Goal: Communication & Community: Answer question/provide support

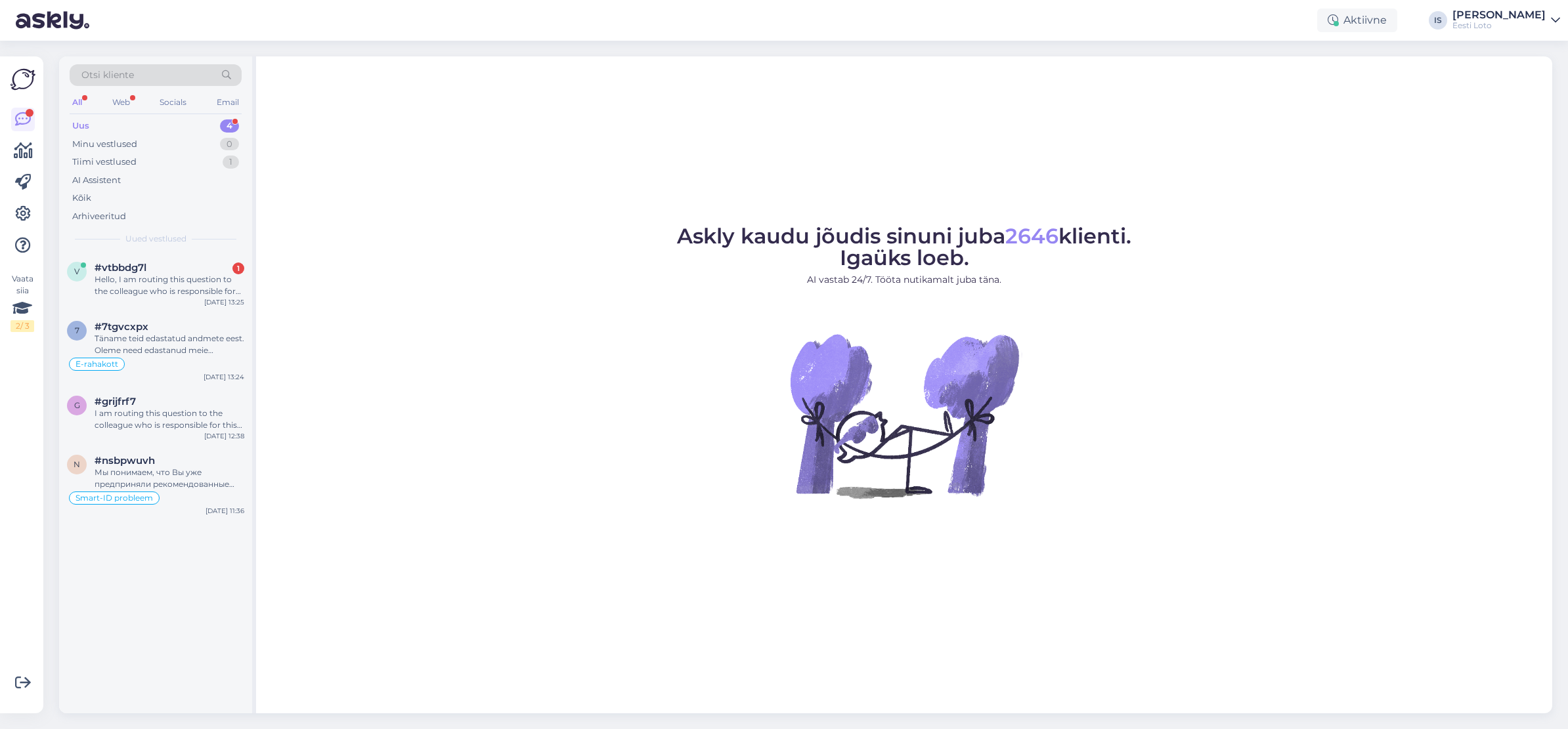
click at [103, 125] on div "Uus 4" at bounding box center [155, 126] width 172 height 19
click at [185, 271] on div "#vtbbdg7l" at bounding box center [169, 267] width 150 height 12
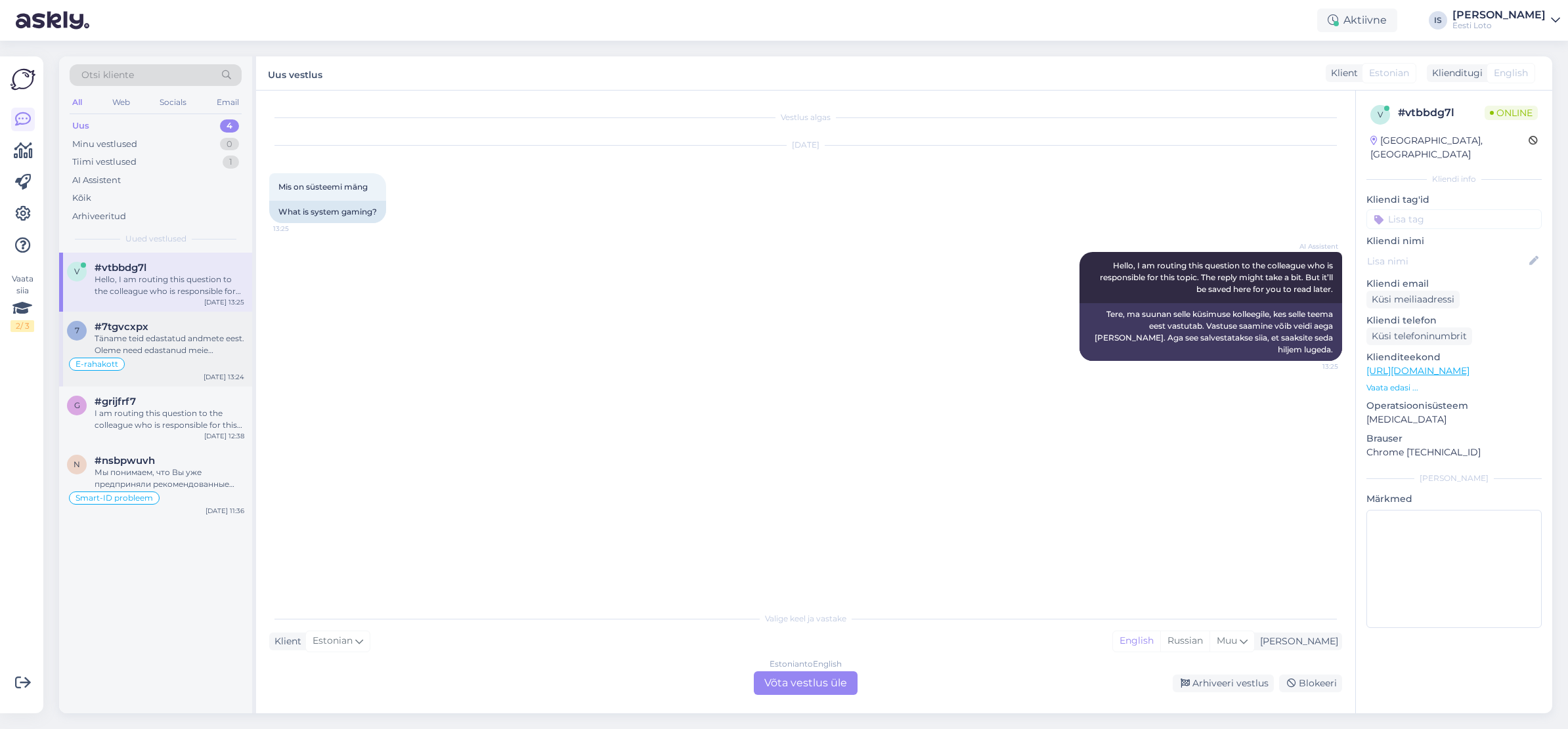
click at [193, 352] on div "Täname teid edastatud andmete eest. Oleme need edastanud meie finantsosakonnale…" at bounding box center [169, 344] width 150 height 23
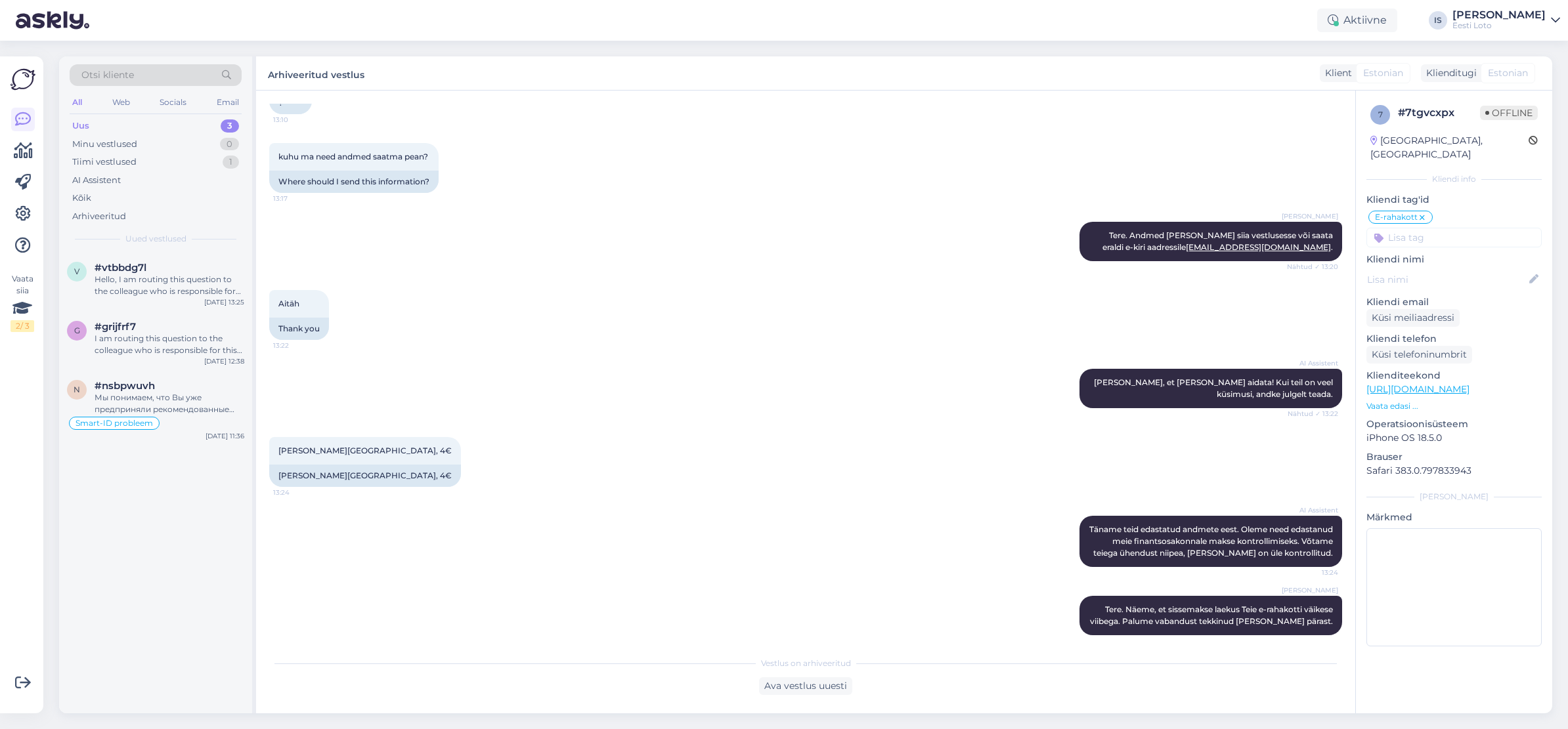
scroll to position [565, 0]
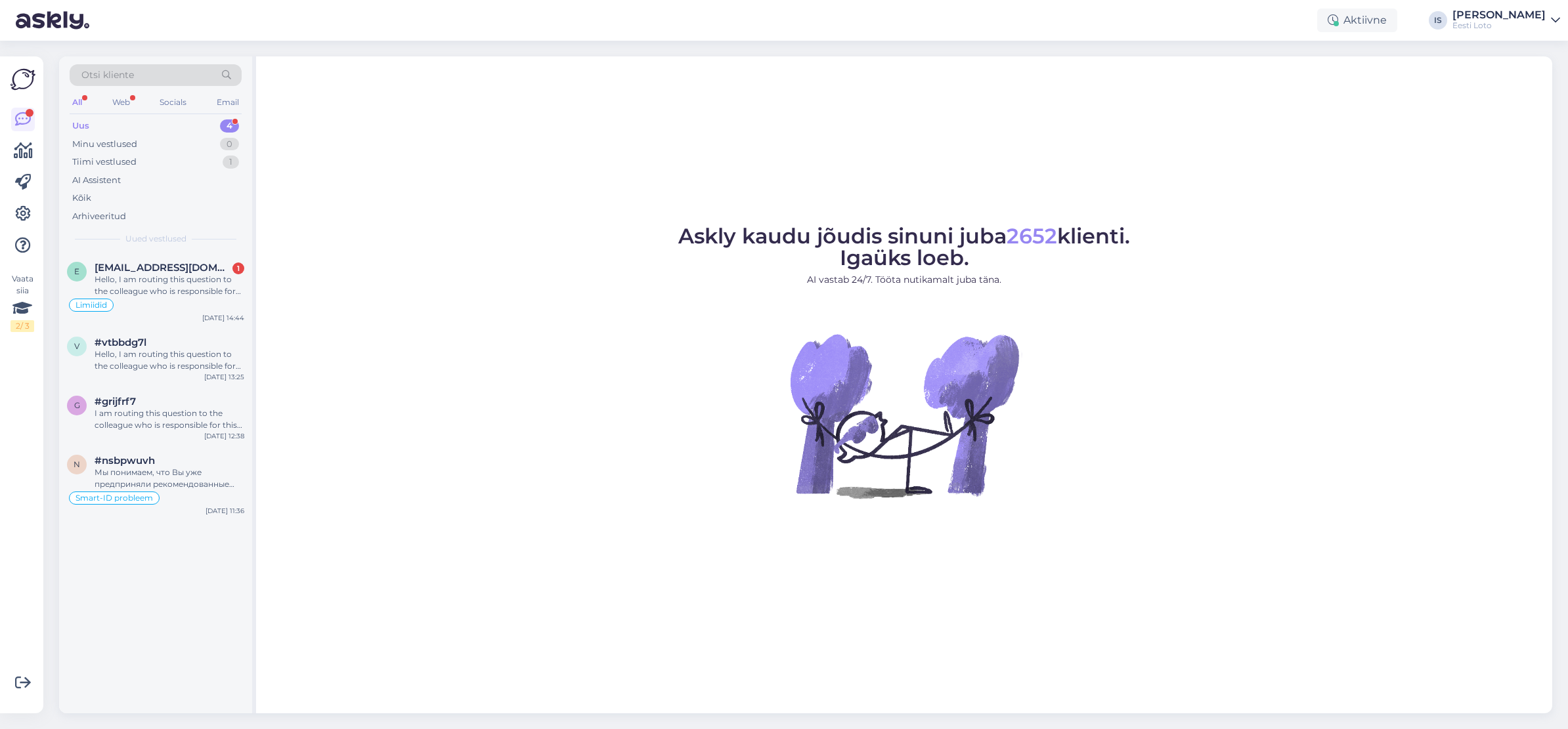
click at [105, 125] on div "Uus 4" at bounding box center [155, 126] width 172 height 19
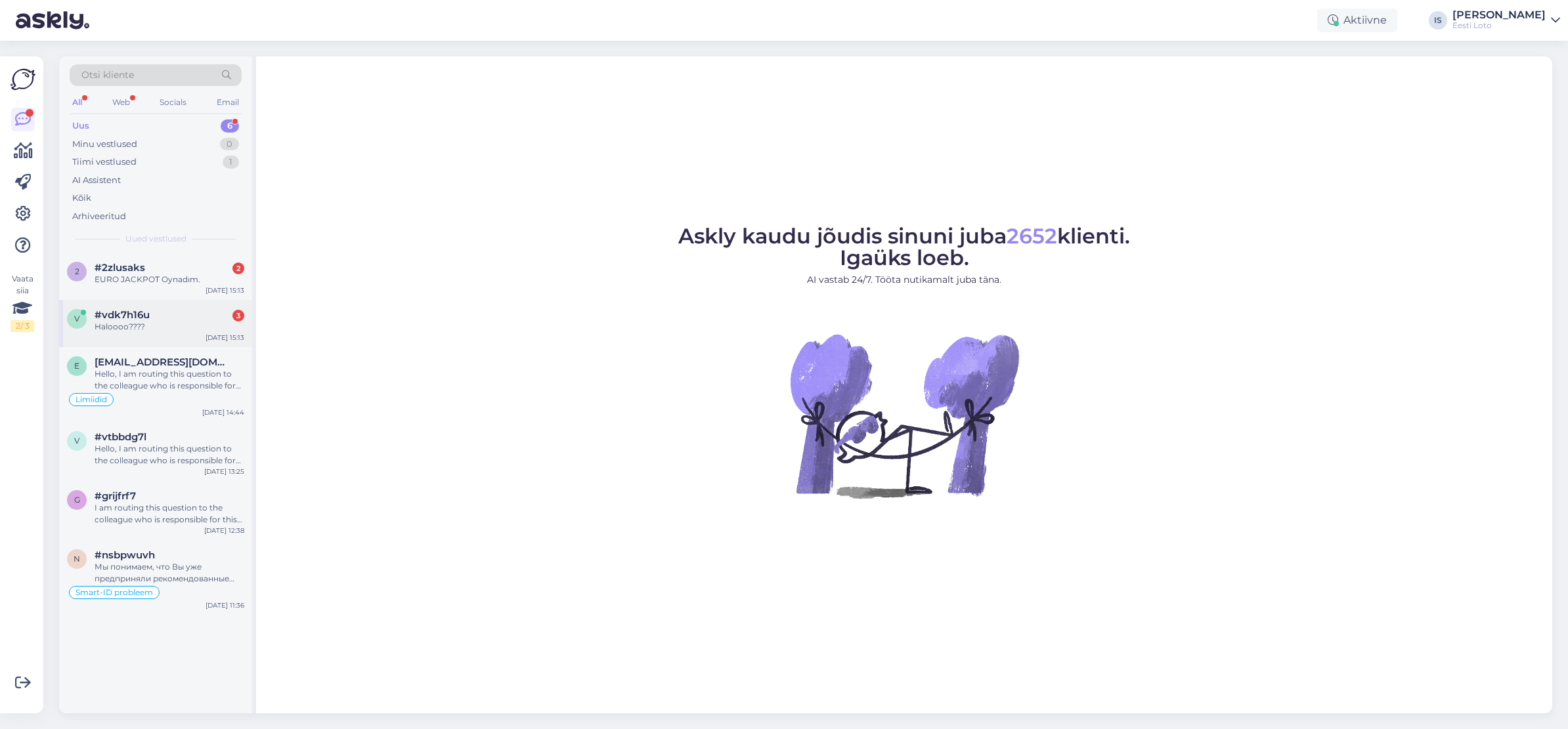
click at [119, 321] on div "Haloooo????" at bounding box center [169, 326] width 150 height 12
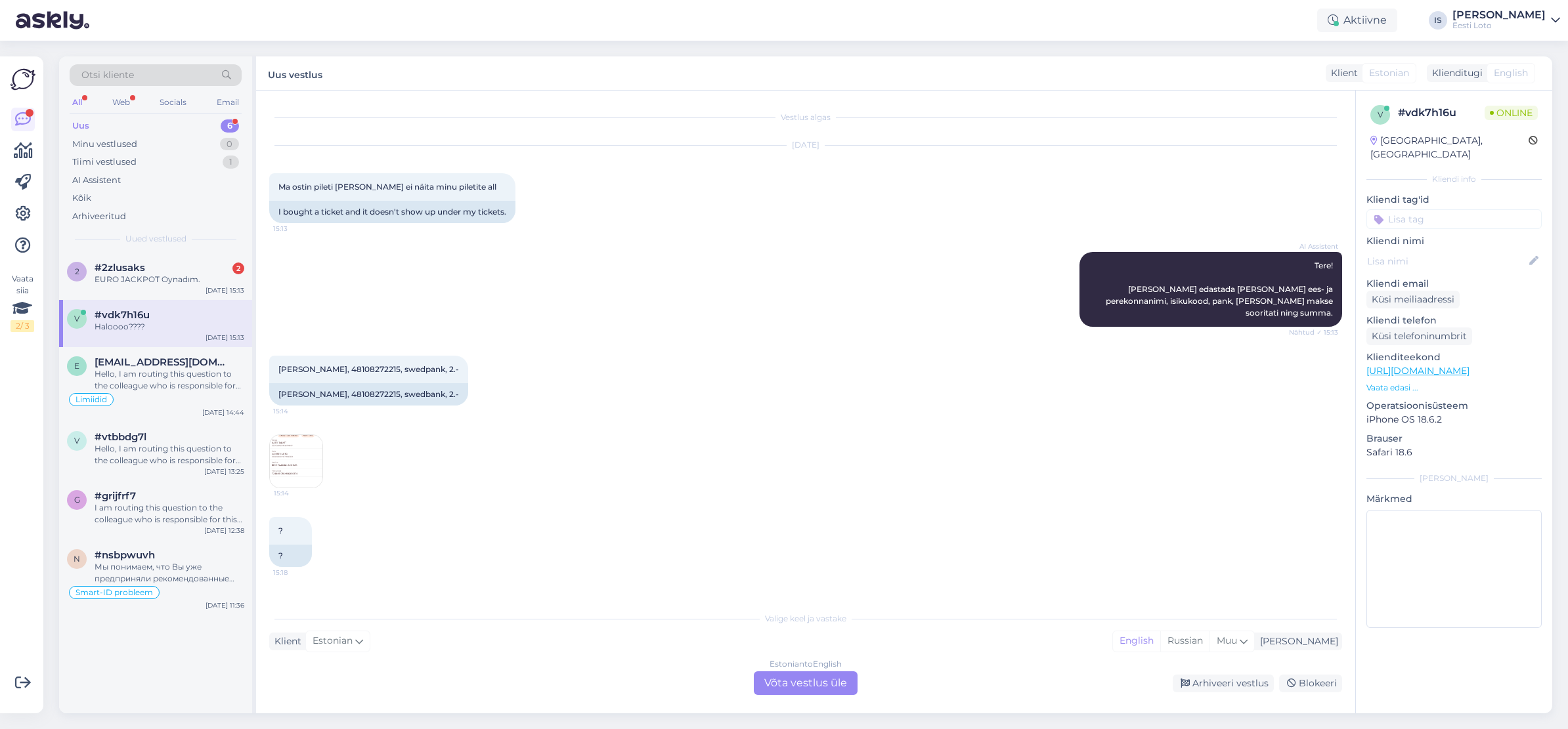
scroll to position [55, 0]
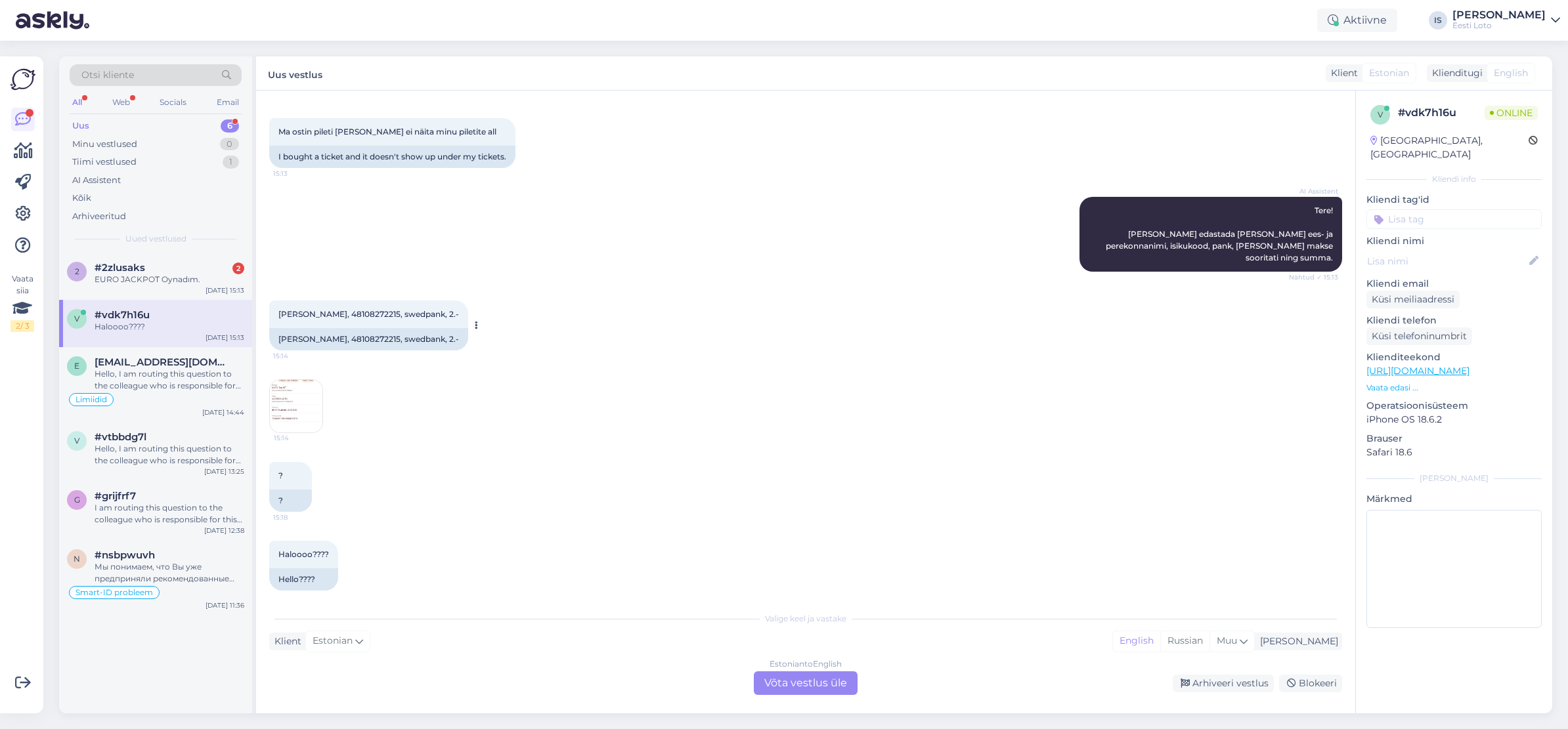
click at [353, 309] on span "[PERSON_NAME], 48108272215, swedpank, 2.-" at bounding box center [368, 314] width 180 height 10
copy span "48108272215"
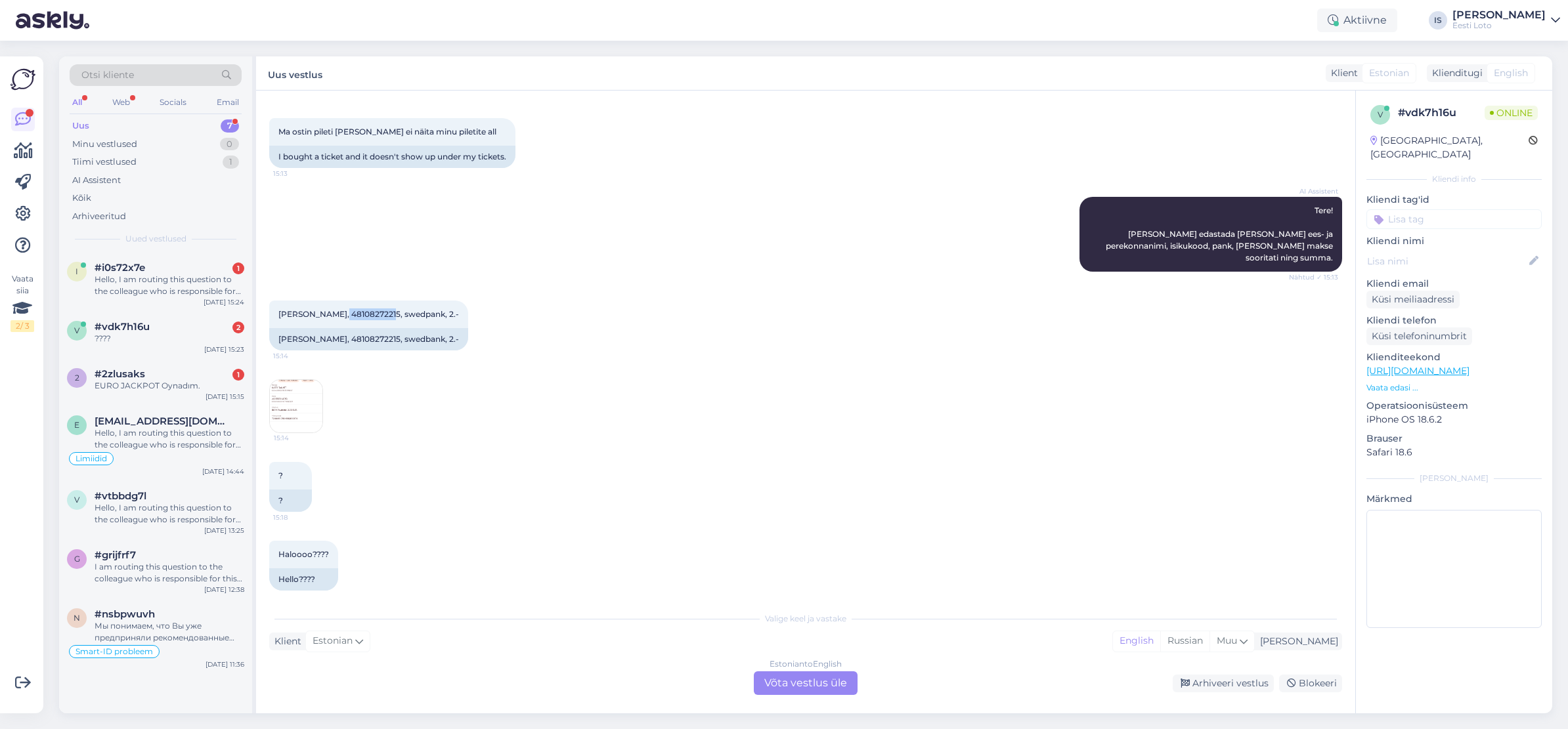
scroll to position [213, 0]
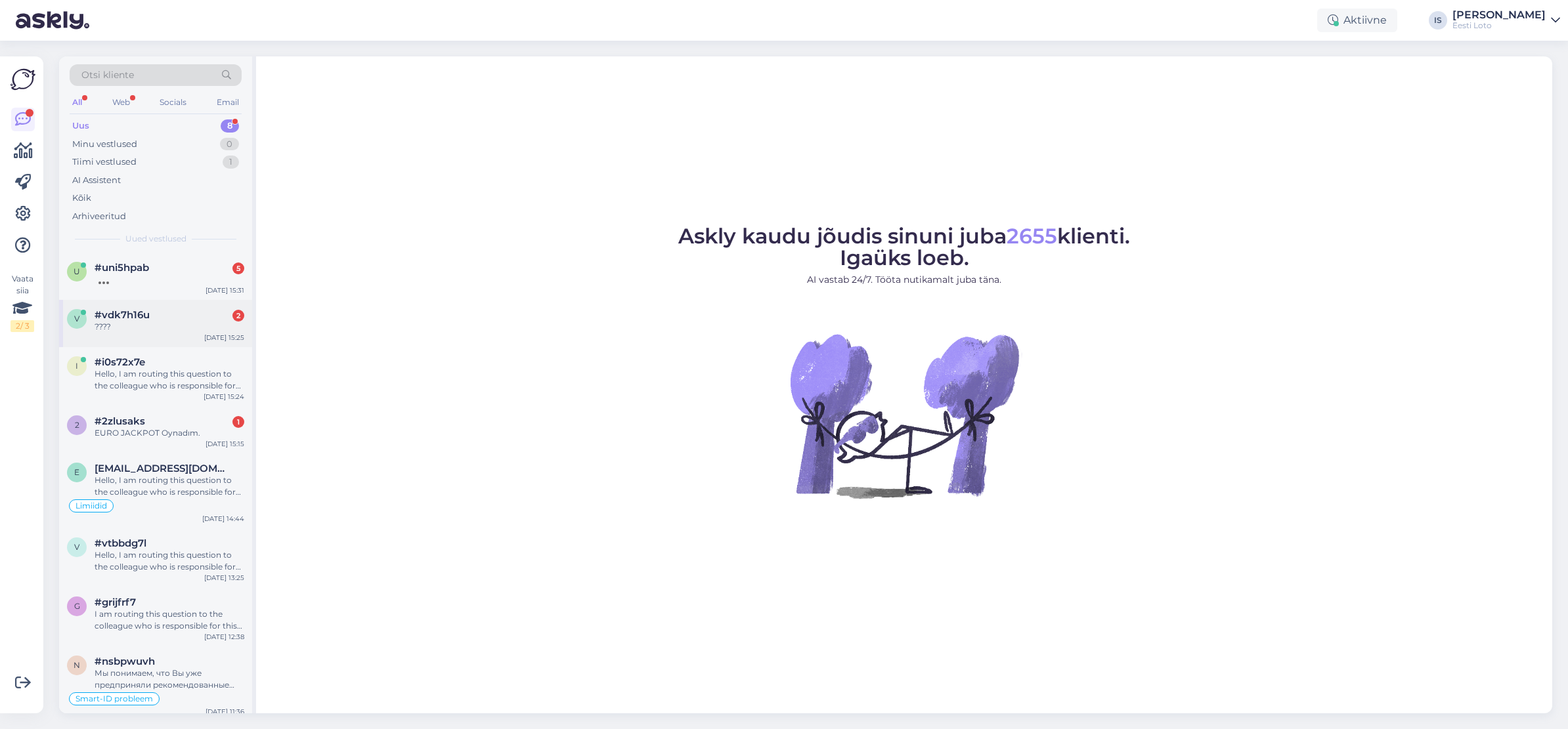
click at [134, 329] on div "????" at bounding box center [169, 326] width 150 height 12
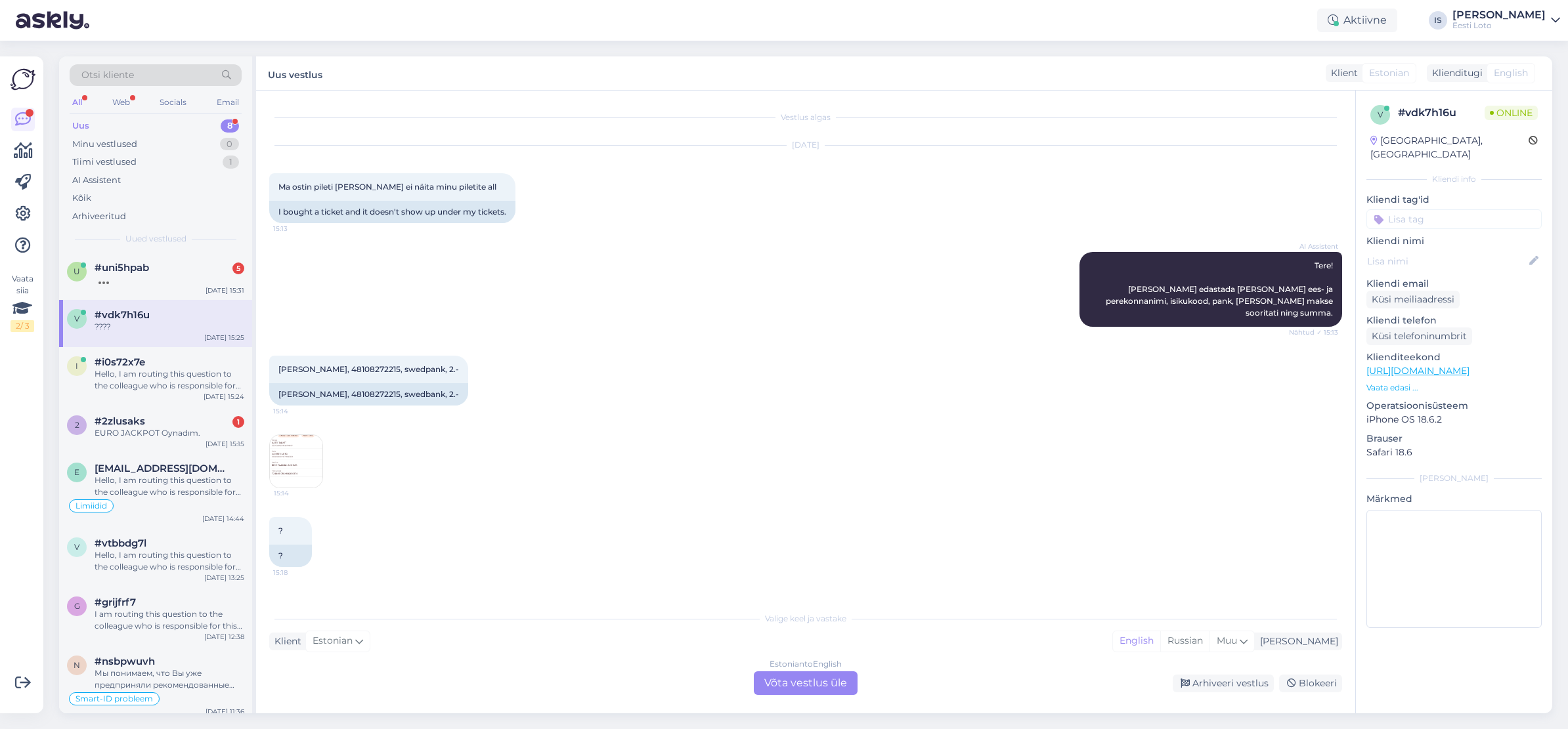
scroll to position [213, 0]
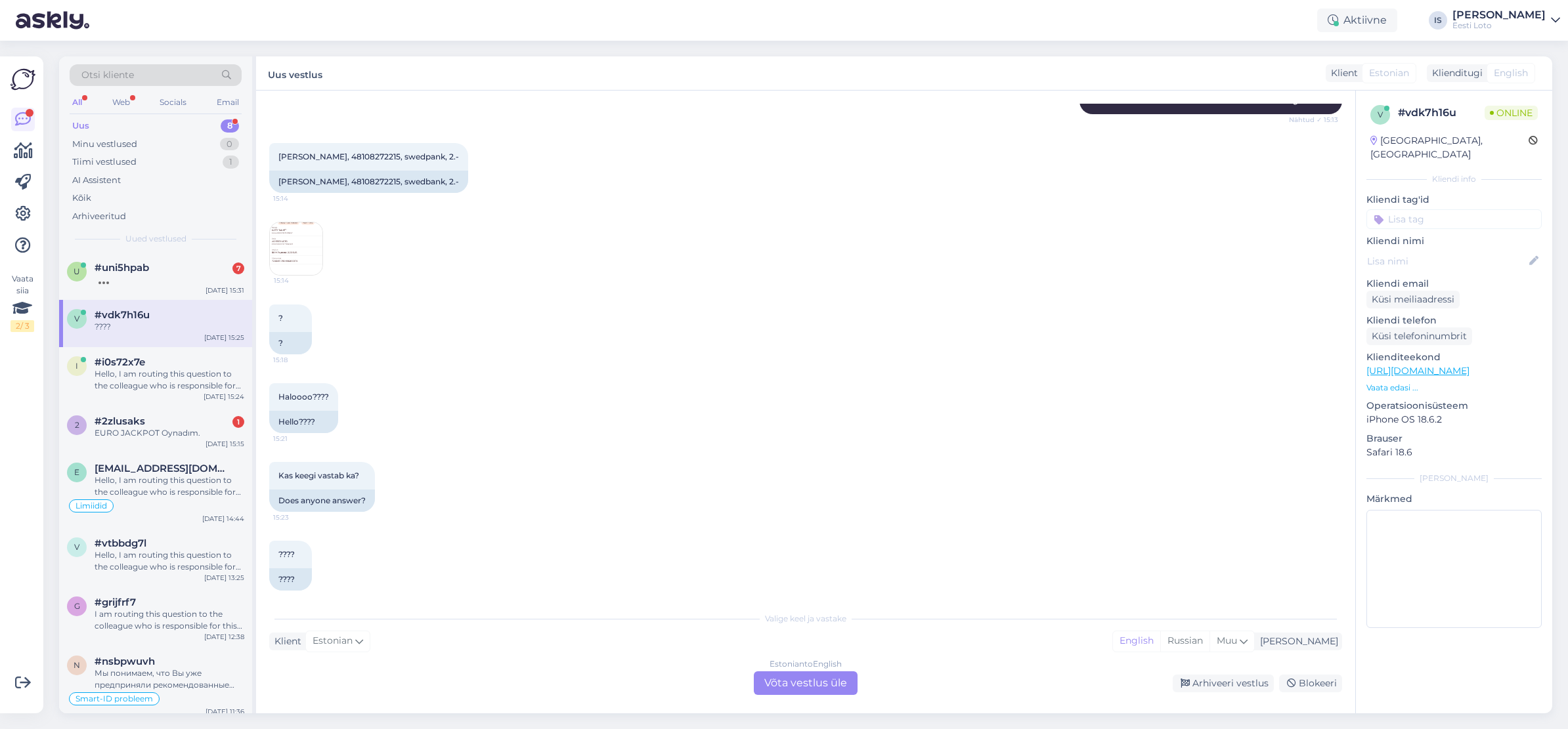
click at [1515, 69] on span "English" at bounding box center [1510, 72] width 34 height 14
click at [795, 683] on div "Estonian to English Võta vestlus üle" at bounding box center [805, 682] width 104 height 23
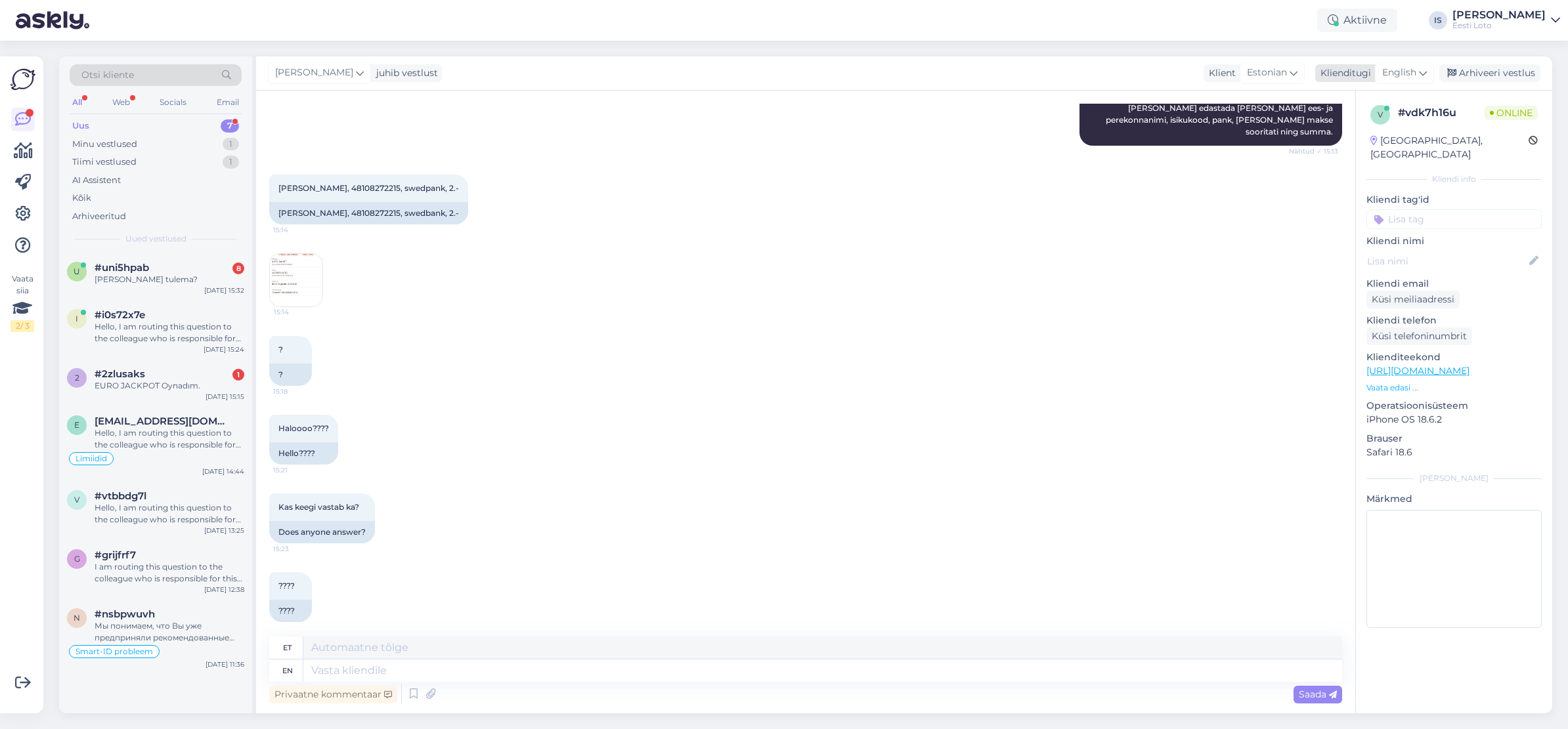
click at [1401, 74] on span "English" at bounding box center [1399, 72] width 34 height 14
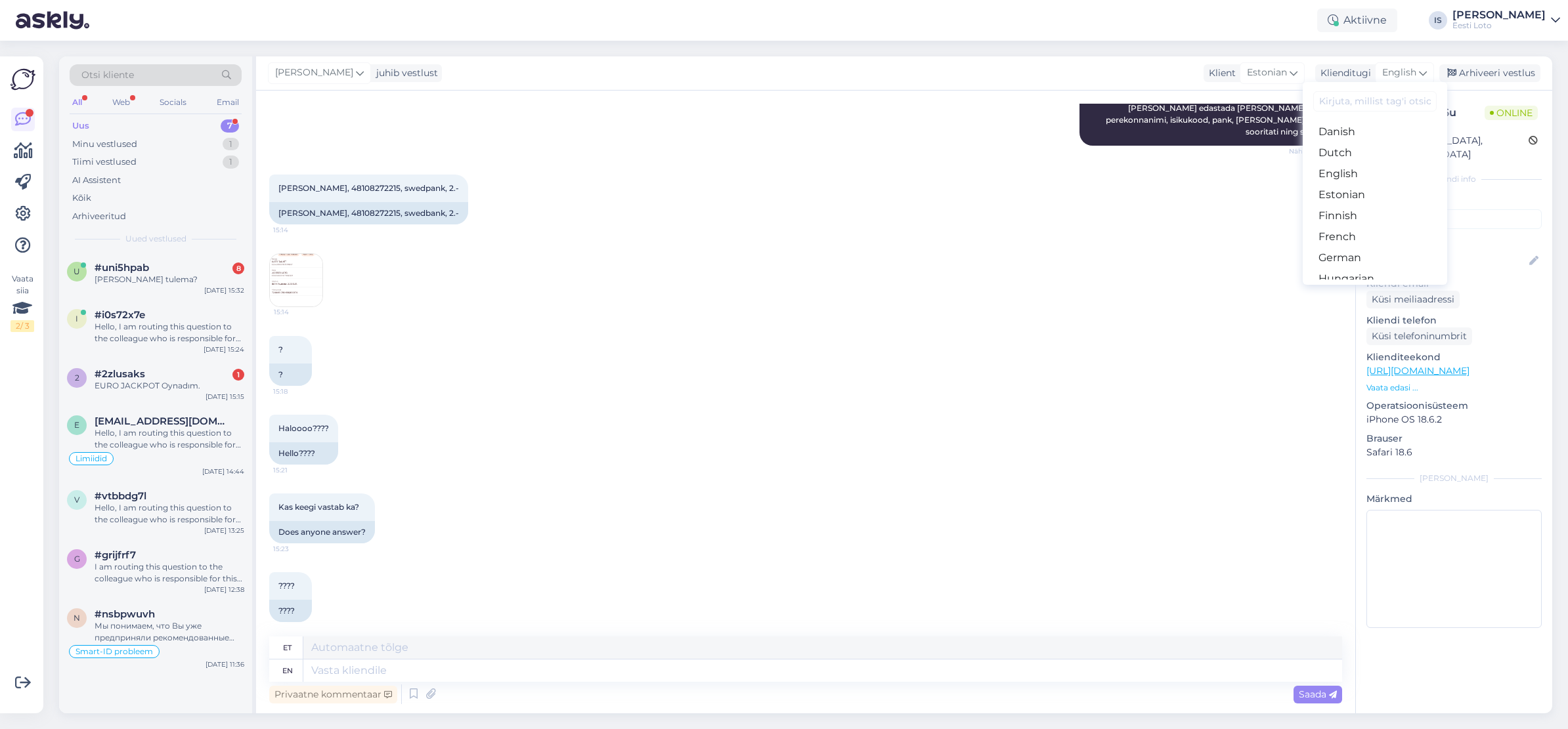
scroll to position [114, 0]
click at [1379, 186] on link "Estonian" at bounding box center [1374, 186] width 144 height 21
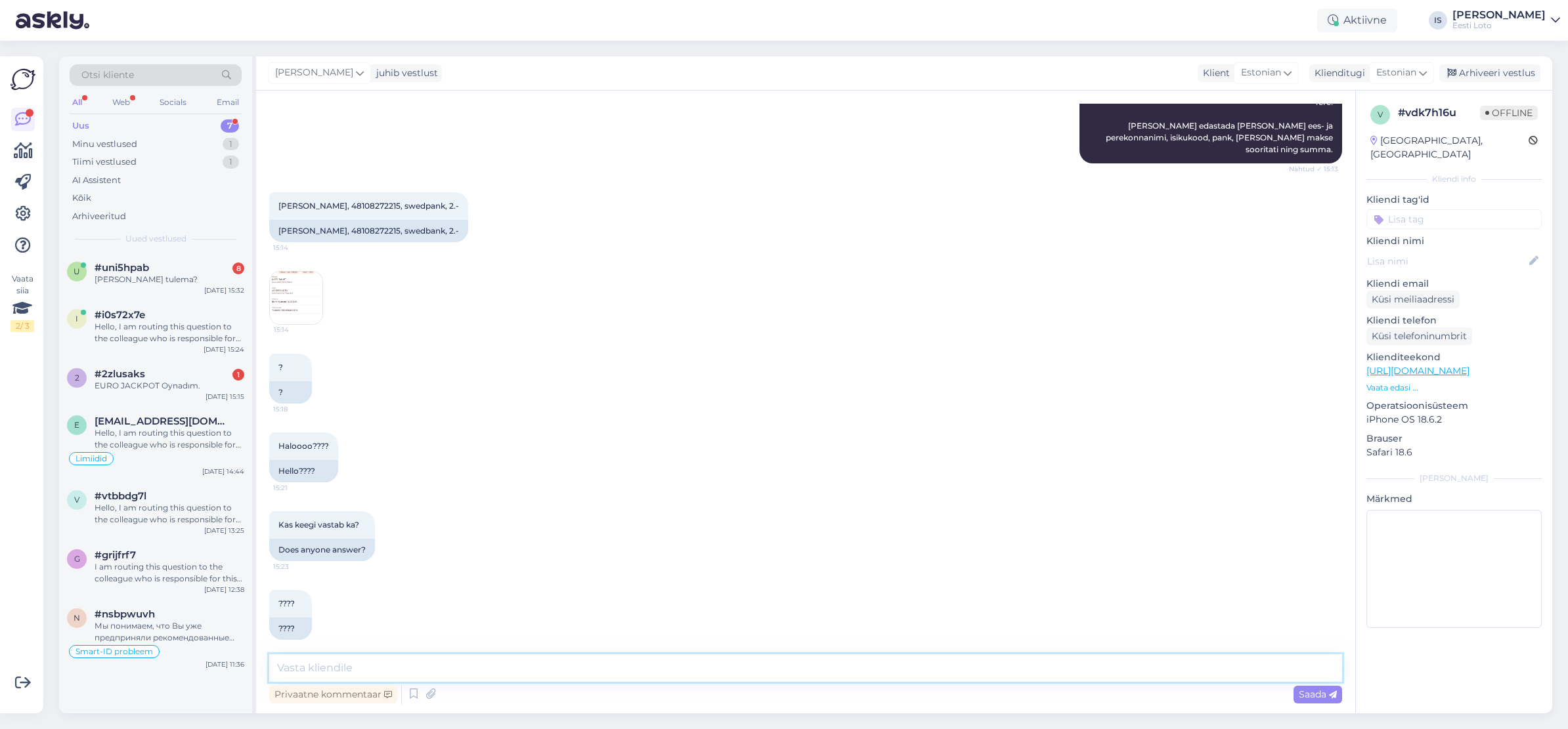
click at [692, 668] on textarea at bounding box center [805, 668] width 1072 height 27
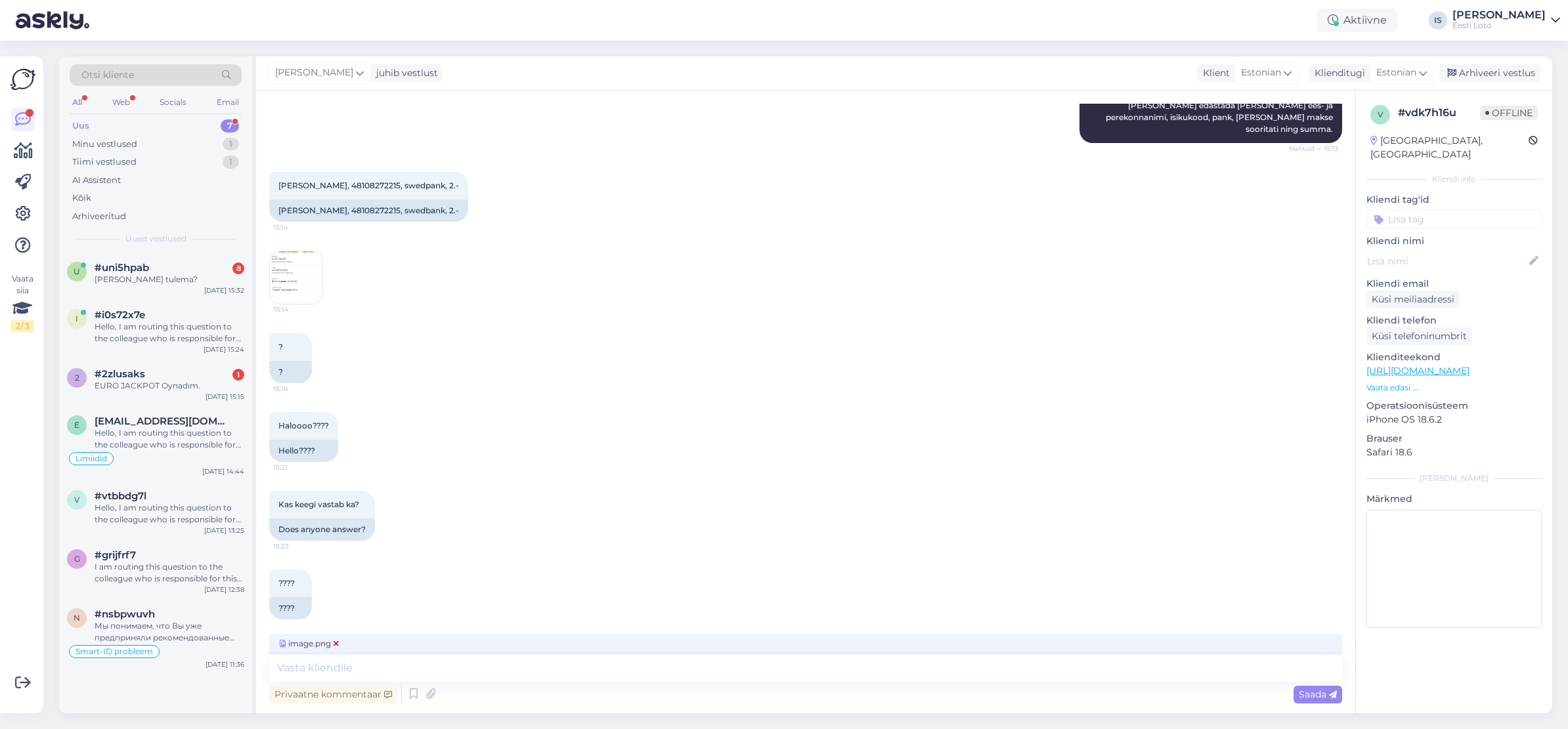
click at [334, 642] on icon at bounding box center [336, 644] width 6 height 8
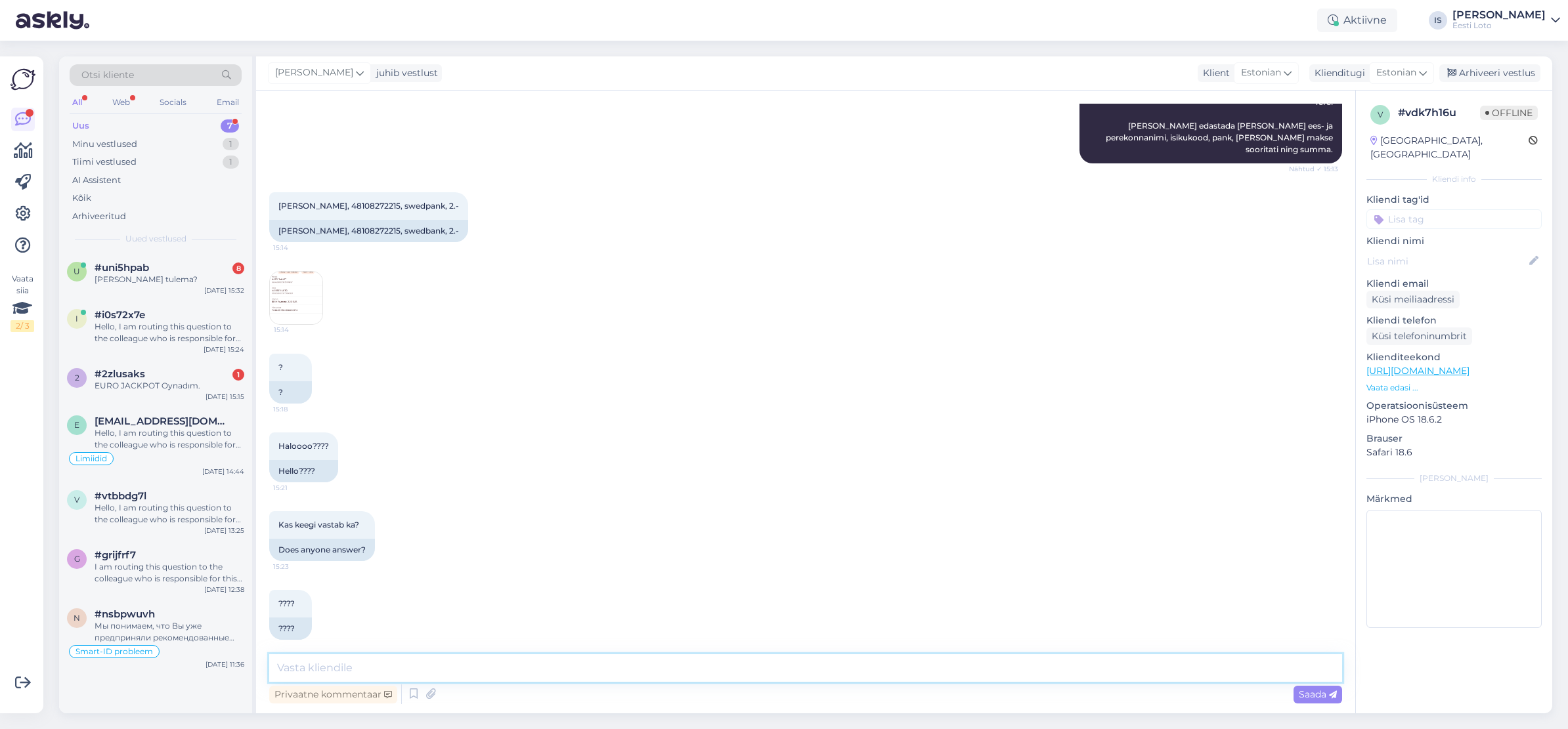
click at [547, 668] on textarea at bounding box center [805, 668] width 1072 height 27
paste textarea "Kahjuks Teie makse ebaõnnestus tehnilise tõrke tõttu. Kontrollisime makse üle j…"
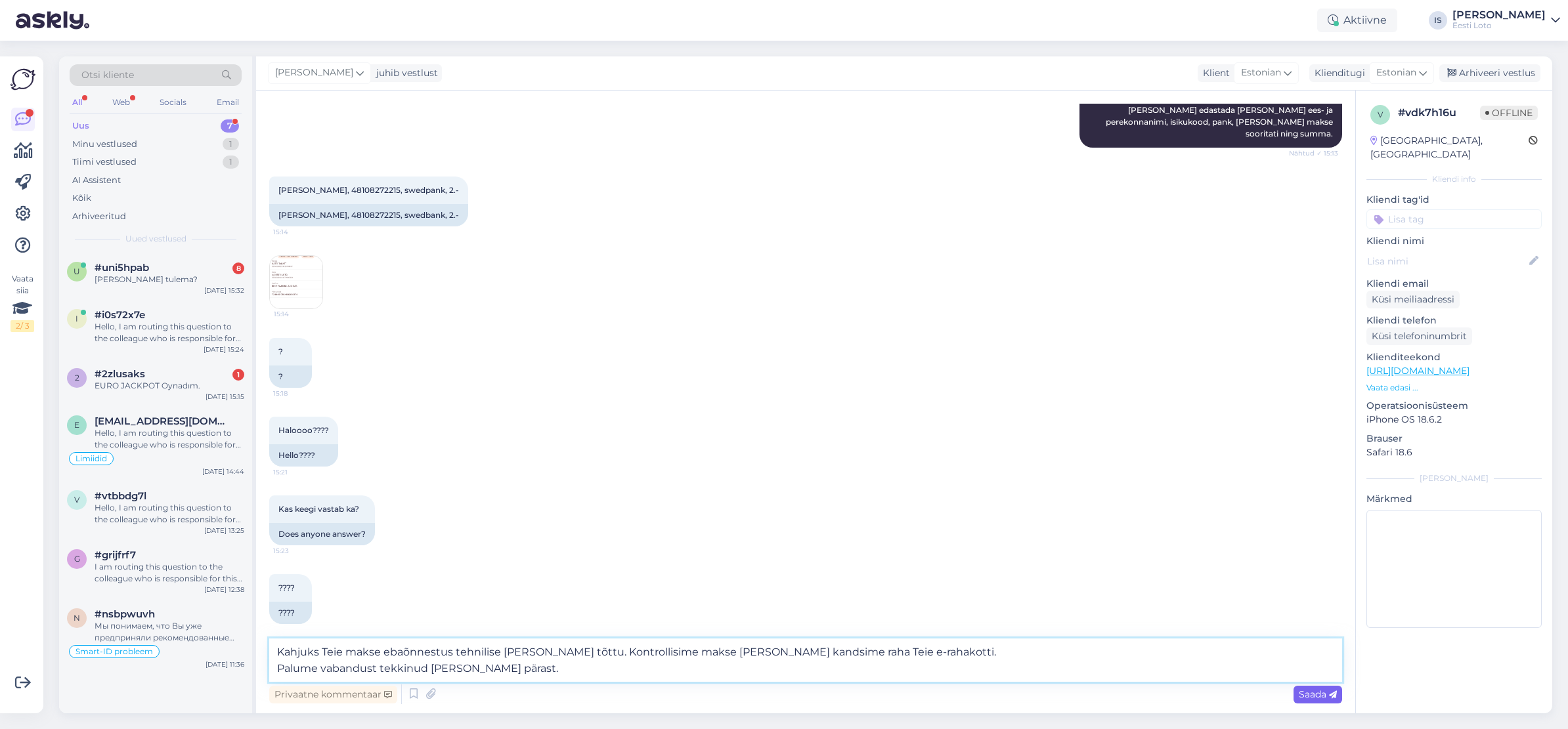
type textarea "Kahjuks Teie makse ebaõnnestus tehnilise tõrke tõttu. Kontrollisime makse üle j…"
click at [1318, 694] on span "Saada" at bounding box center [1317, 694] width 38 height 12
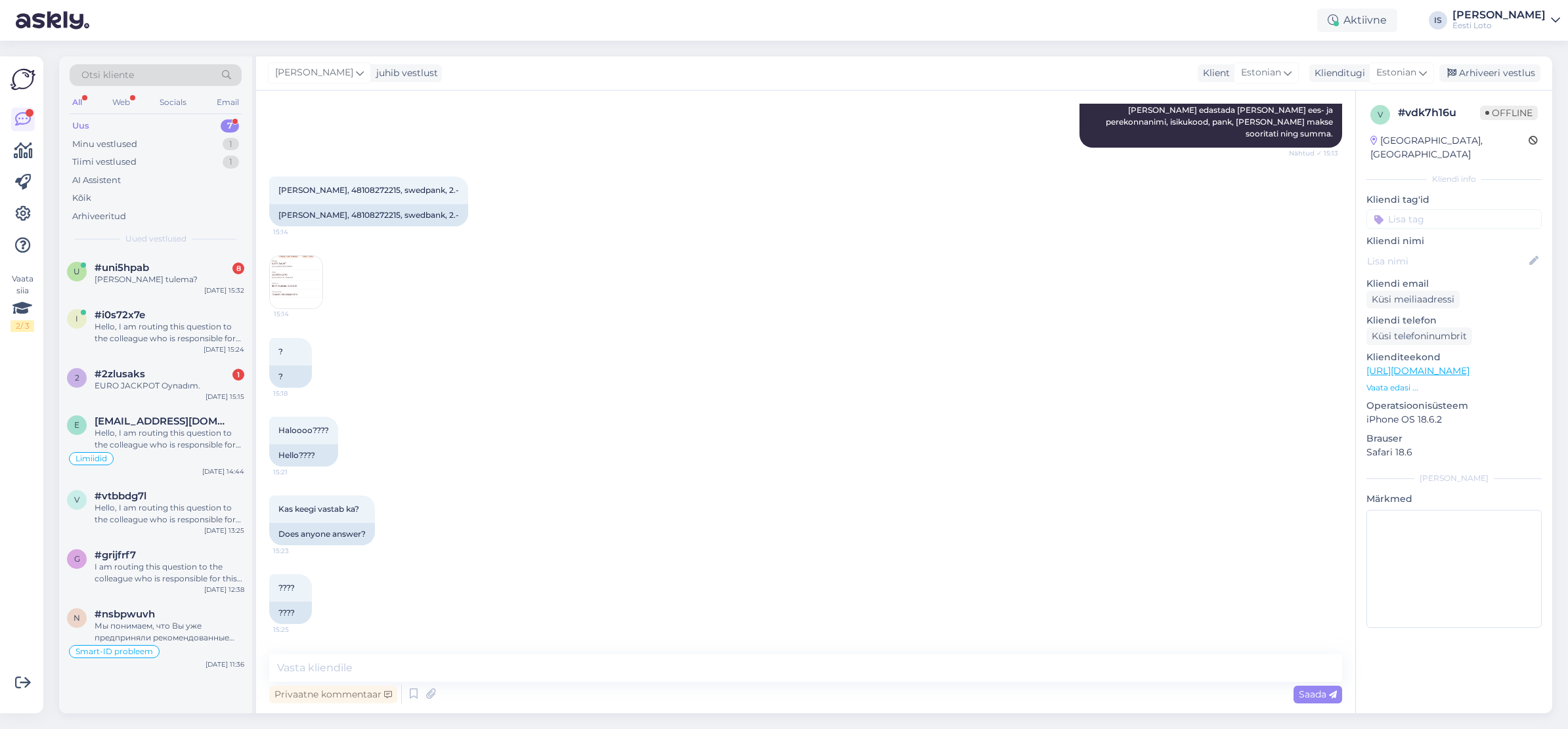
scroll to position [243, 0]
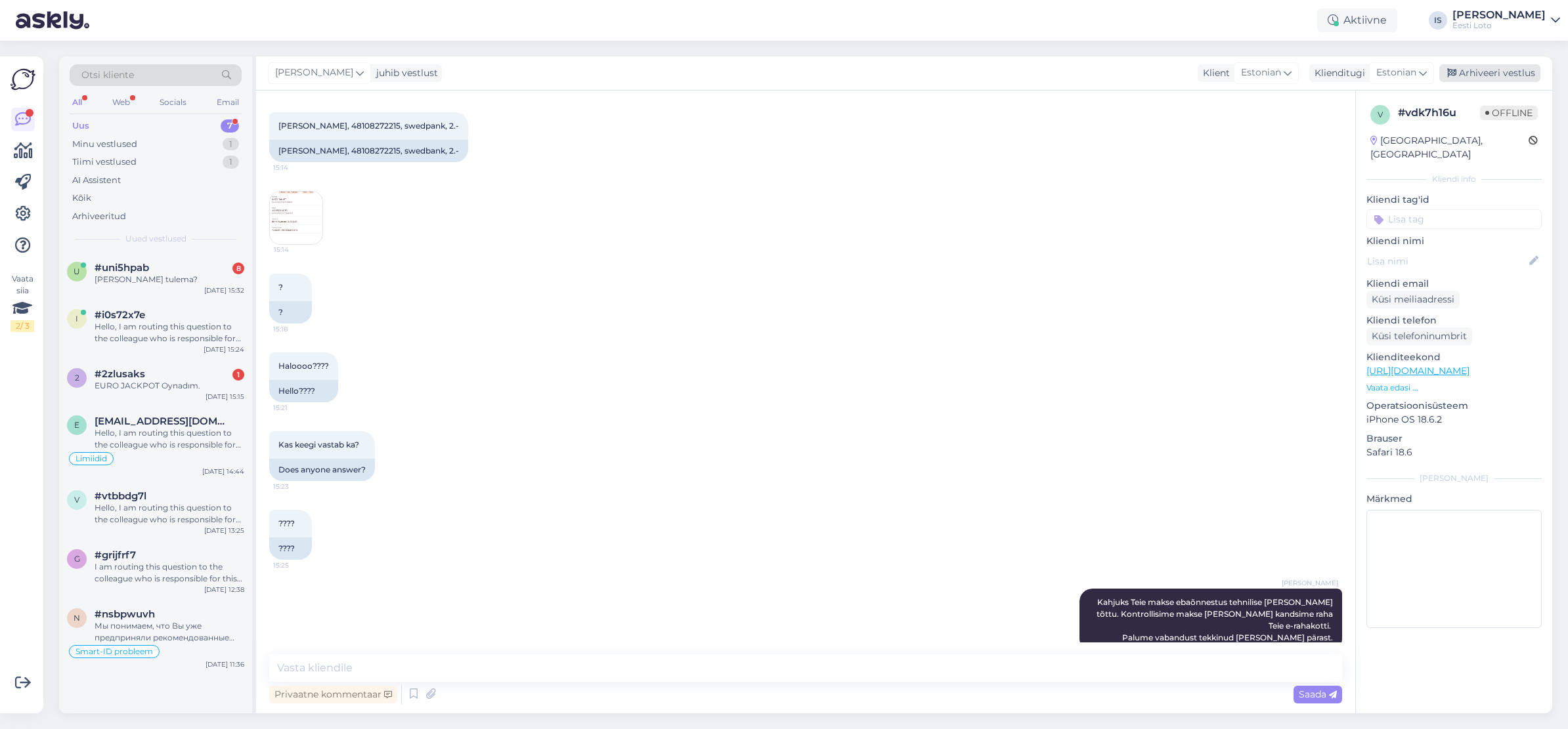
click at [1490, 72] on div "Arhiveeri vestlus" at bounding box center [1489, 73] width 101 height 18
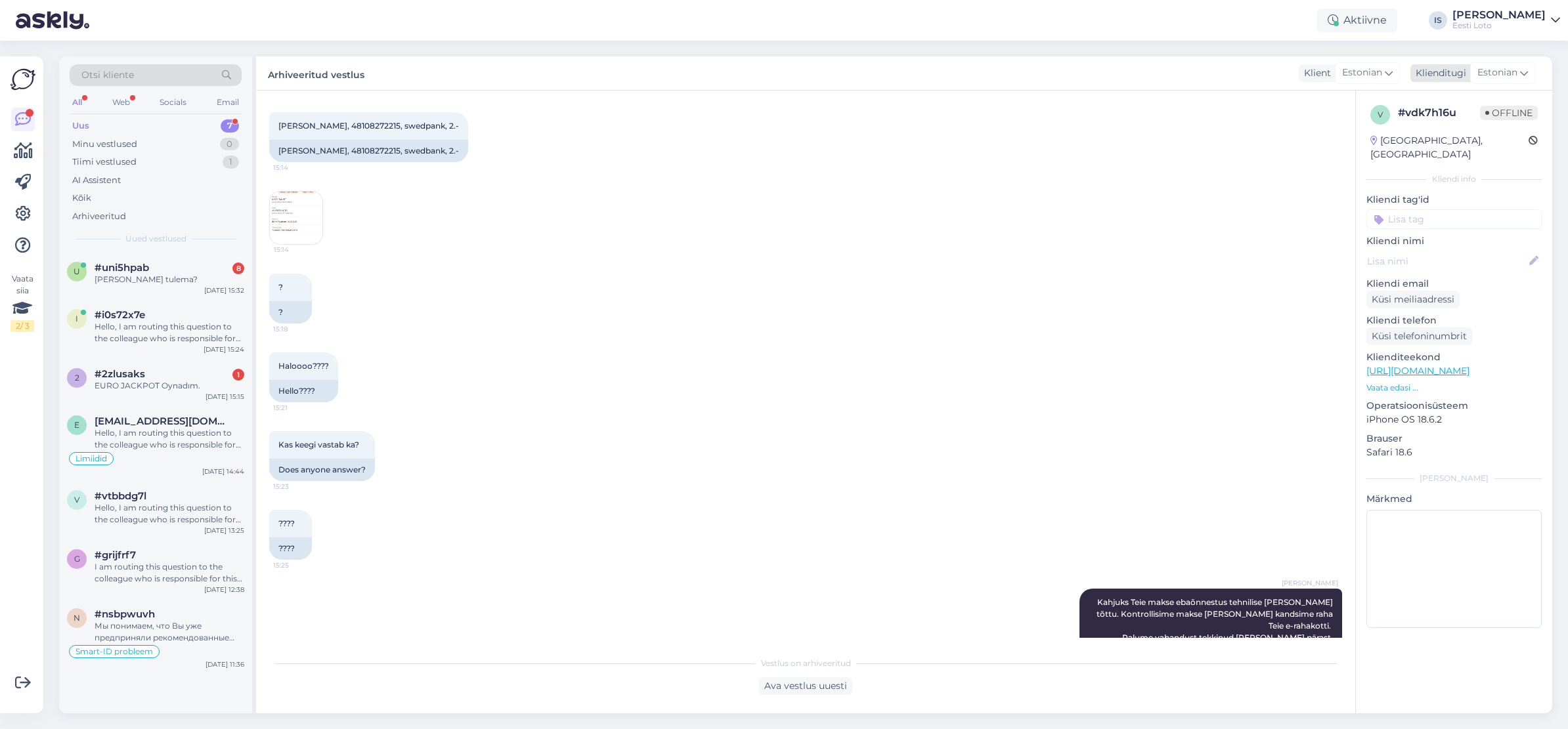
scroll to position [248, 0]
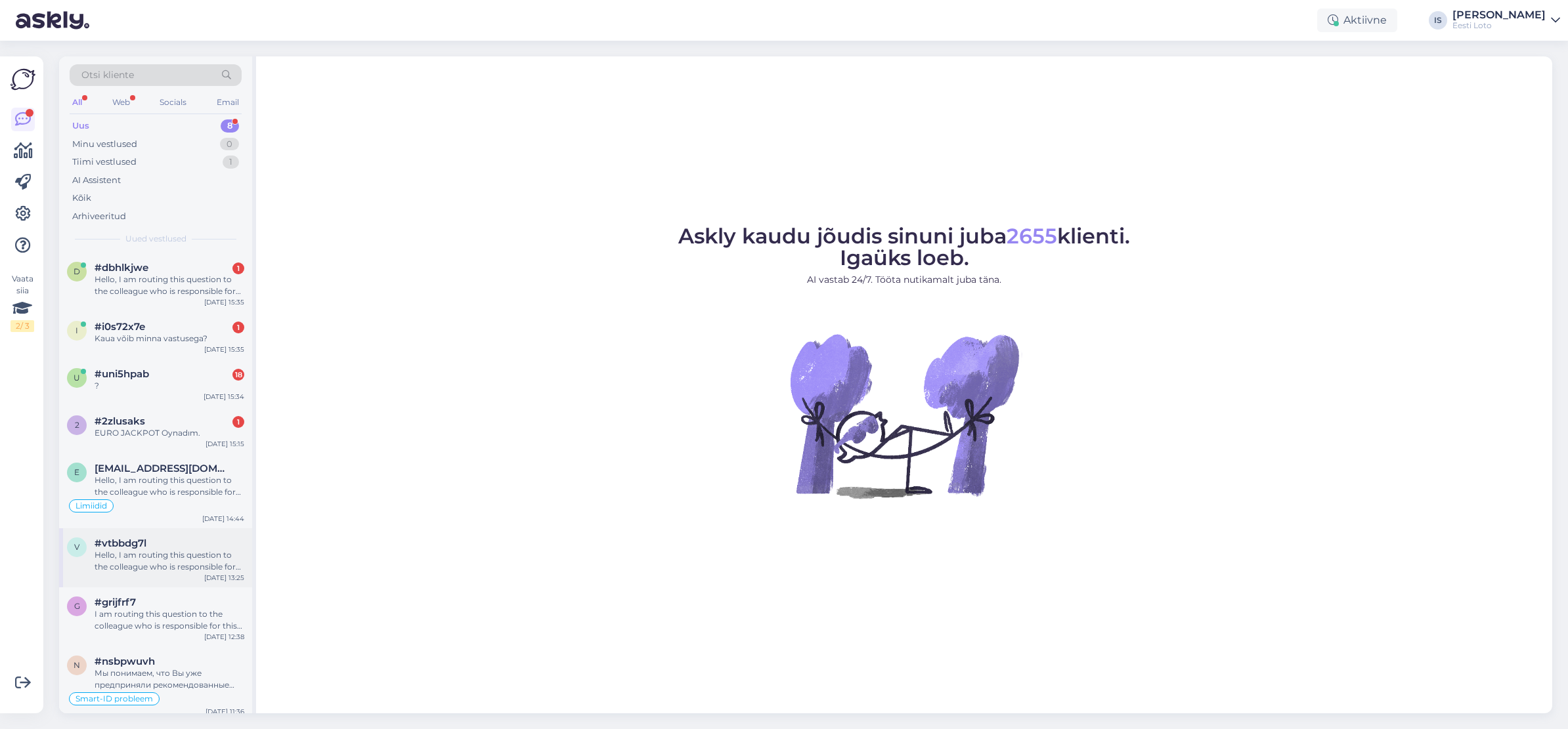
scroll to position [8, 0]
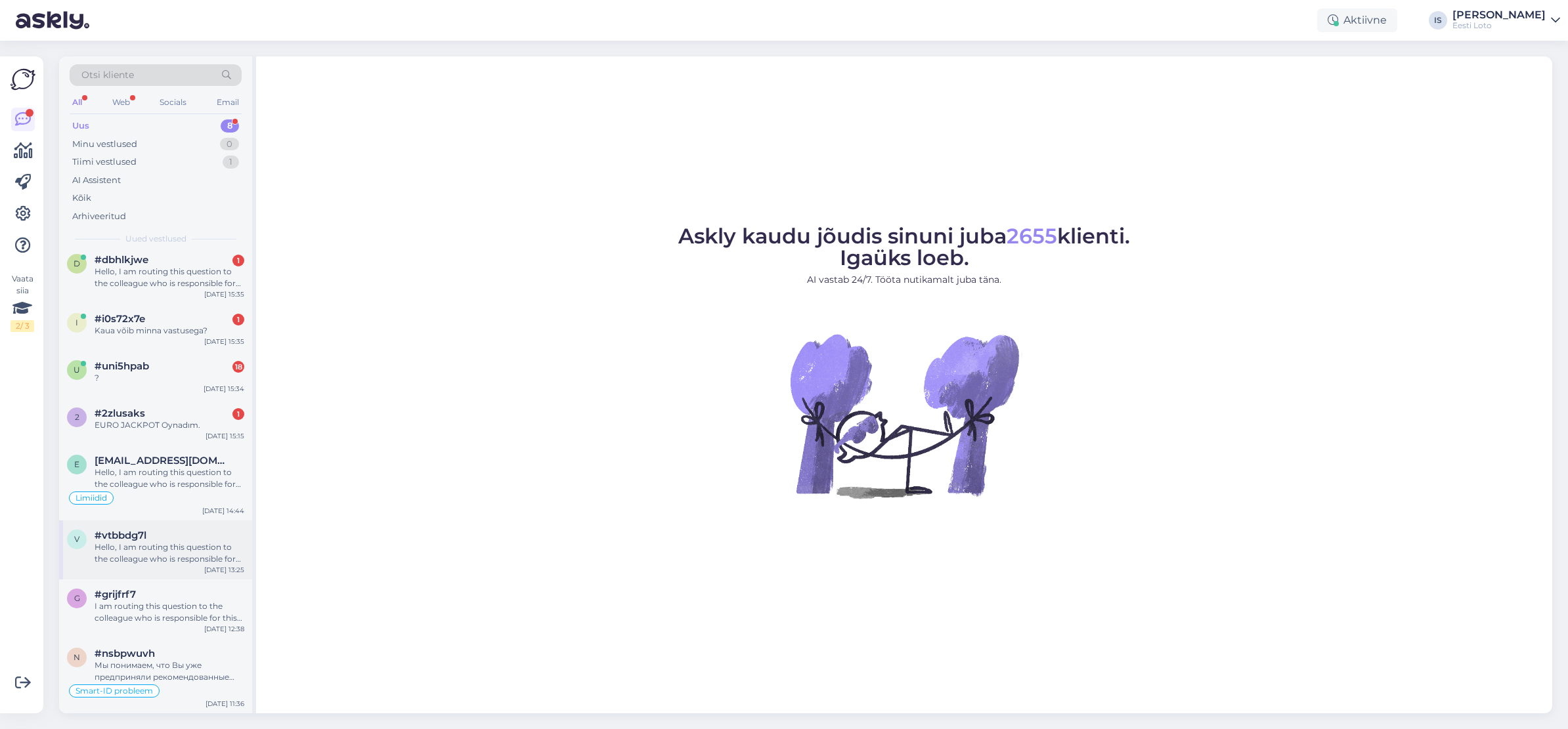
click at [164, 540] on div "#vtbbdg7l" at bounding box center [169, 535] width 150 height 12
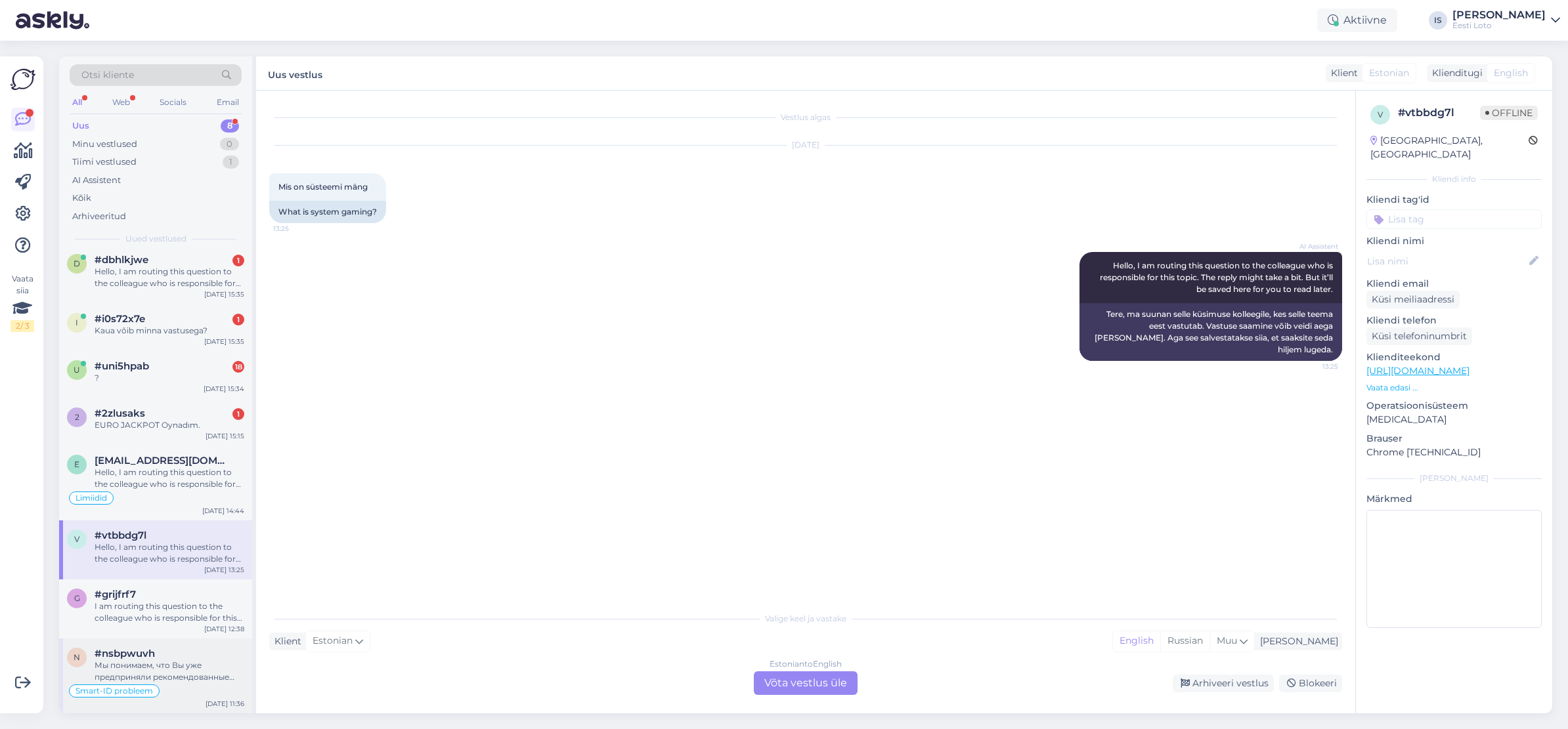
click at [158, 639] on div "n #nsbpwuvh Мы понимаем, что Вы уже предприняли рекомендованные шаги, и проблем…" at bounding box center [156, 676] width 193 height 75
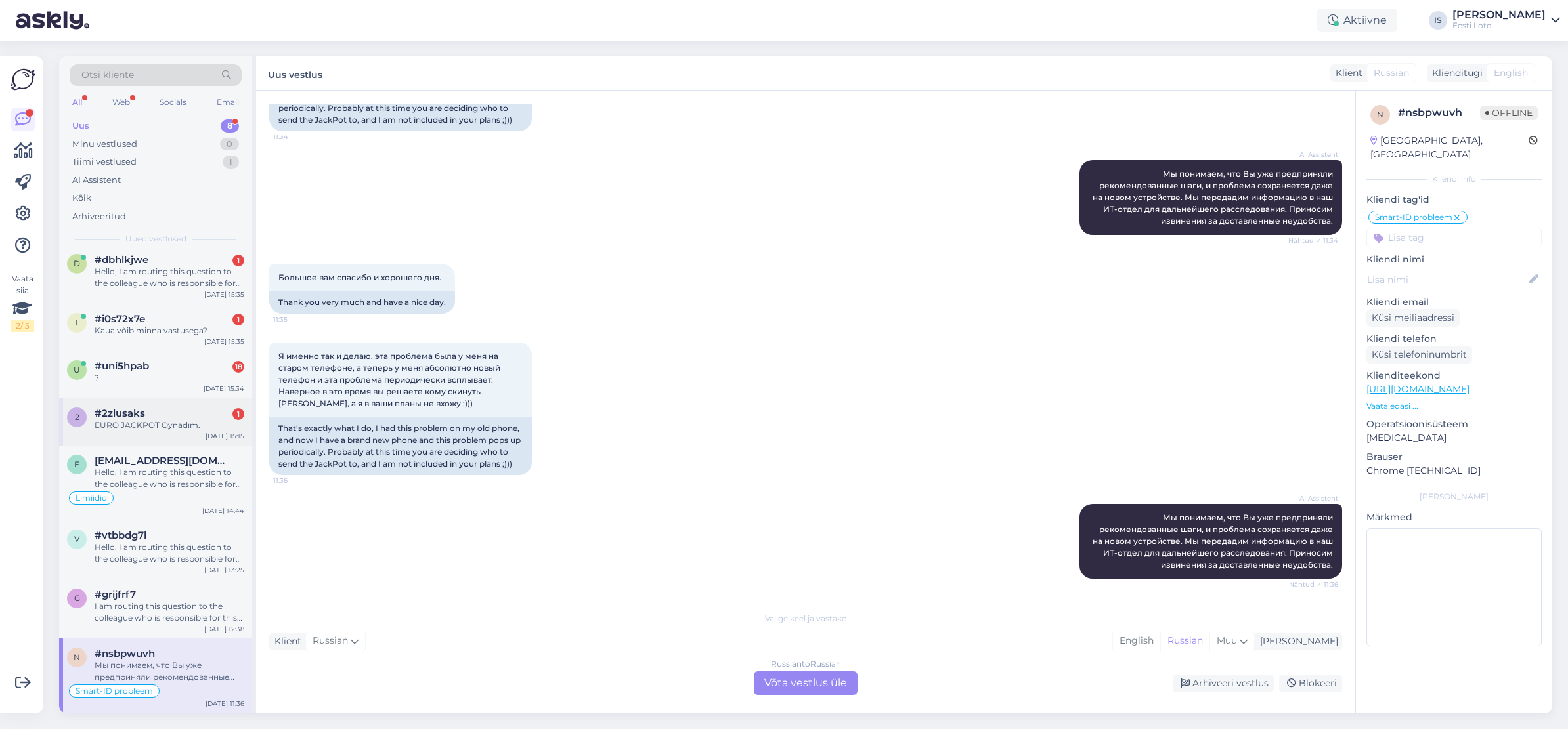
scroll to position [0, 0]
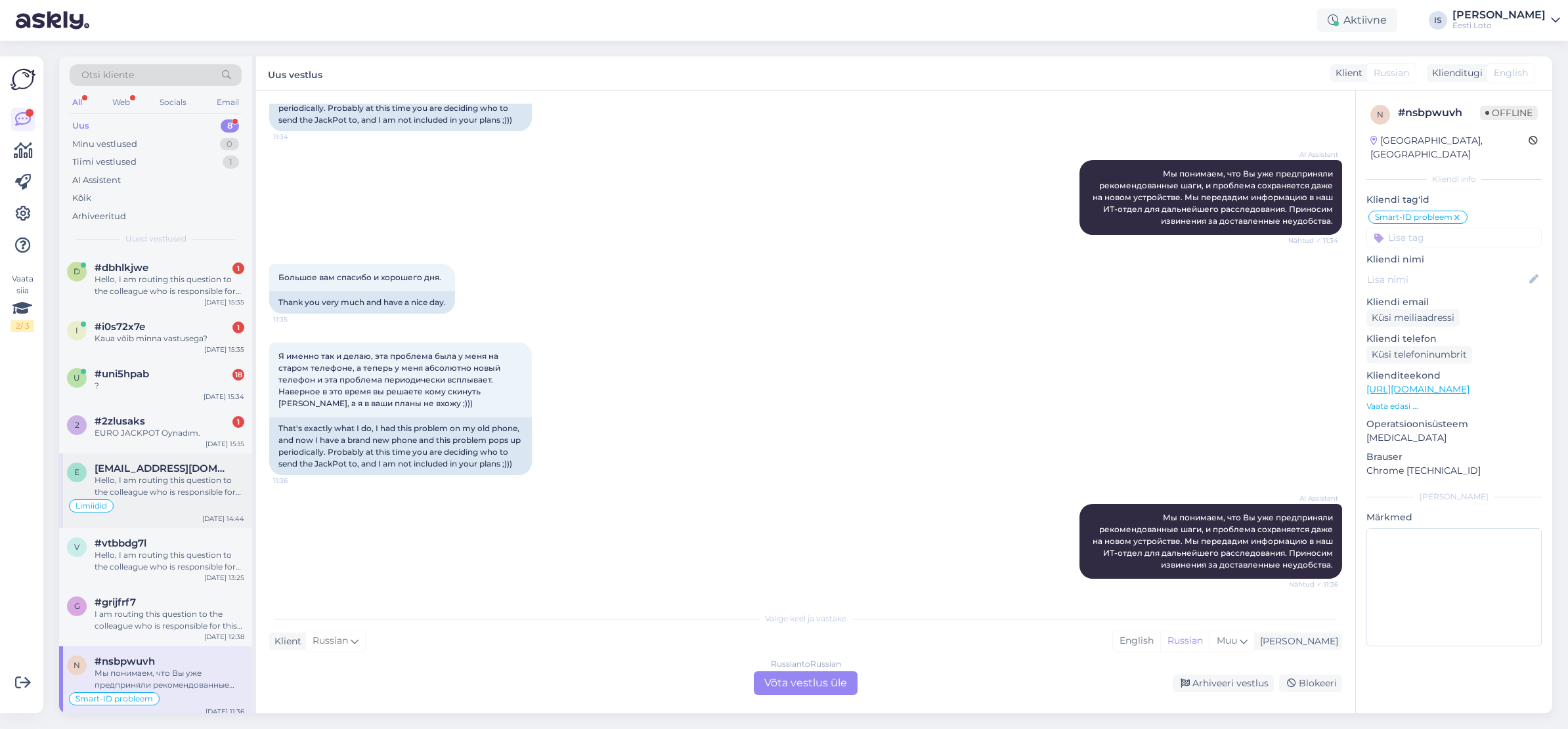
click at [170, 488] on div "Hello, I am routing this question to the colleague who is responsible for this …" at bounding box center [169, 486] width 150 height 23
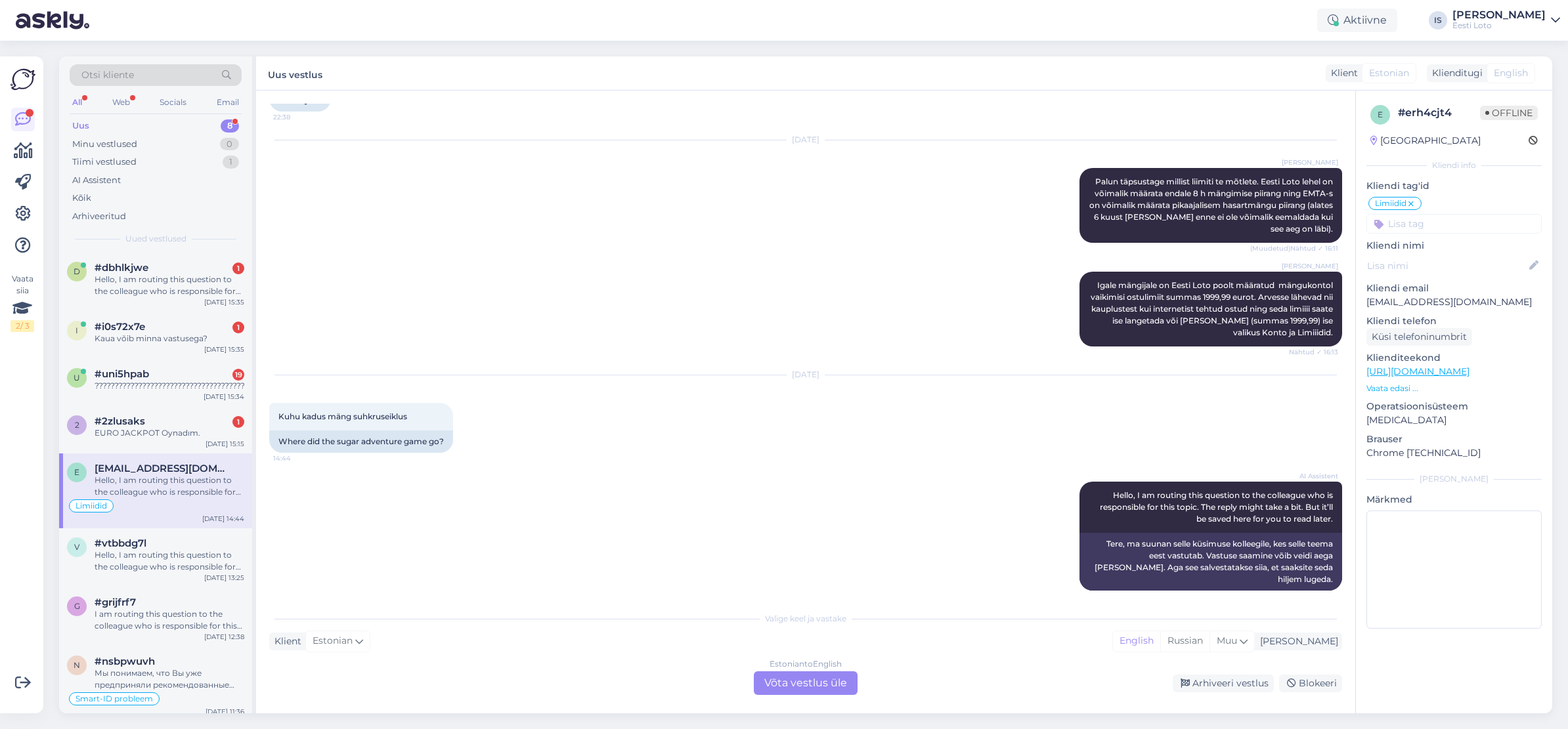
click at [792, 683] on div "Estonian to English Võta vestlus üle" at bounding box center [805, 682] width 104 height 23
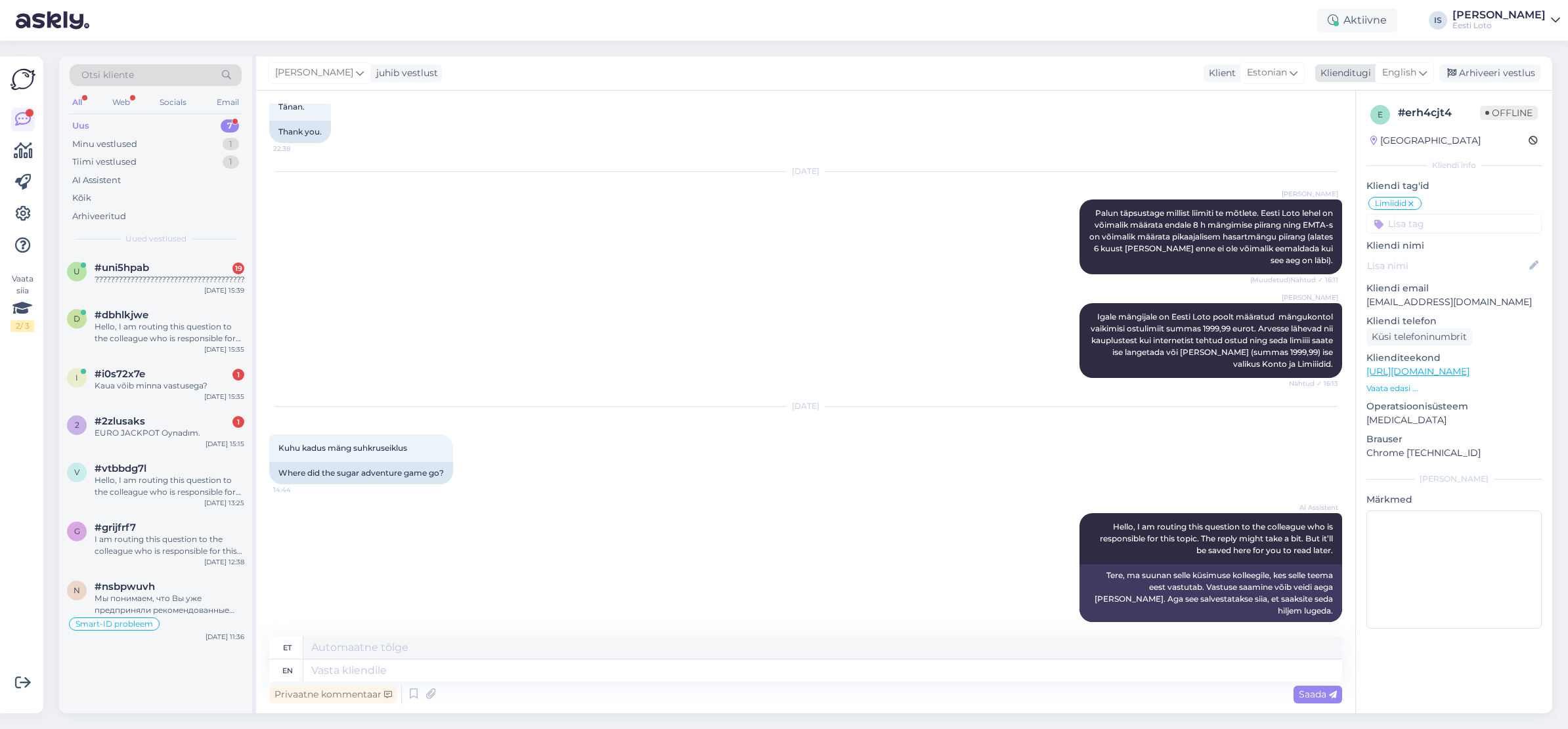
click at [1399, 72] on span "English" at bounding box center [1399, 72] width 34 height 14
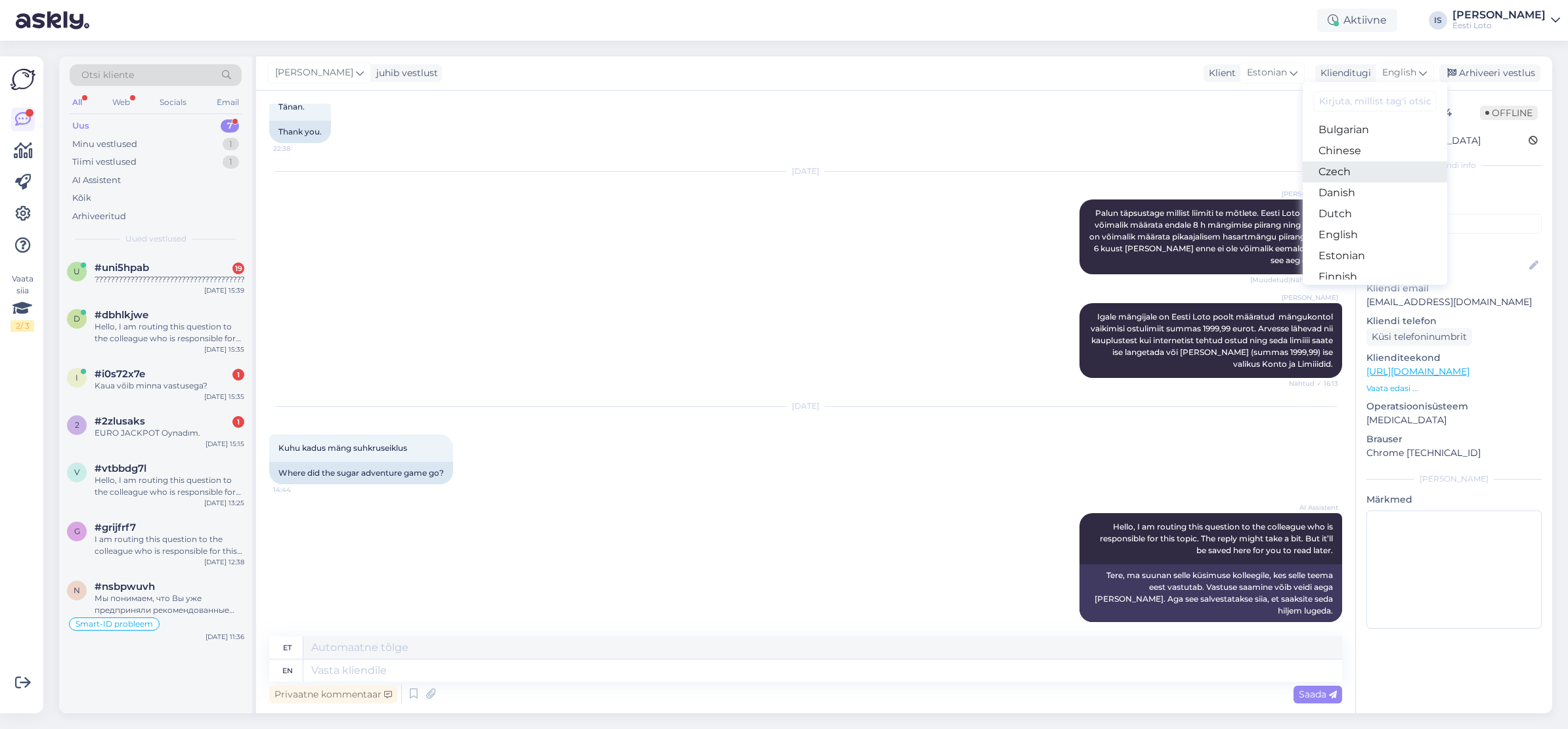
scroll to position [68, 0]
click at [1387, 230] on link "Estonian" at bounding box center [1374, 231] width 144 height 21
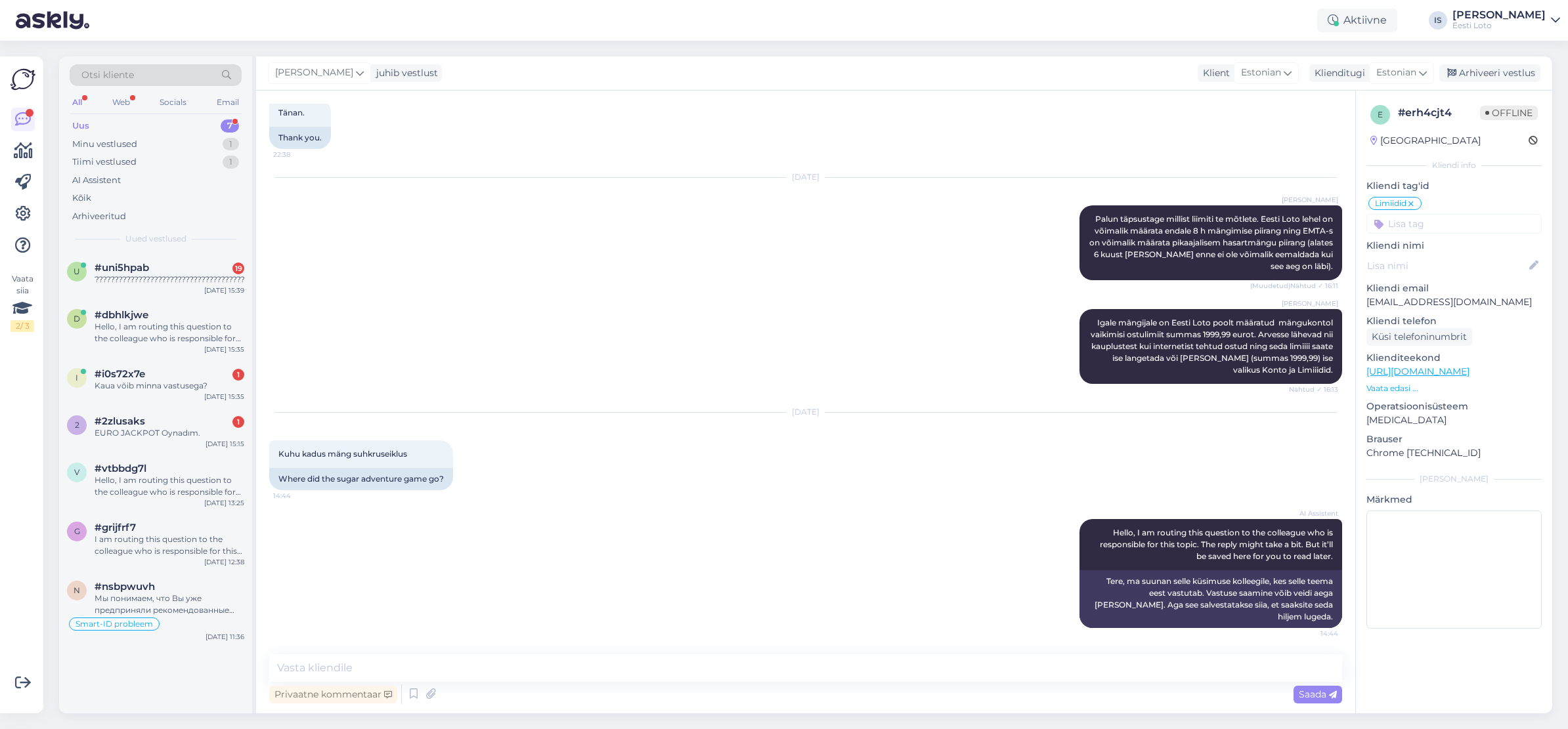
scroll to position [279, 0]
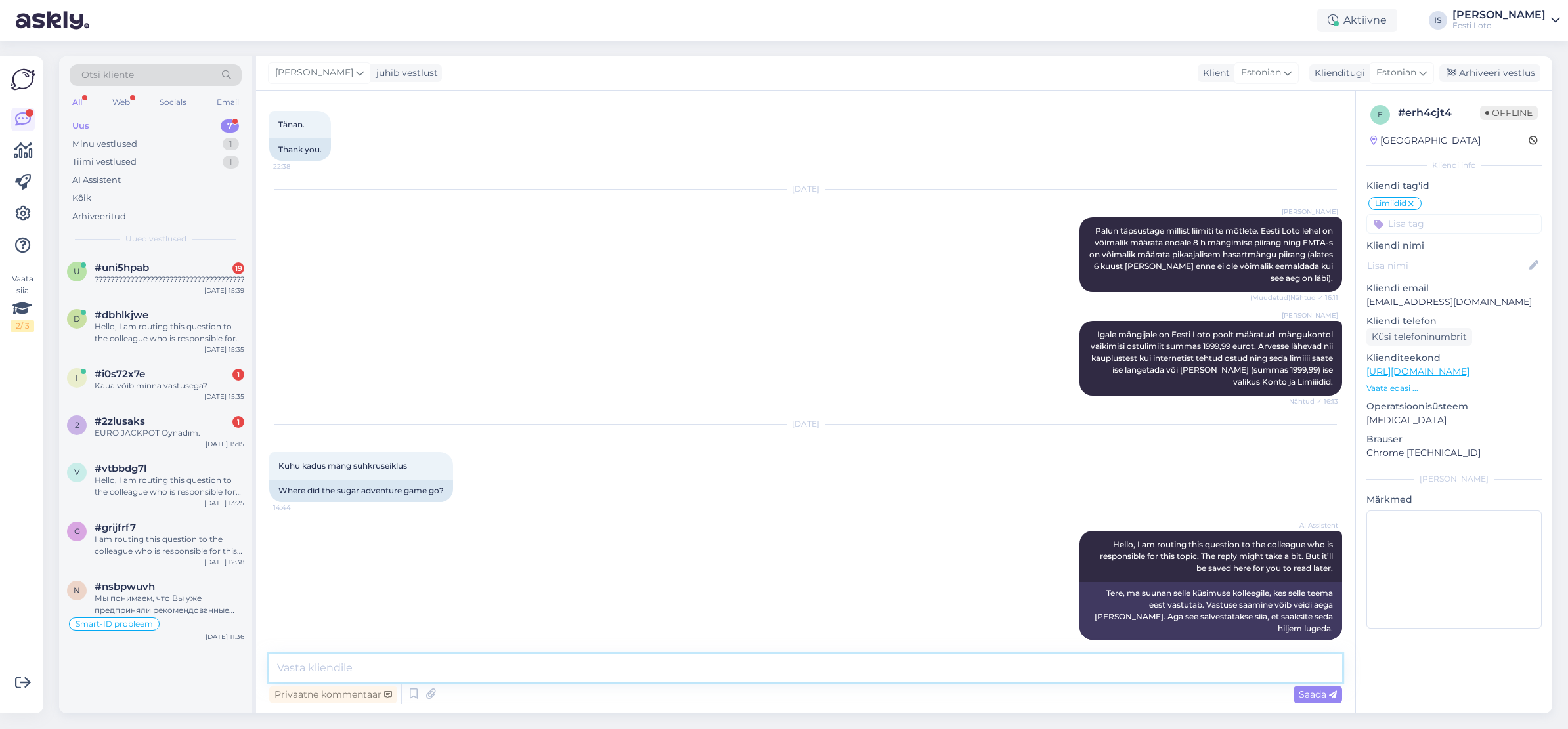
click at [480, 662] on textarea at bounding box center [805, 668] width 1072 height 27
type textarea "Suhkruseiklus on ajutiselt eemaldatud, tulevikus toome ta tagasi."
click at [1313, 694] on span "Saada" at bounding box center [1317, 694] width 38 height 12
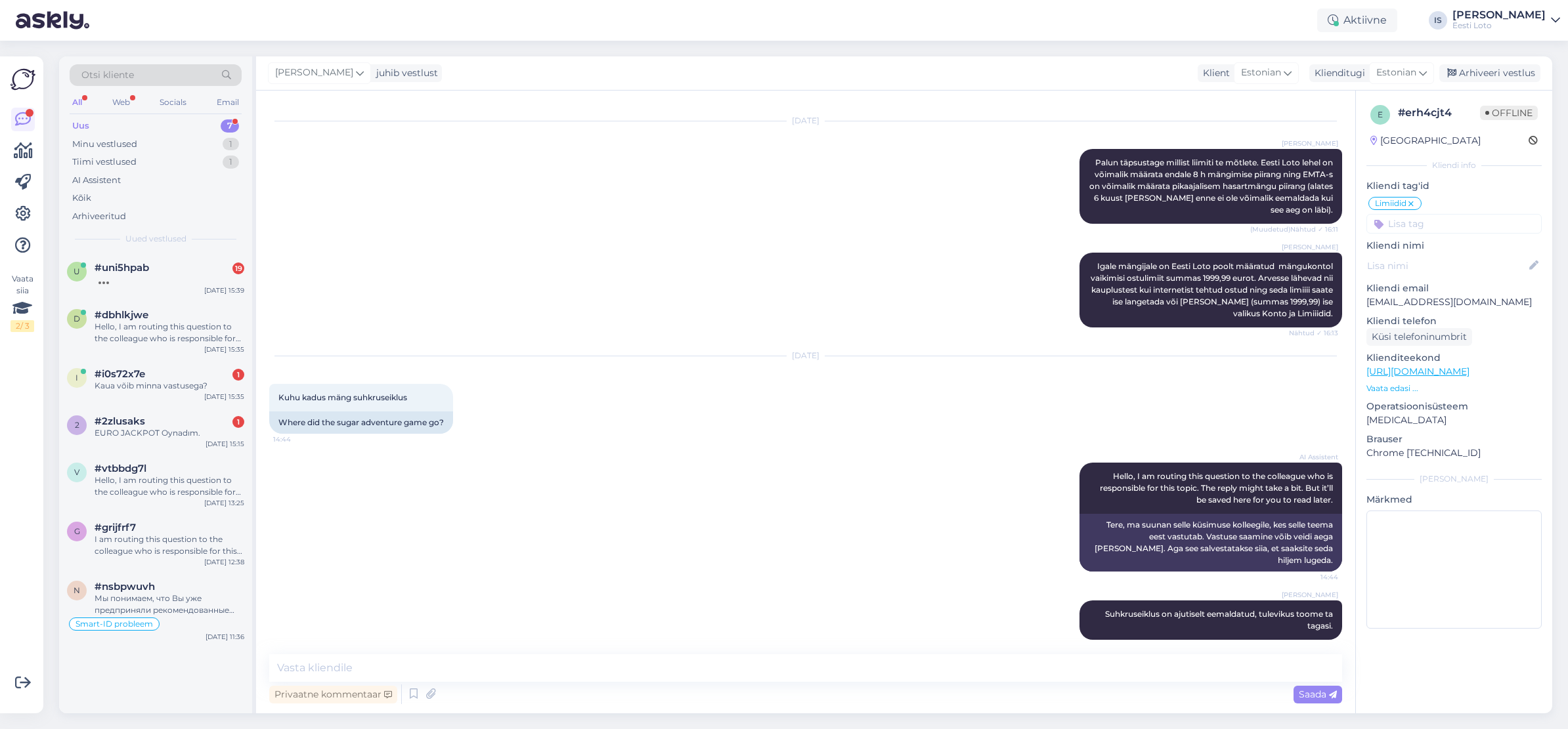
click at [1441, 223] on input at bounding box center [1454, 224] width 176 height 19
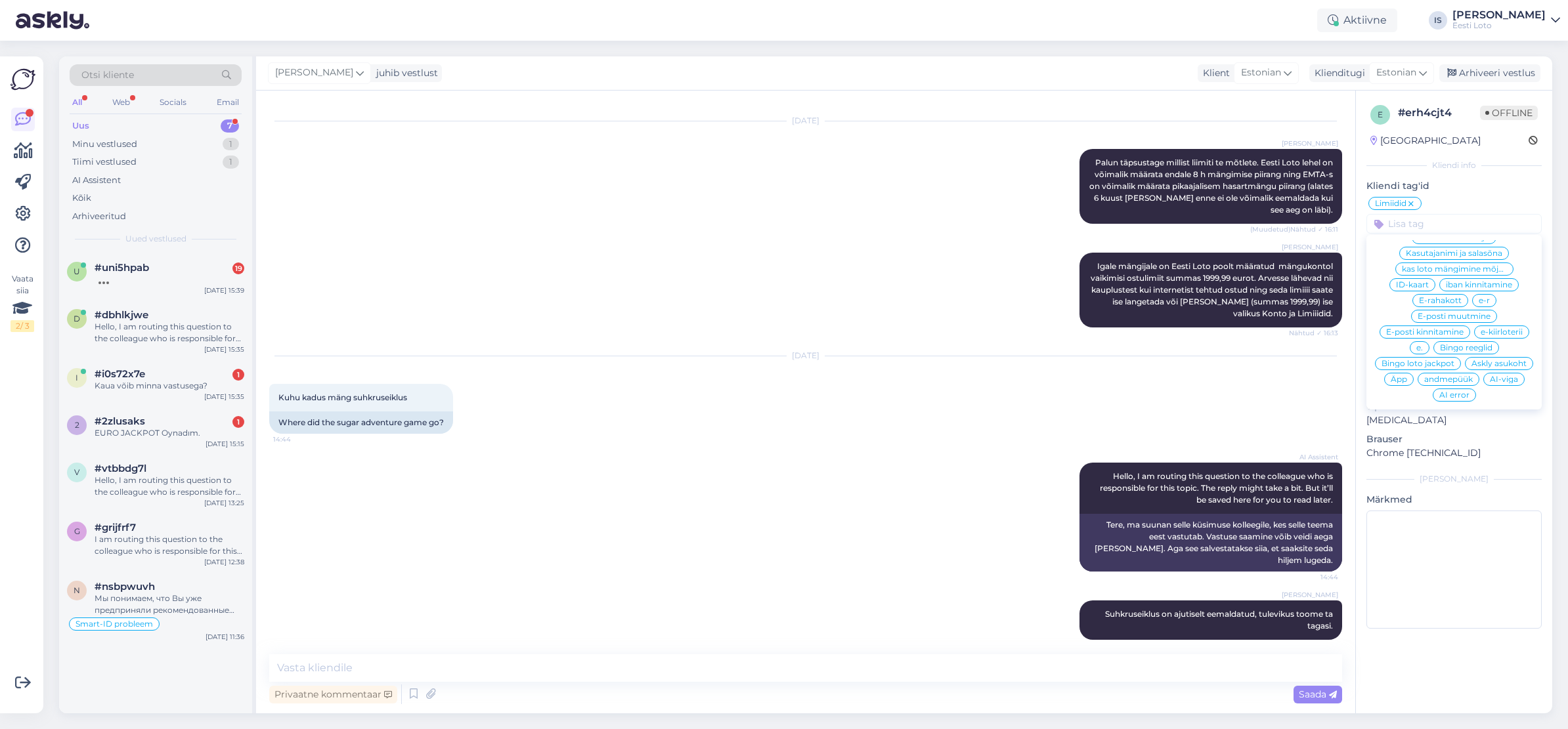
scroll to position [369, 0]
click at [1492, 330] on span "e-kiirloterii" at bounding box center [1501, 331] width 42 height 8
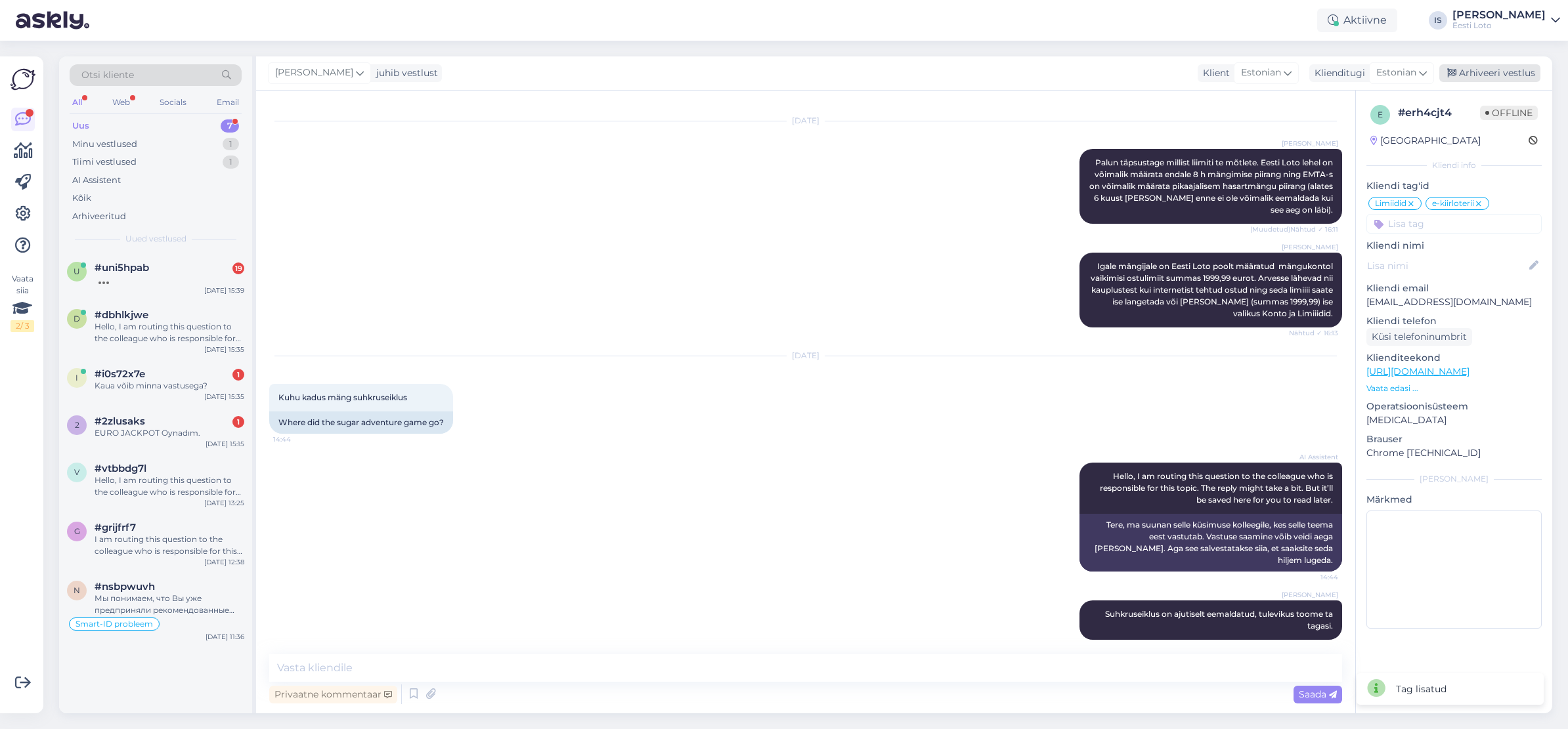
click at [1471, 80] on div "Arhiveeri vestlus" at bounding box center [1489, 73] width 101 height 18
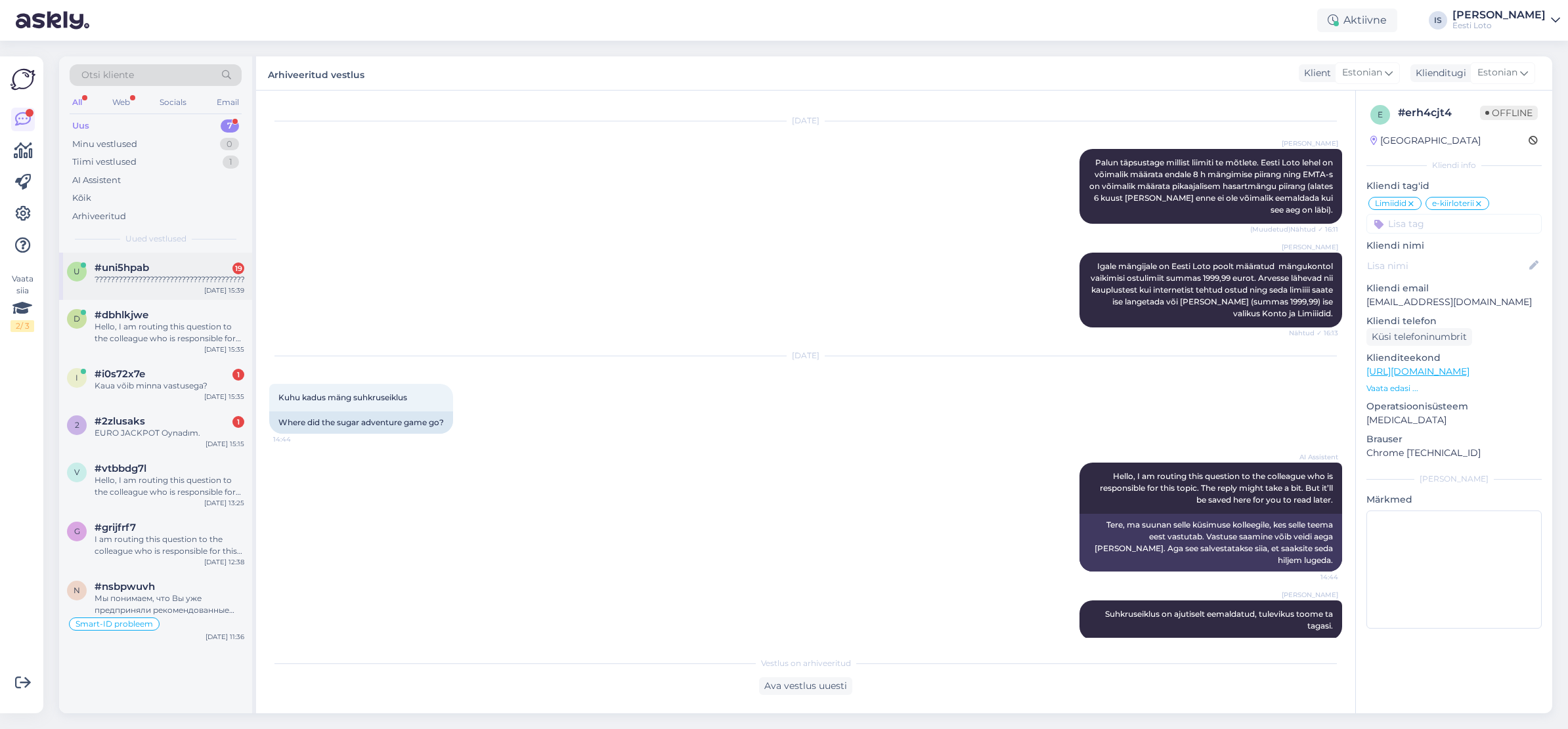
click at [171, 271] on div "#uni5hpab 19" at bounding box center [169, 267] width 150 height 12
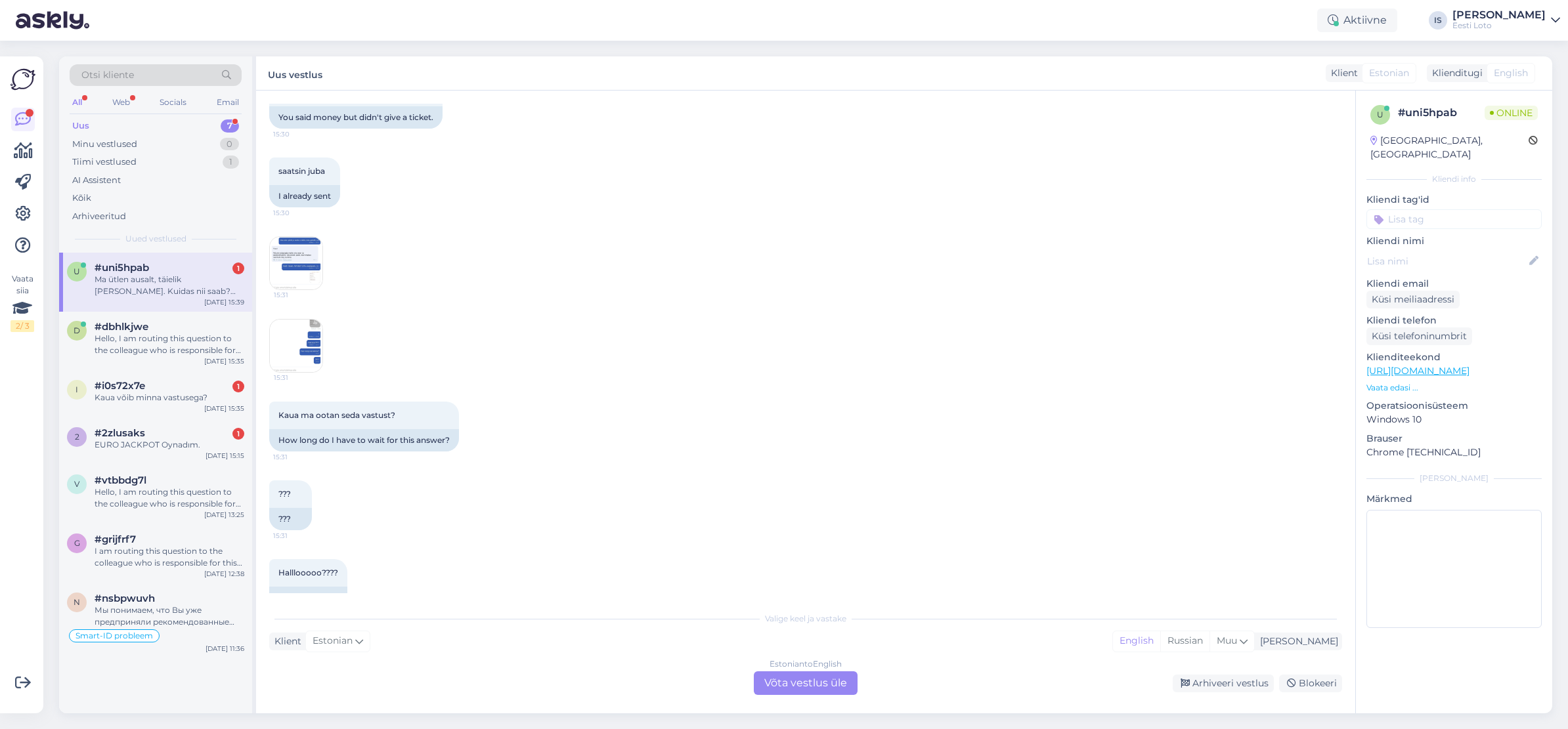
scroll to position [798, 0]
click at [272, 266] on img at bounding box center [296, 264] width 52 height 52
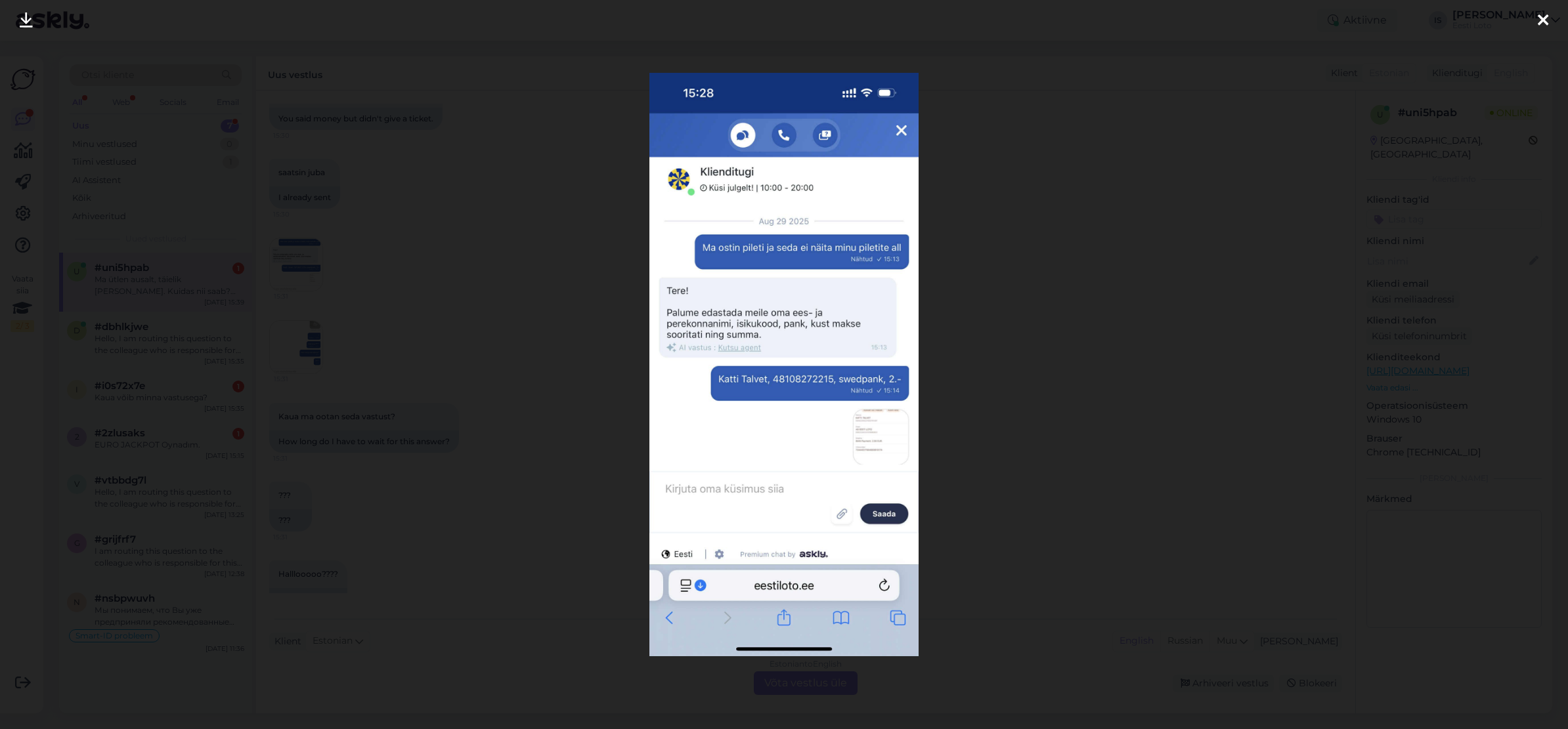
click at [1545, 19] on icon at bounding box center [1542, 20] width 10 height 17
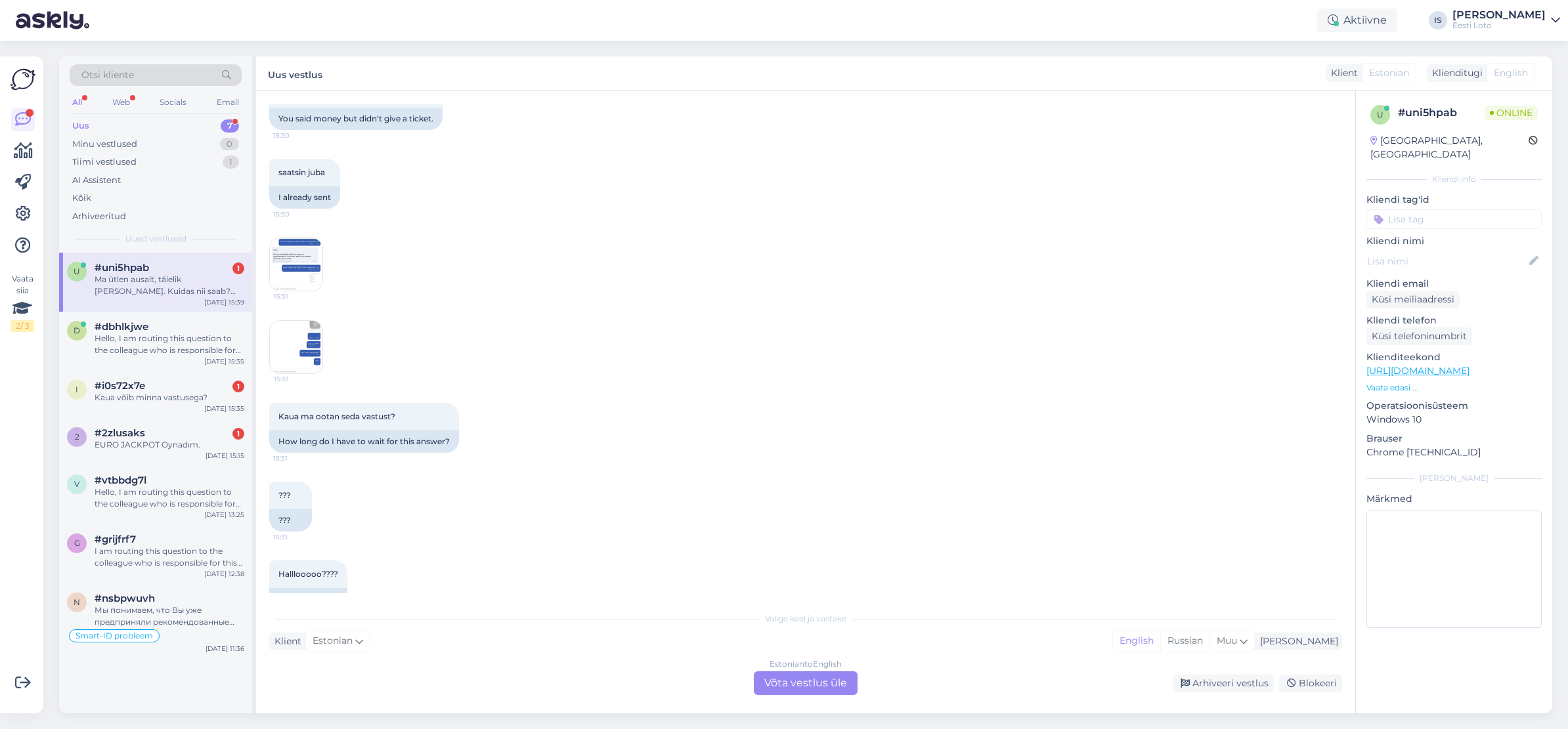
click at [309, 341] on img at bounding box center [296, 346] width 52 height 52
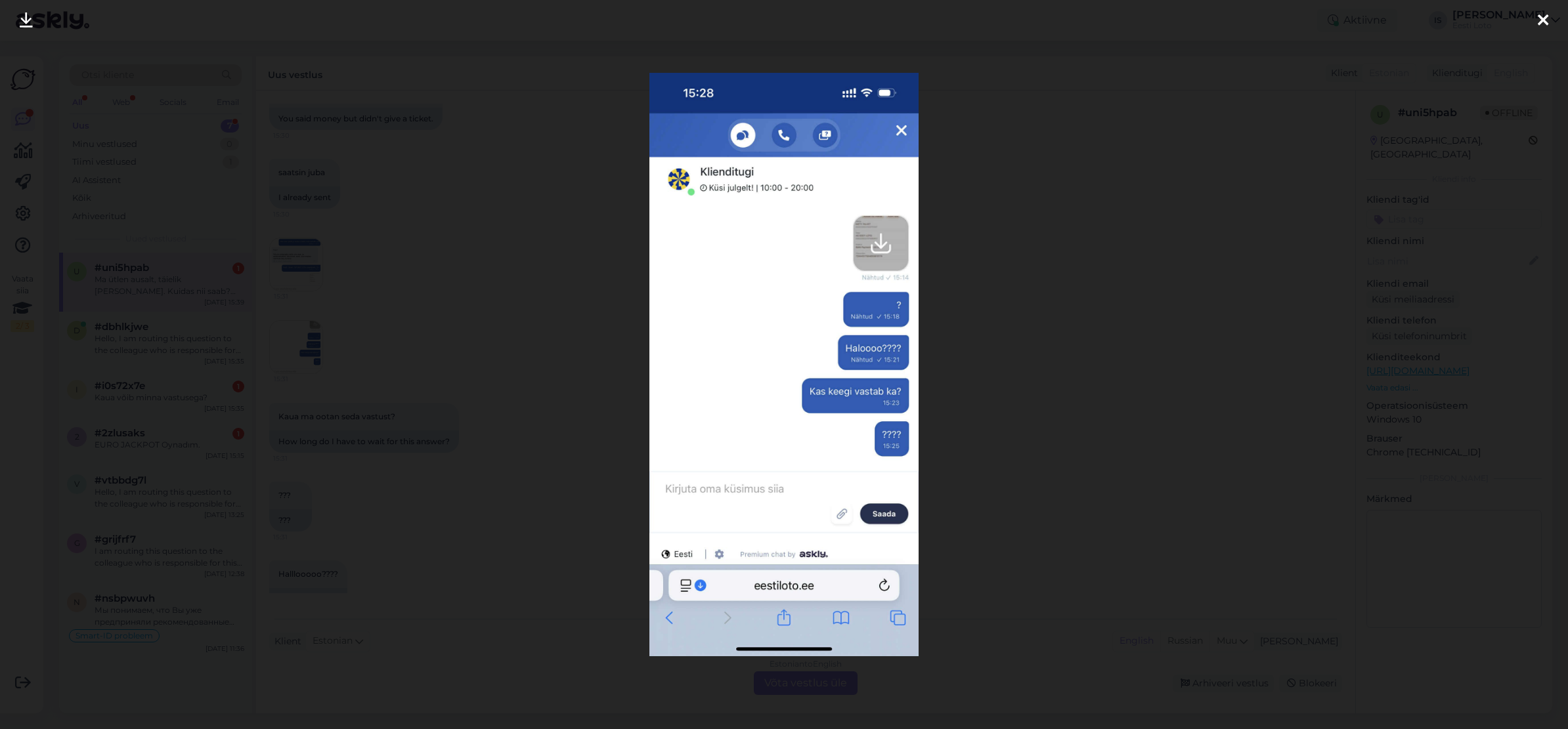
click at [1545, 19] on icon at bounding box center [1542, 20] width 10 height 17
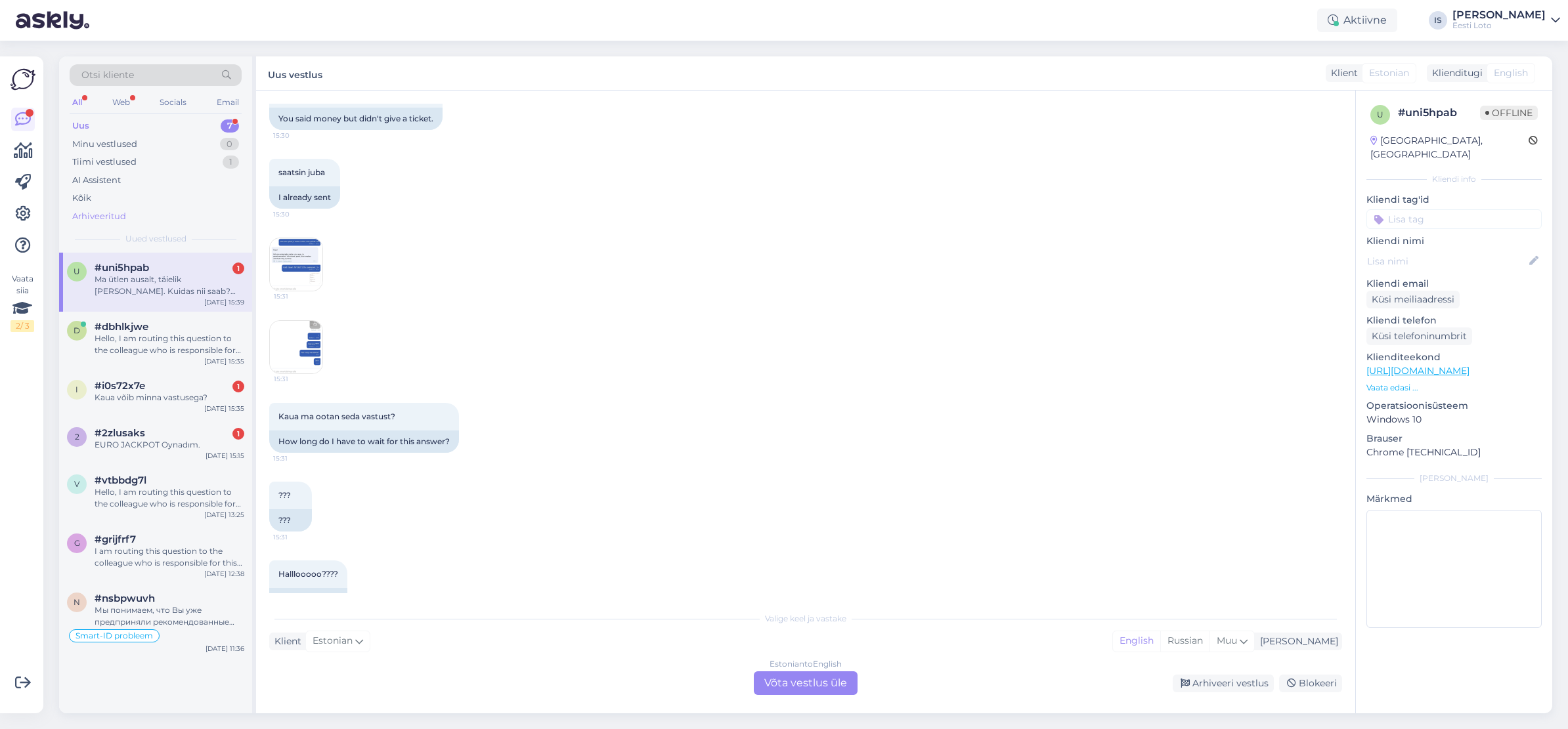
click at [109, 217] on div "Arhiveeritud" at bounding box center [99, 217] width 54 height 13
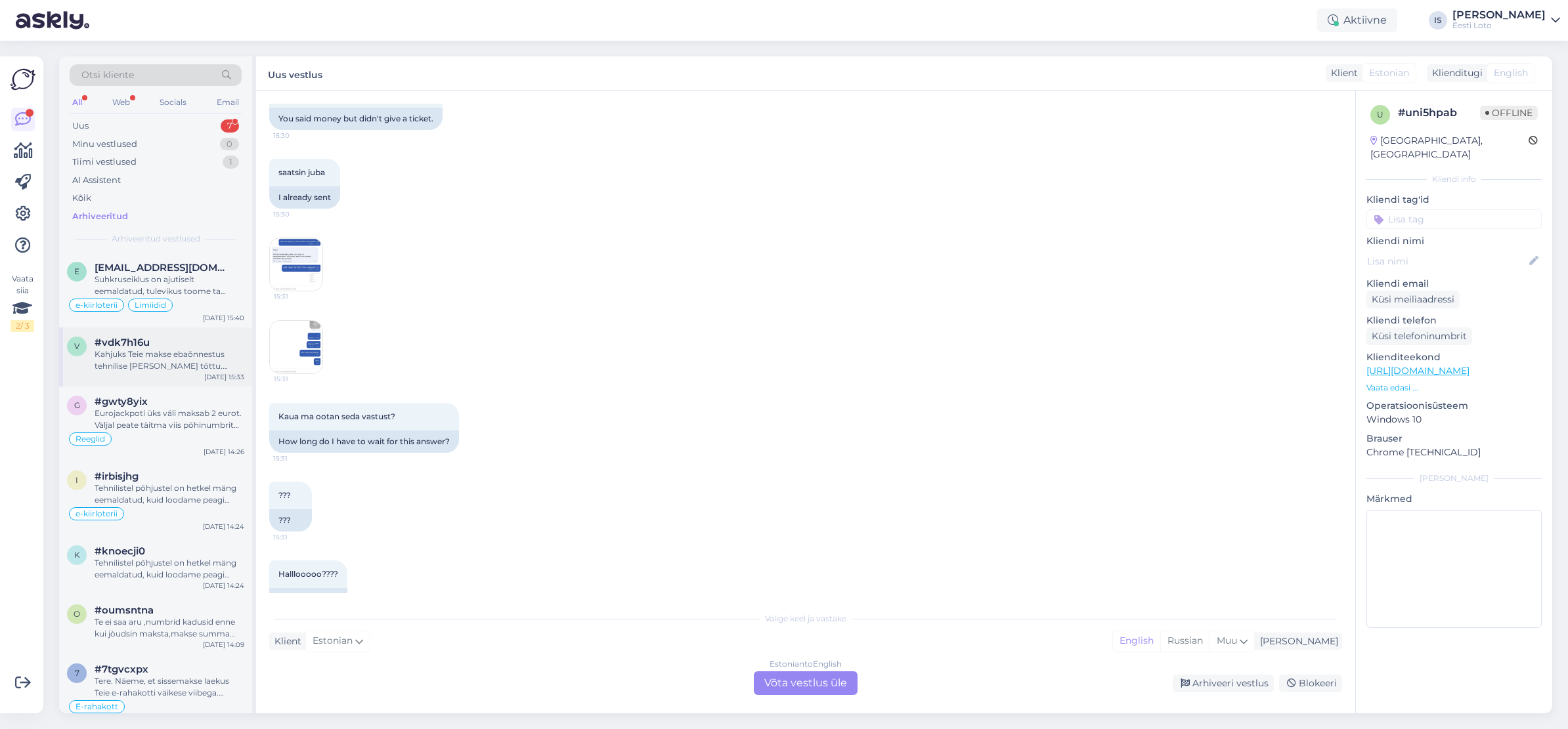
click at [137, 360] on div "Kahjuks Teie makse ebaõnnestus tehnilise tõrke tõttu. Kontrollisime makse üle j…" at bounding box center [169, 360] width 150 height 23
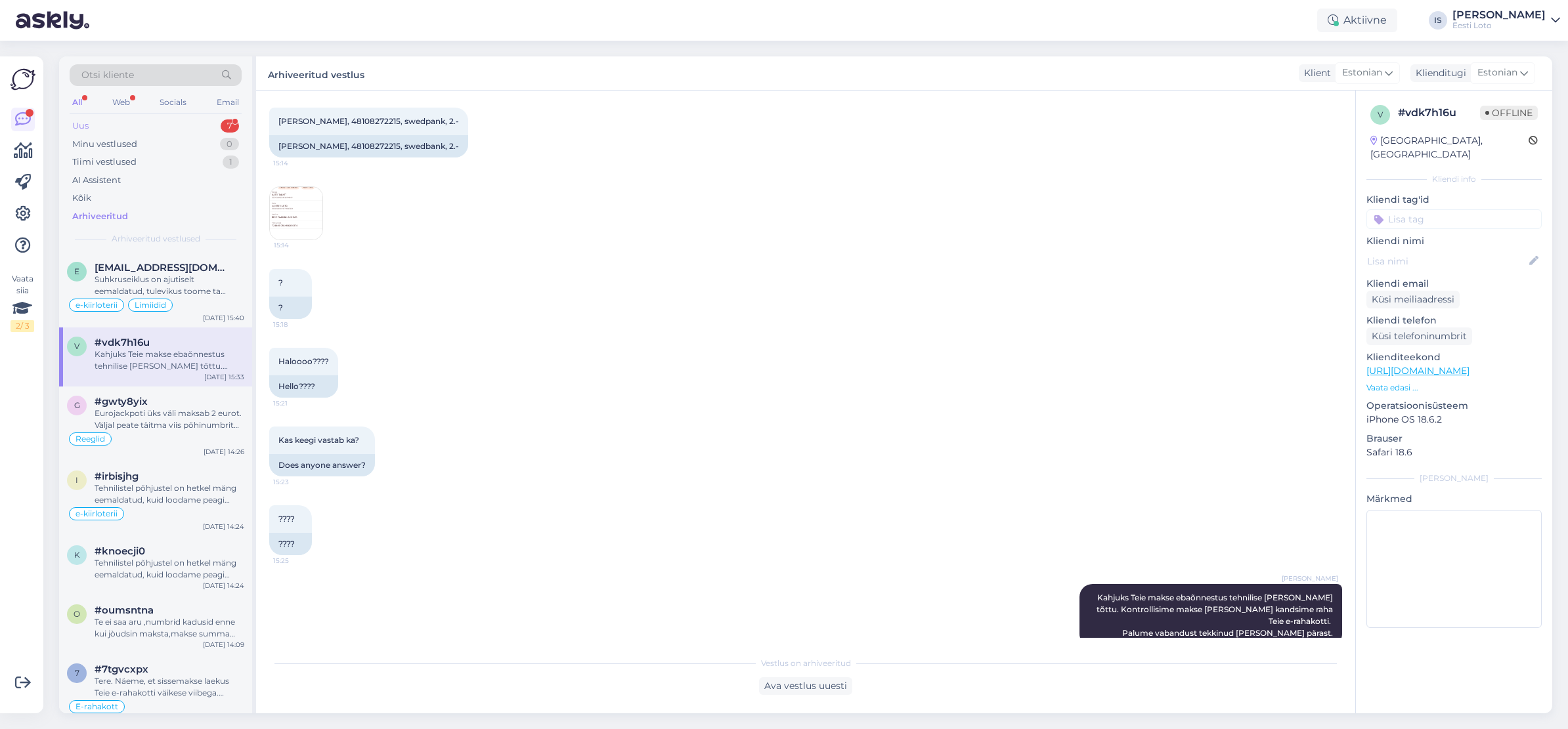
click at [78, 123] on div "Uus" at bounding box center [81, 126] width 16 height 13
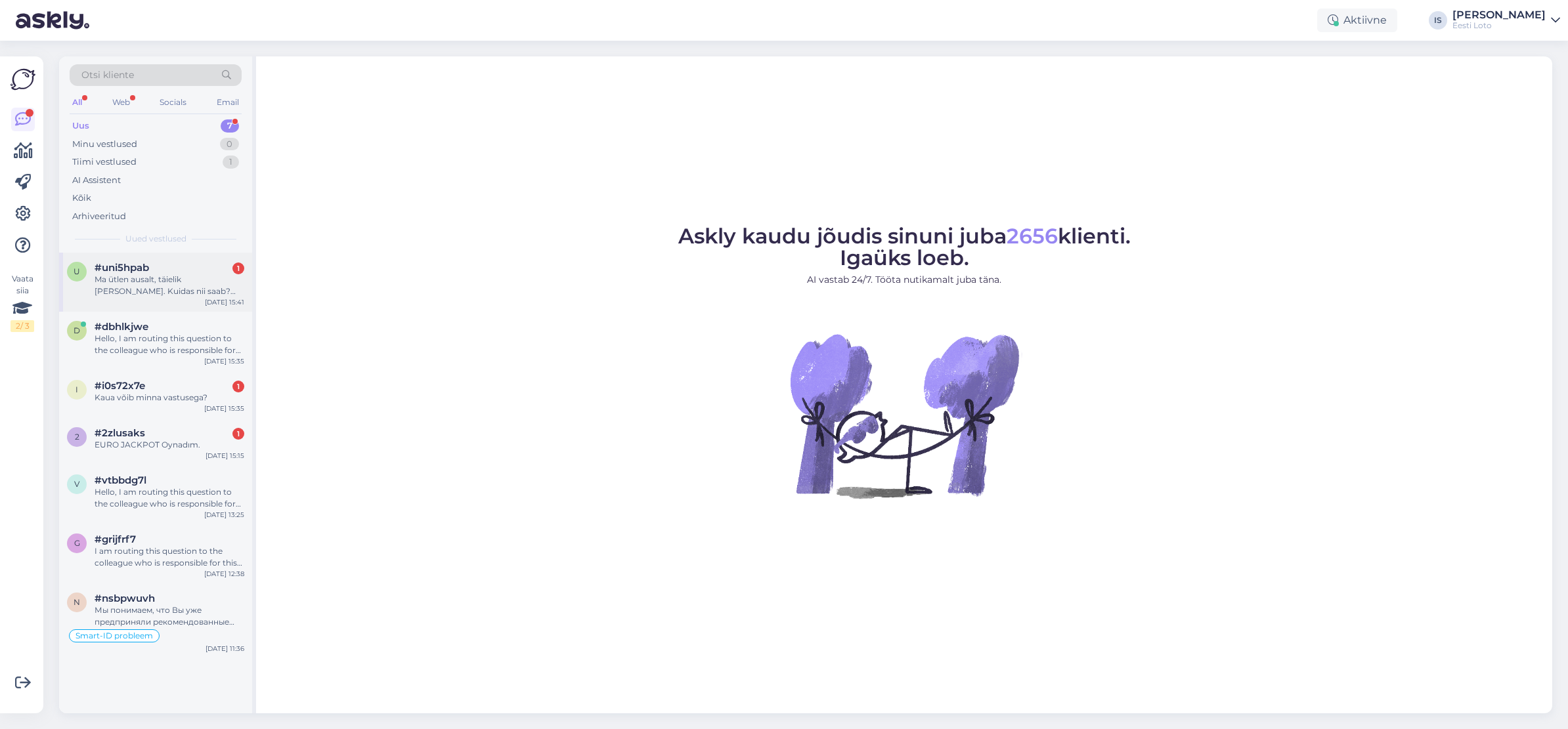
click at [143, 290] on div "Ma ütlen ausalt, täielik [PERSON_NAME]. Kuidas nii saab? Raha kanname rahakotti…" at bounding box center [169, 285] width 150 height 23
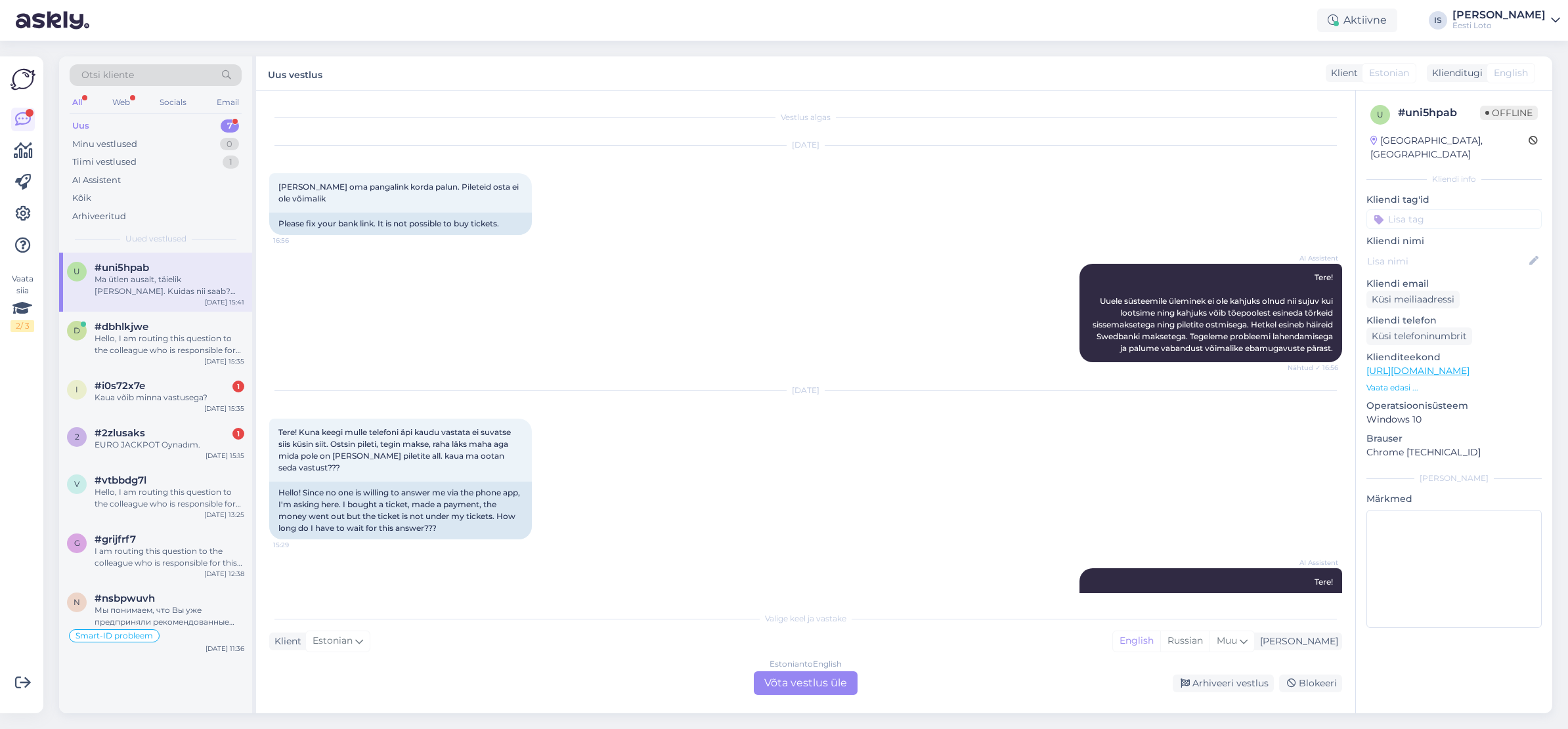
scroll to position [2073, 0]
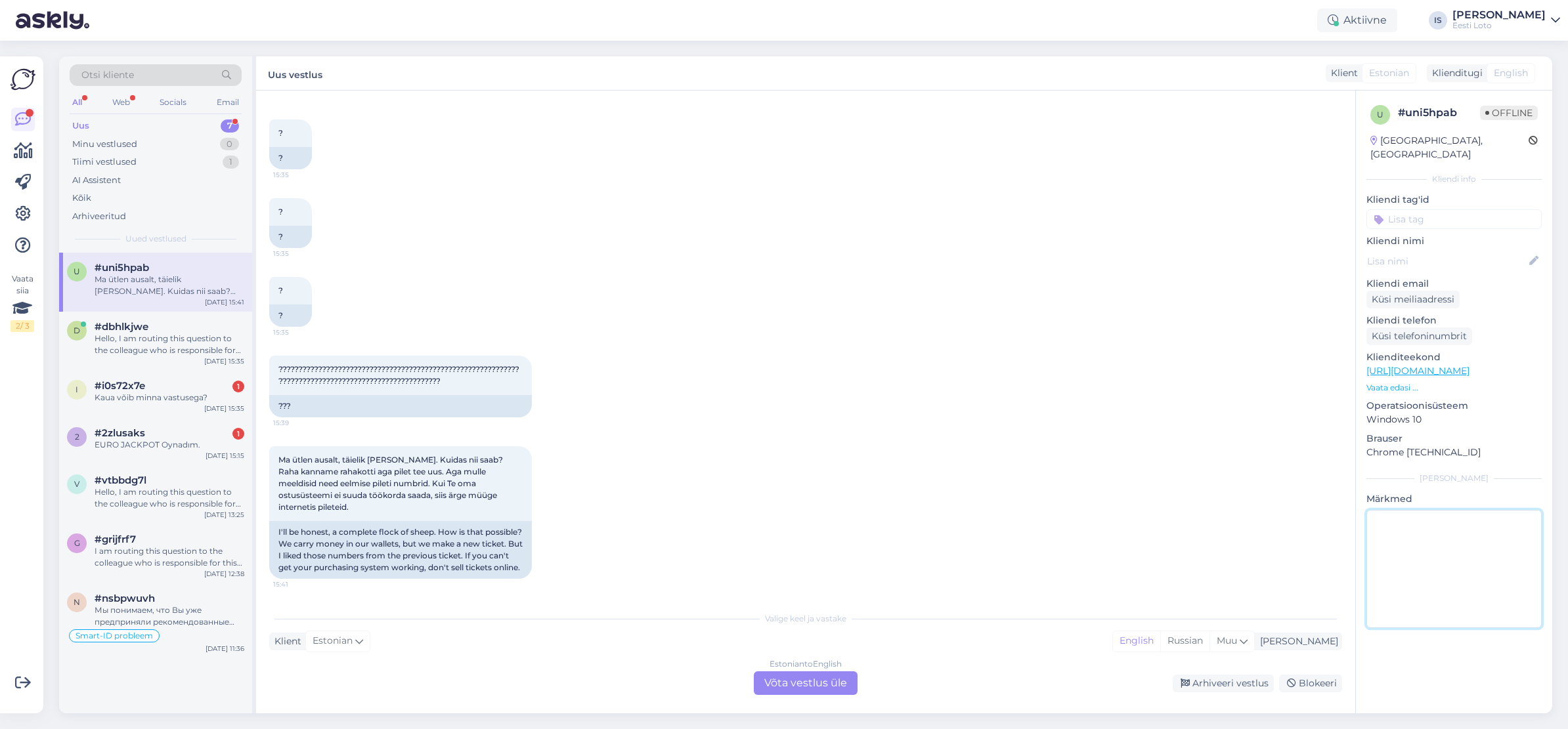
click at [1454, 558] on textarea at bounding box center [1454, 569] width 176 height 118
type textarea "vastatud eelmisele kirjale, raha kantud e-rhakotti"
click at [1256, 684] on div "Arhiveeri vestlus" at bounding box center [1222, 684] width 101 height 18
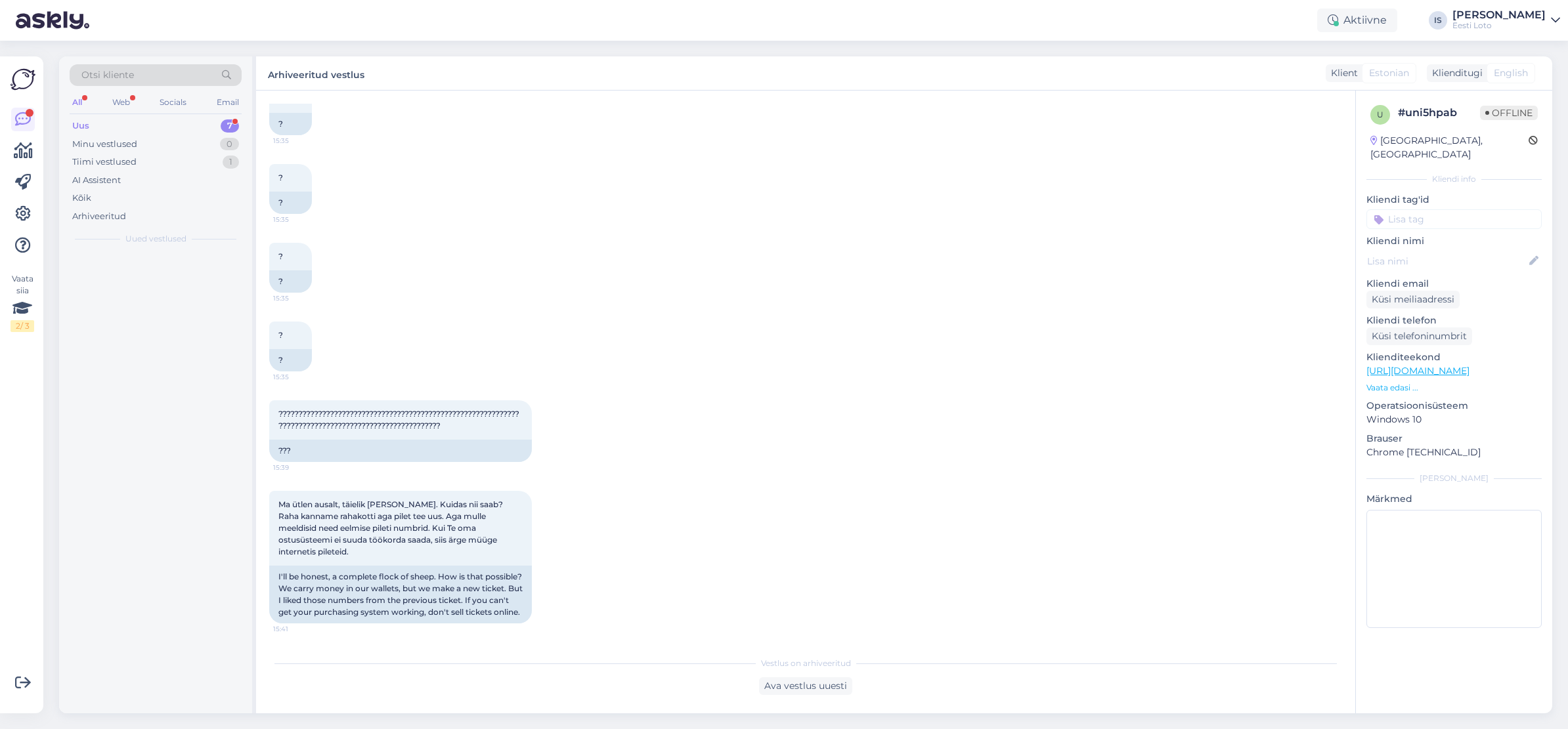
scroll to position [2029, 0]
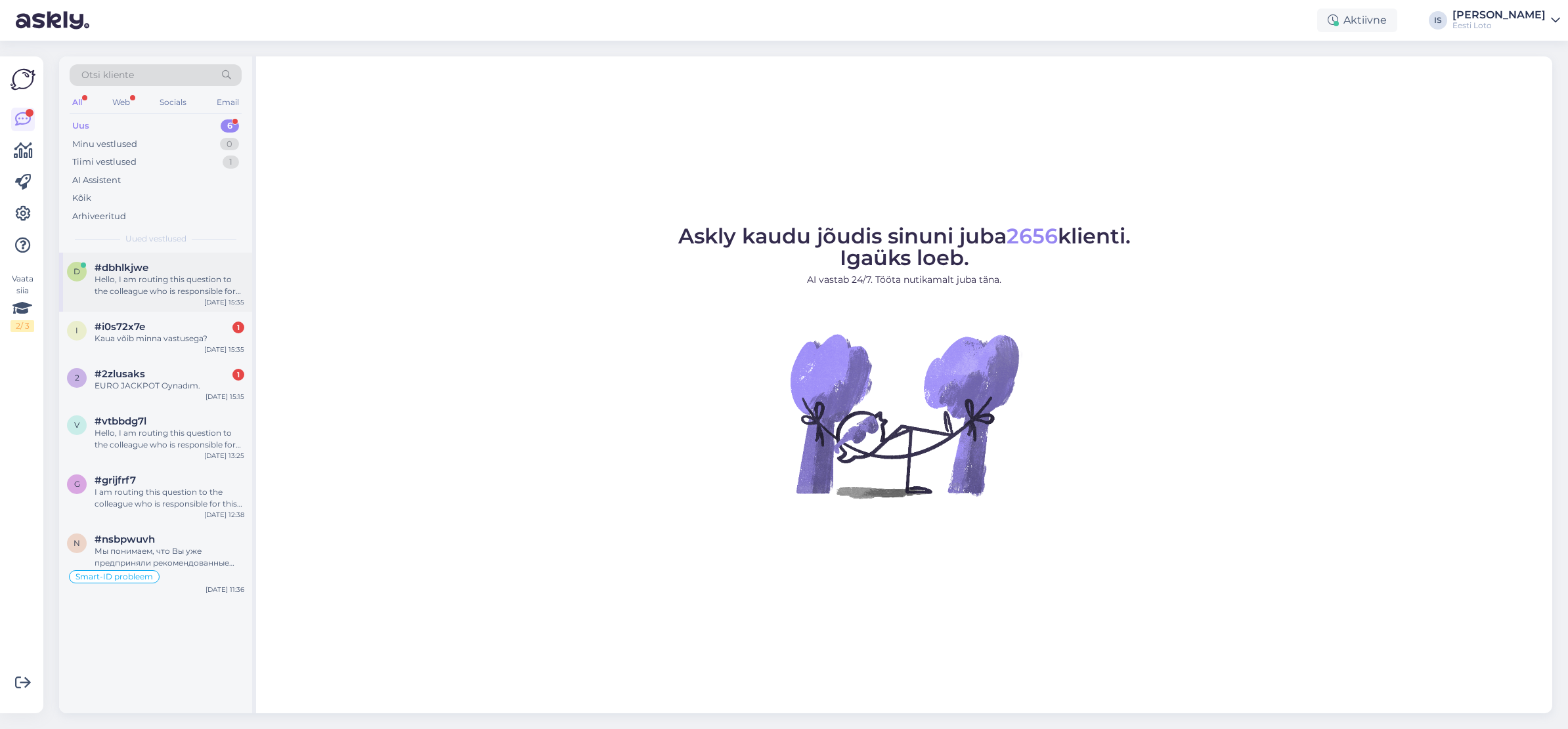
click at [205, 288] on div "Hello, I am routing this question to the colleague who is responsible for this …" at bounding box center [169, 285] width 150 height 23
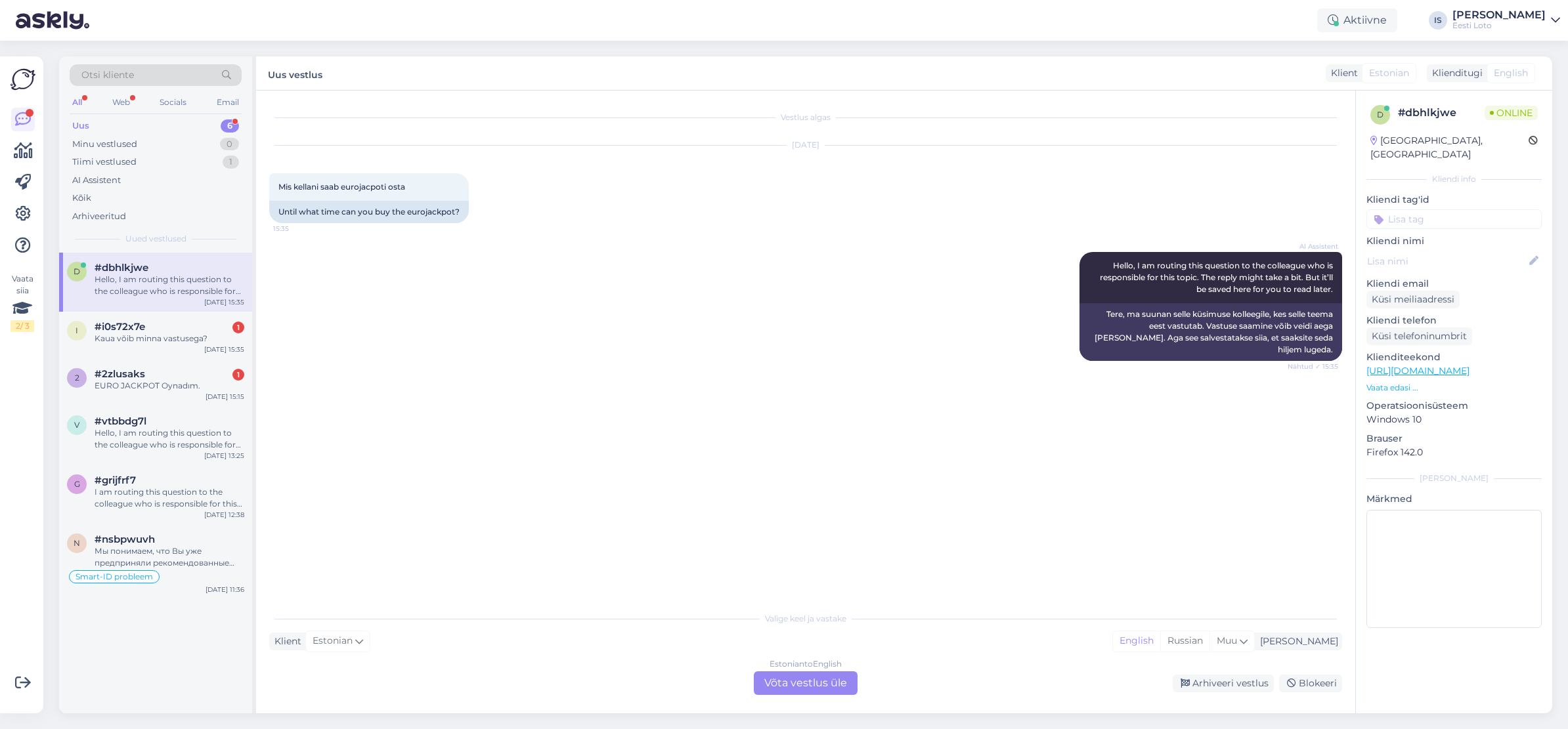
click at [1265, 499] on div "Vestlus algas [DATE] Mis kellani saab eurojacpoti osta 15:35 Until what time ca…" at bounding box center [811, 349] width 1085 height 490
click at [804, 681] on div "Estonian to English Võta vestlus üle" at bounding box center [805, 682] width 104 height 23
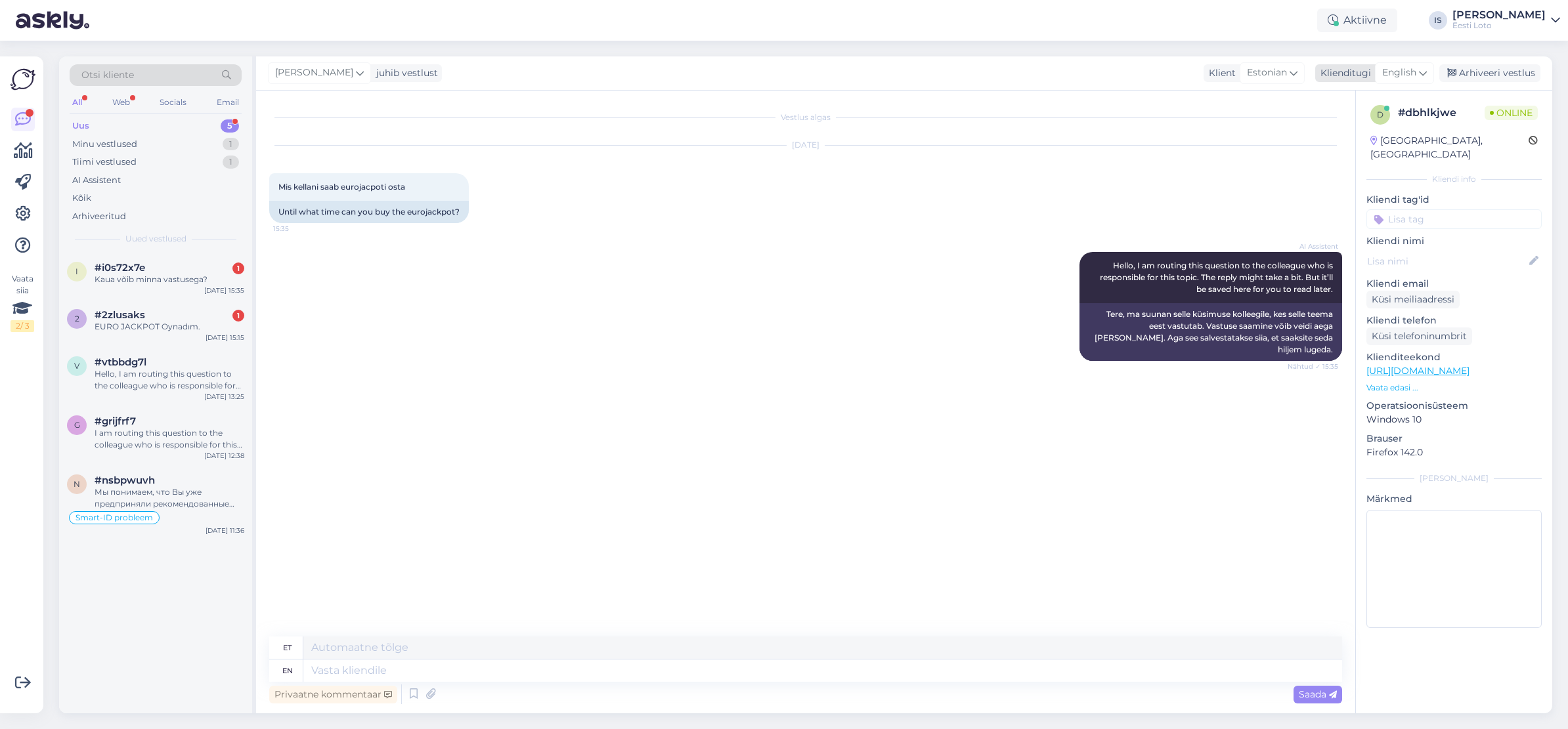
click at [1411, 72] on span "English" at bounding box center [1399, 72] width 34 height 14
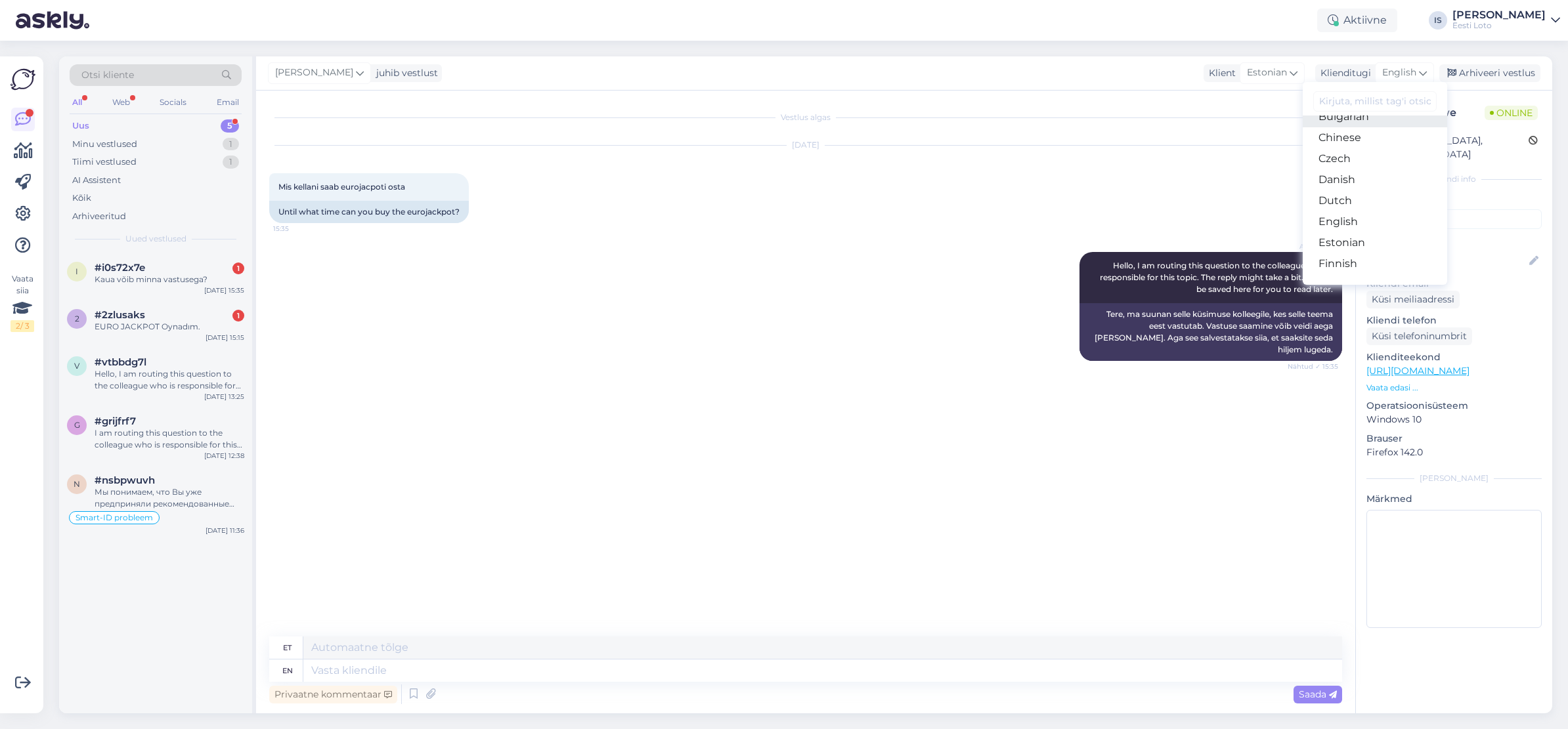
scroll to position [79, 0]
click at [1386, 217] on link "Estonian" at bounding box center [1374, 221] width 144 height 21
click at [547, 669] on textarea at bounding box center [805, 668] width 1072 height 27
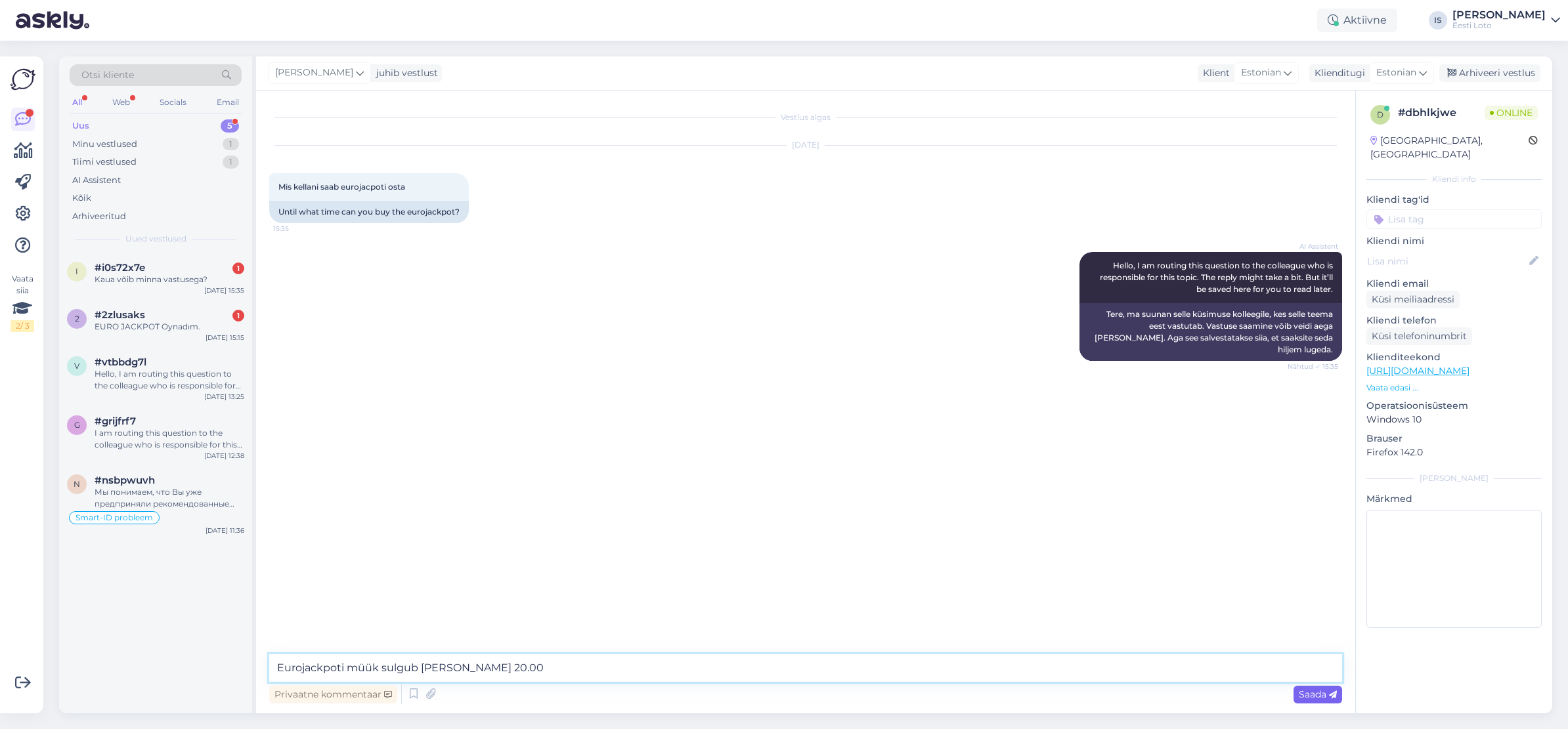
type textarea "Eurojackpoti müük sulgub kell 20.00"
click at [1317, 694] on span "Saada" at bounding box center [1317, 694] width 38 height 12
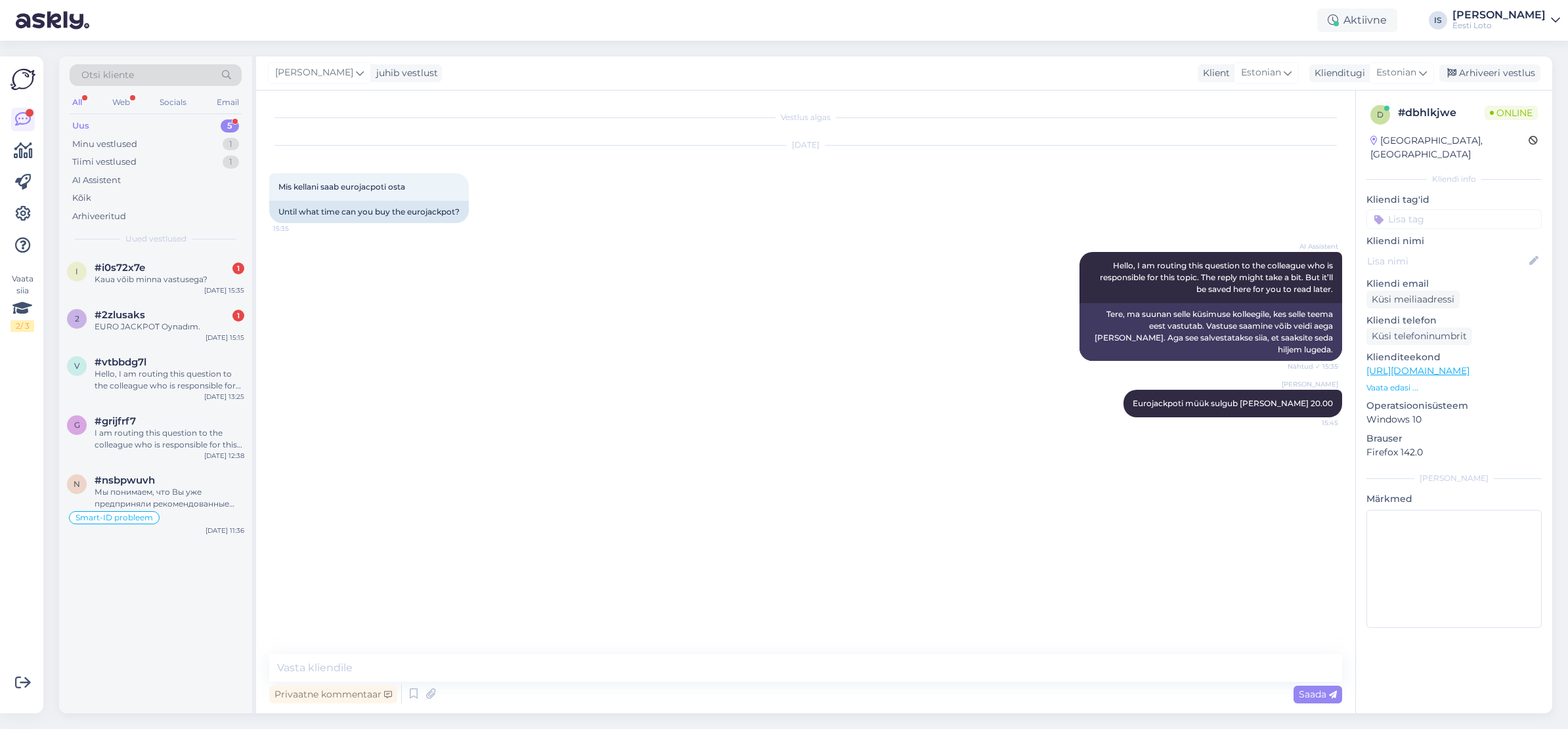
click at [1437, 209] on input at bounding box center [1454, 219] width 176 height 19
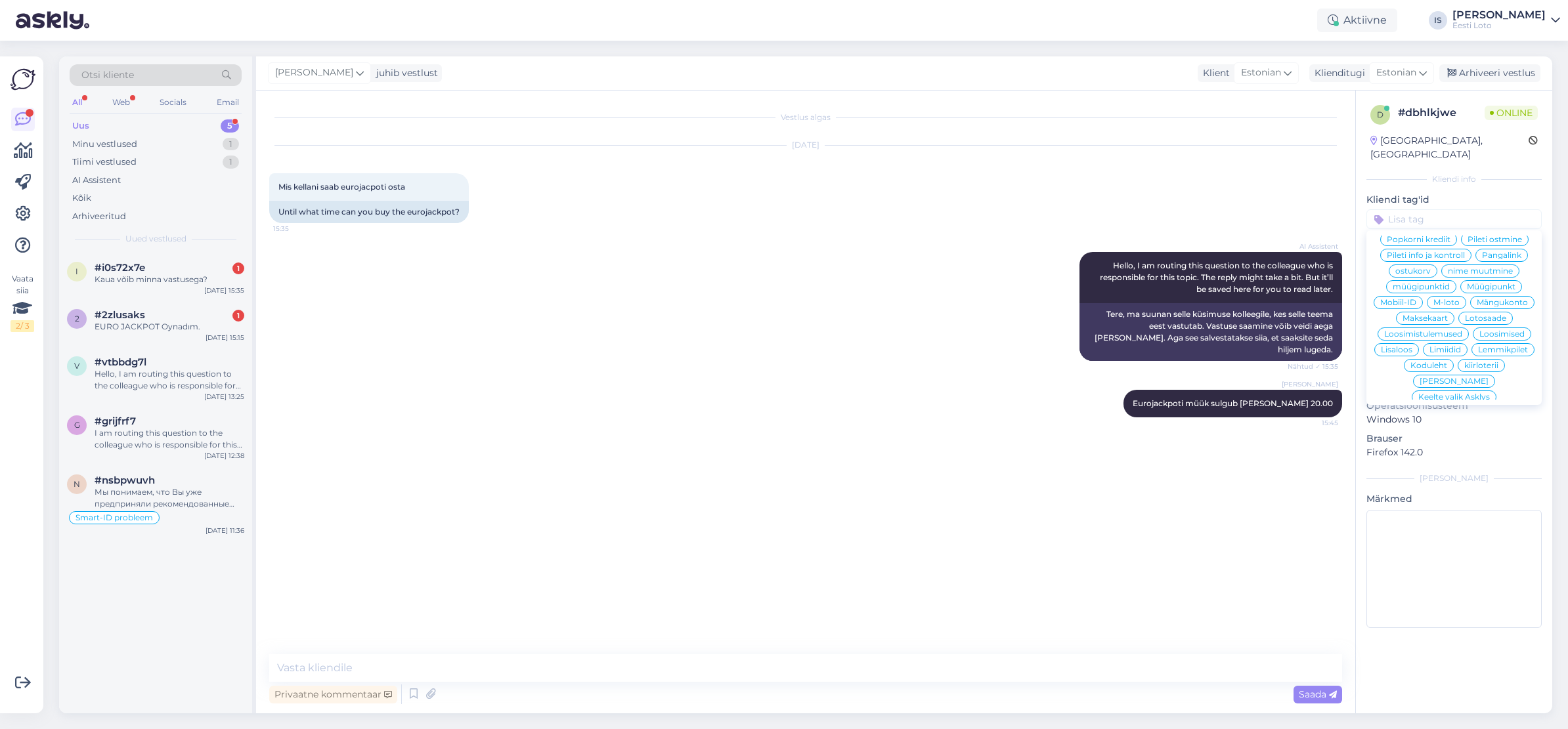
scroll to position [200, 0]
click at [1467, 239] on span "Pileti ostmine" at bounding box center [1495, 243] width 55 height 8
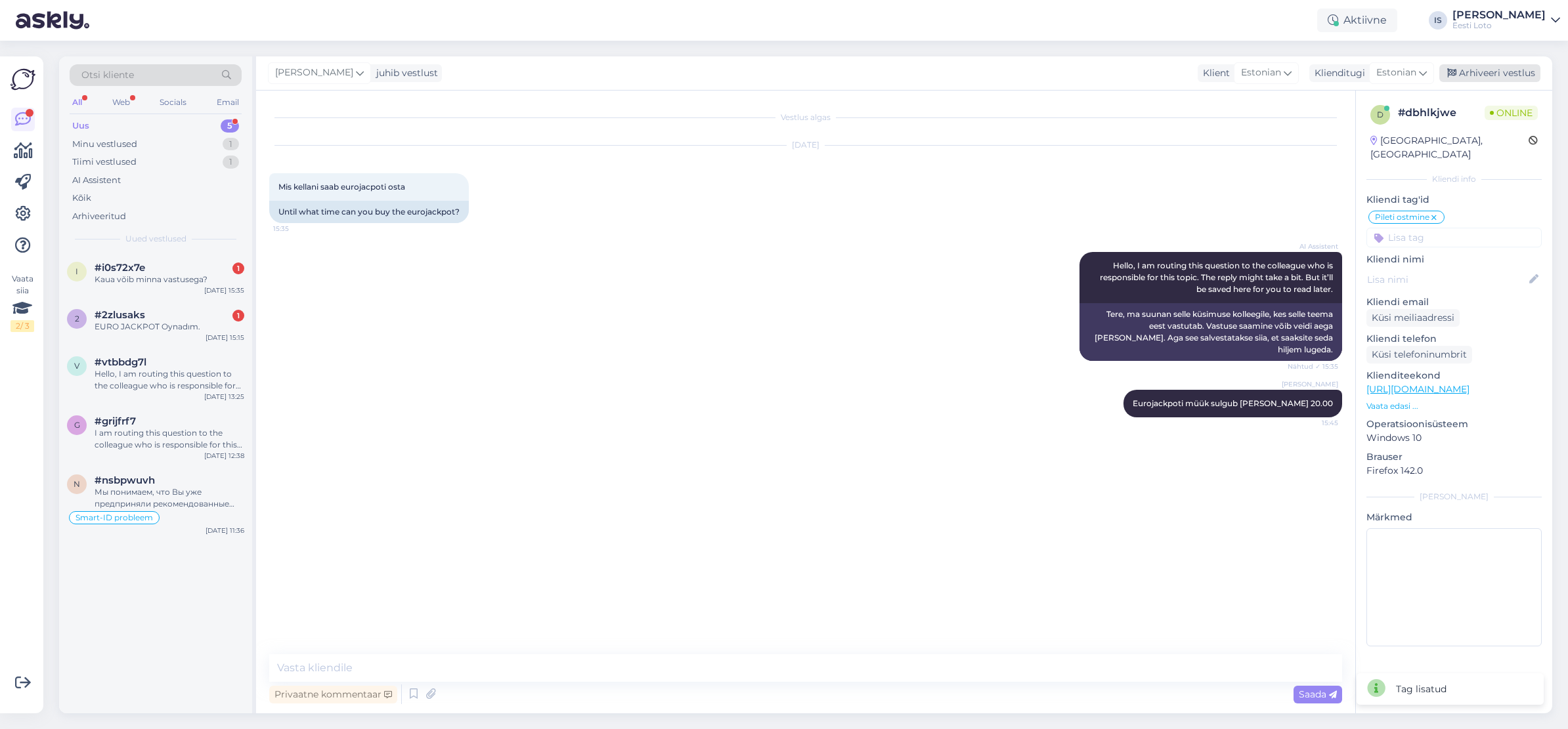
click at [1506, 72] on div "Arhiveeri vestlus" at bounding box center [1489, 73] width 101 height 18
click at [128, 274] on div "Kaua võib minna vastusega?" at bounding box center [169, 280] width 150 height 12
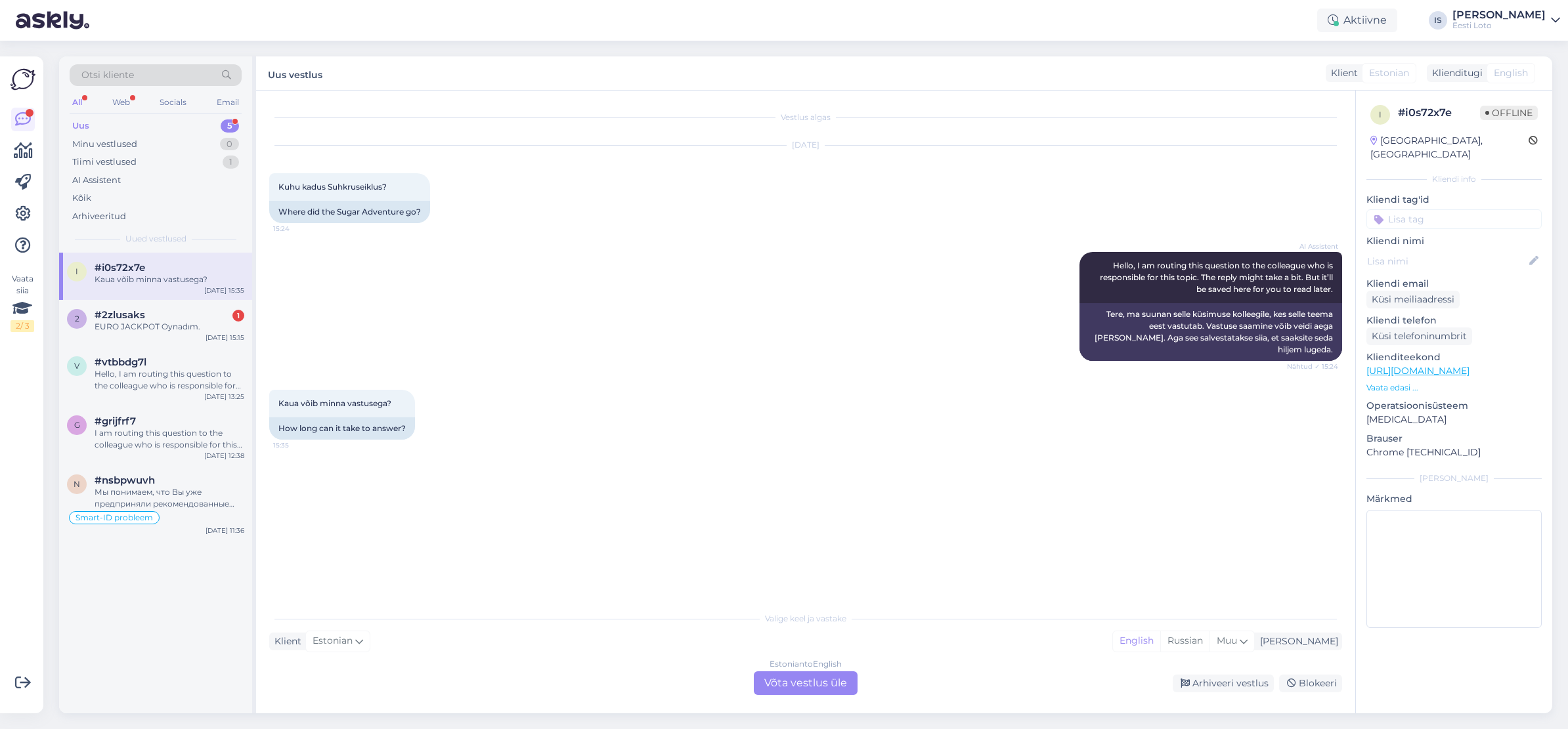
click at [808, 691] on div "Estonian to English Võta vestlus üle" at bounding box center [805, 682] width 104 height 23
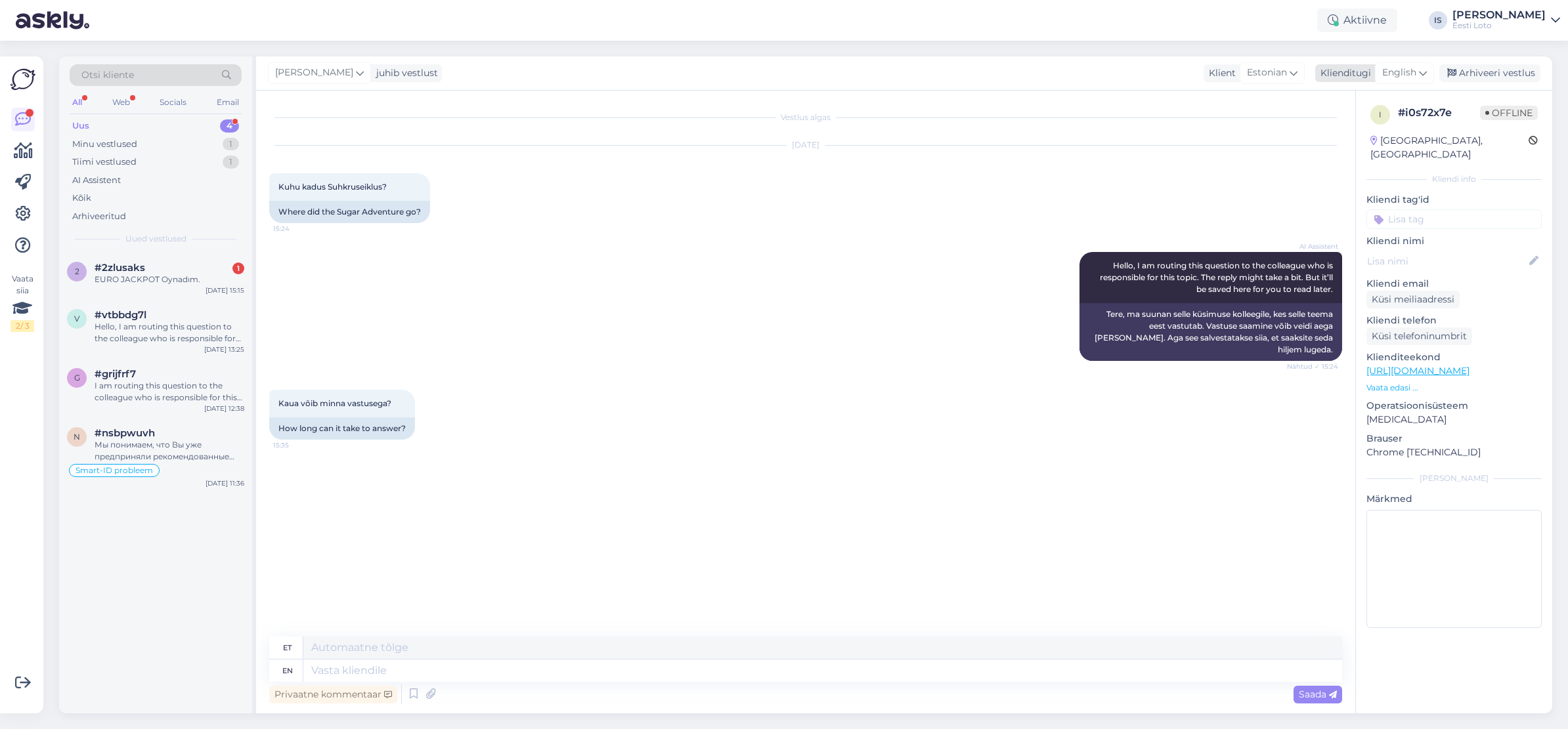
click at [1399, 72] on span "English" at bounding box center [1399, 72] width 34 height 14
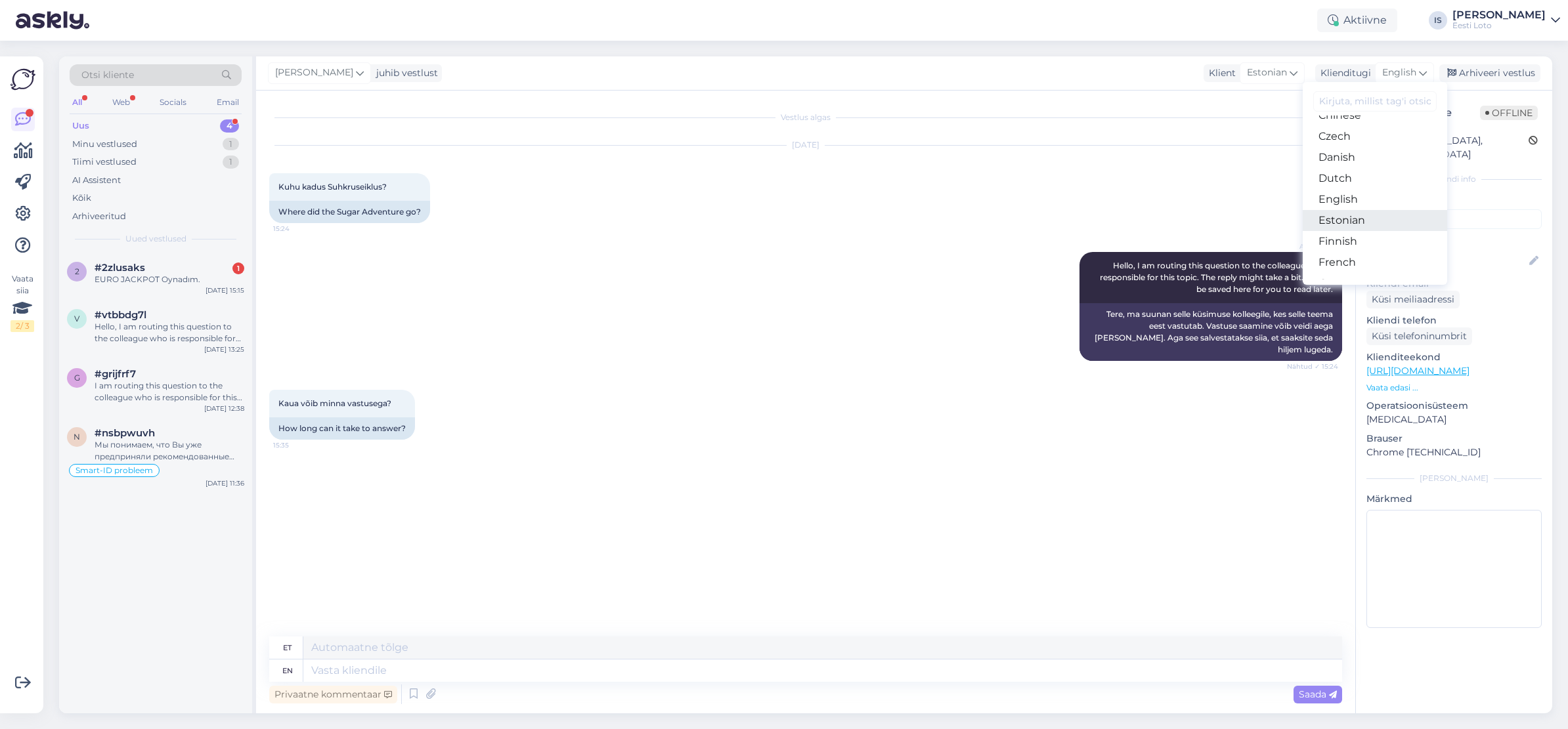
click at [1398, 222] on link "Estonian" at bounding box center [1374, 221] width 144 height 21
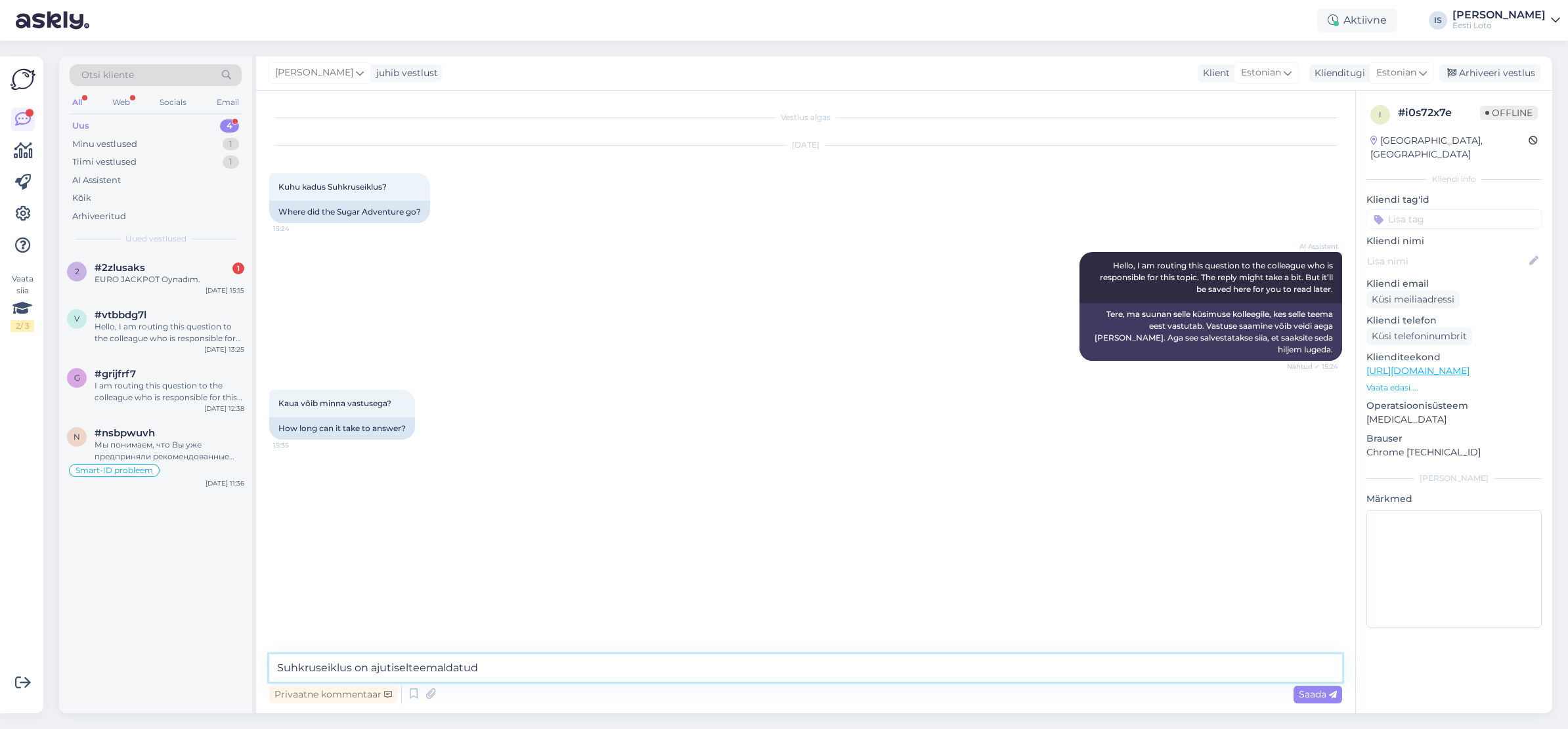
click at [413, 669] on textarea "Suhkruseiklus on ajutiselteemaldatud" at bounding box center [805, 668] width 1072 height 27
click at [523, 670] on textarea "Suhkruseiklus on ajutiselt eemaldatud" at bounding box center [805, 668] width 1072 height 27
click at [583, 669] on textarea "Suhkruseiklus on ajutiselt eemaldatud, tulevikus on plaan tagasi tuua." at bounding box center [805, 668] width 1072 height 27
type textarea "Suhkruseiklus on ajutiselt eemaldatud, tulevikus on plaan ta tagasi tuua."
click at [1327, 696] on span "Saada" at bounding box center [1317, 694] width 38 height 12
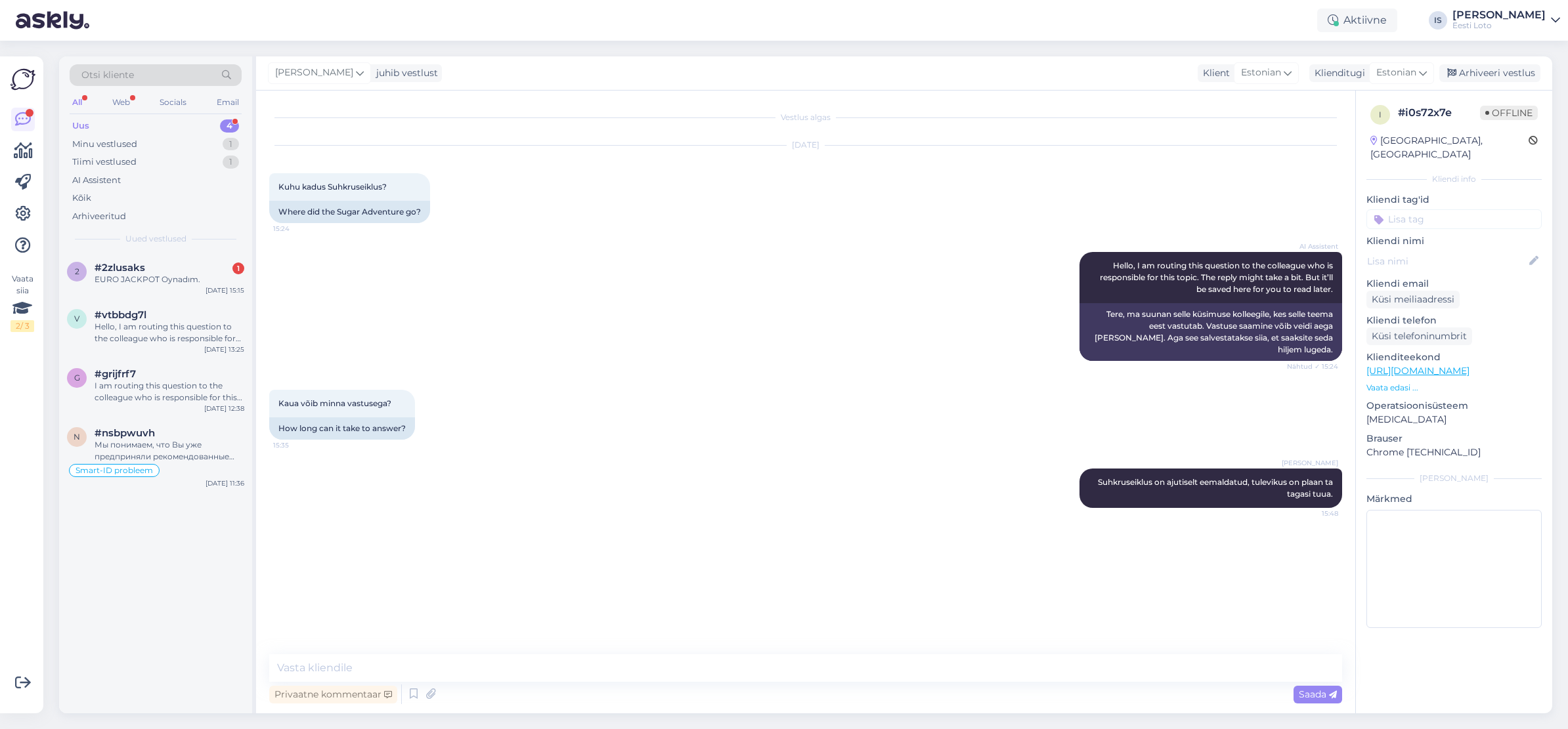
click at [1483, 209] on input at bounding box center [1454, 219] width 176 height 19
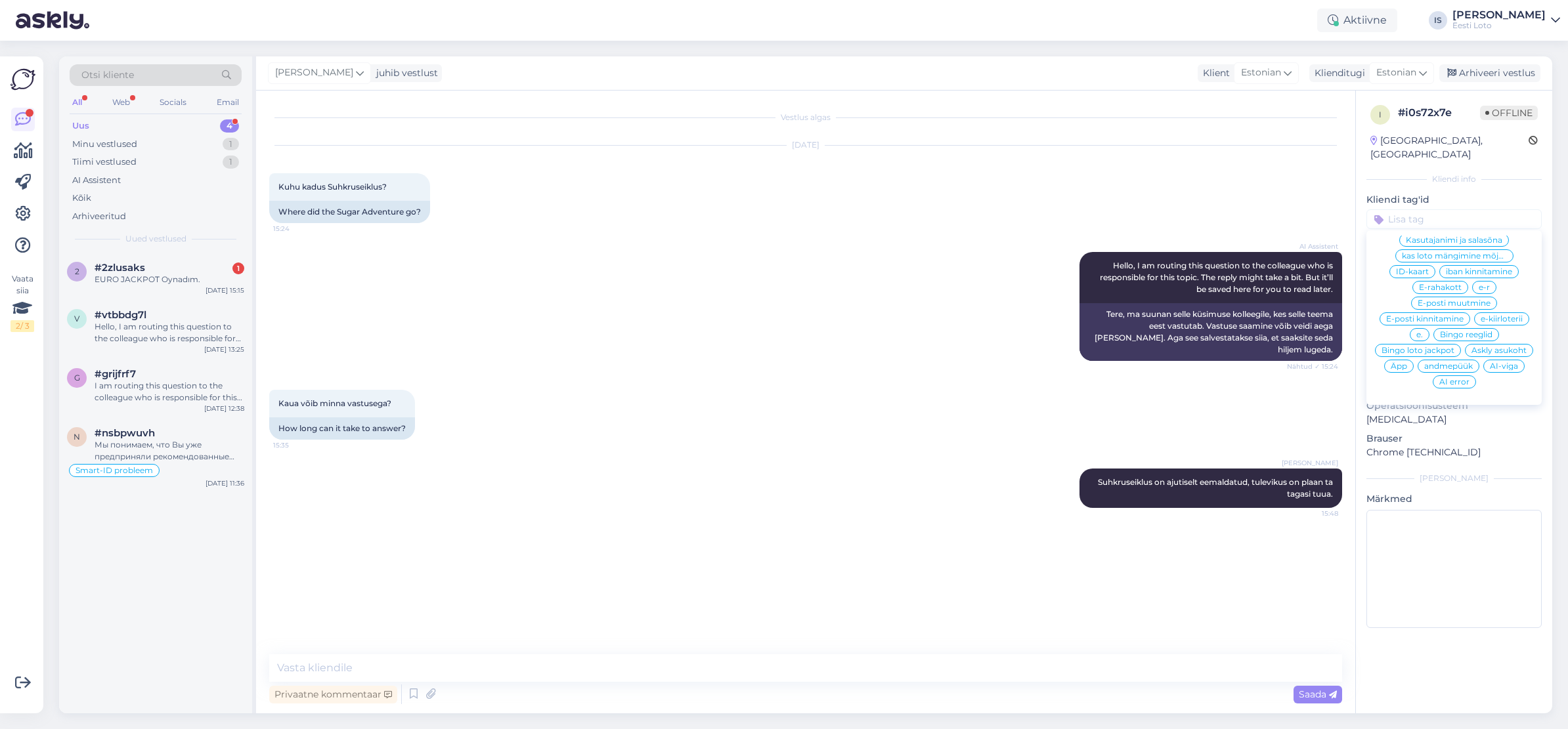
scroll to position [377, 0]
click at [1489, 314] on span "e-kiirloterii" at bounding box center [1501, 318] width 42 height 8
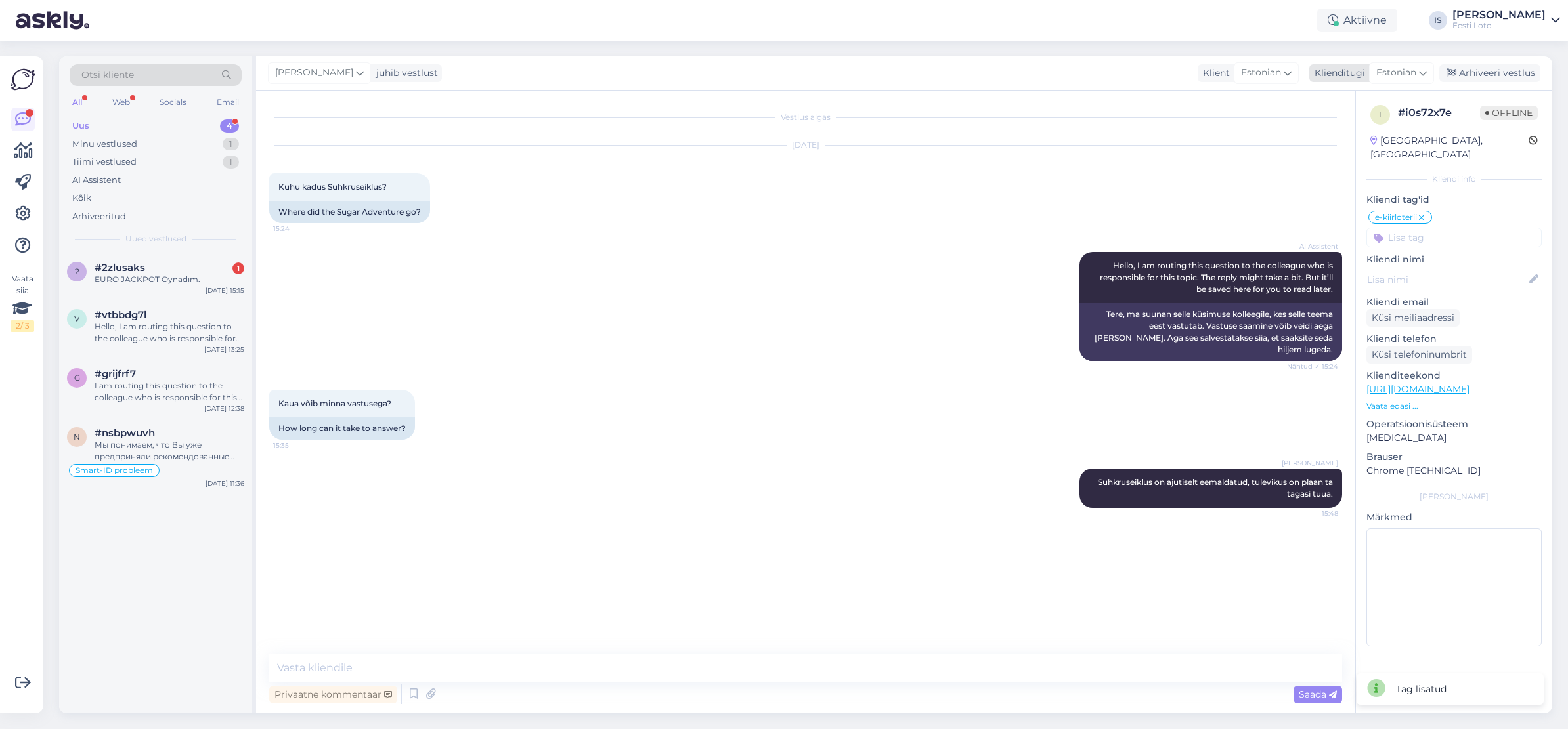
click at [1466, 74] on div "Arhiveeri vestlus" at bounding box center [1489, 73] width 101 height 18
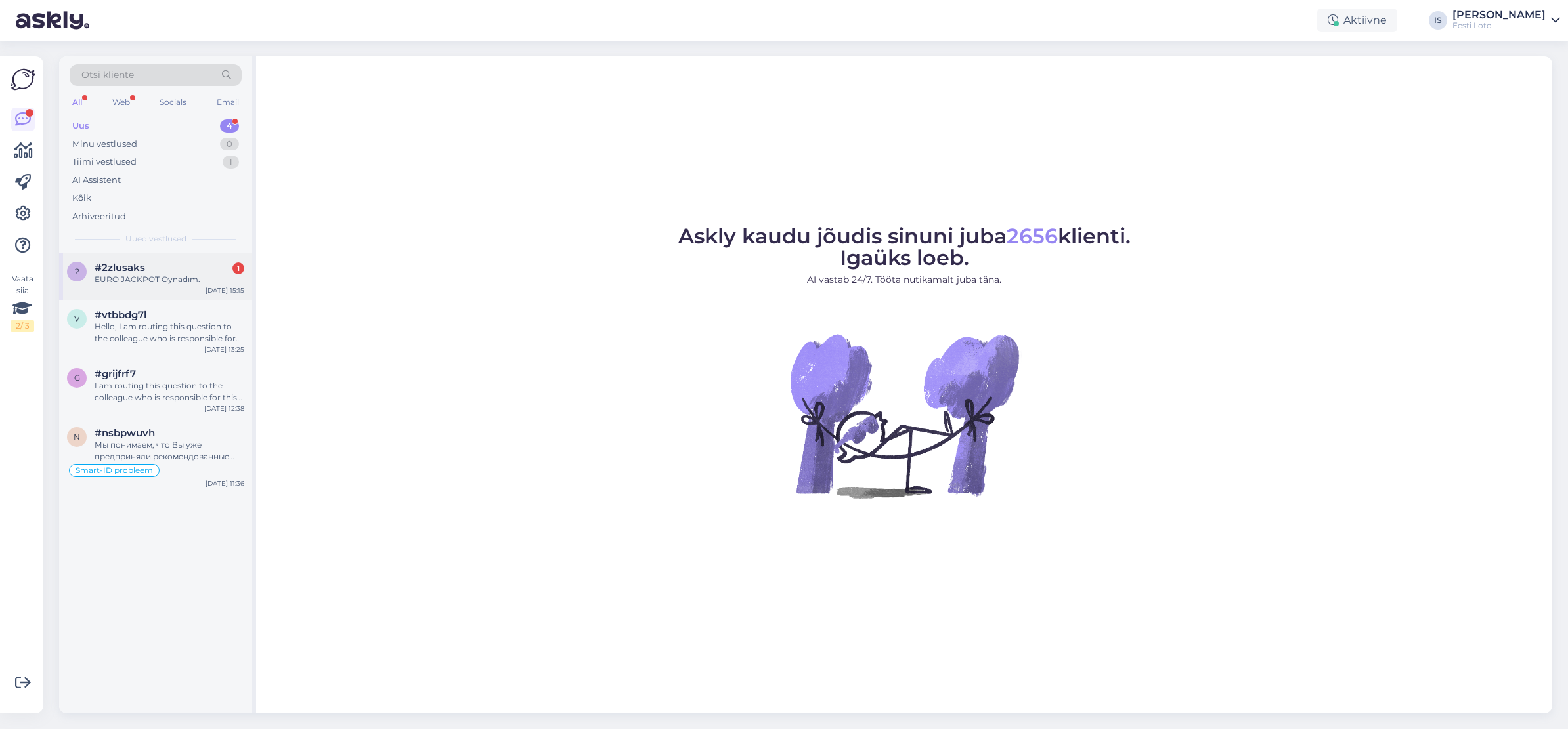
click at [162, 279] on div "EURO JACKPOT Oynadım." at bounding box center [169, 280] width 150 height 12
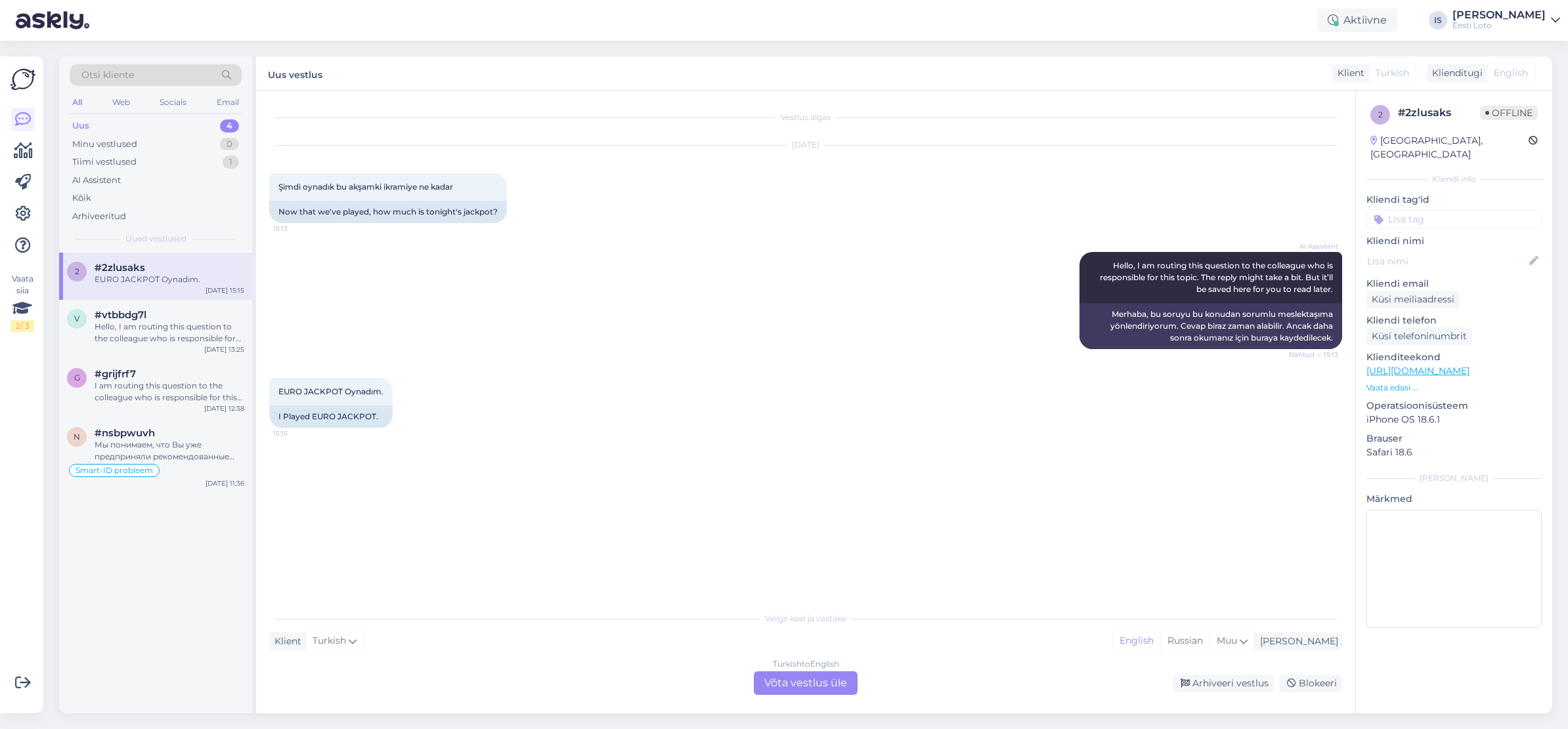
click at [838, 684] on div "Turkish to English Võta vestlus üle" at bounding box center [805, 682] width 104 height 23
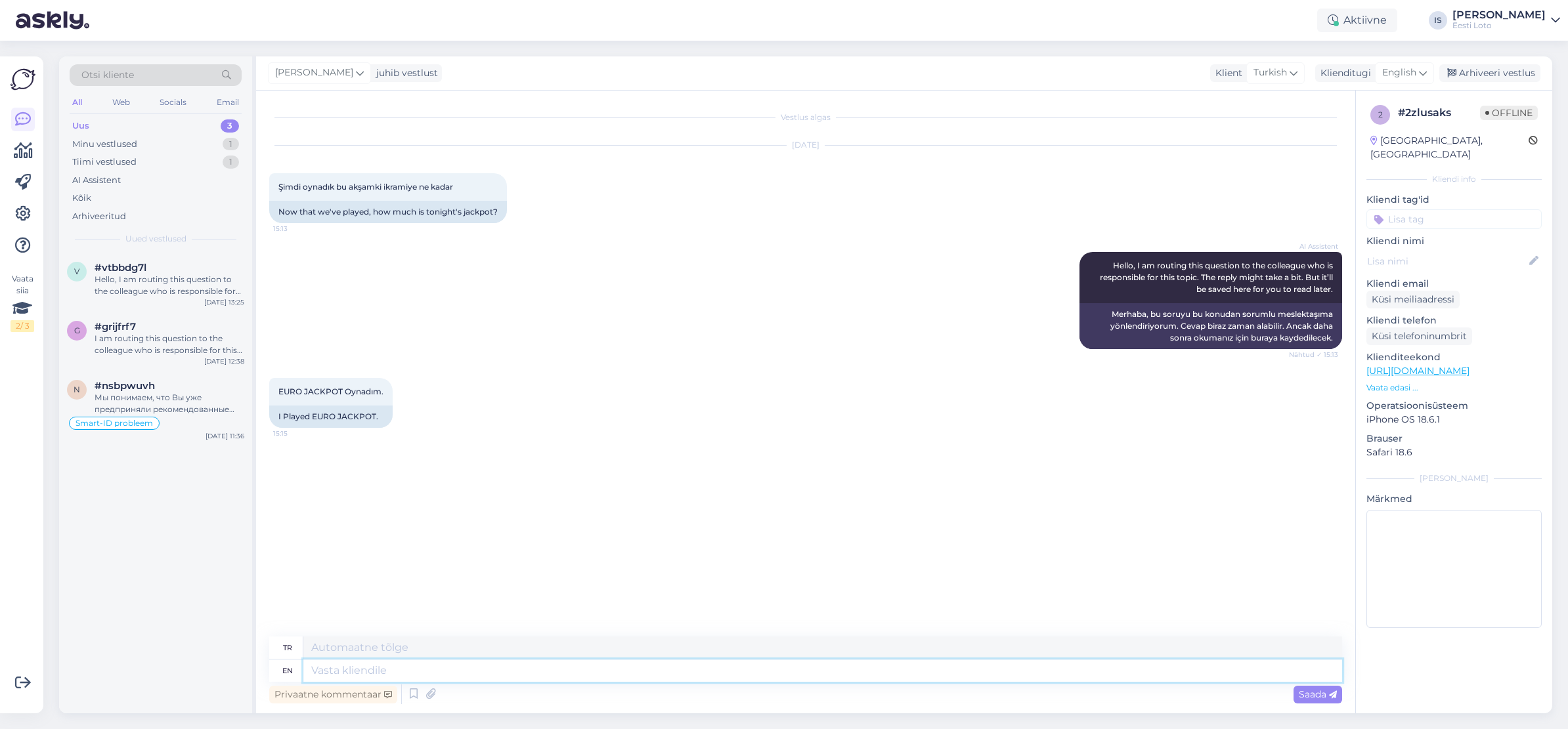
click at [564, 677] on textarea at bounding box center [822, 671] width 1039 height 23
type textarea "Todays"
type textarea "Bugünün"
paste textarea "predictable"
type textarea "Todays predictable"
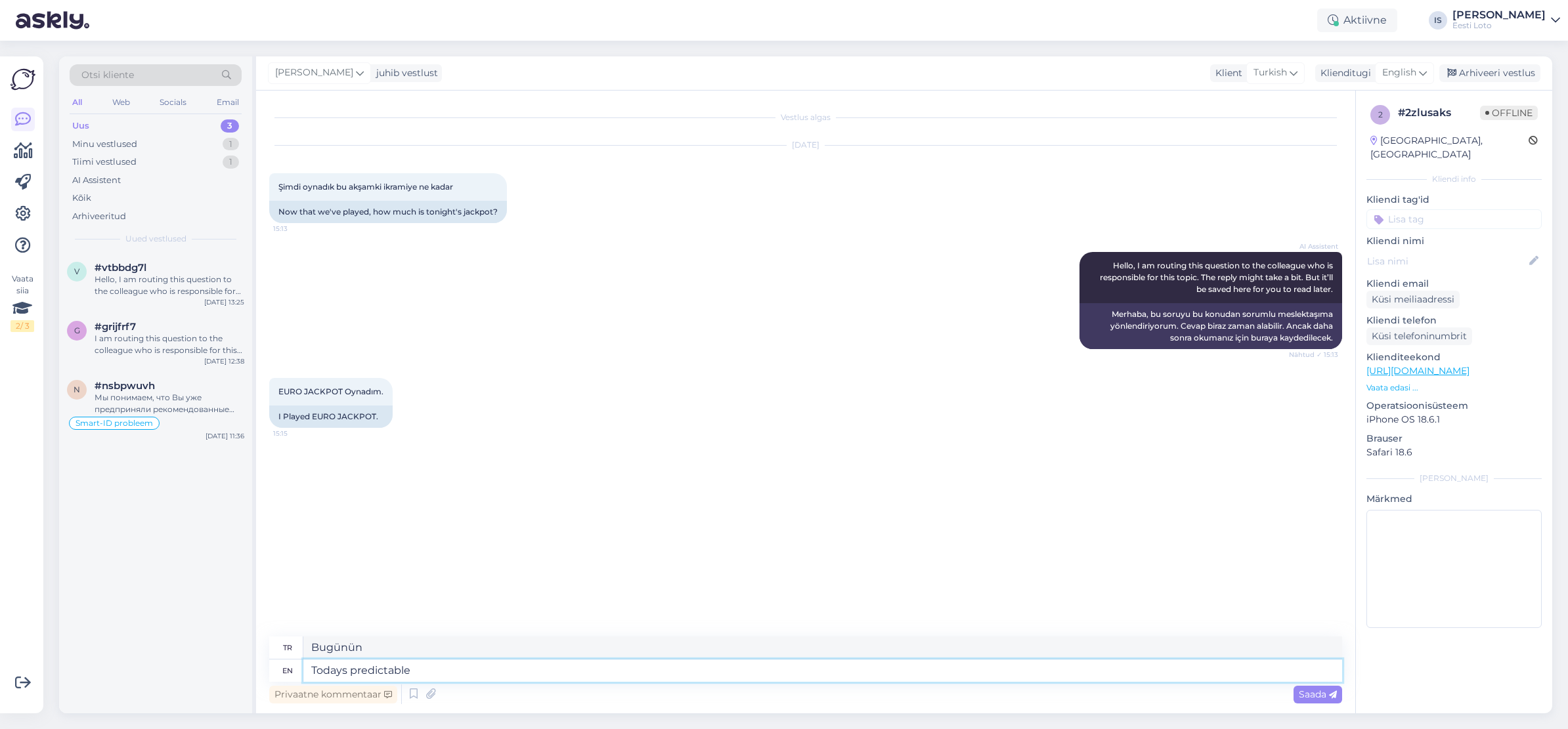
type textarea "Bugünün öngörülebilir"
type textarea "Todays predictable jackpot"
type textarea "Bugünün tahmin edilebilir ikramiyesi"
type textarea "Todays predictable jackpot is 52"
type textarea "Bugünün tahmin edilebilir ikramiyesi 52"
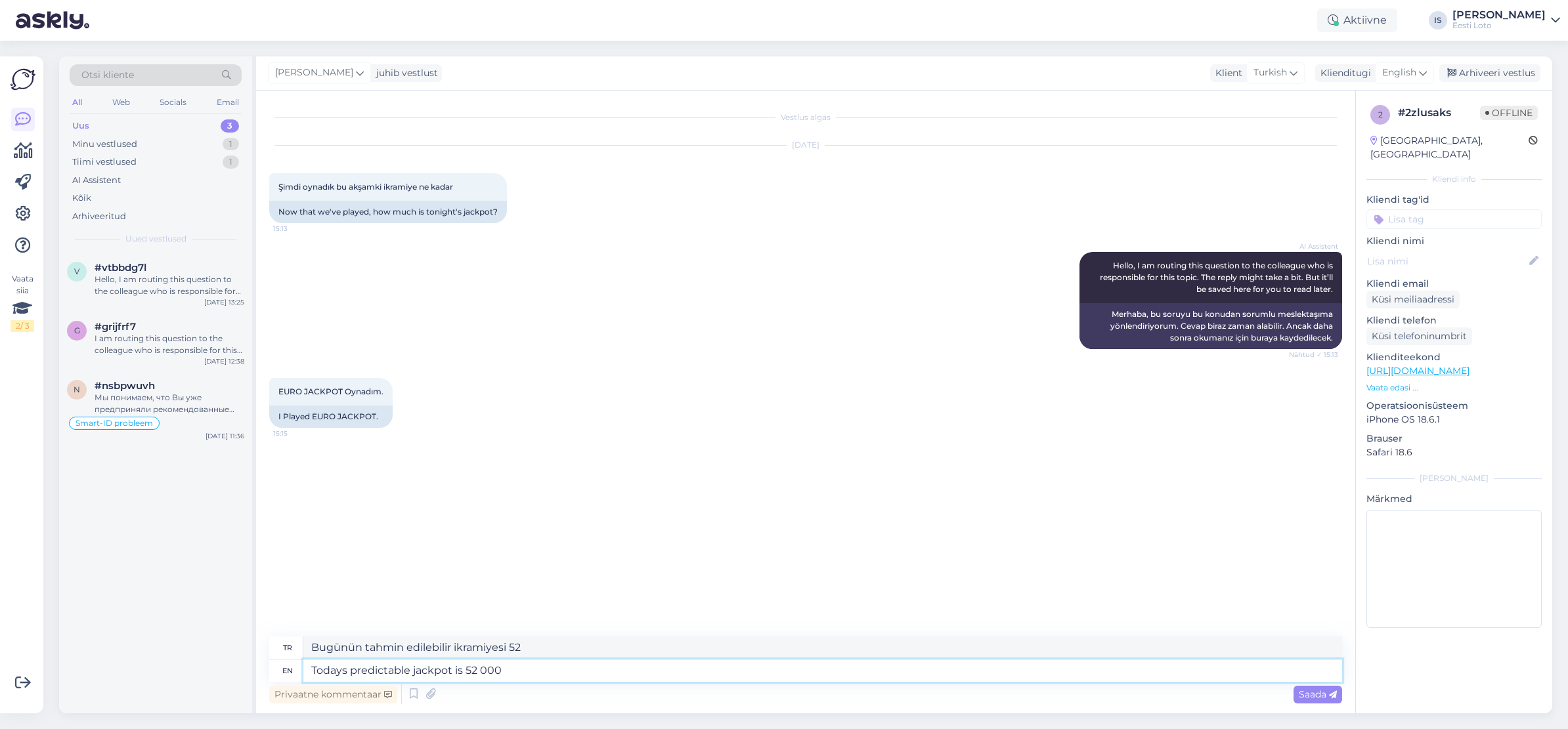
type textarea "Todays predictable jackpot is 52 000"
type textarea "Bugünün tahmin edilebilir ikramiyesi 52.000"
type textarea "Todays predictable jackpot is 52 000 000"
type textarea "Bugünün tahmin edilebilir ikramiyesi 52.000.000"
type textarea "Todays predictable jackpot is 52 000 000"
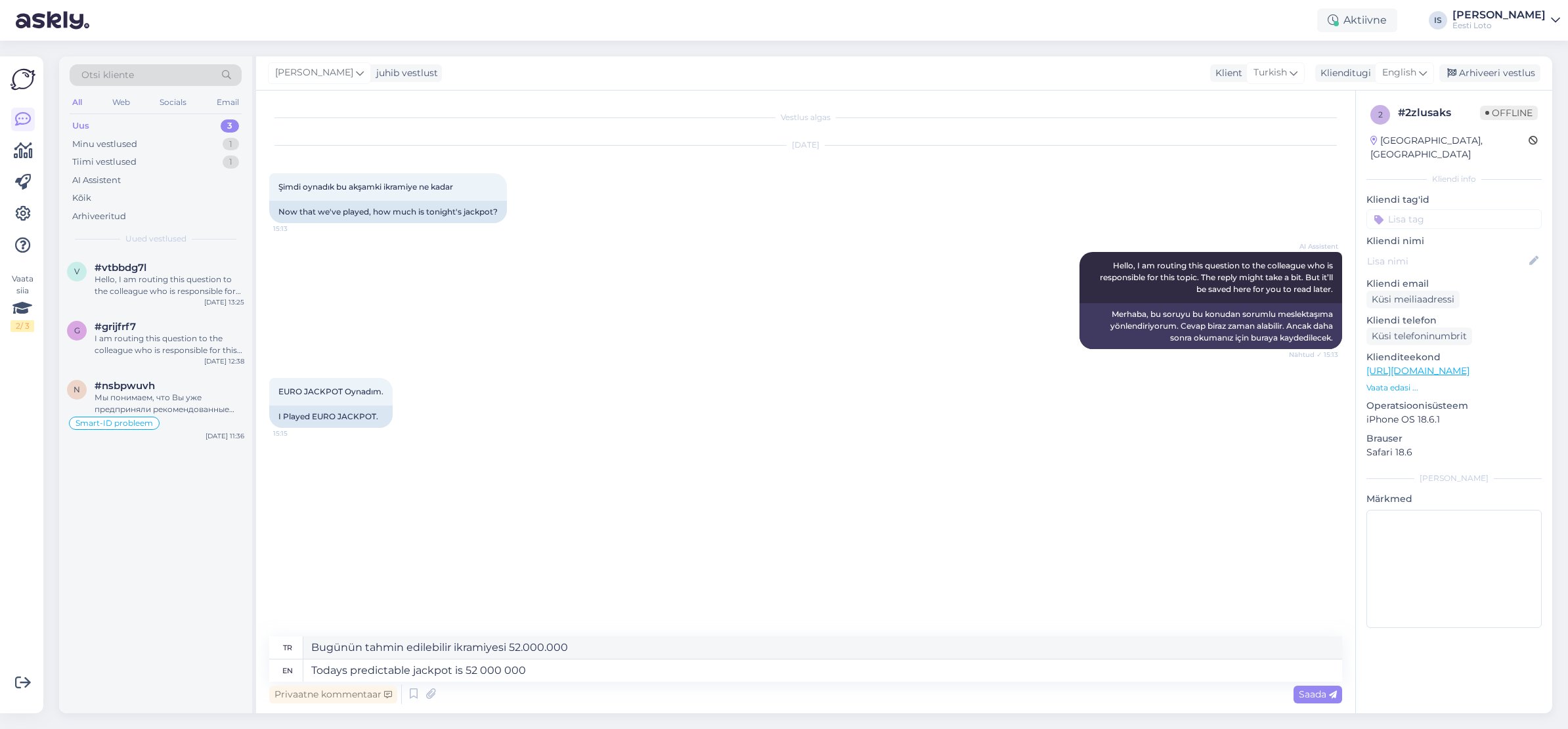
click at [1320, 693] on span "Saada" at bounding box center [1317, 694] width 38 height 12
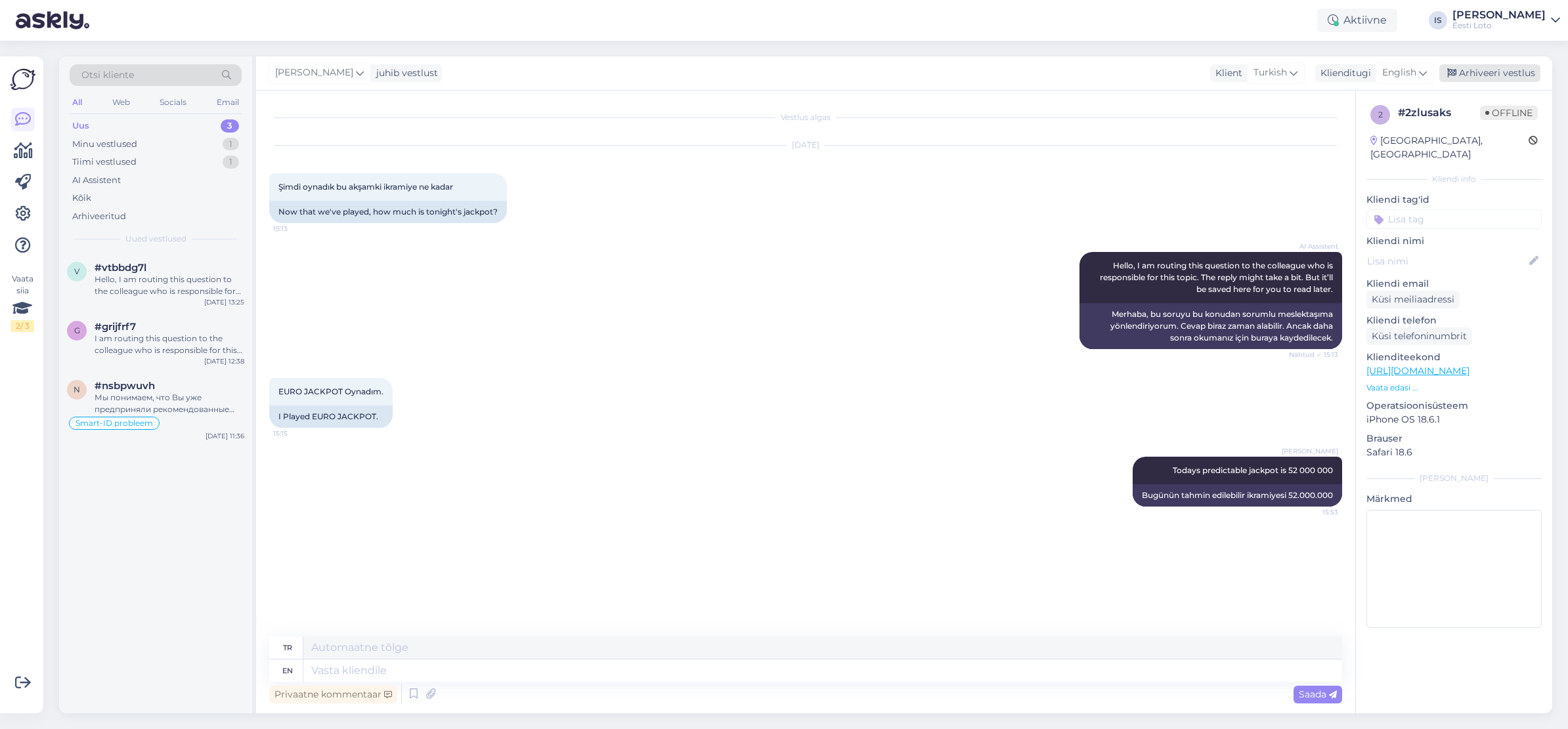
click at [1469, 69] on div "Arhiveeri vestlus" at bounding box center [1489, 73] width 101 height 18
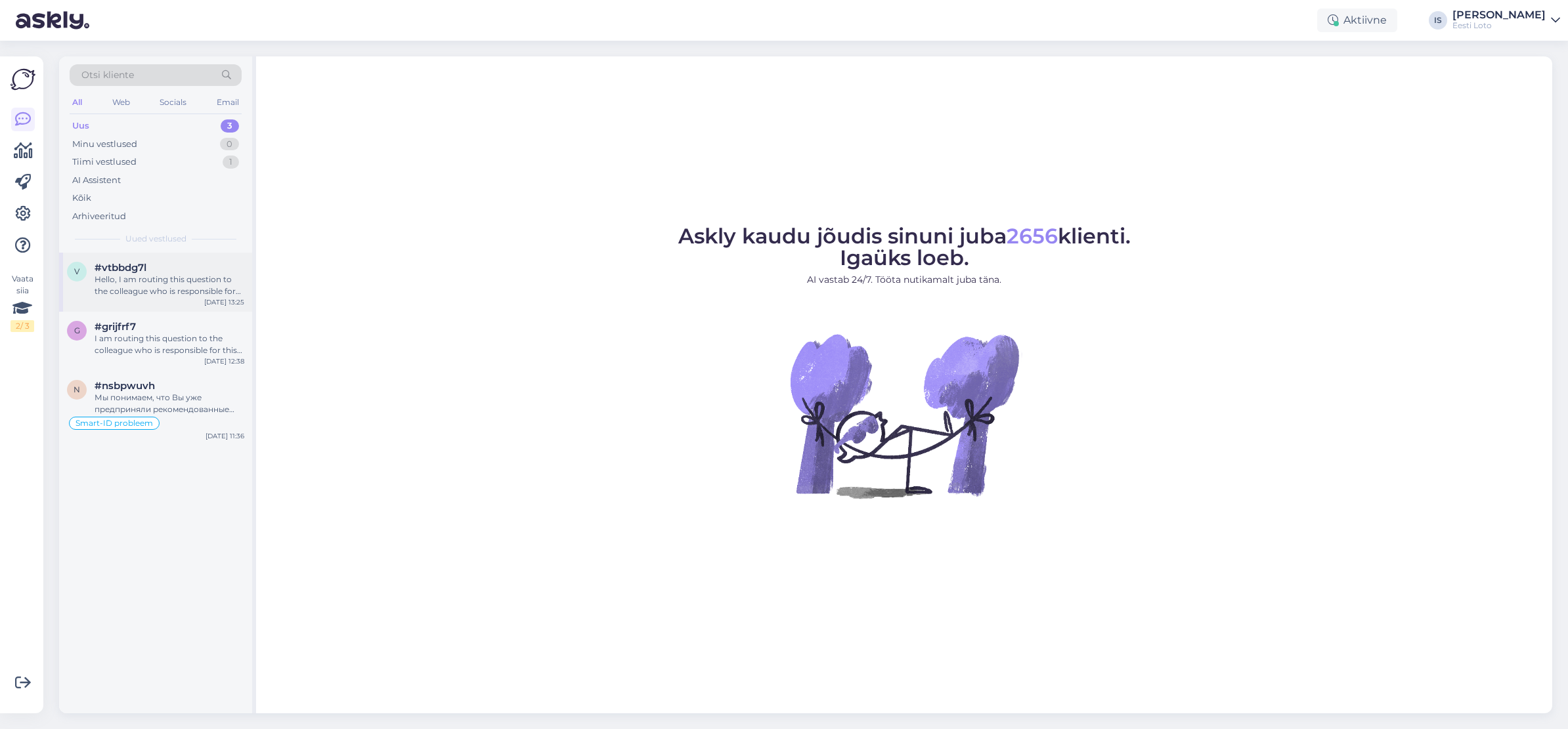
click at [159, 280] on div "Hello, I am routing this question to the colleague who is responsible for this …" at bounding box center [169, 285] width 150 height 23
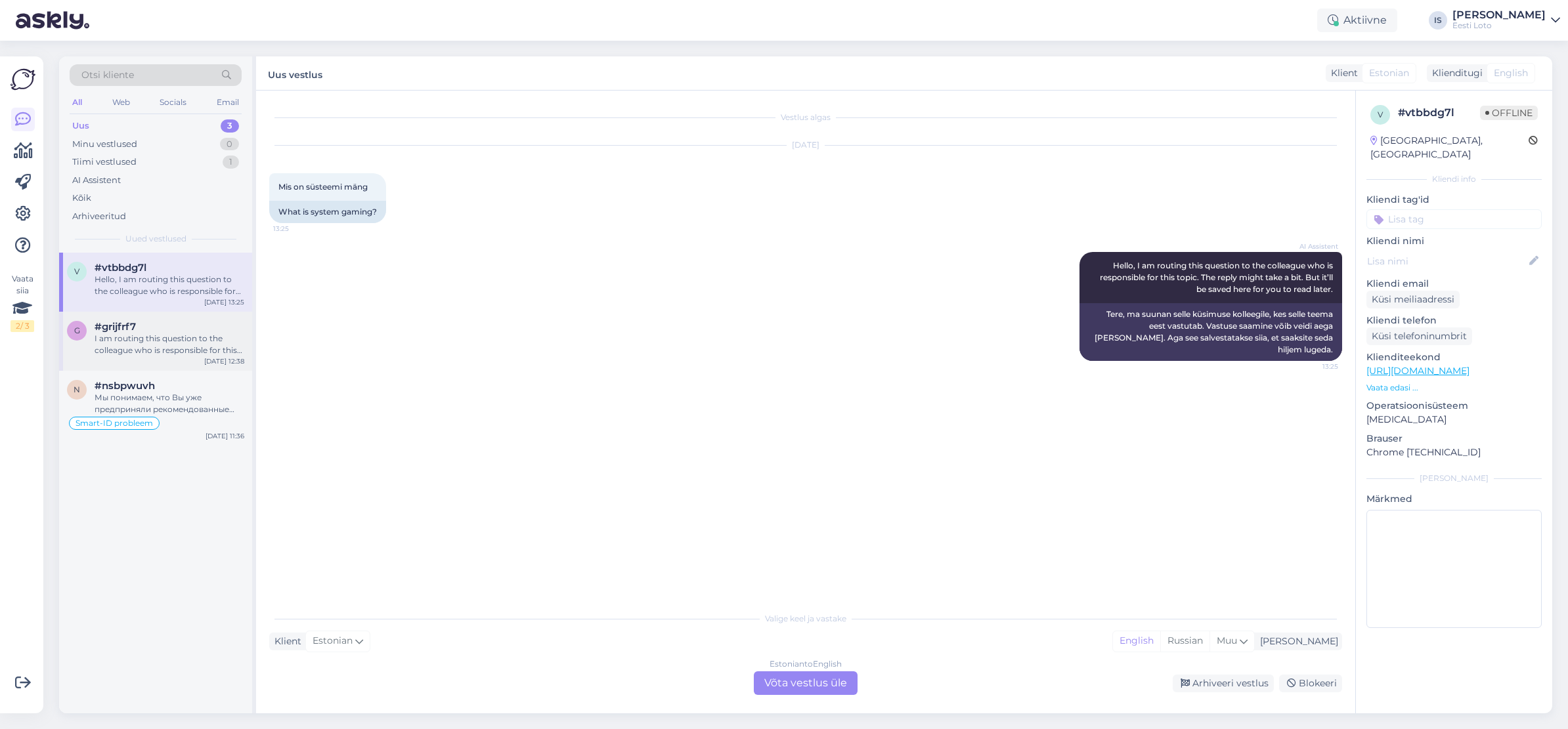
click at [166, 349] on div "I am routing this question to the colleague who is responsible for this topic. …" at bounding box center [169, 344] width 150 height 23
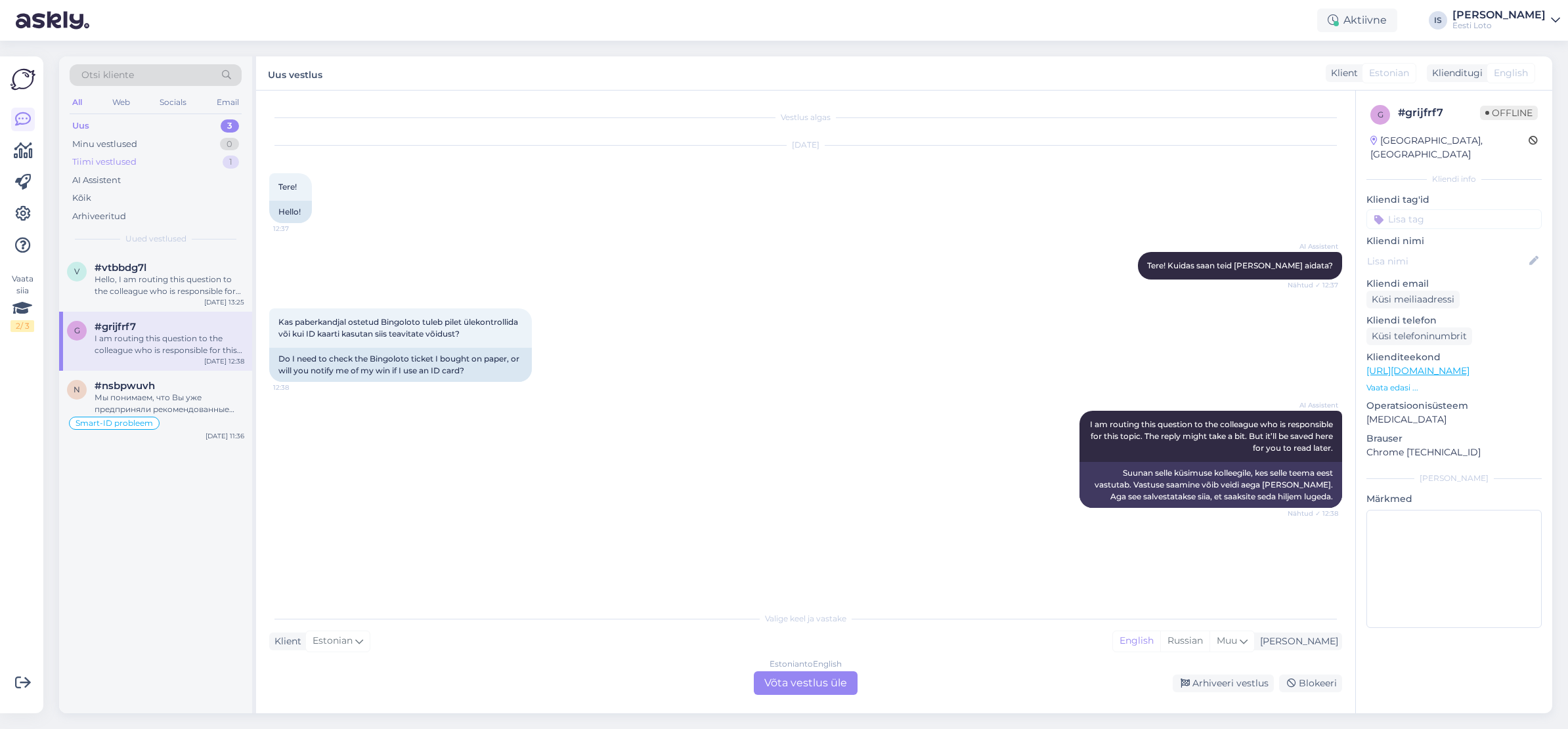
click at [106, 164] on div "Tiimi vestlused" at bounding box center [105, 162] width 64 height 13
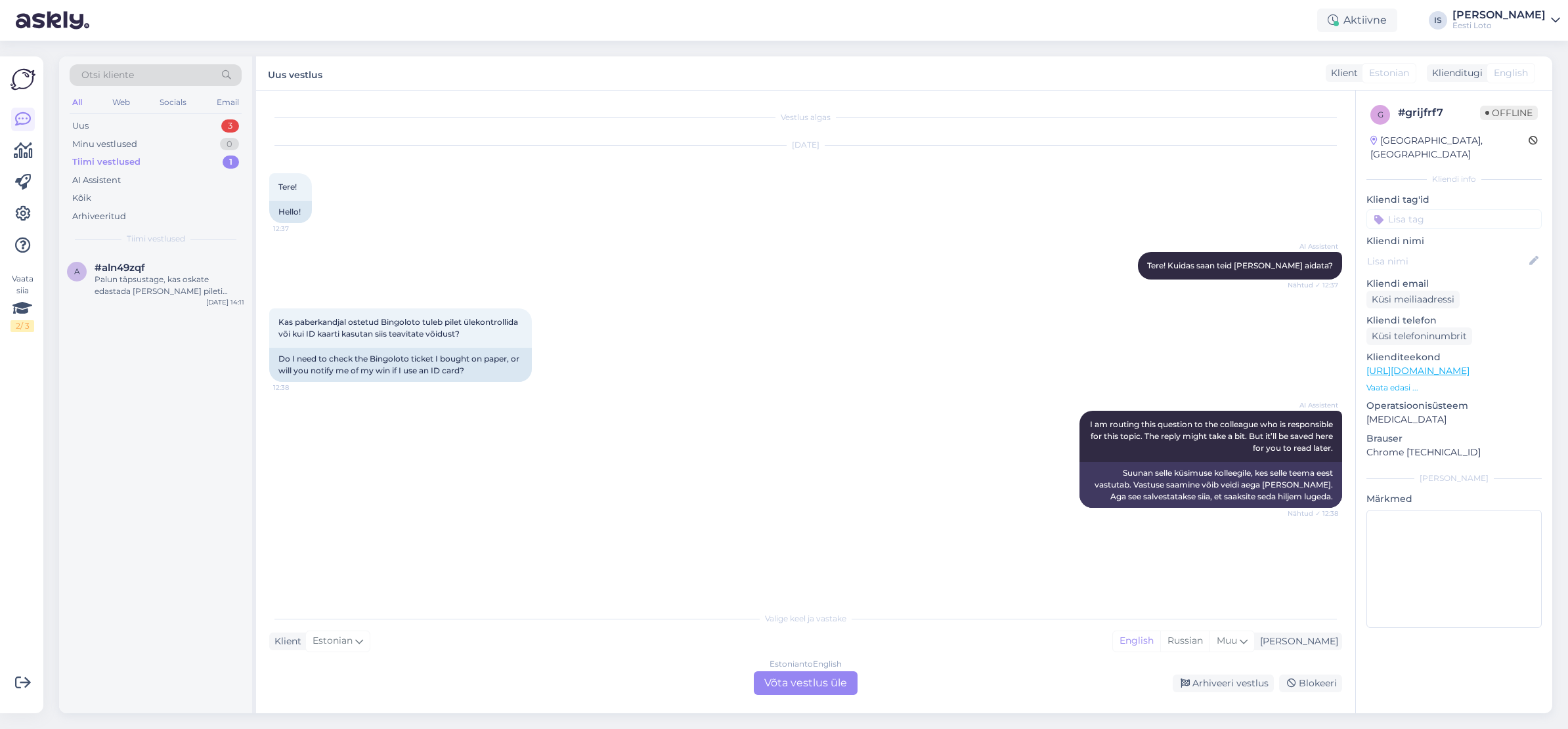
click at [106, 164] on div "Tiimi vestlused" at bounding box center [106, 162] width 68 height 13
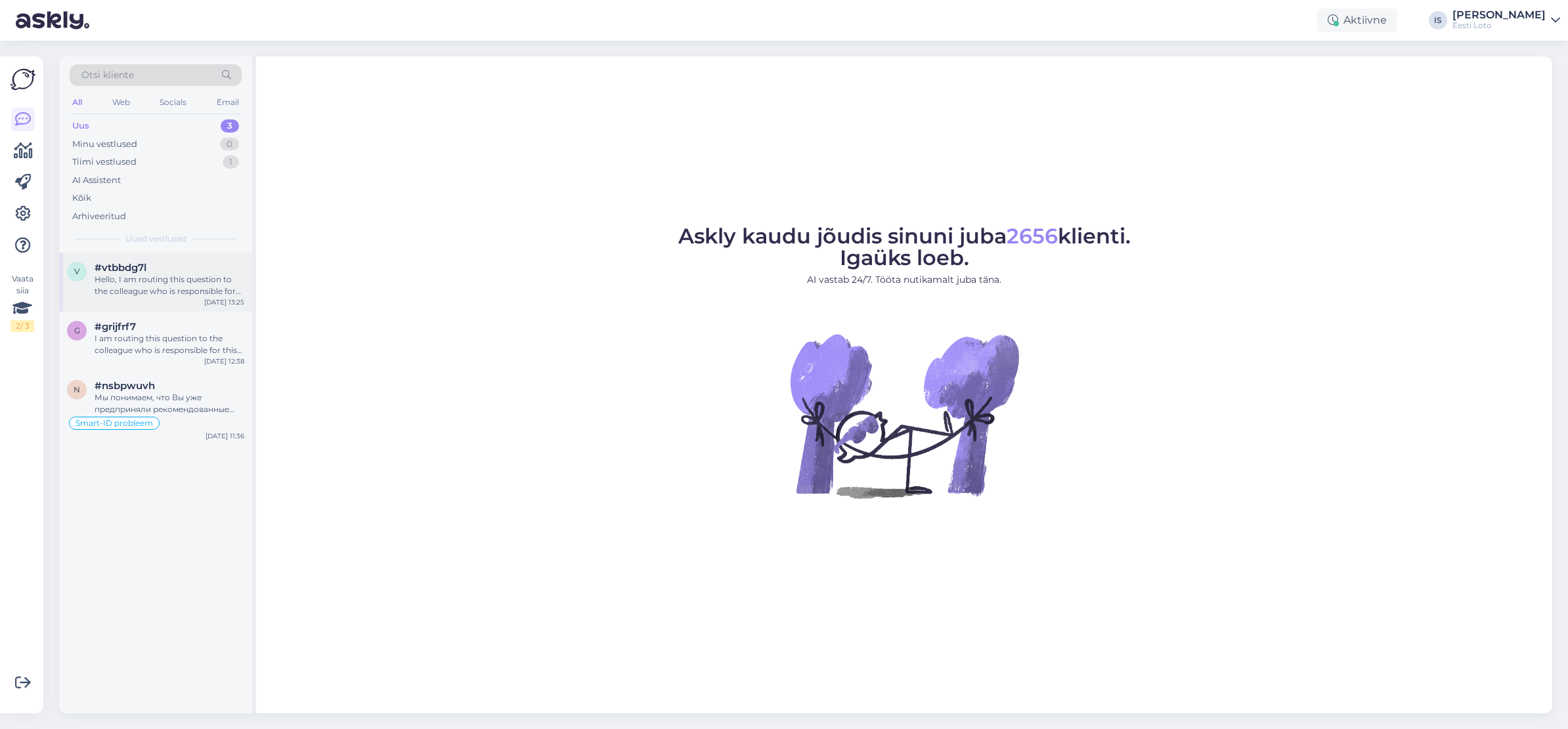
click at [148, 292] on div "Hello, I am routing this question to the colleague who is responsible for this …" at bounding box center [169, 285] width 150 height 23
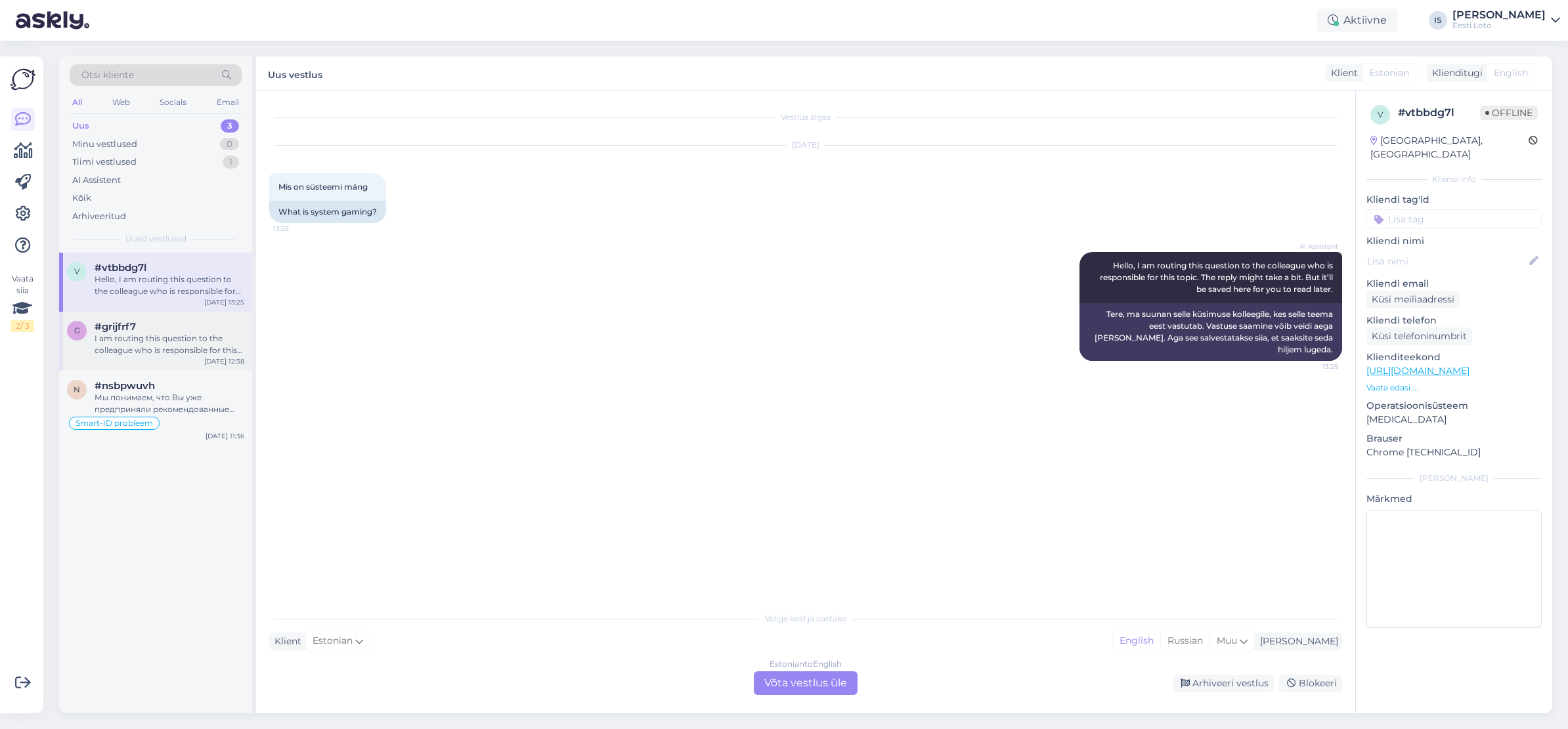
click at [148, 340] on div "I am routing this question to the colleague who is responsible for this topic. …" at bounding box center [169, 344] width 150 height 23
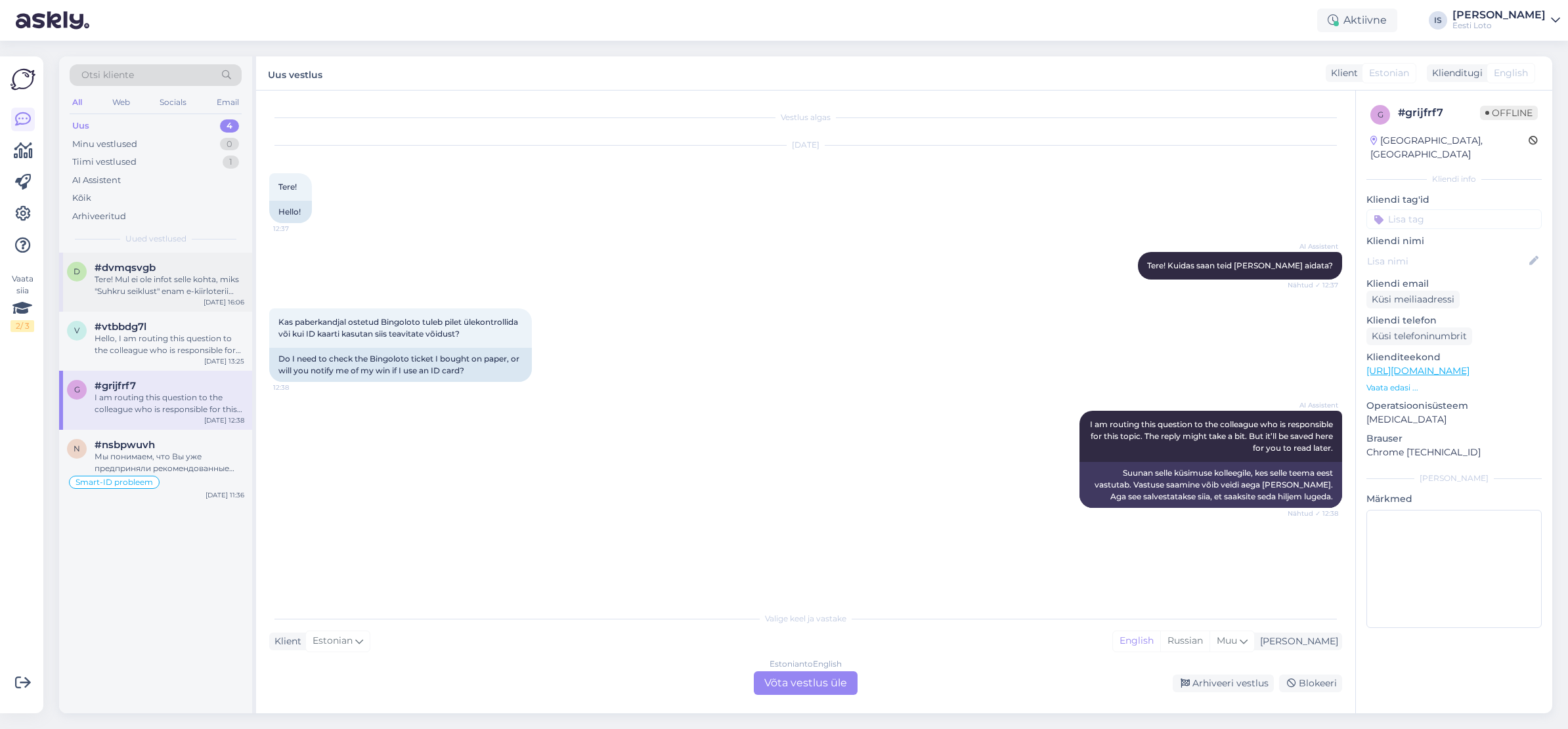
click at [149, 288] on div "Tere! Mul ei ole infot selle kohta, miks "Suhkru seiklust" enam e-kiirloterii n…" at bounding box center [169, 285] width 150 height 23
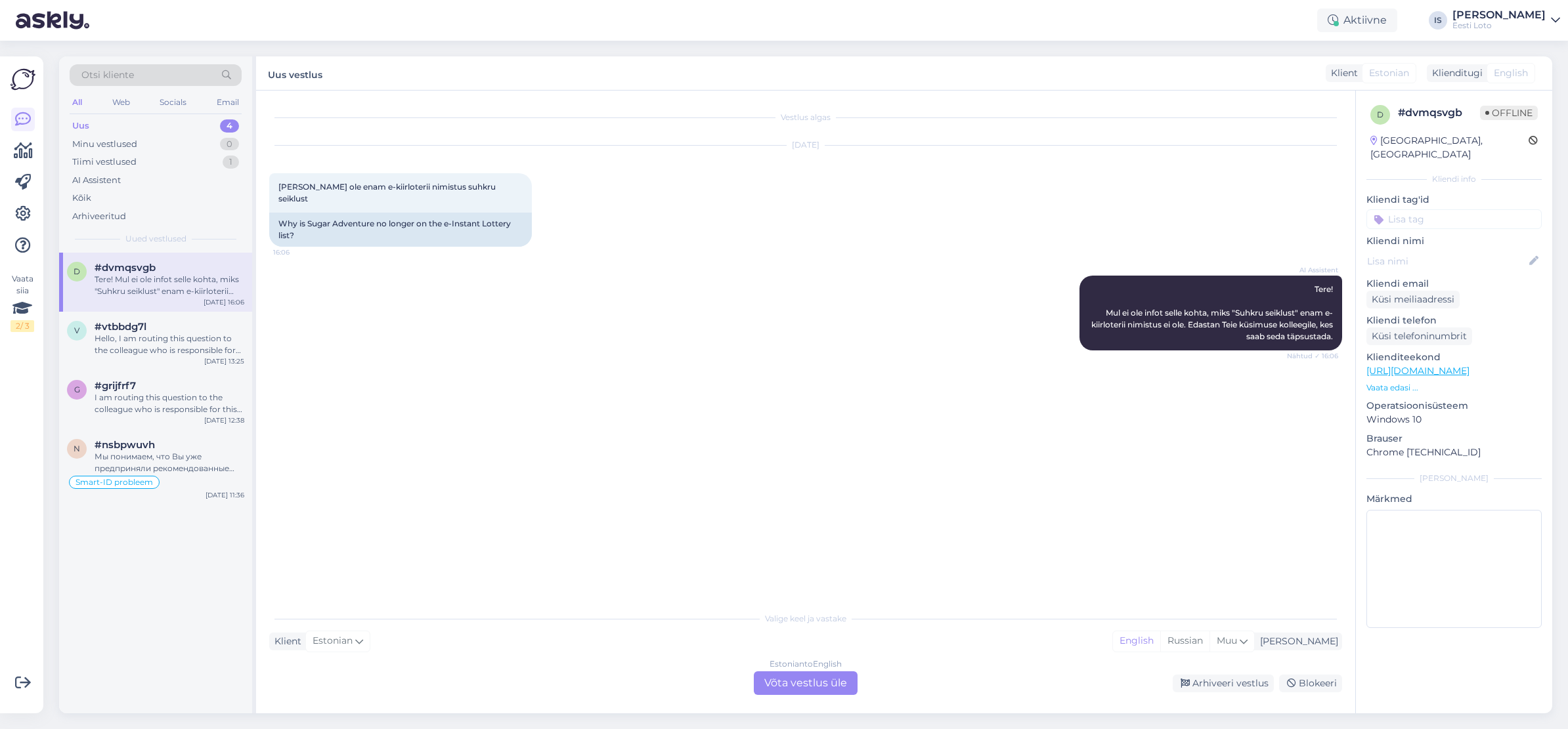
click at [823, 681] on div "Estonian to English Võta vestlus üle" at bounding box center [805, 682] width 104 height 23
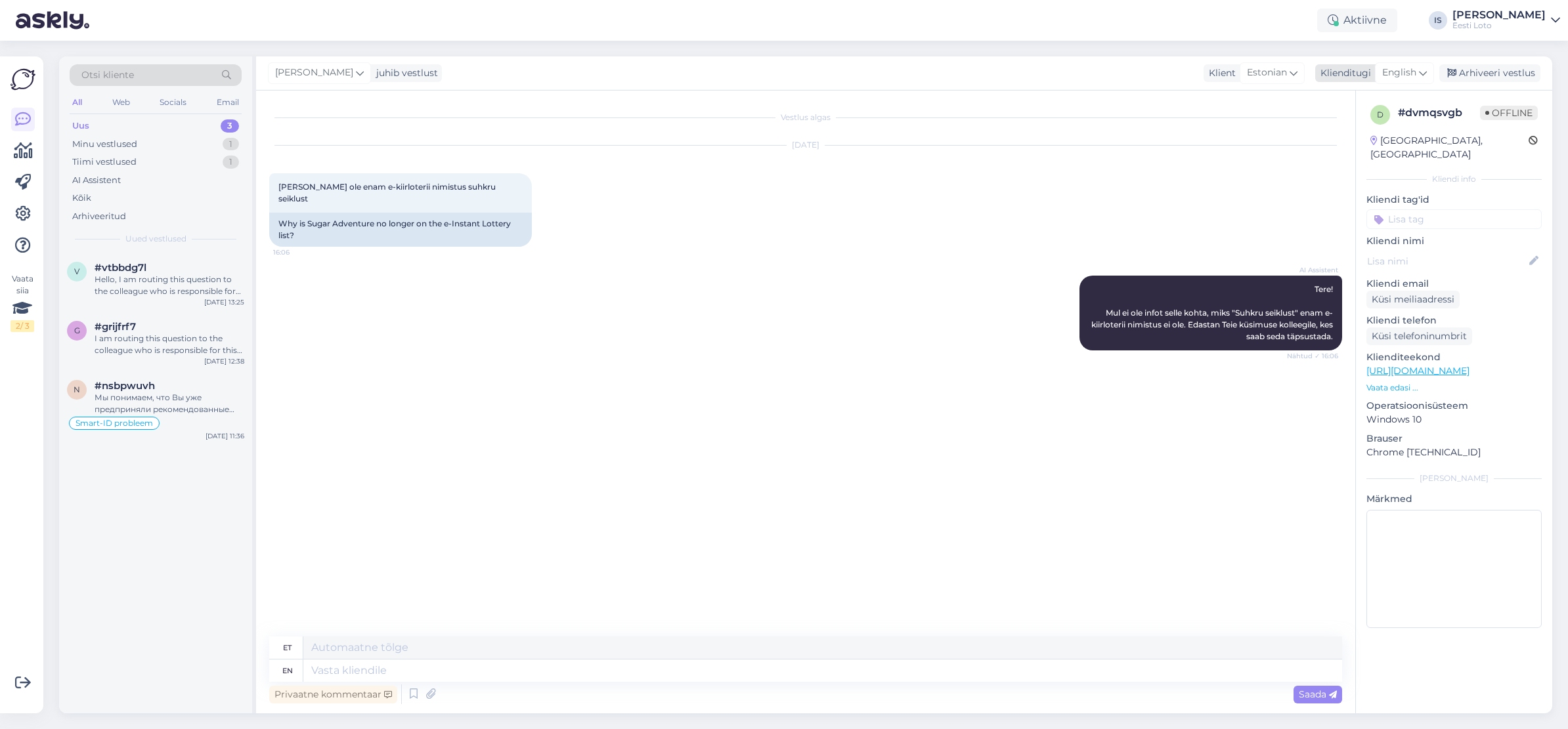
click at [1402, 76] on span "English" at bounding box center [1399, 72] width 34 height 14
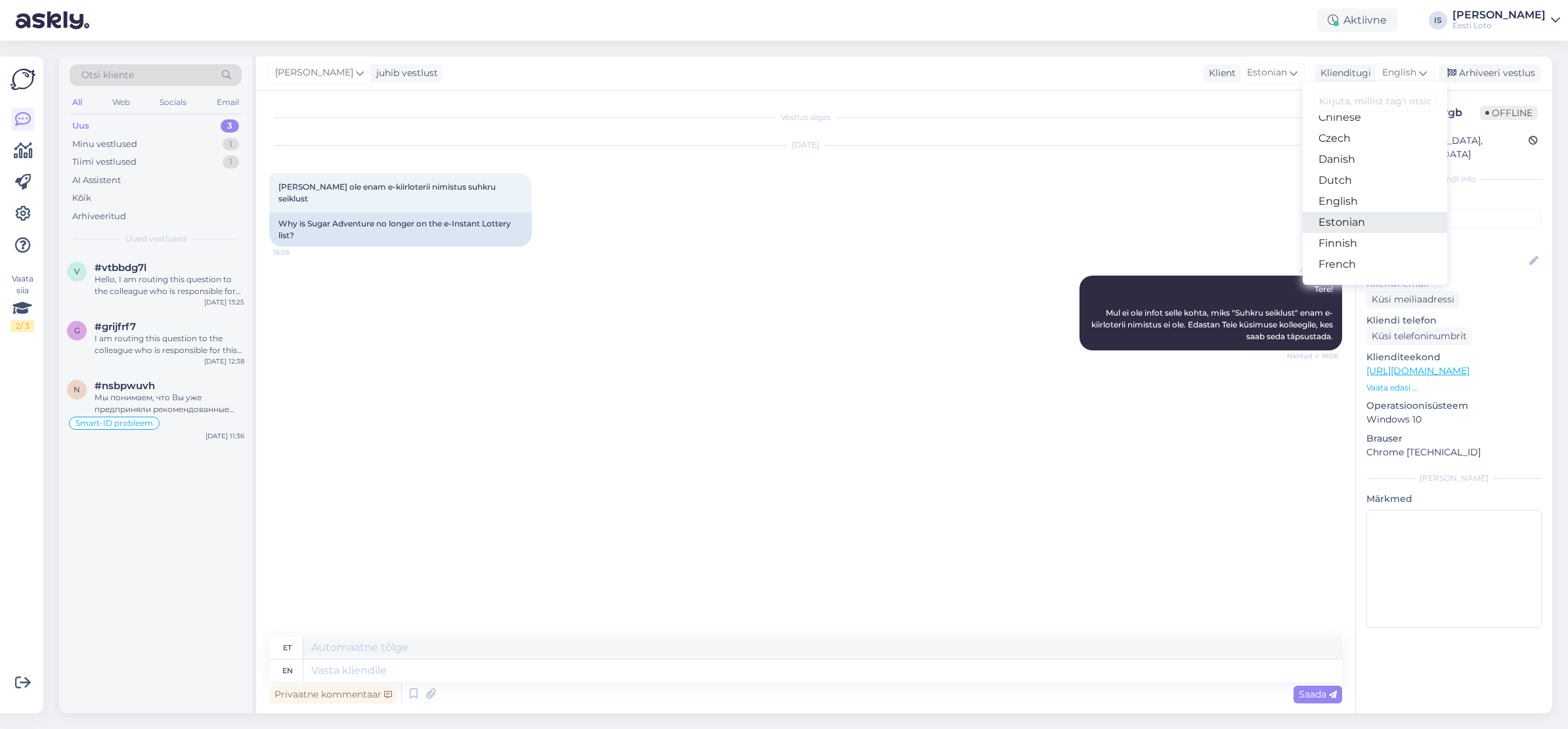
click at [1384, 223] on link "Estonian" at bounding box center [1374, 222] width 144 height 21
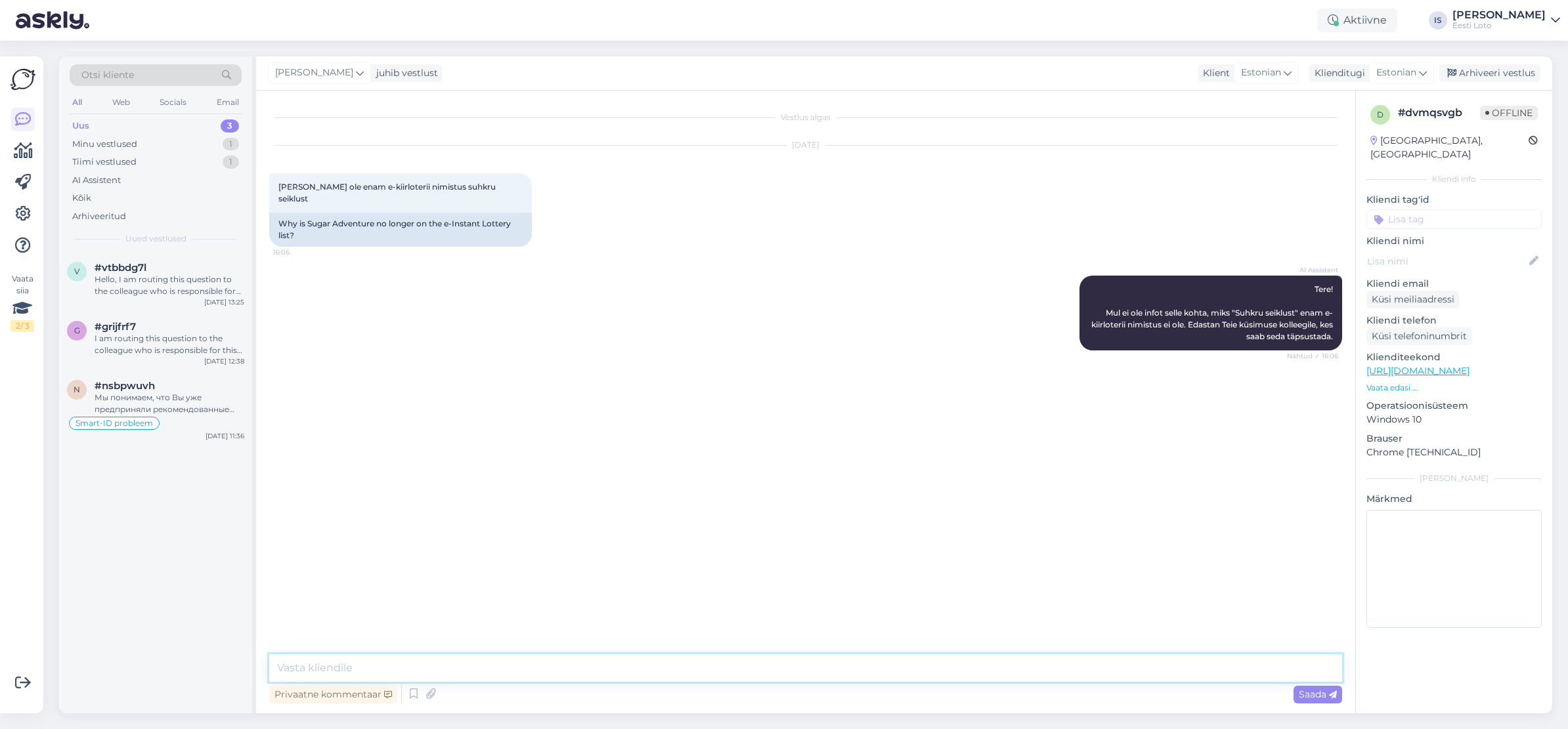
click at [504, 669] on textarea at bounding box center [805, 668] width 1072 height 27
type textarea "Suhkruseiklus on ajutiselt eemaldatud, tulvikus on plaanis ta tagasi tuua."
click at [1314, 696] on span "Saada" at bounding box center [1317, 694] width 38 height 12
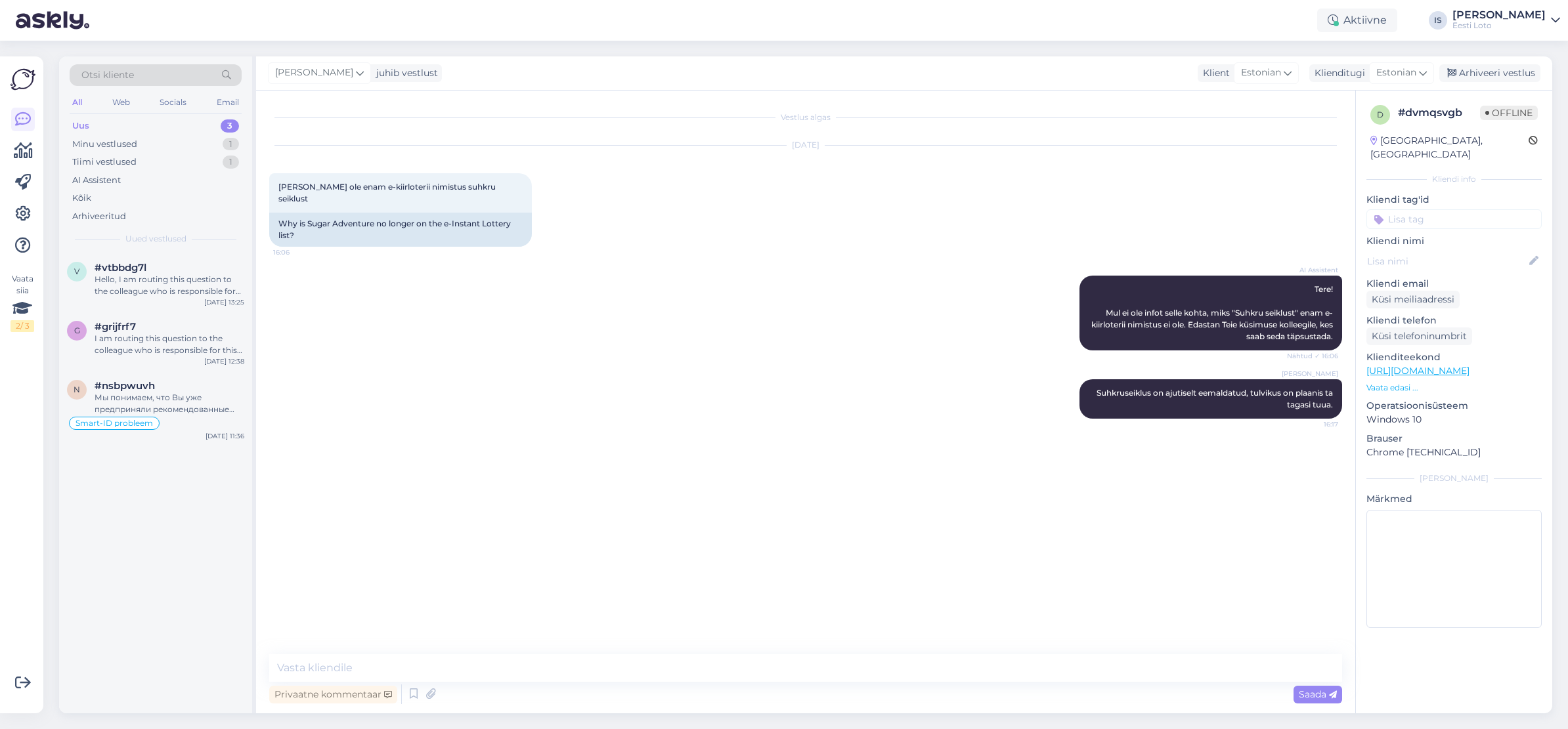
click at [1475, 209] on input at bounding box center [1454, 219] width 176 height 19
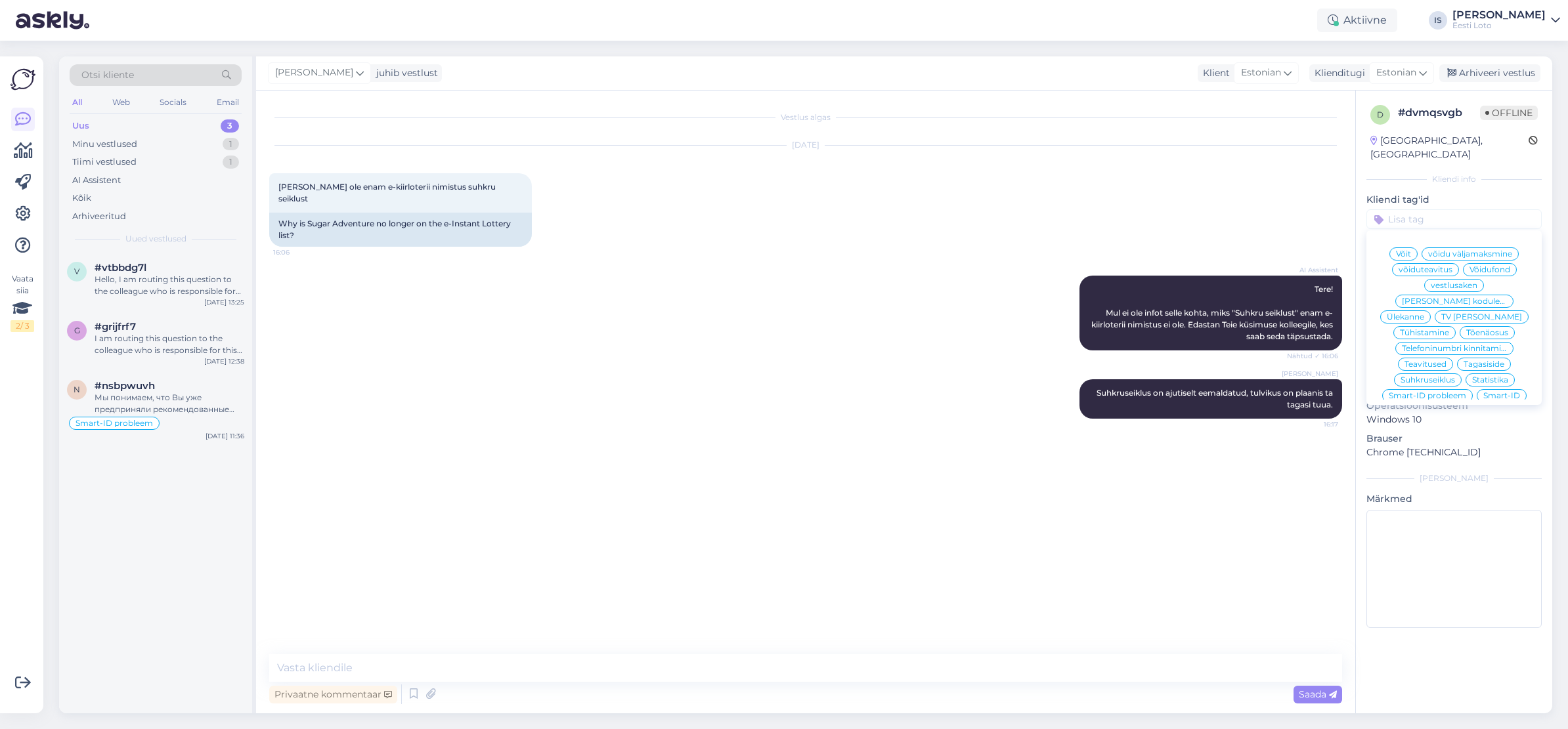
click at [1451, 376] on span "Suhkruseiklus" at bounding box center [1428, 380] width 55 height 8
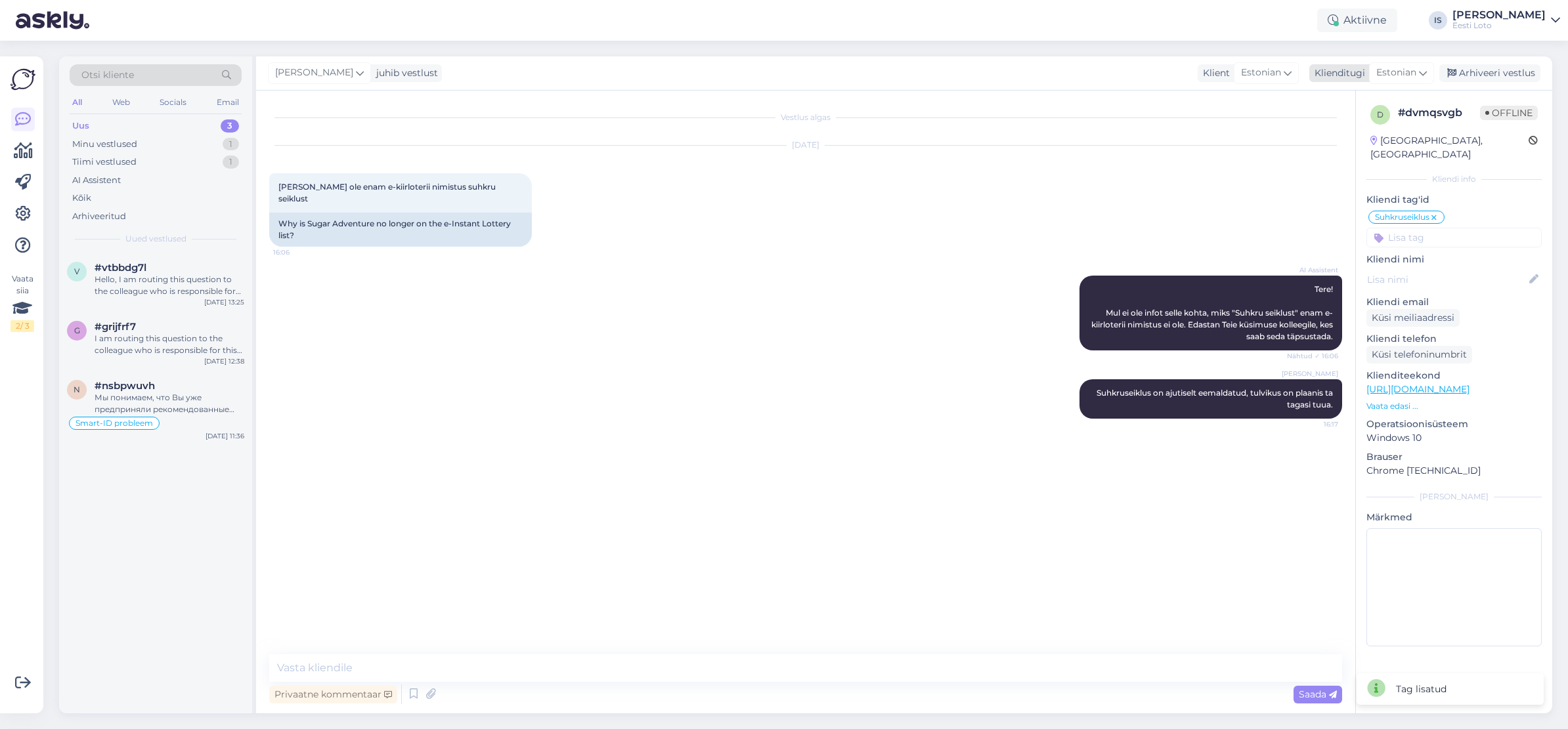
click at [1465, 69] on div "Arhiveeri vestlus" at bounding box center [1489, 73] width 101 height 18
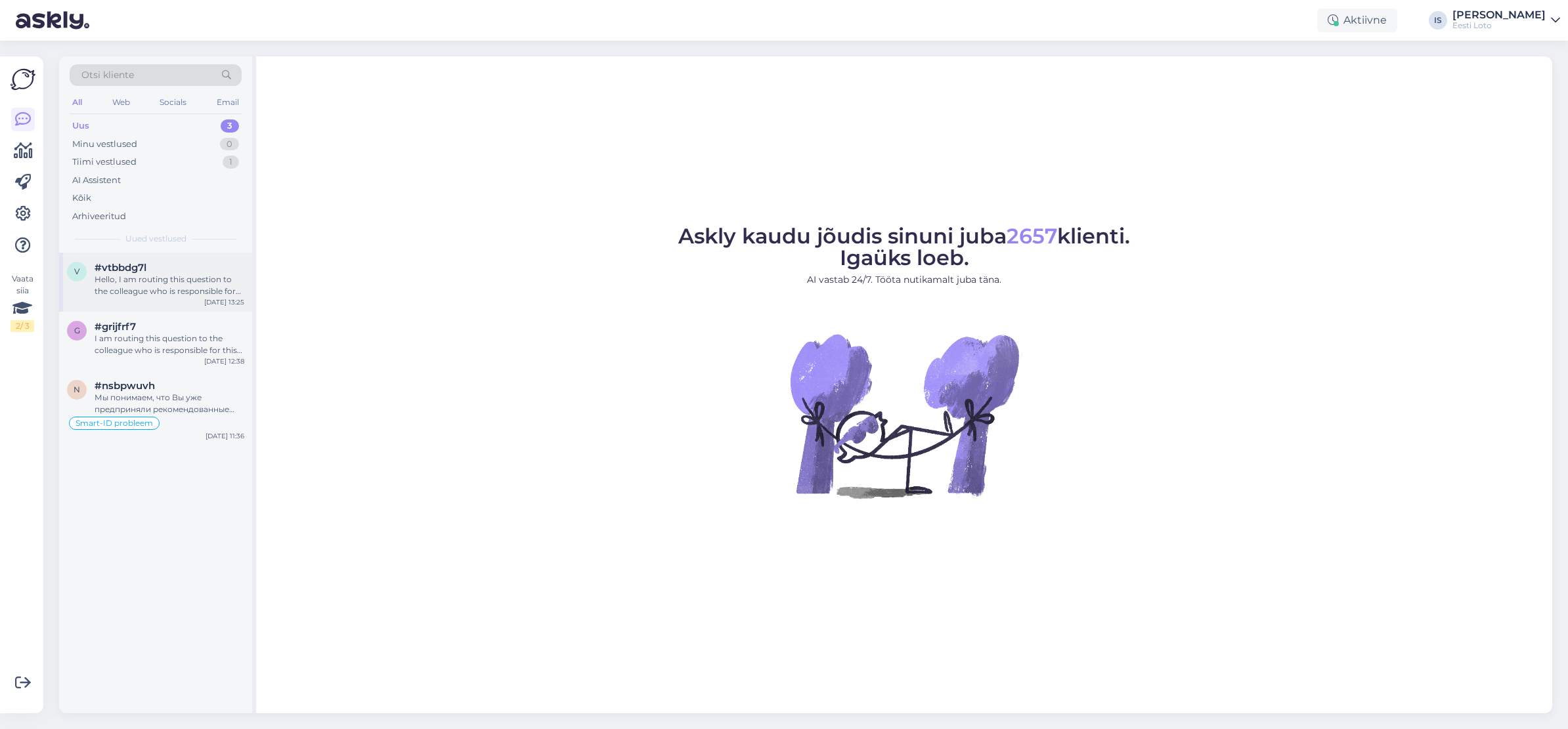
click at [152, 285] on div "Hello, I am routing this question to the colleague who is responsible for this …" at bounding box center [169, 285] width 150 height 23
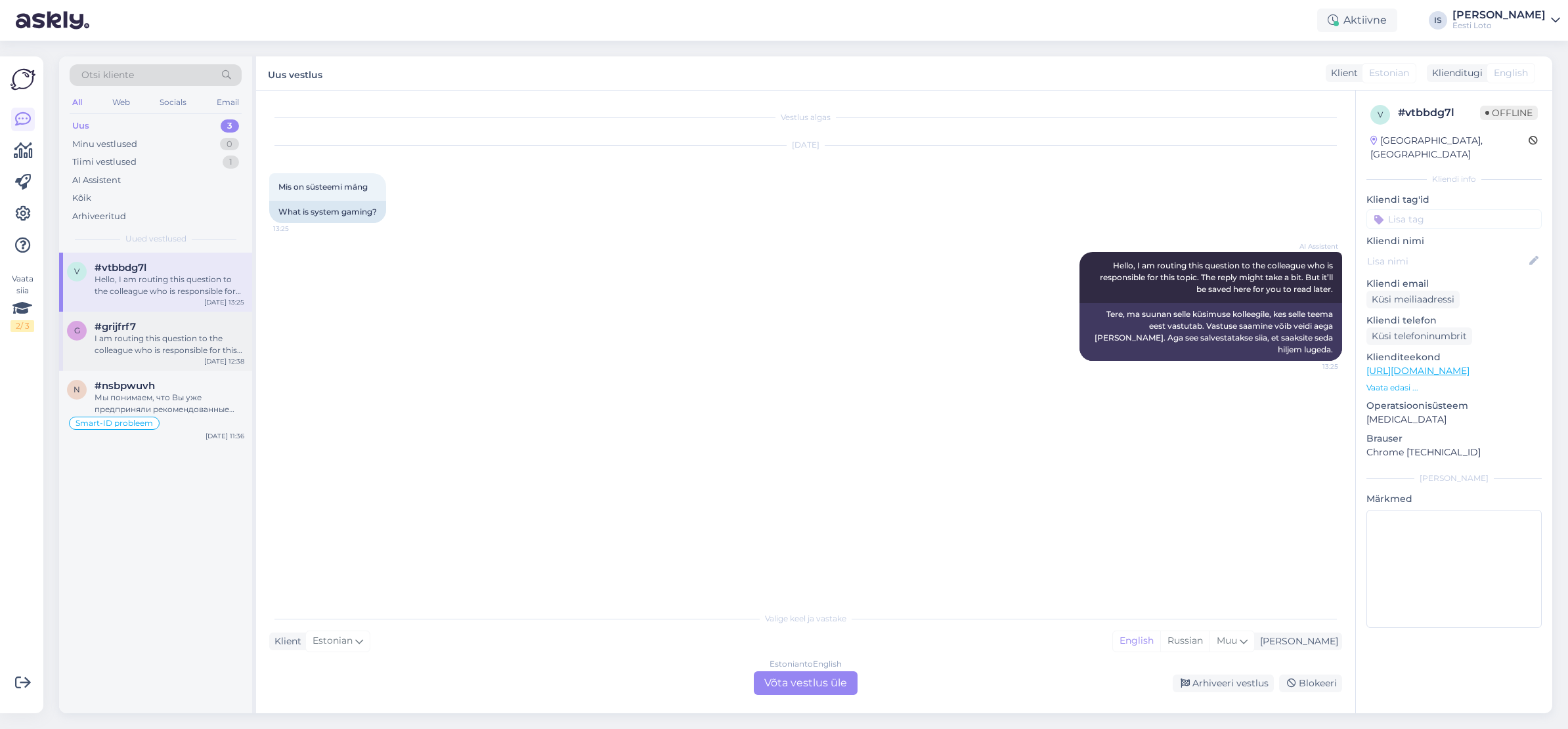
click at [170, 350] on div "I am routing this question to the colleague who is responsible for this topic. …" at bounding box center [169, 344] width 150 height 23
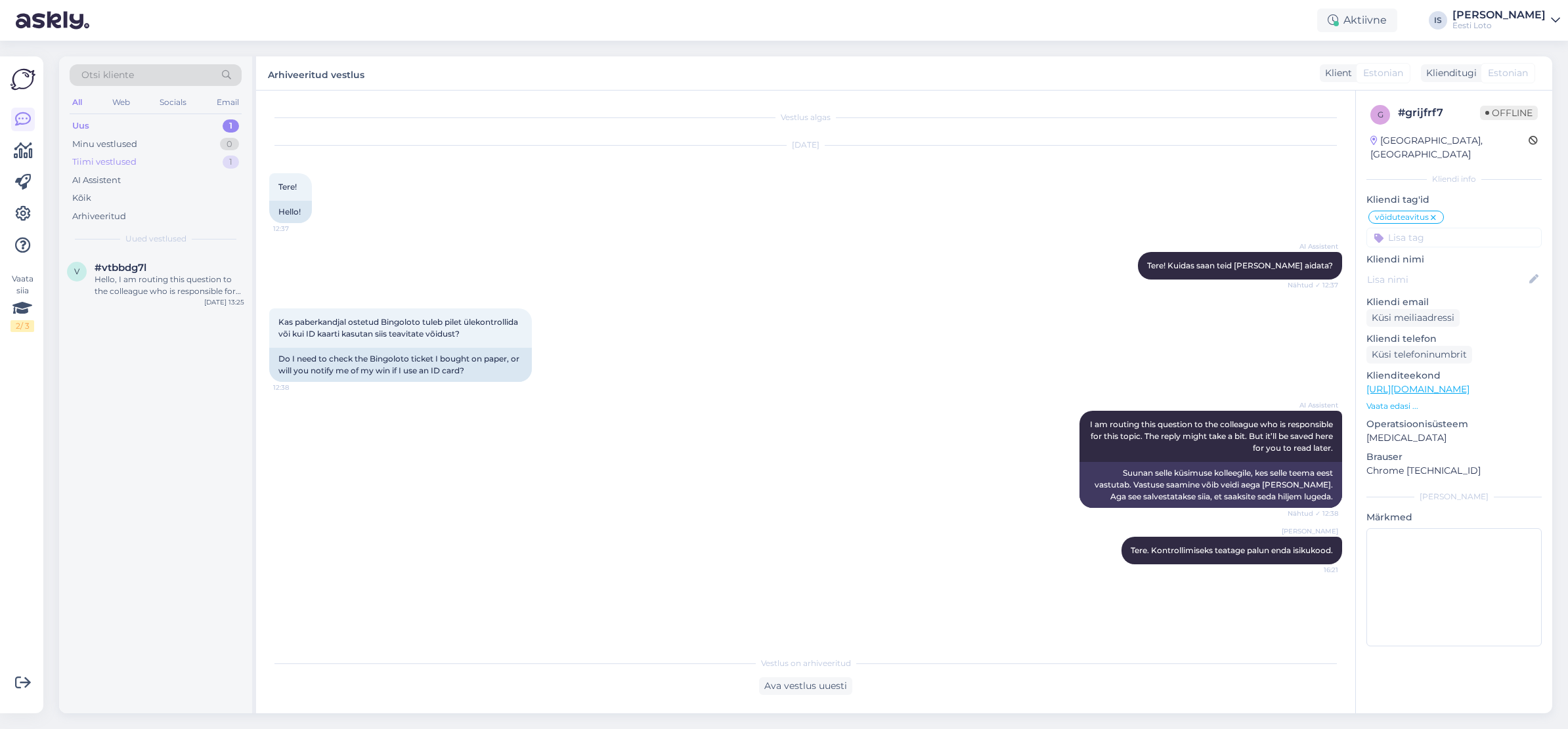
click at [145, 162] on div "Tiimi vestlused 1" at bounding box center [155, 162] width 172 height 19
click at [141, 292] on div "Palun täpsustage, kas oskate edastada [PERSON_NAME] pileti numbri?" at bounding box center [169, 285] width 150 height 23
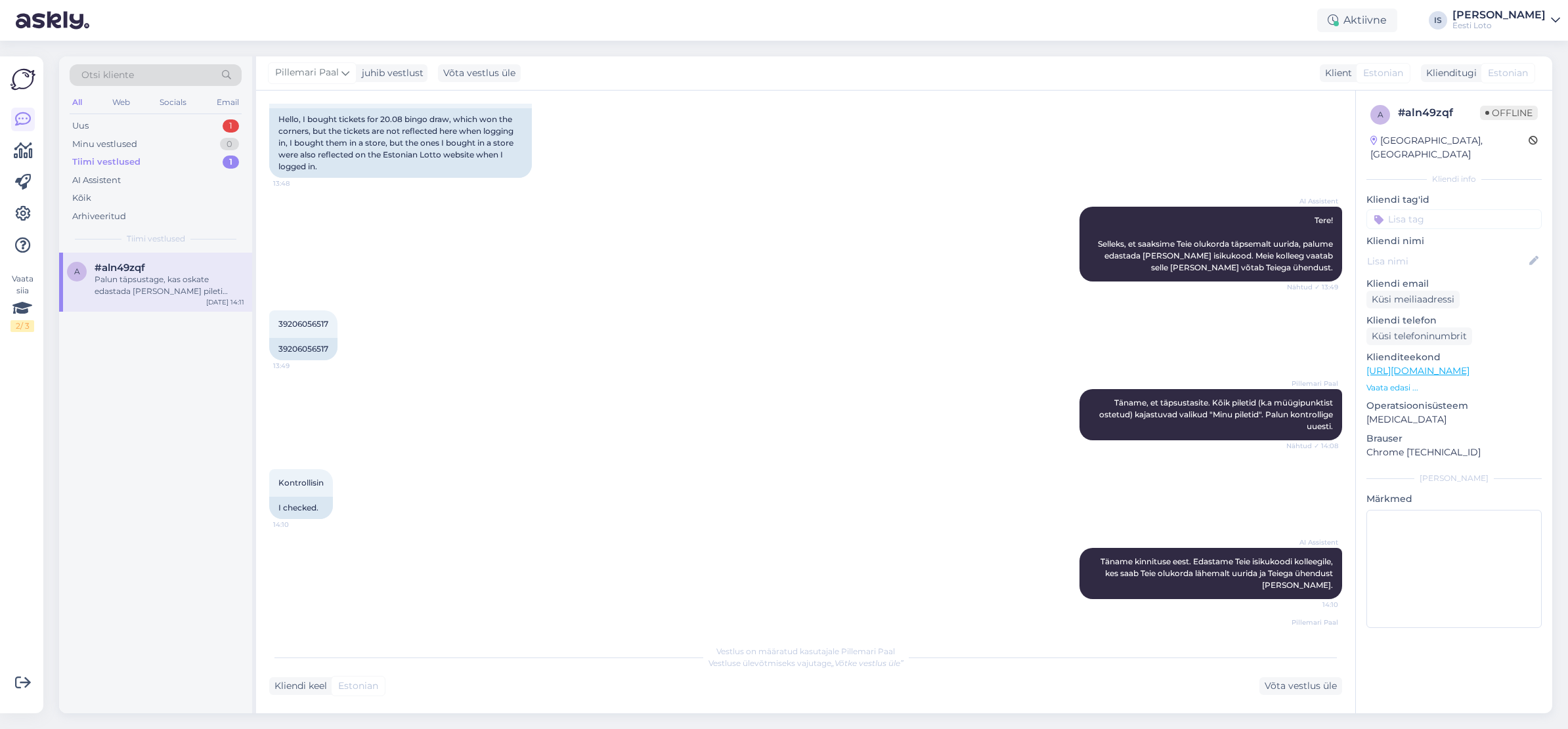
scroll to position [184, 0]
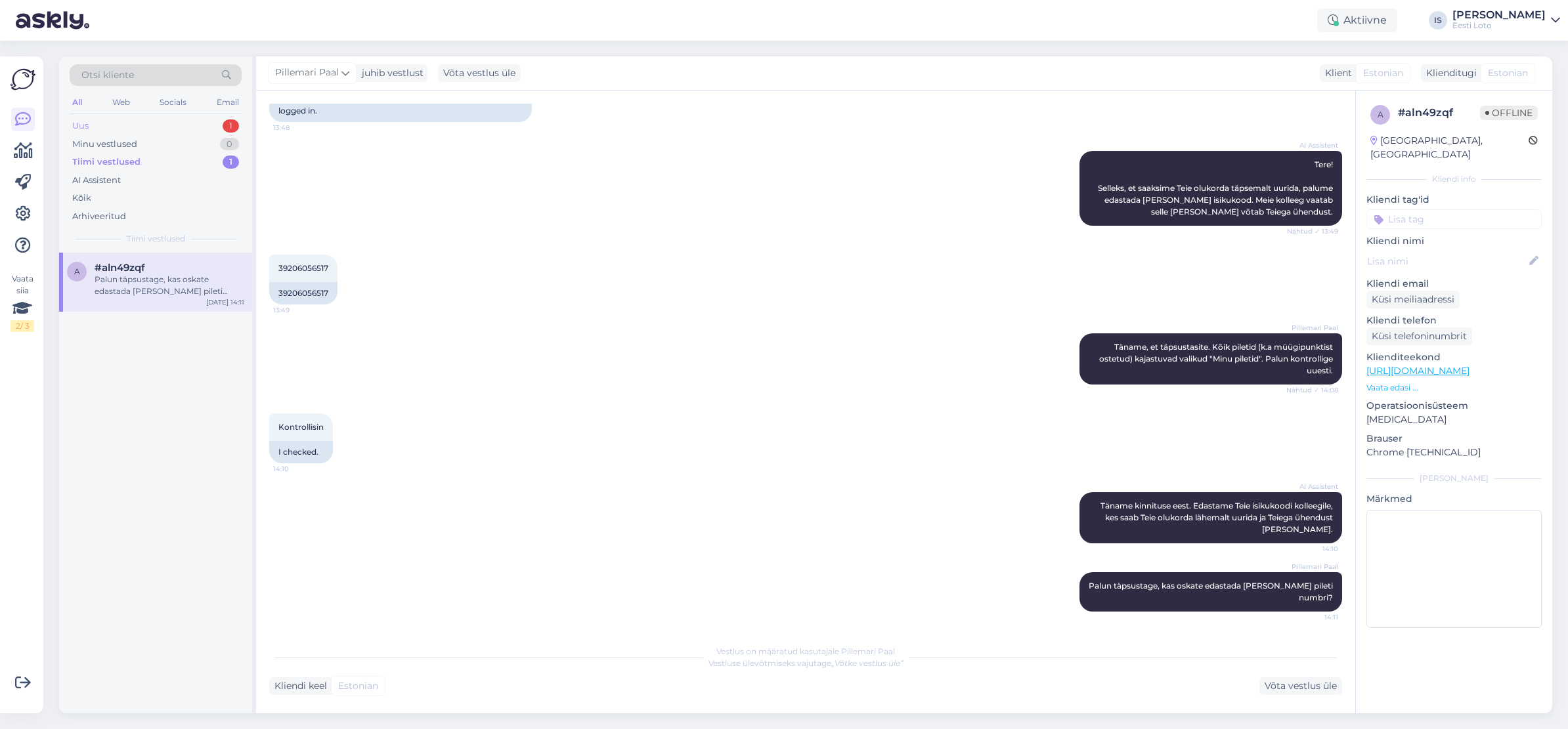
click at [100, 126] on div "Uus 1" at bounding box center [155, 126] width 172 height 19
click at [82, 126] on div "Uus" at bounding box center [81, 126] width 17 height 13
click at [193, 287] on div "Hello, I am routing this question to the colleague who is responsible for this …" at bounding box center [169, 285] width 150 height 23
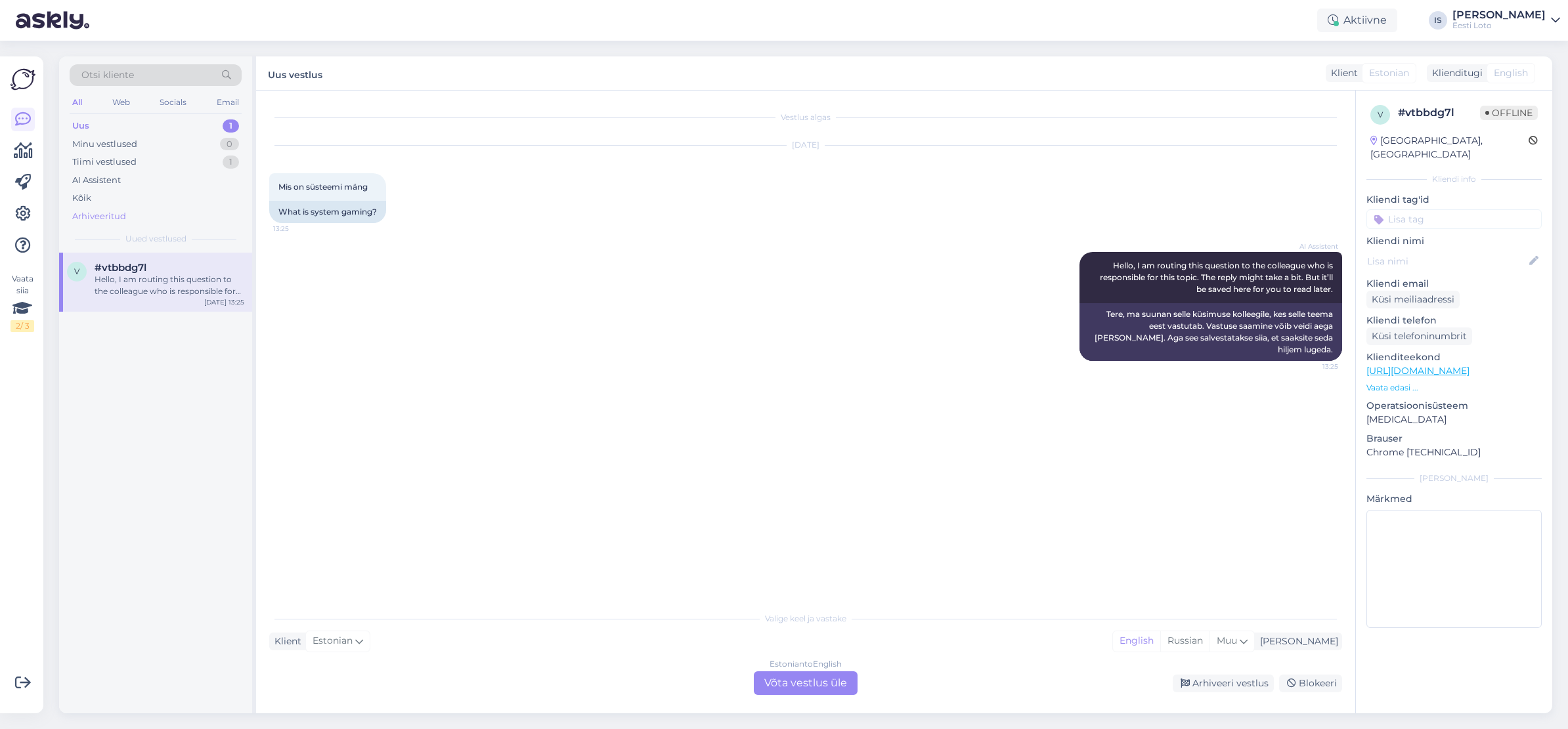
click at [110, 218] on div "Arhiveeritud" at bounding box center [99, 217] width 54 height 13
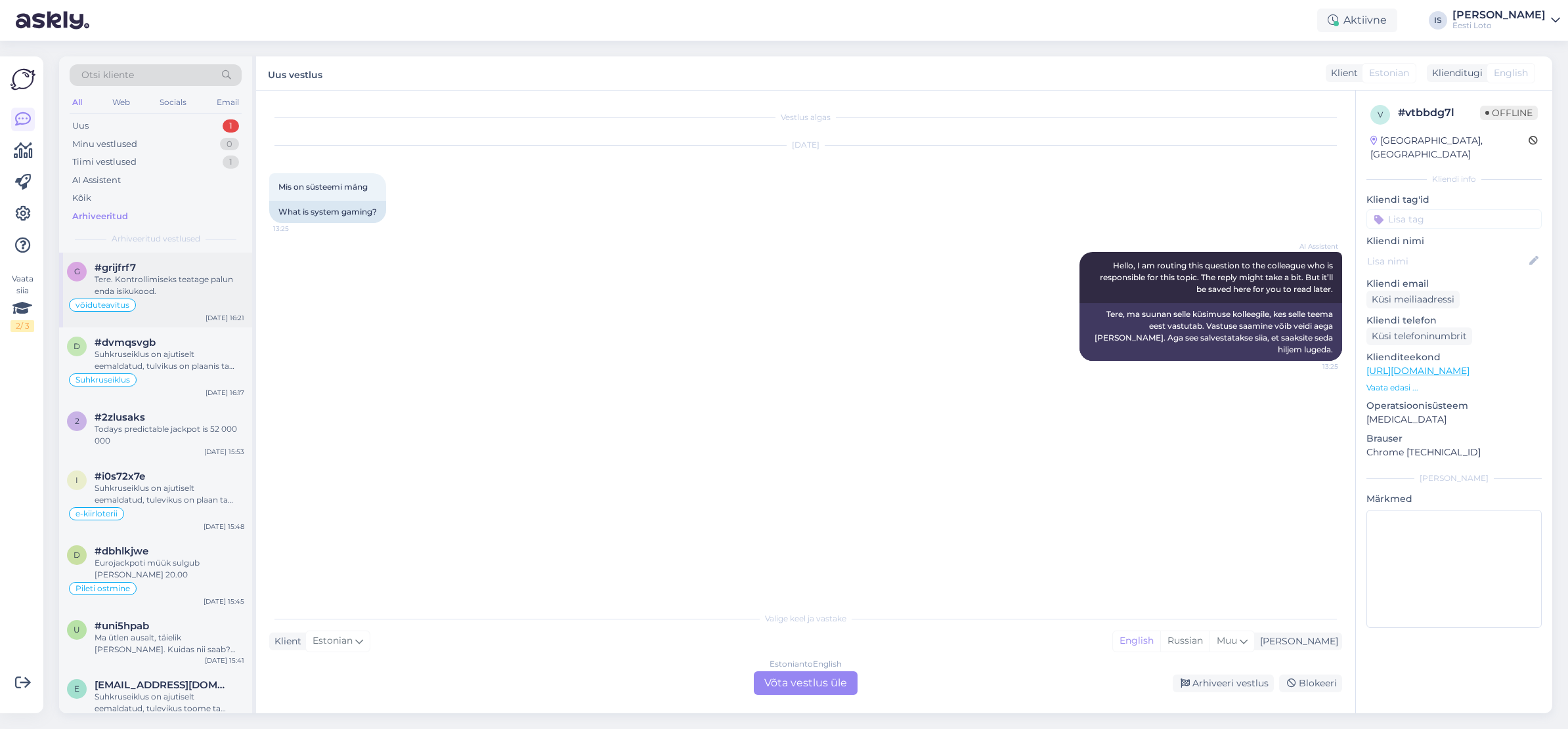
scroll to position [1, 0]
click at [138, 633] on div "Ma ütlen ausalt, täielik lamba kari. Kuidas nii saab? Raha kanname rahakotti ag…" at bounding box center [169, 643] width 150 height 23
type textarea "vastatud eelmisele kirjale, raha kantud e-rhakotti"
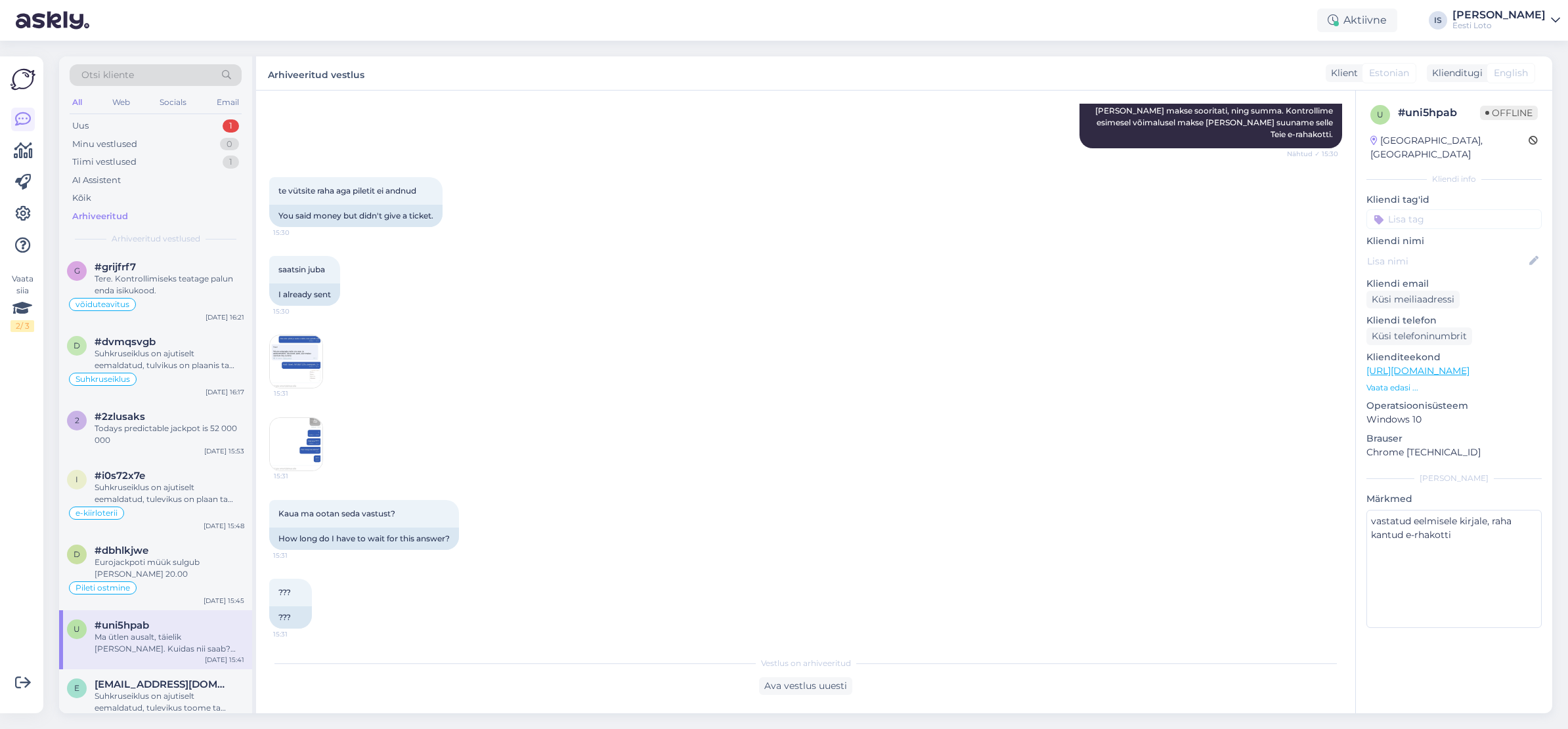
scroll to position [700, 0]
click at [298, 364] on img at bounding box center [296, 362] width 52 height 52
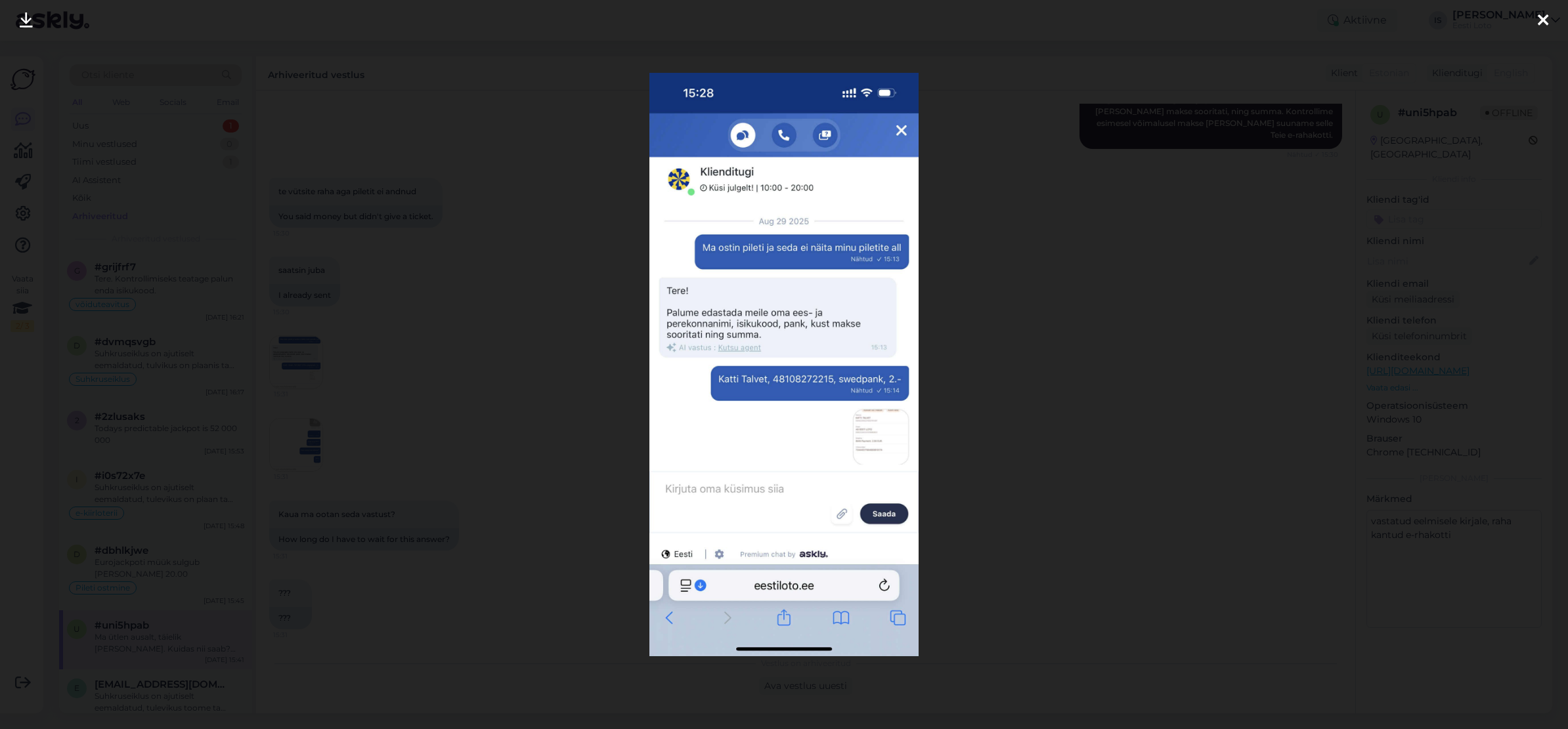
click at [1542, 22] on icon at bounding box center [1542, 20] width 10 height 17
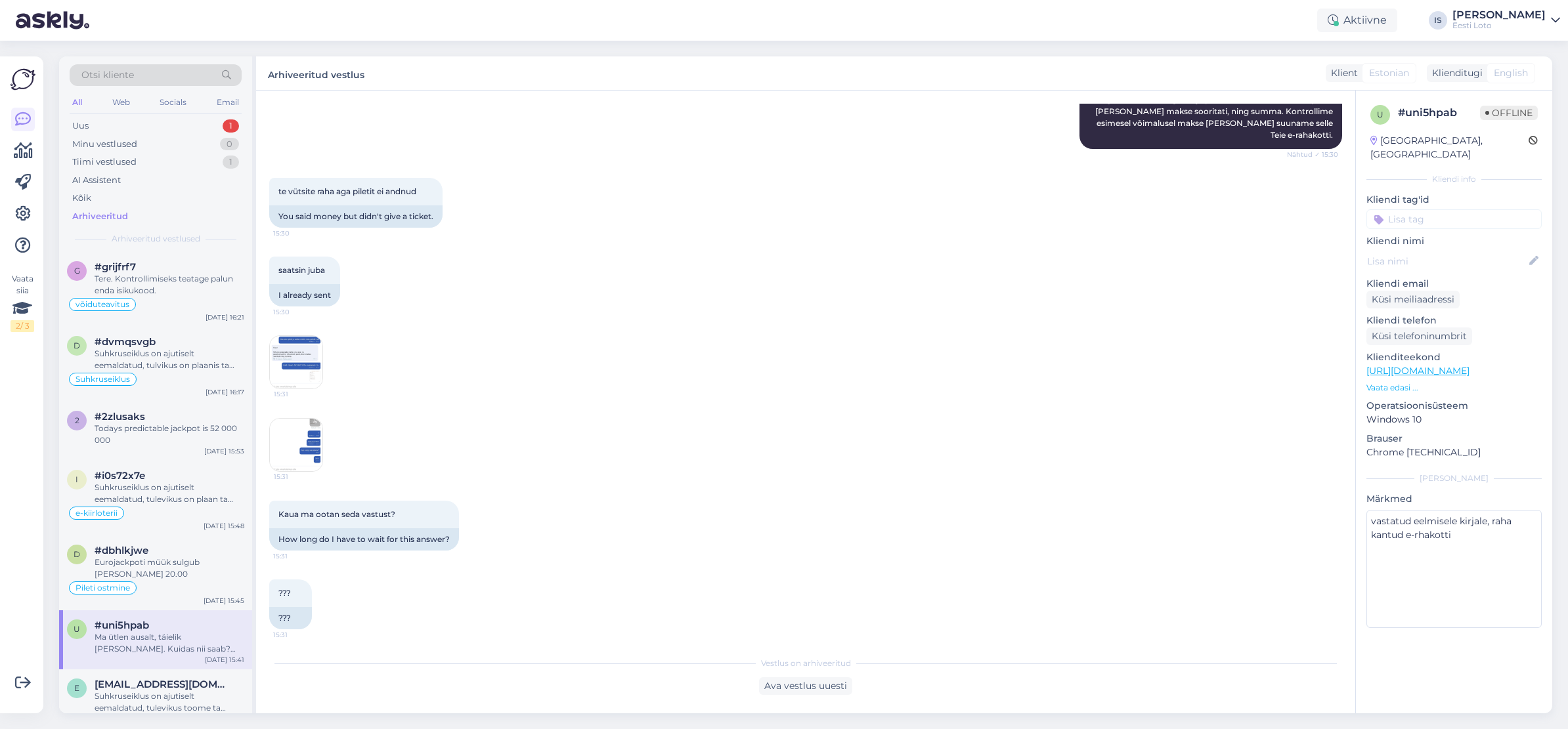
click at [303, 452] on img at bounding box center [296, 445] width 52 height 52
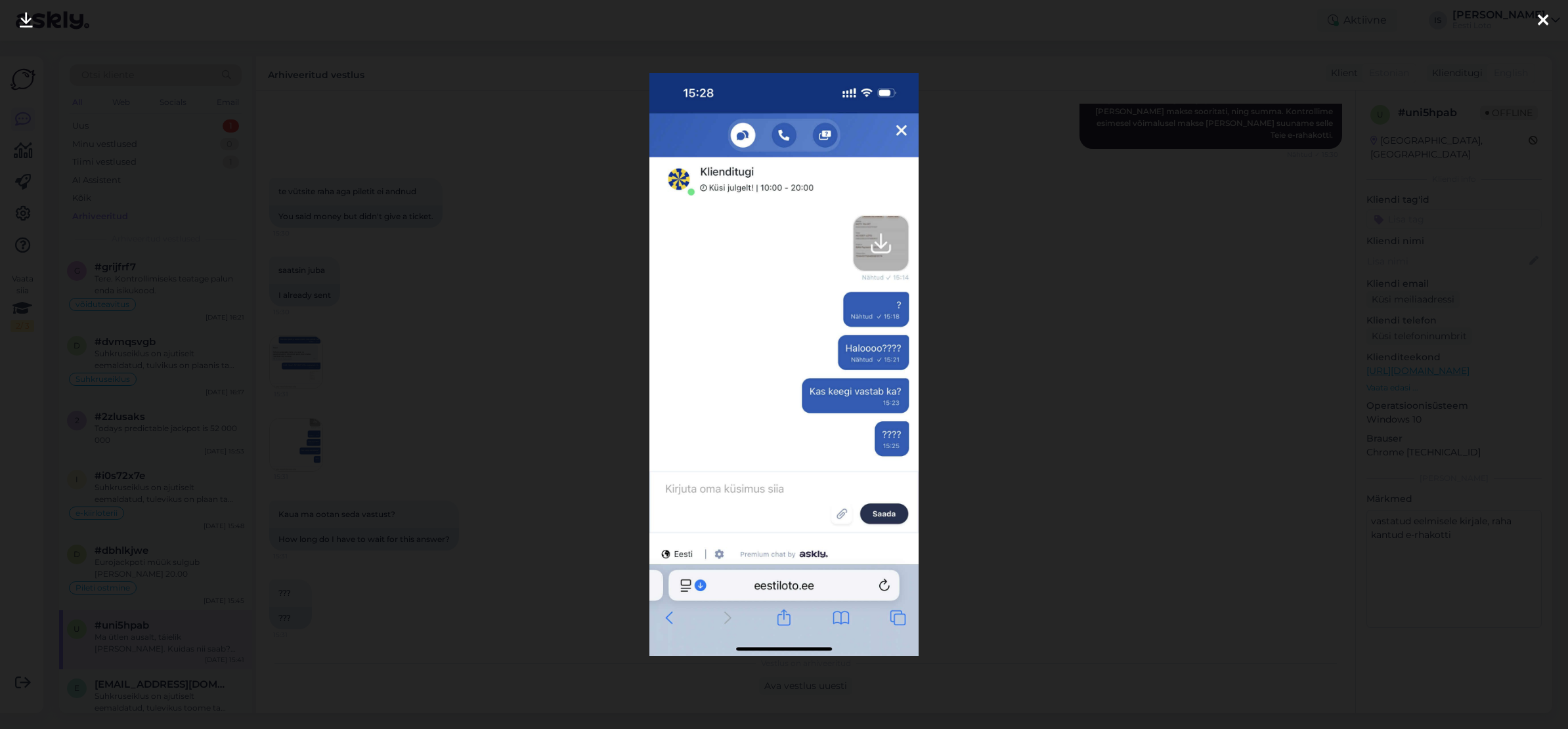
click at [1544, 16] on icon at bounding box center [1542, 20] width 10 height 17
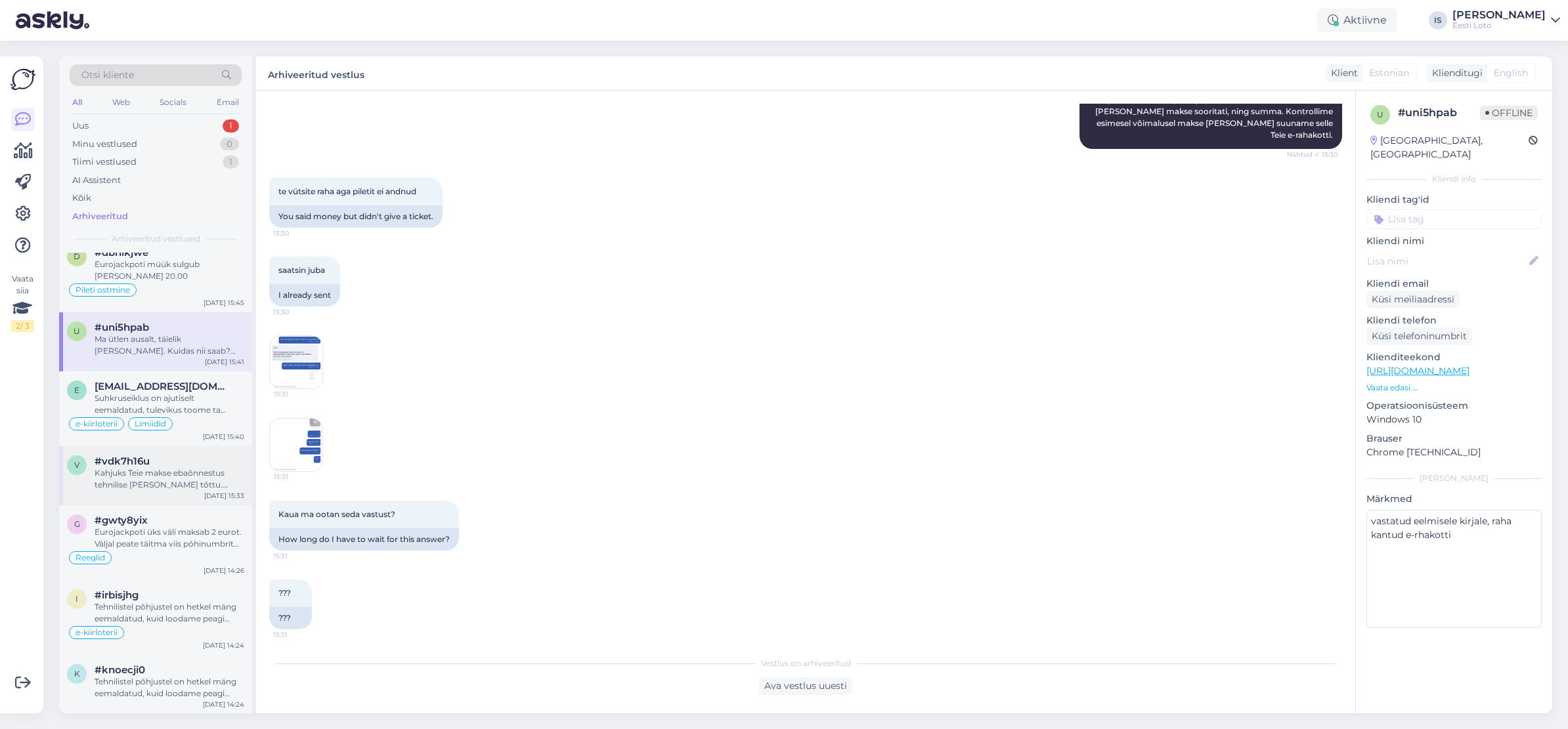
scroll to position [298, 0]
click at [155, 468] on div "Kahjuks Teie makse ebaõnnestus tehnilise tõrke tõttu. Kontrollisime makse üle j…" at bounding box center [169, 479] width 150 height 23
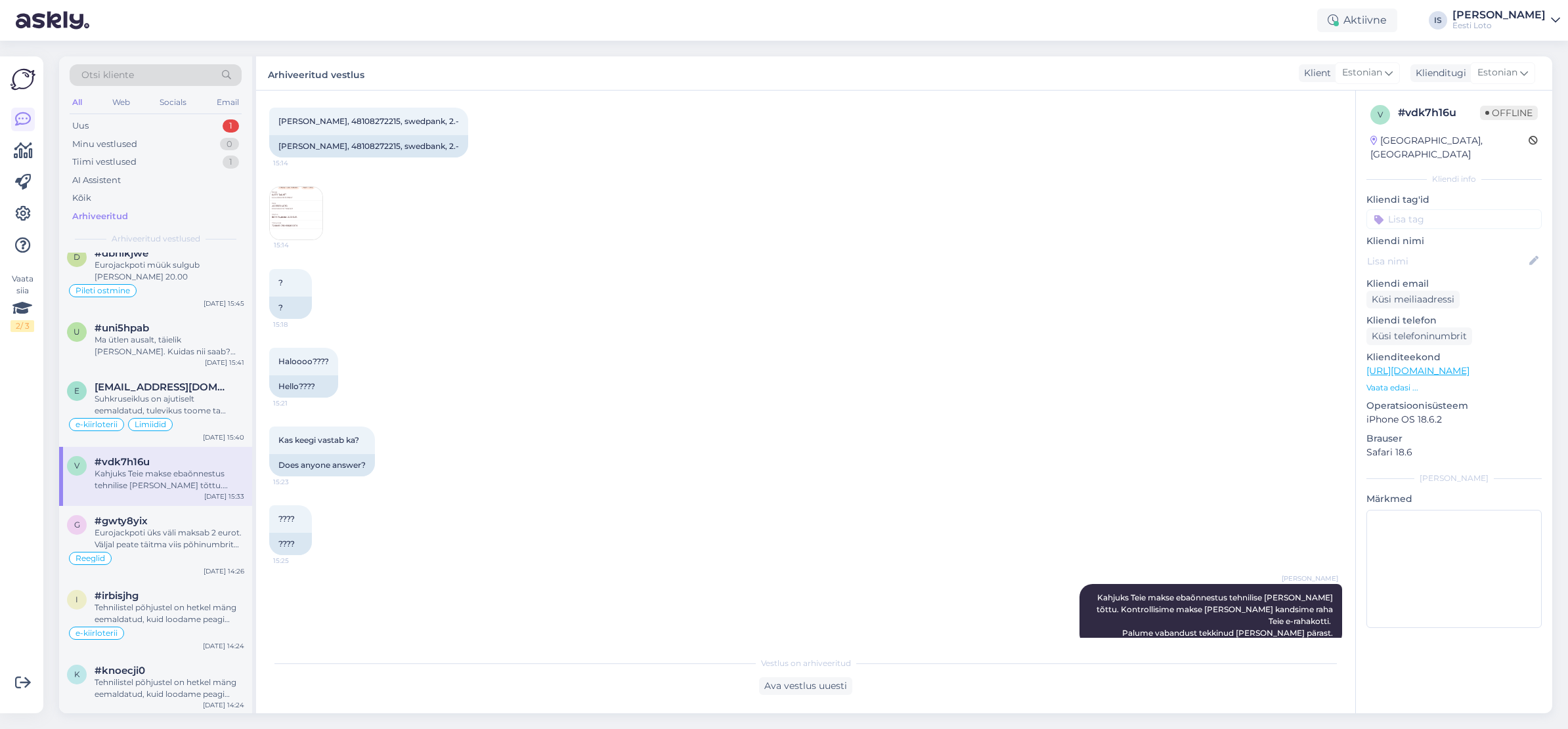
scroll to position [296, 0]
click at [85, 121] on div "Uus" at bounding box center [81, 126] width 16 height 13
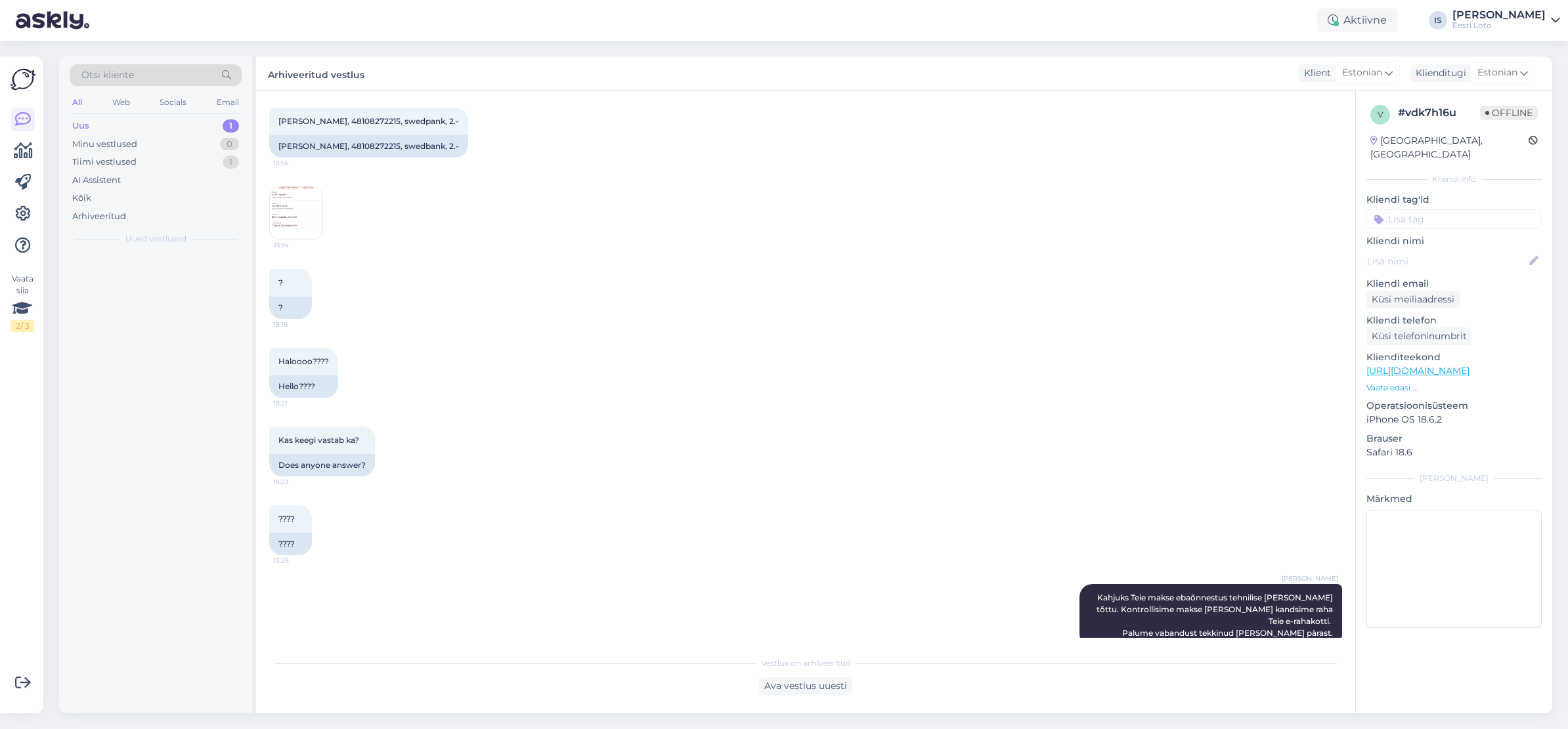
scroll to position [0, 0]
click at [123, 122] on div "Uus 1" at bounding box center [155, 126] width 172 height 19
click at [79, 125] on div "Uus" at bounding box center [81, 126] width 17 height 13
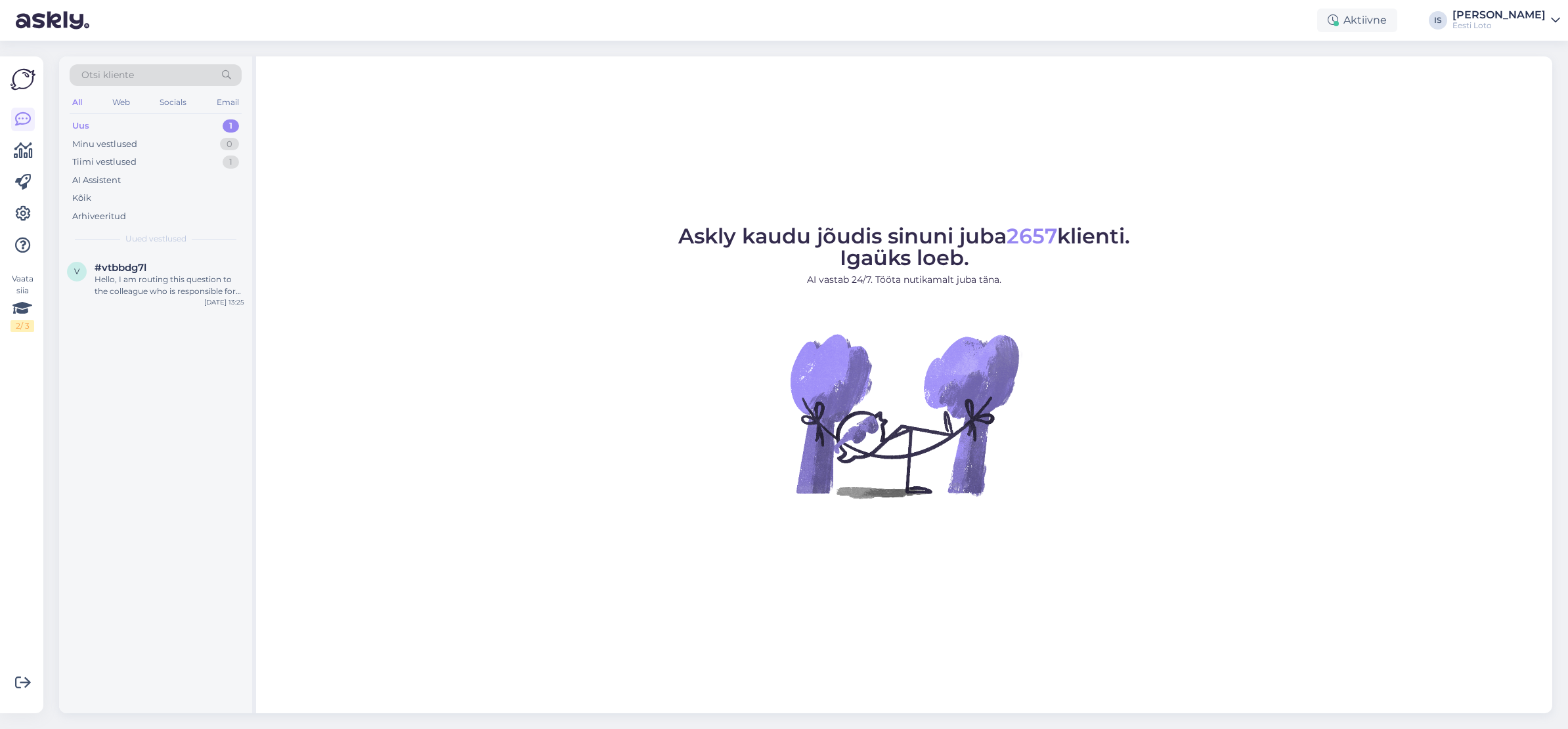
click at [128, 132] on div "Uus 1" at bounding box center [155, 126] width 172 height 19
click at [205, 292] on div "Hello, I am routing this question to the colleague who is responsible for this …" at bounding box center [169, 285] width 150 height 23
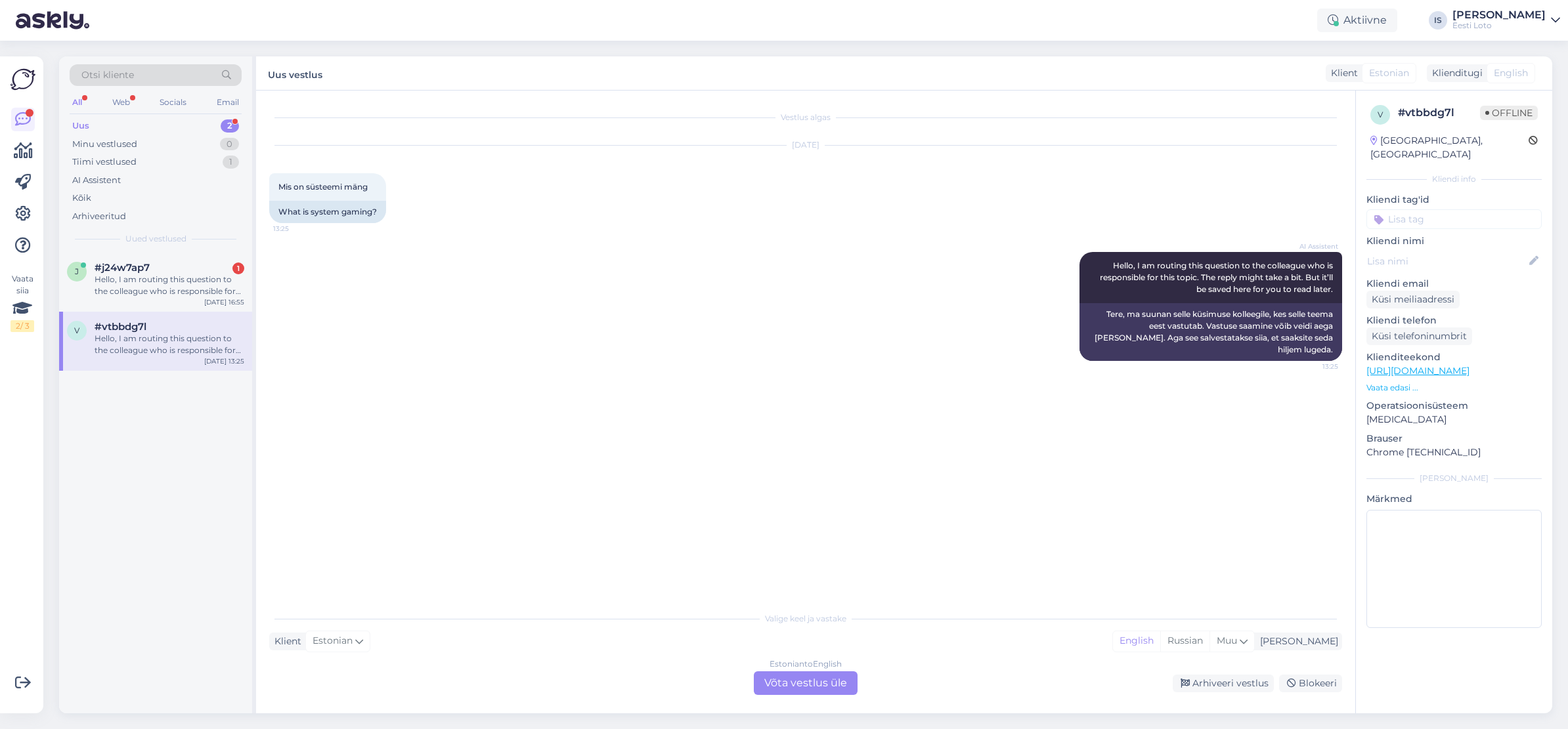
click at [78, 128] on div "Uus" at bounding box center [81, 126] width 17 height 13
click at [170, 286] on div "Hello, I am routing this question to the colleague who is responsible for this …" at bounding box center [169, 285] width 150 height 23
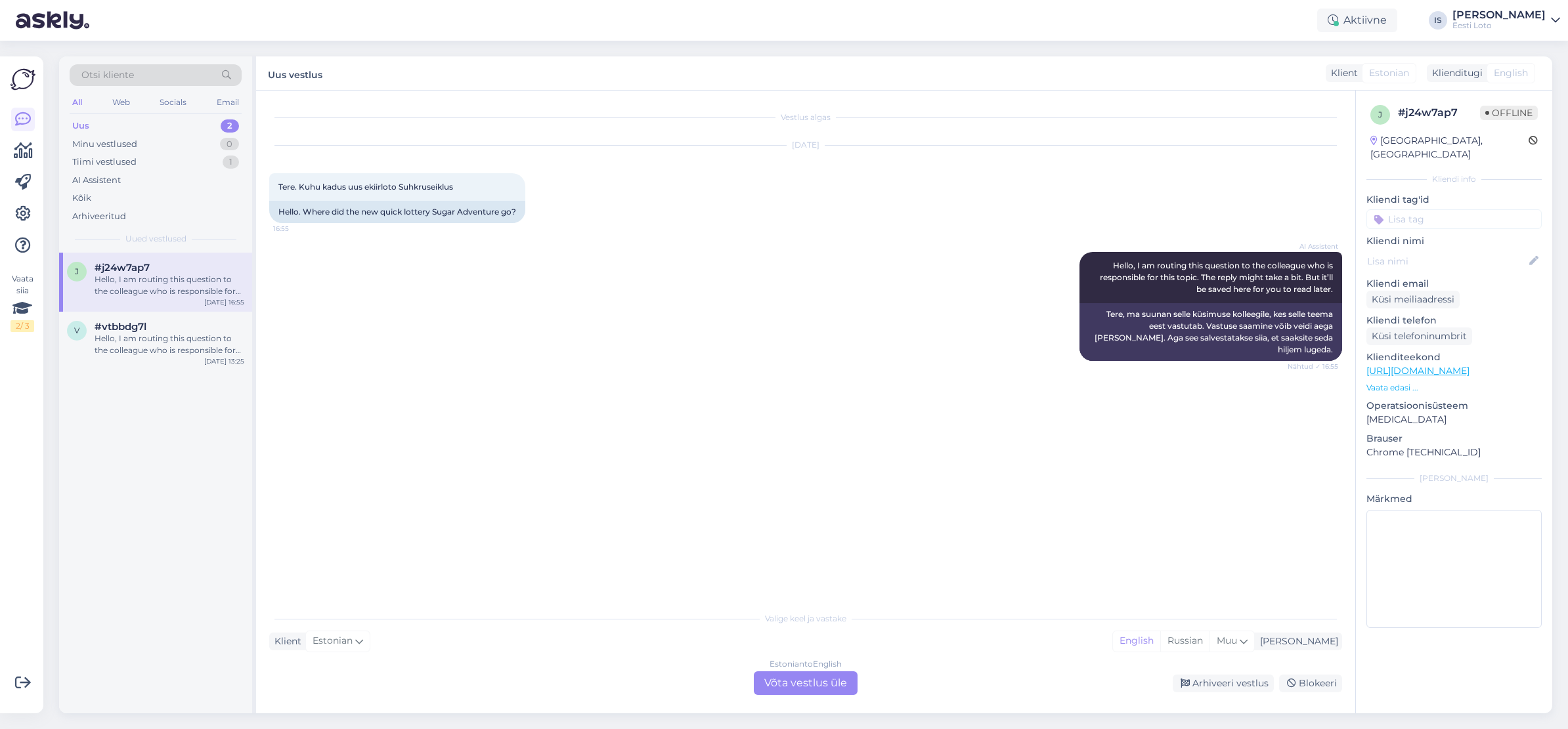
click at [784, 693] on div "Estonian to English Võta vestlus üle" at bounding box center [805, 682] width 104 height 23
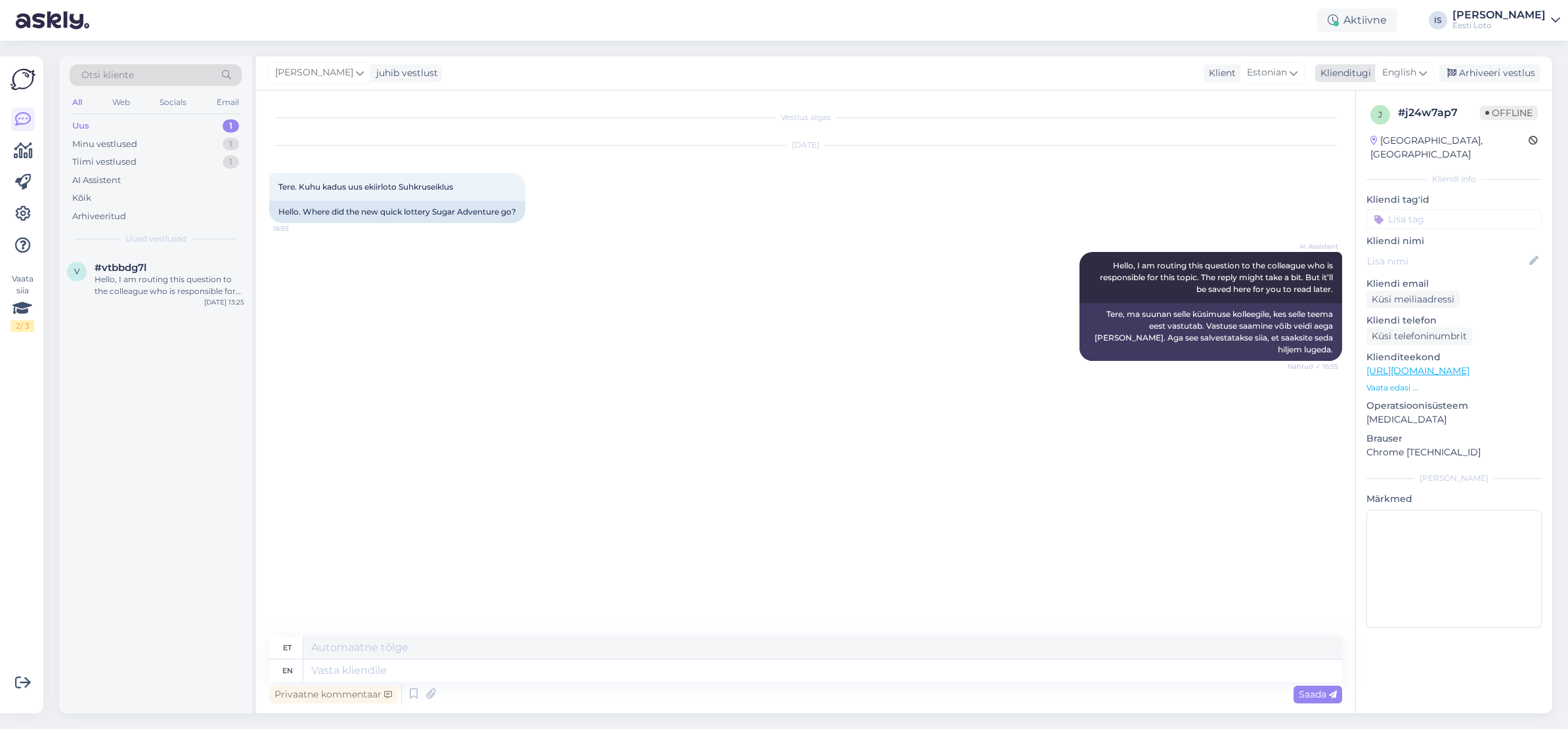
click at [1417, 72] on div "English" at bounding box center [1404, 72] width 59 height 21
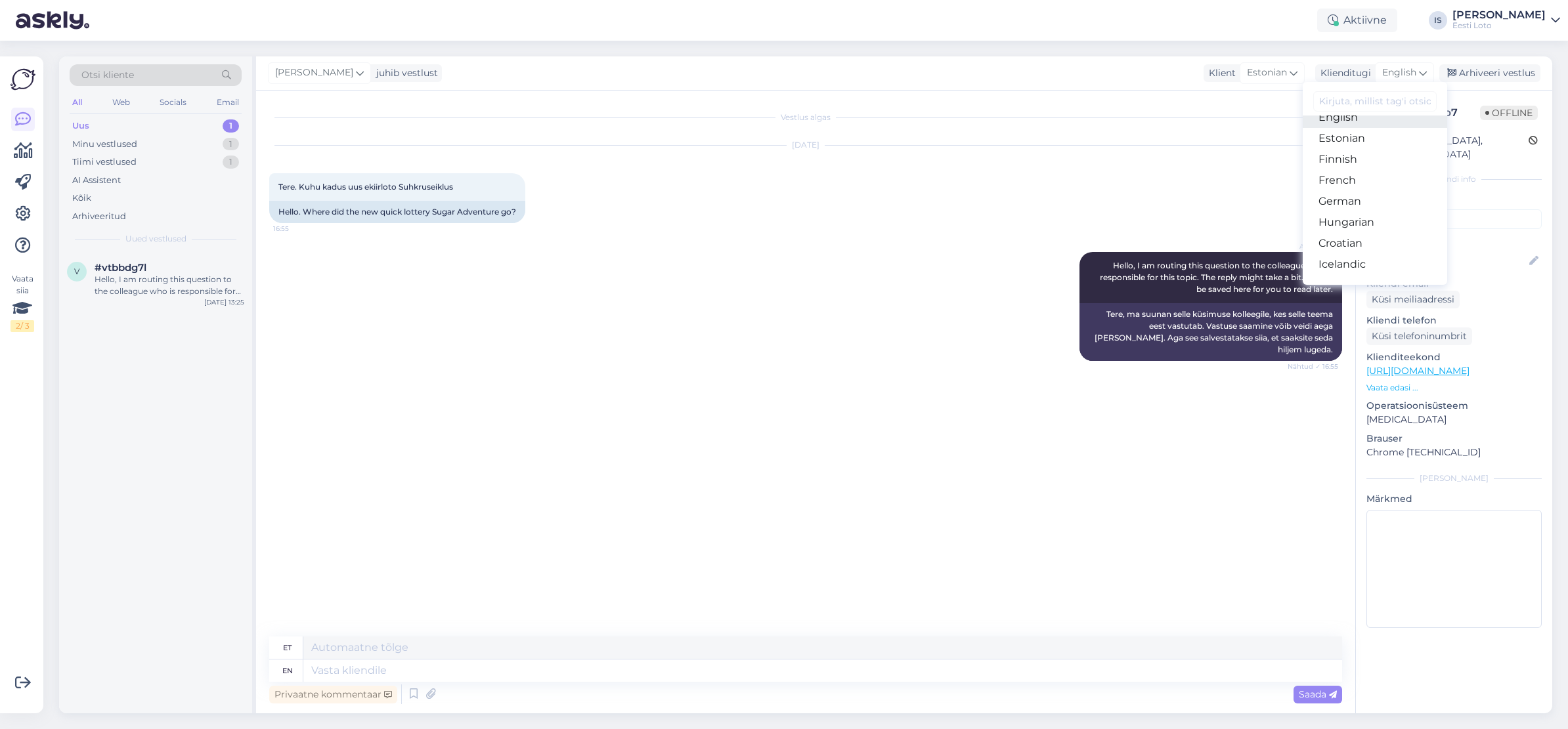
scroll to position [164, 0]
click at [1372, 132] on link "Estonian" at bounding box center [1374, 136] width 144 height 21
click at [429, 658] on textarea at bounding box center [805, 668] width 1072 height 27
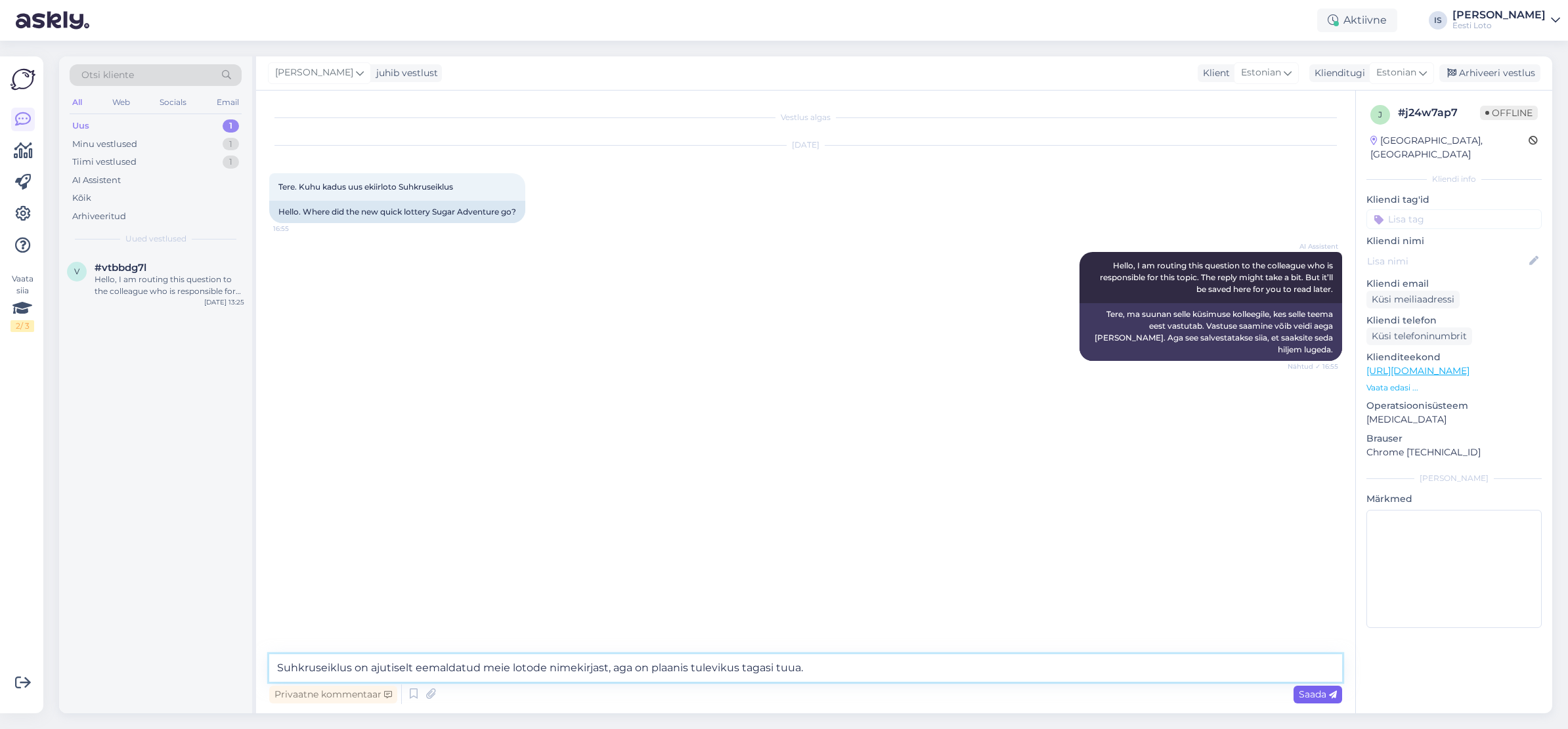
type textarea "Suhkruseiklus on ajutiselt eemaldatud meie lotode nimekirjast, aga on plaanis t…"
click at [1324, 694] on span "Saada" at bounding box center [1317, 694] width 38 height 12
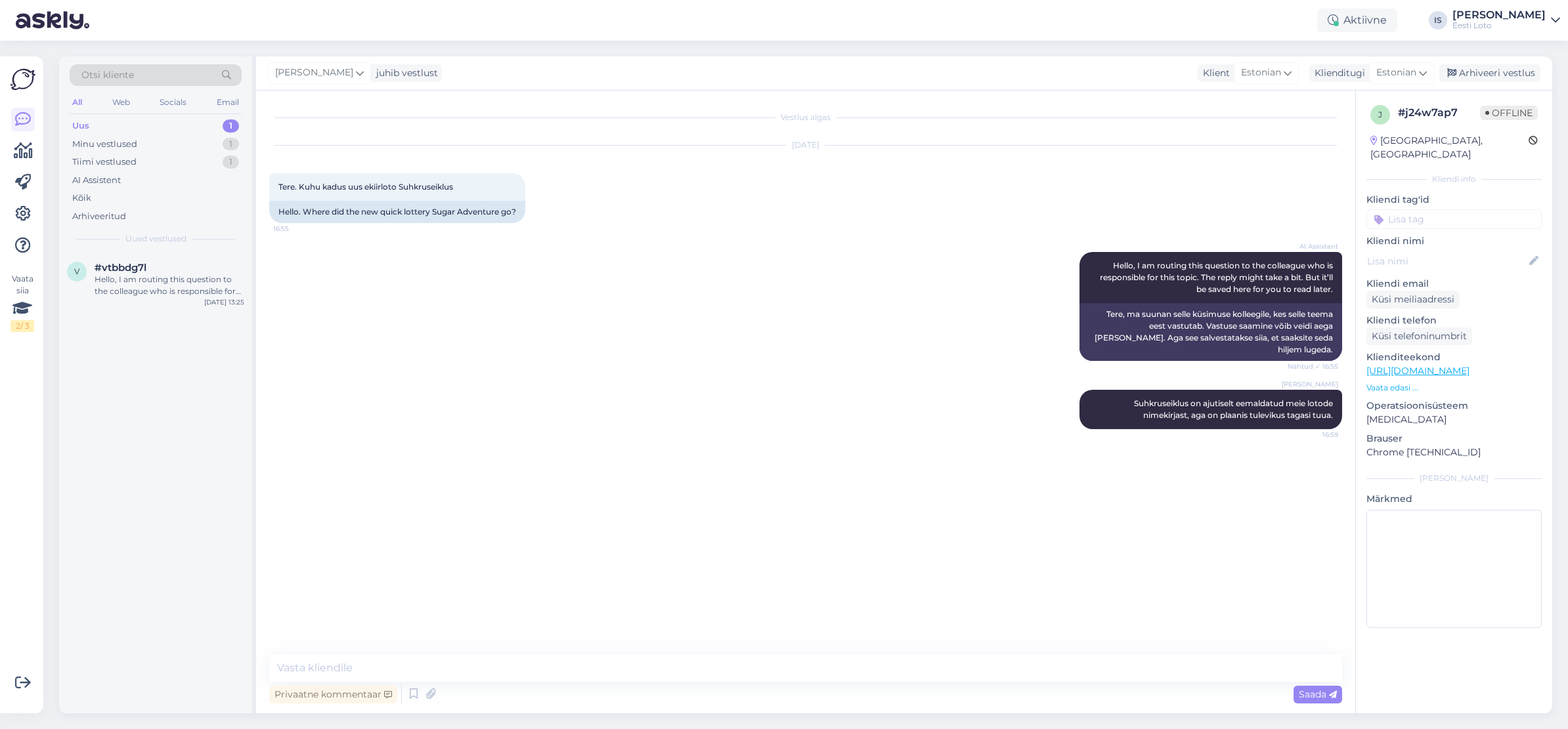
click at [1459, 209] on input at bounding box center [1454, 219] width 176 height 19
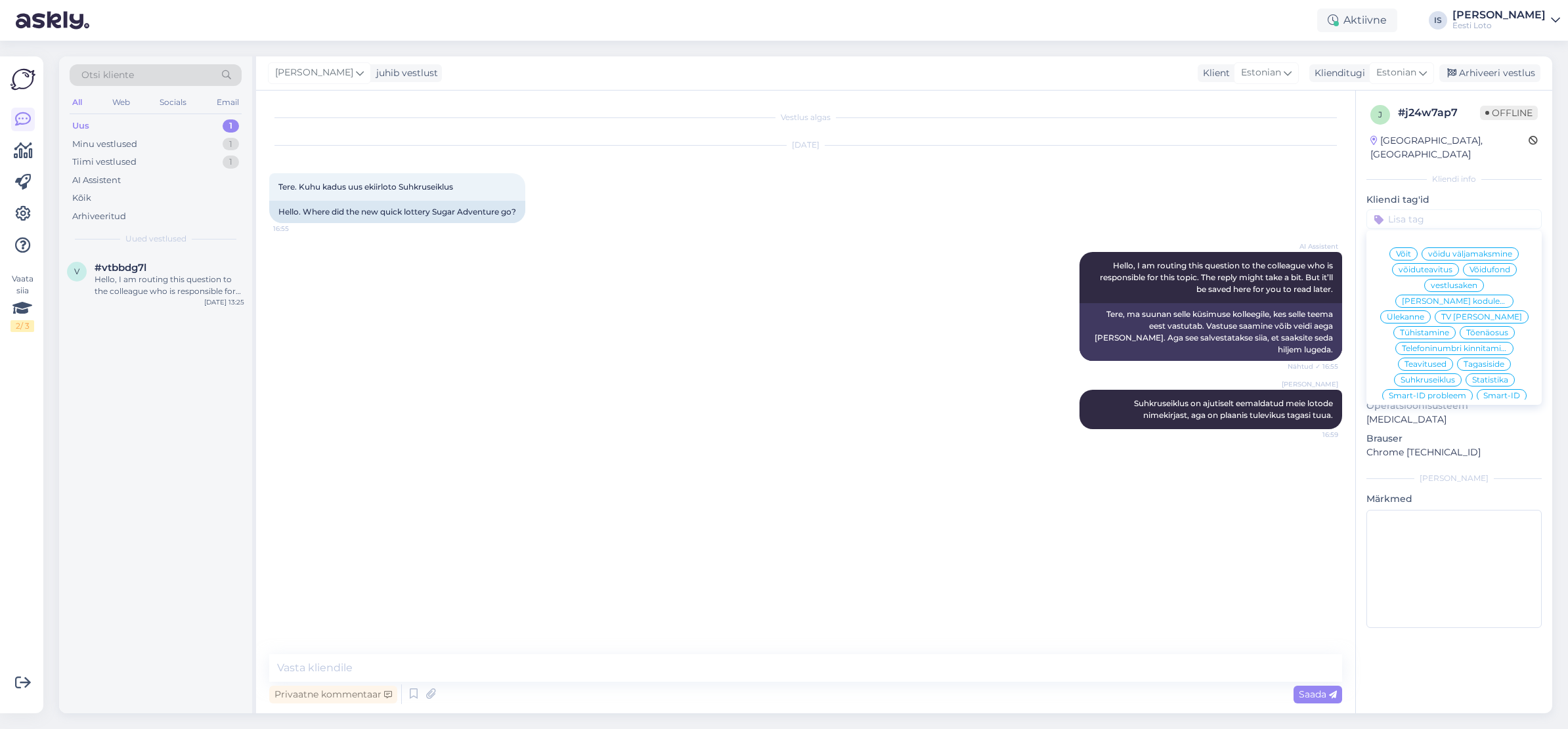
click at [1437, 376] on span "Suhkruseiklus" at bounding box center [1428, 380] width 55 height 8
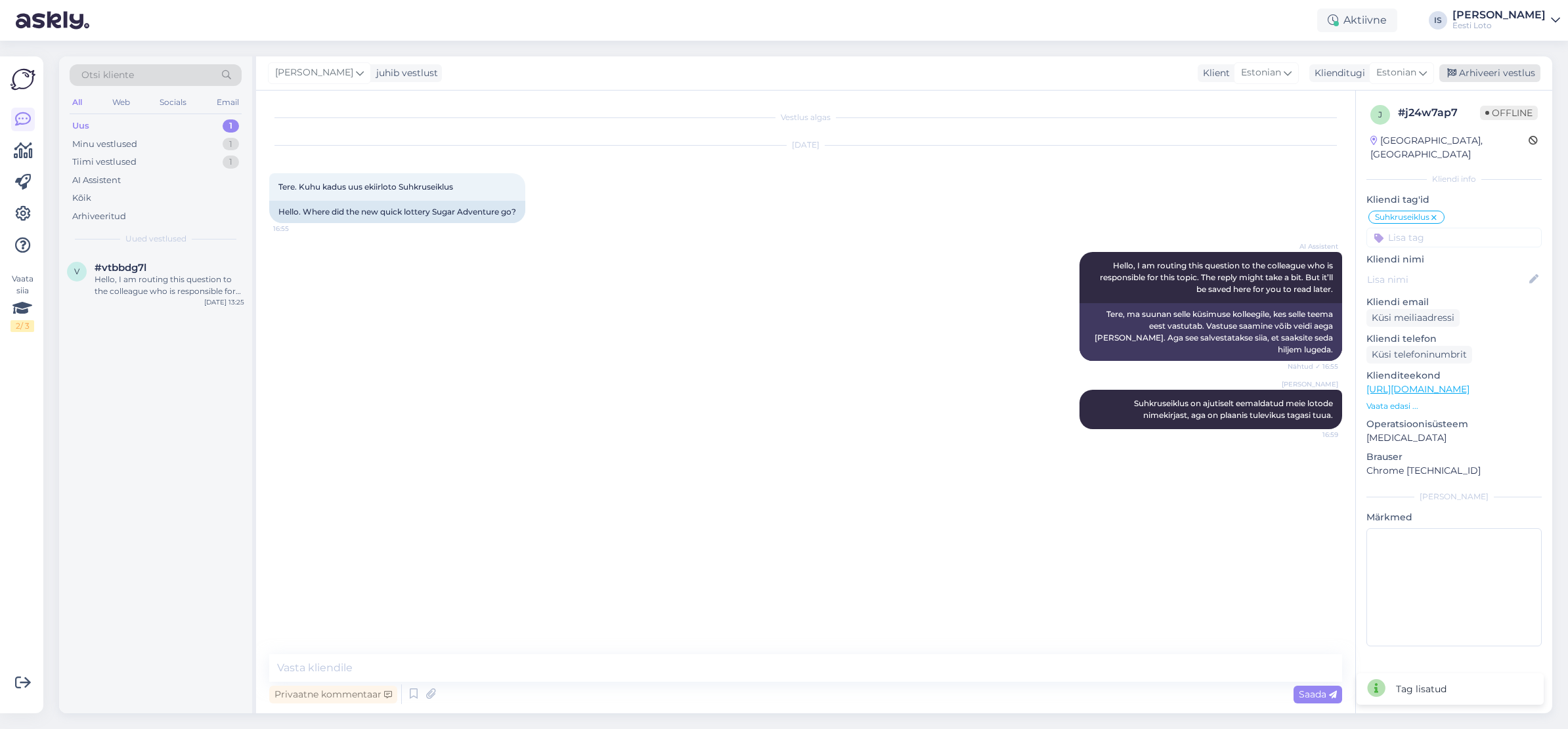
click at [1504, 77] on div "Arhiveeri vestlus" at bounding box center [1489, 73] width 101 height 18
click at [554, 379] on div "Inge Strahov Suhkruseiklus on ajutiselt eemaldatud meie lotode nimekirjast, aga…" at bounding box center [805, 409] width 1072 height 68
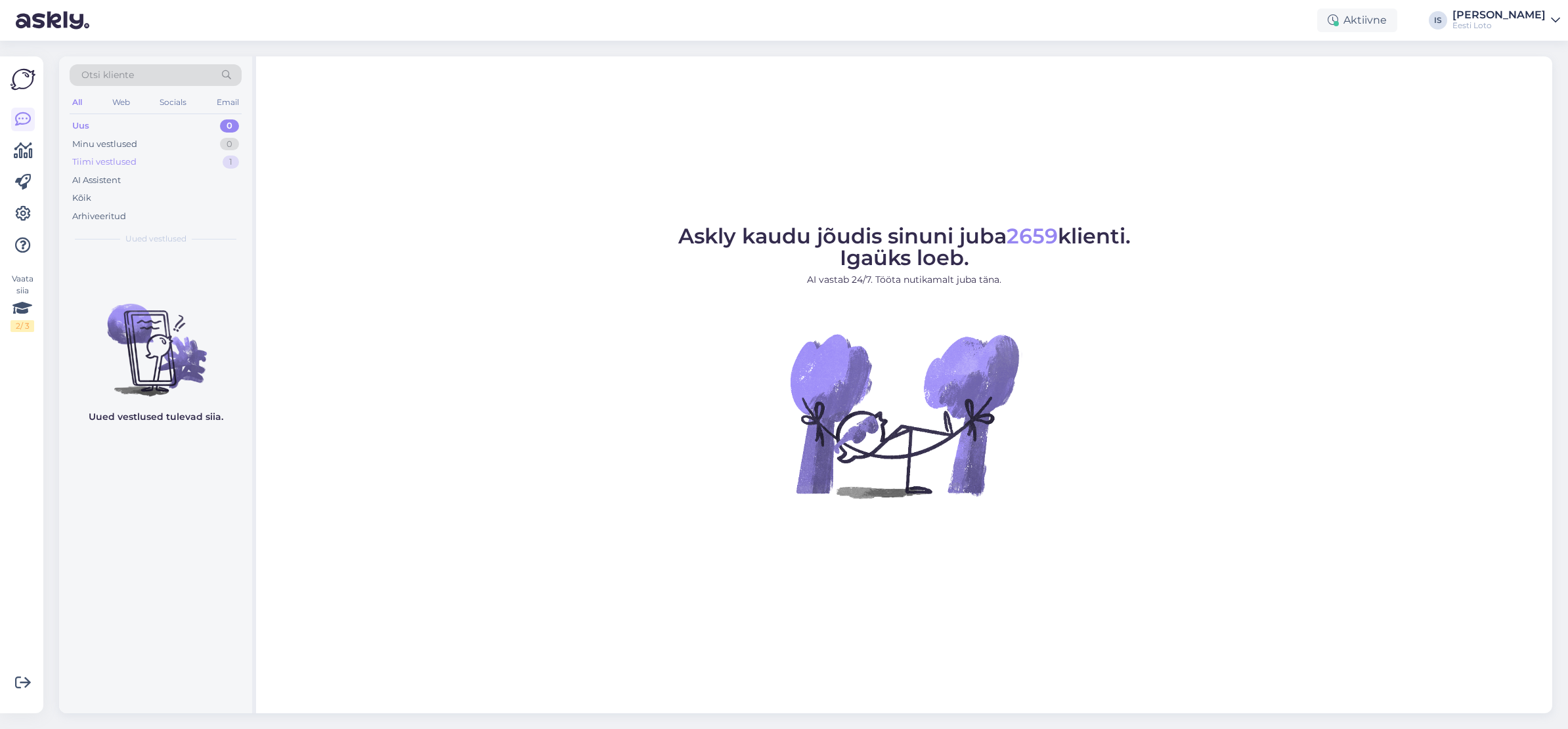
click at [130, 159] on div "Tiimi vestlused" at bounding box center [105, 162] width 64 height 13
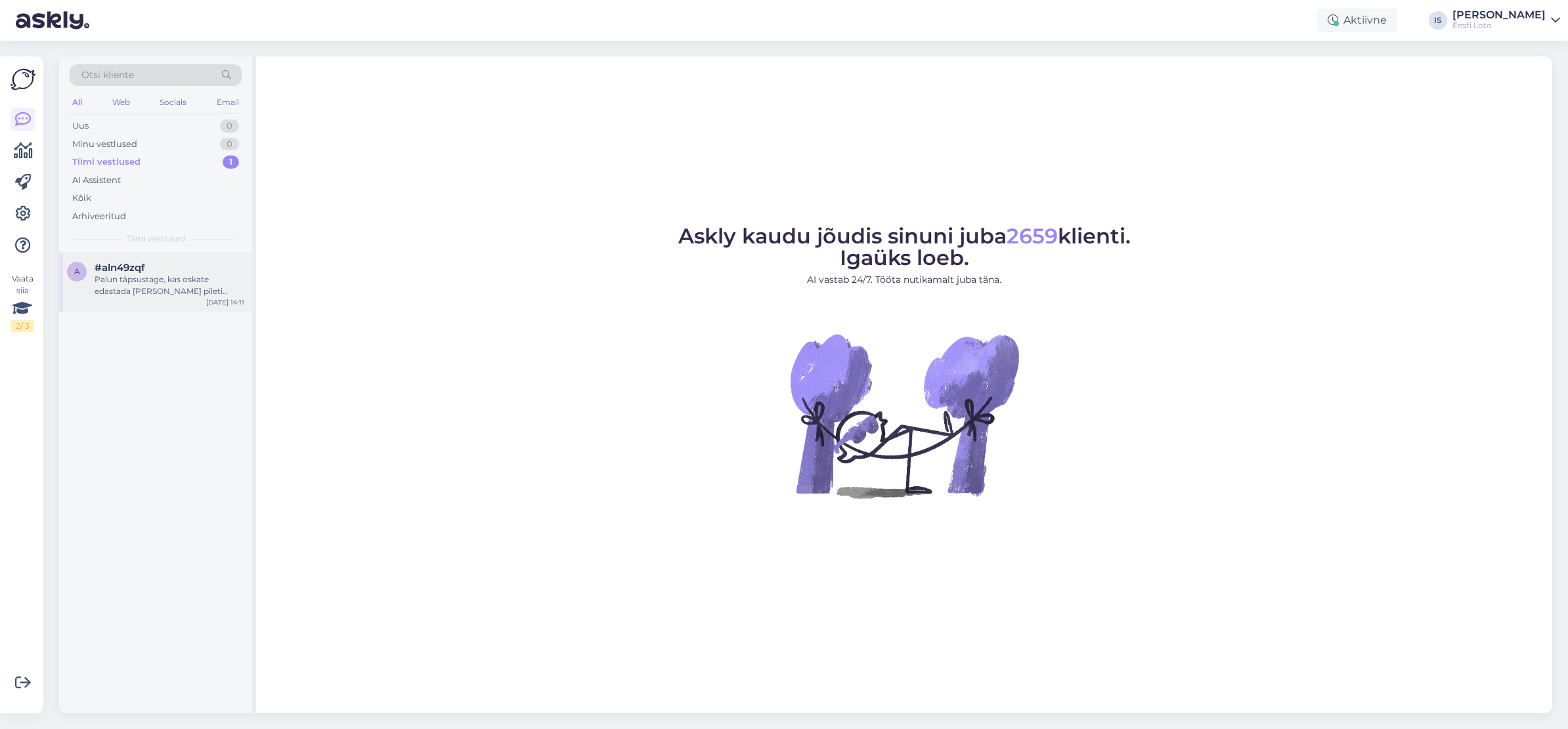
click at [171, 288] on div "Palun täpsustage, kas oskate edastada [PERSON_NAME] pileti numbri?" at bounding box center [169, 285] width 150 height 23
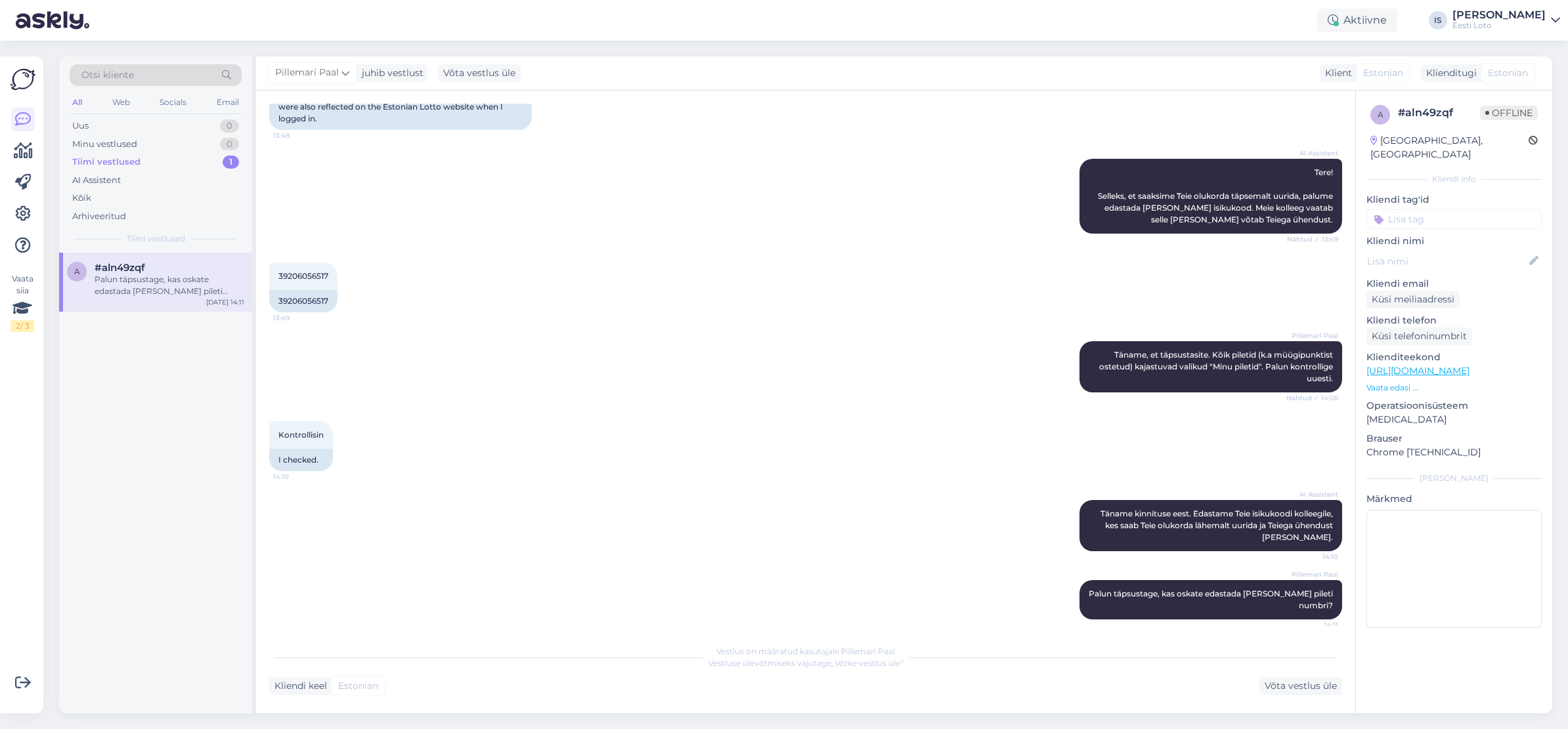
scroll to position [184, 0]
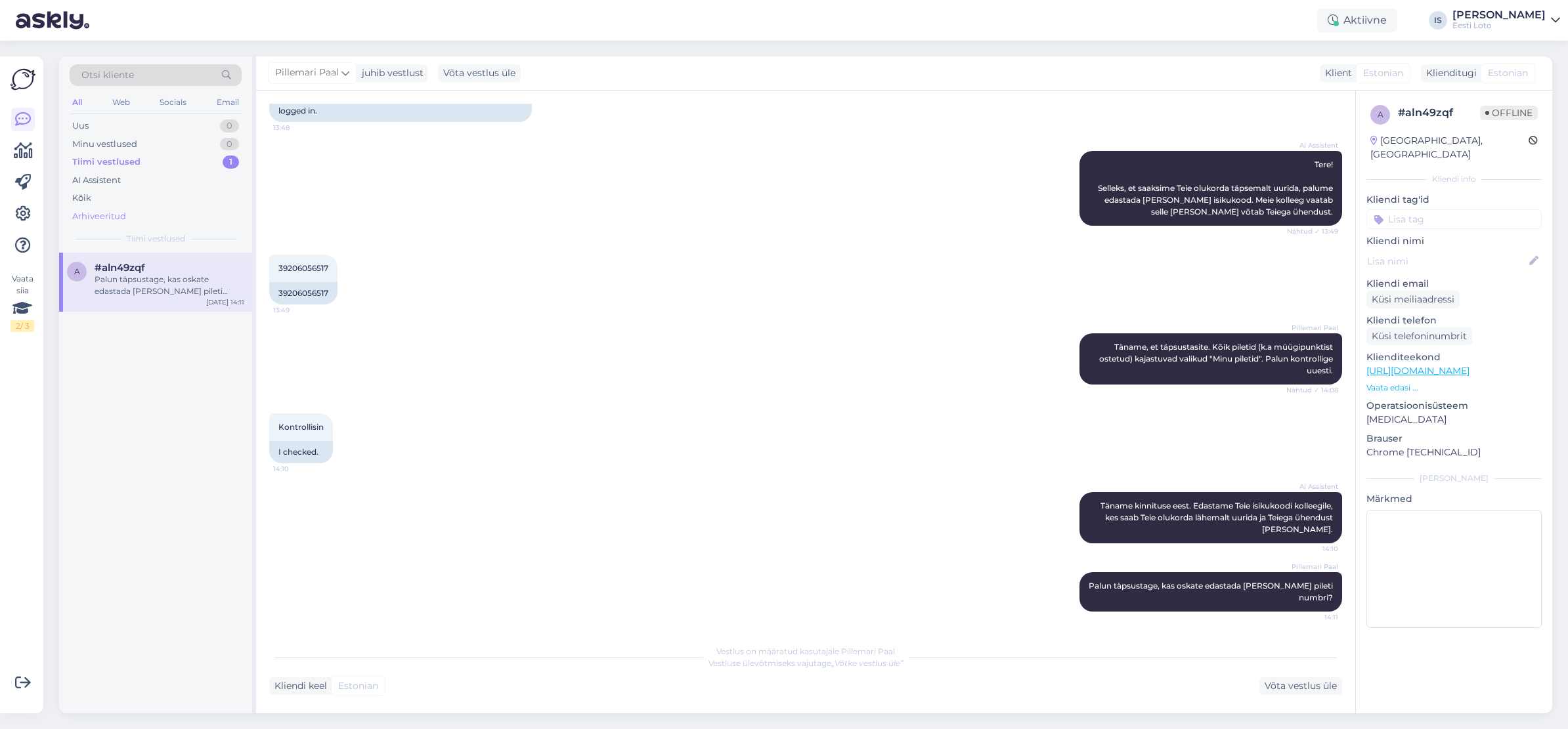
click at [94, 217] on div "Arhiveeritud" at bounding box center [99, 217] width 54 height 13
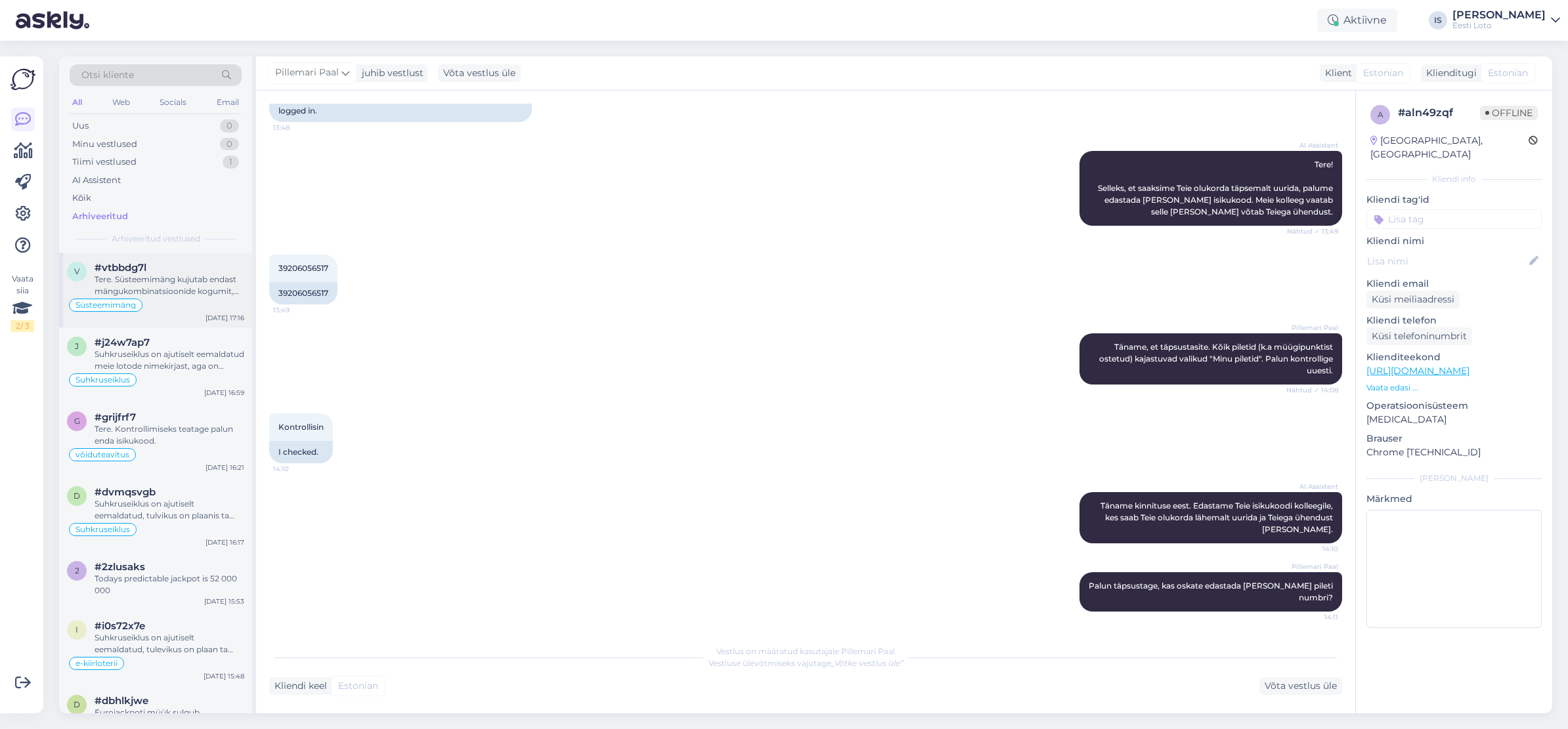
click at [171, 292] on div "Tere. Süsteemimäng kujutab endast mängukombinatsioonide kogumit, mis moodustata…" at bounding box center [169, 285] width 150 height 23
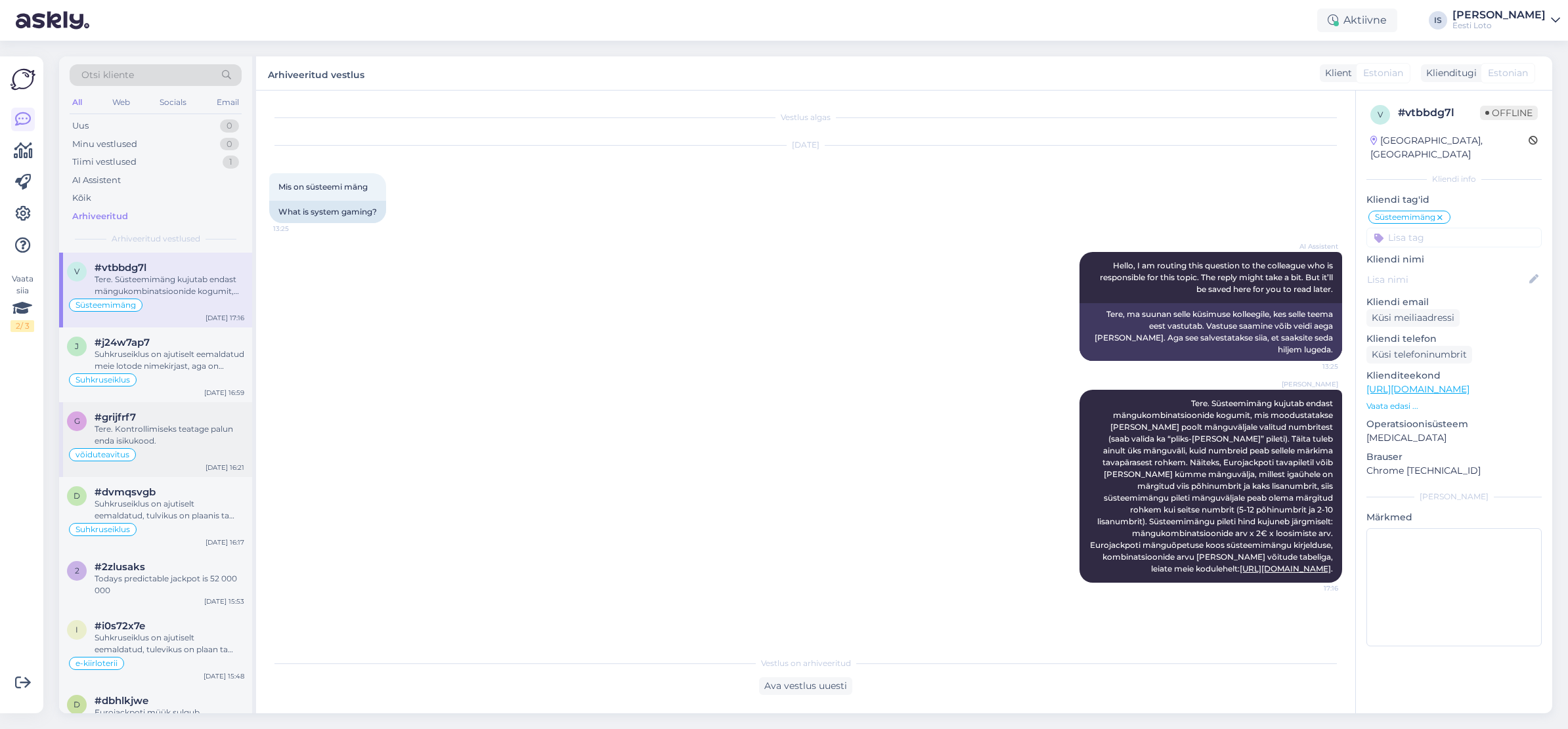
click at [156, 428] on div "Tere. Kontrollimiseks teatage palun enda isikukood." at bounding box center [169, 434] width 150 height 23
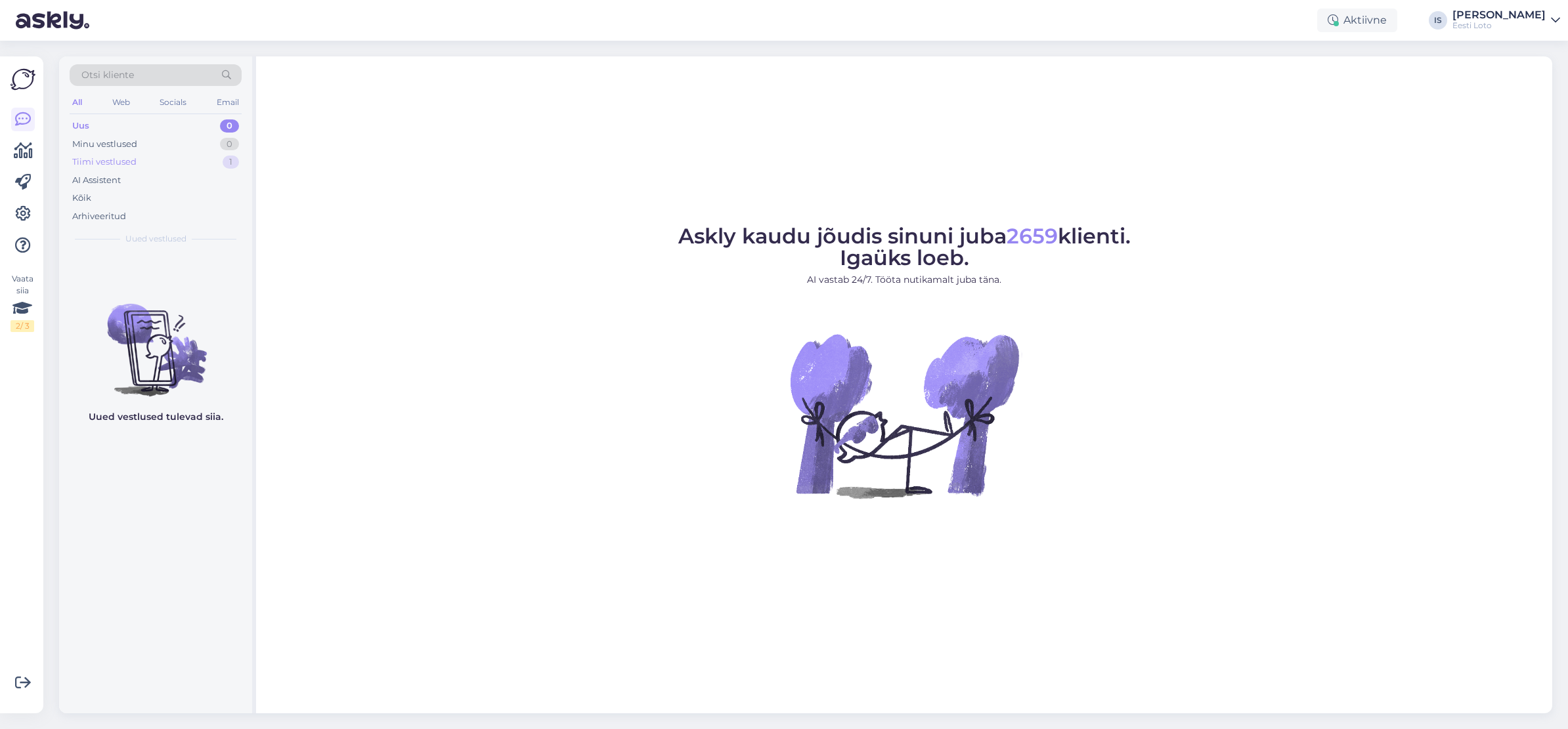
click at [133, 160] on div "Tiimi vestlused" at bounding box center [105, 162] width 64 height 13
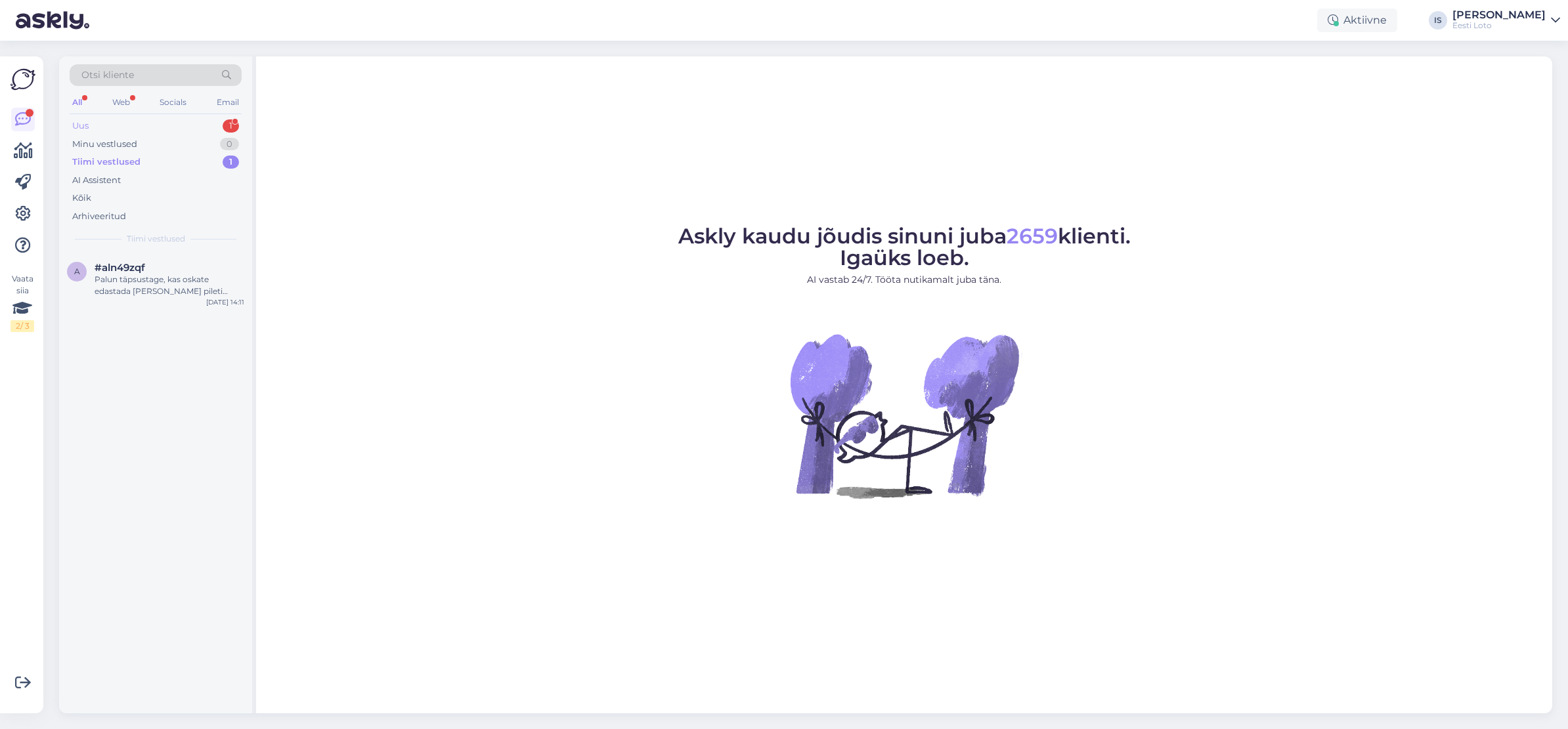
click at [116, 126] on div "Uus 1" at bounding box center [155, 126] width 172 height 19
click at [90, 126] on div "Uus 1" at bounding box center [155, 126] width 172 height 19
click at [175, 287] on div "I am routing this question to the colleague who is responsible for this topic. …" at bounding box center [169, 285] width 150 height 23
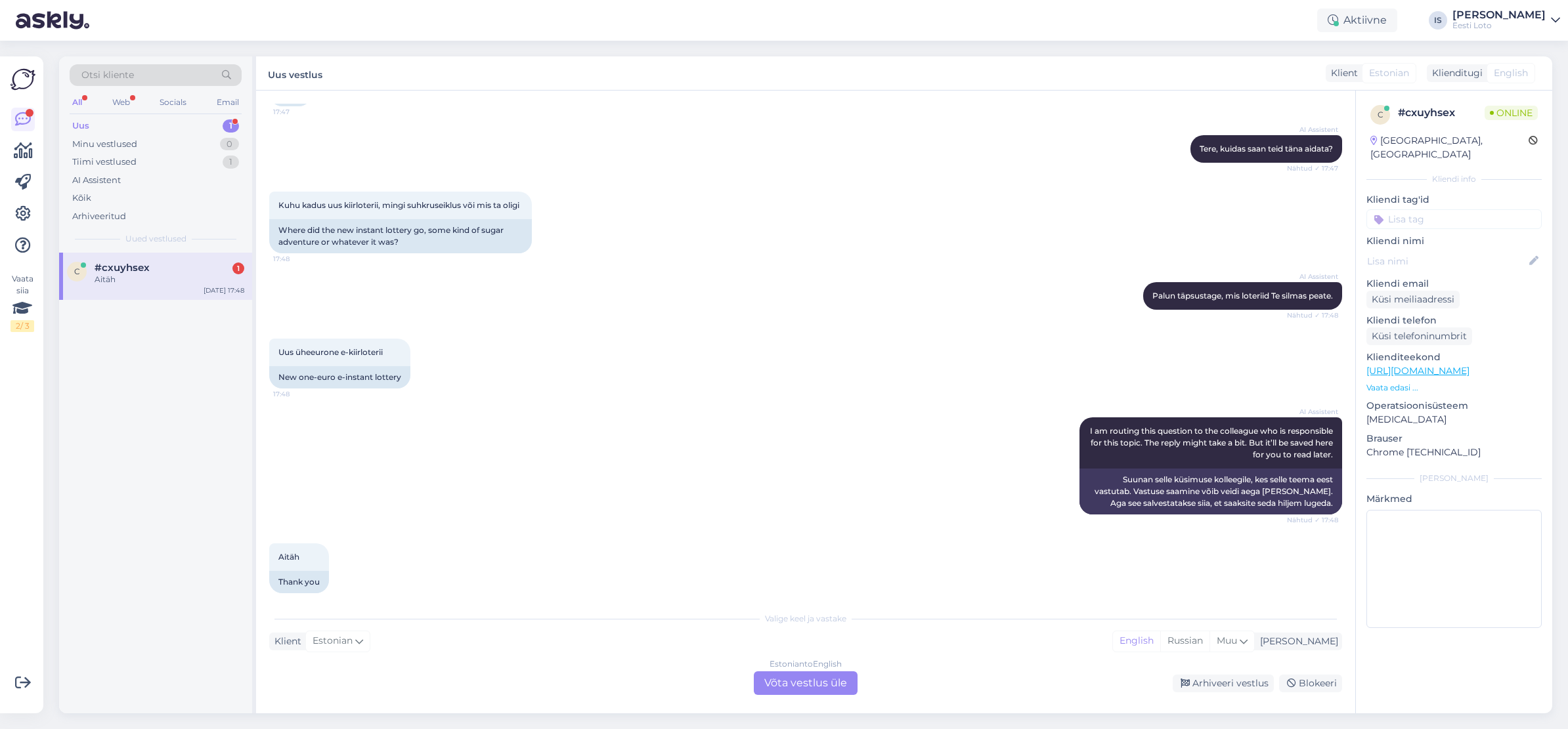
scroll to position [143, 0]
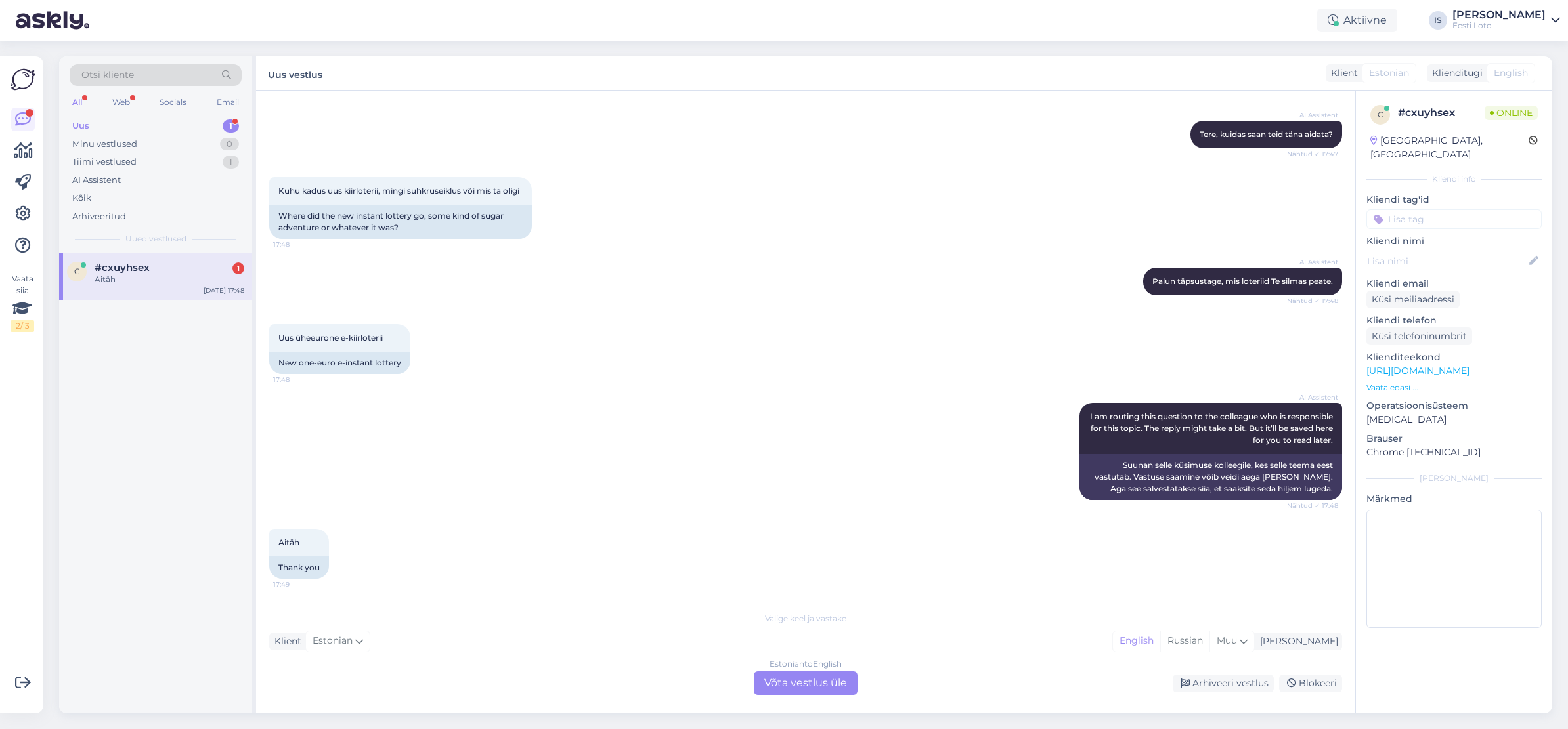
click at [793, 681] on div "Estonian to English Võta vestlus üle" at bounding box center [805, 682] width 104 height 23
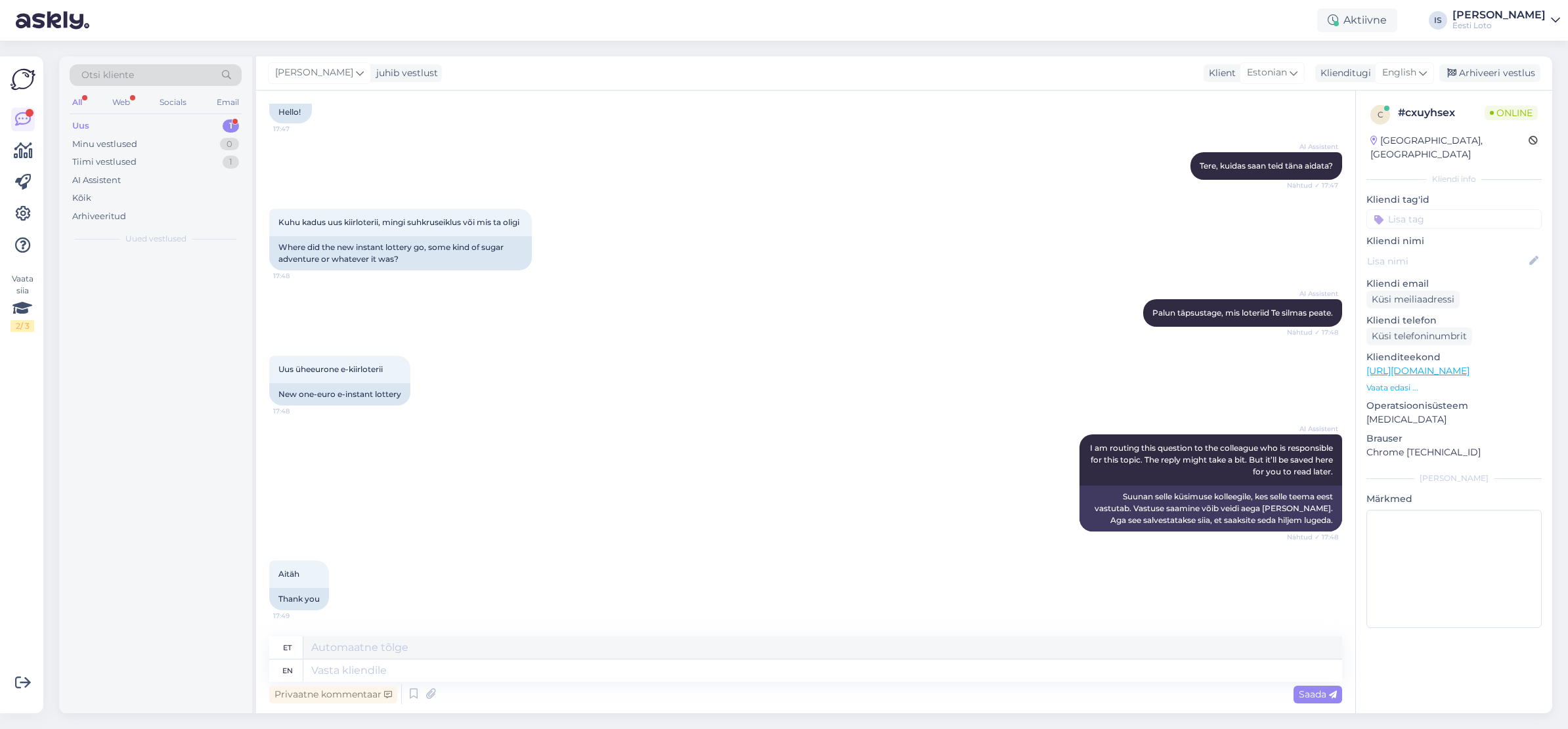
scroll to position [112, 0]
click at [1407, 72] on span "English" at bounding box center [1399, 72] width 34 height 14
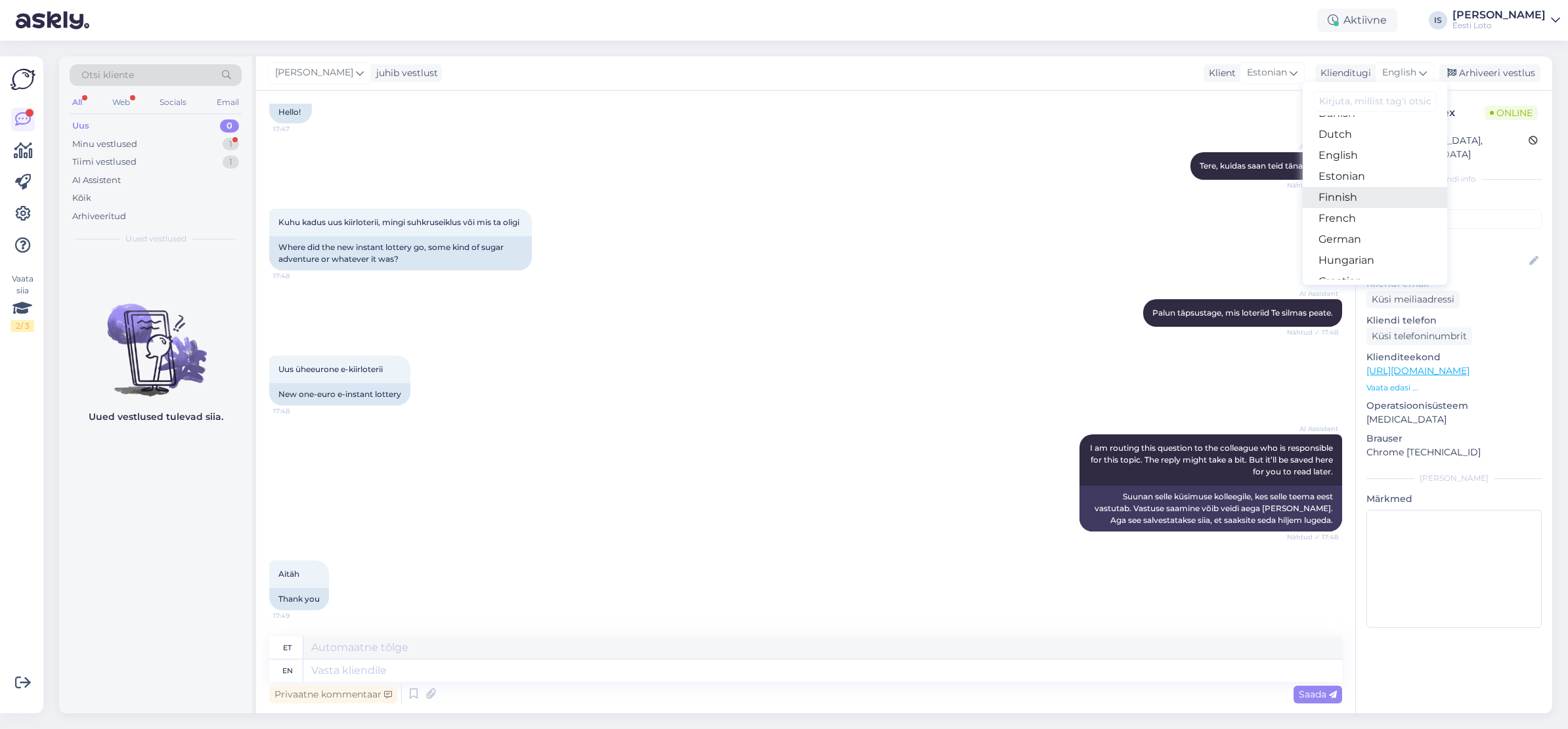
scroll to position [125, 0]
click at [1375, 172] on link "Estonian" at bounding box center [1374, 175] width 144 height 21
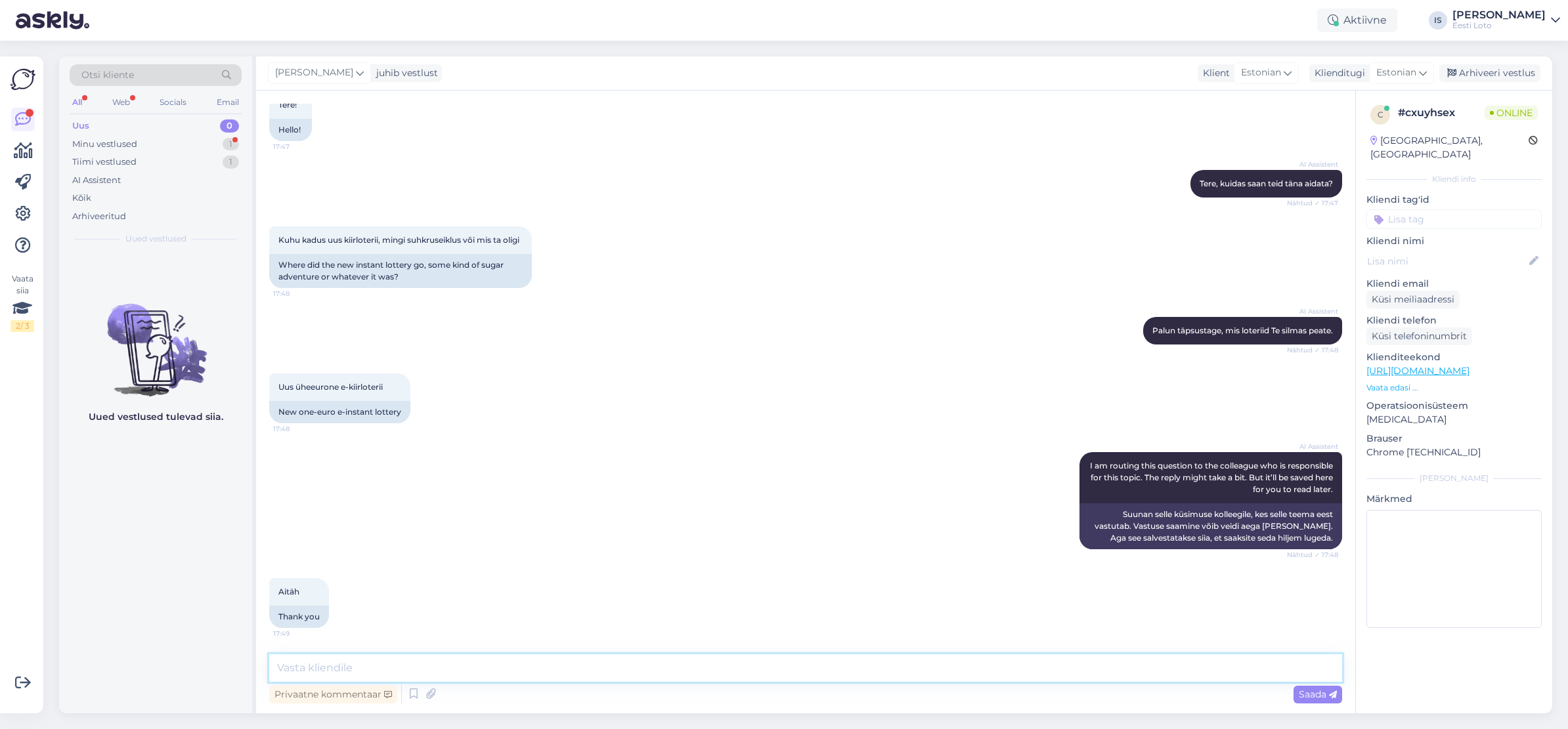
click at [512, 671] on textarea at bounding box center [805, 668] width 1072 height 27
type textarea "Suhkruseiklus on ajutiselt eemaldatud e-kiirloteriide hulgast, aga on plaanis t…"
click at [1307, 693] on span "Saada" at bounding box center [1317, 694] width 38 height 12
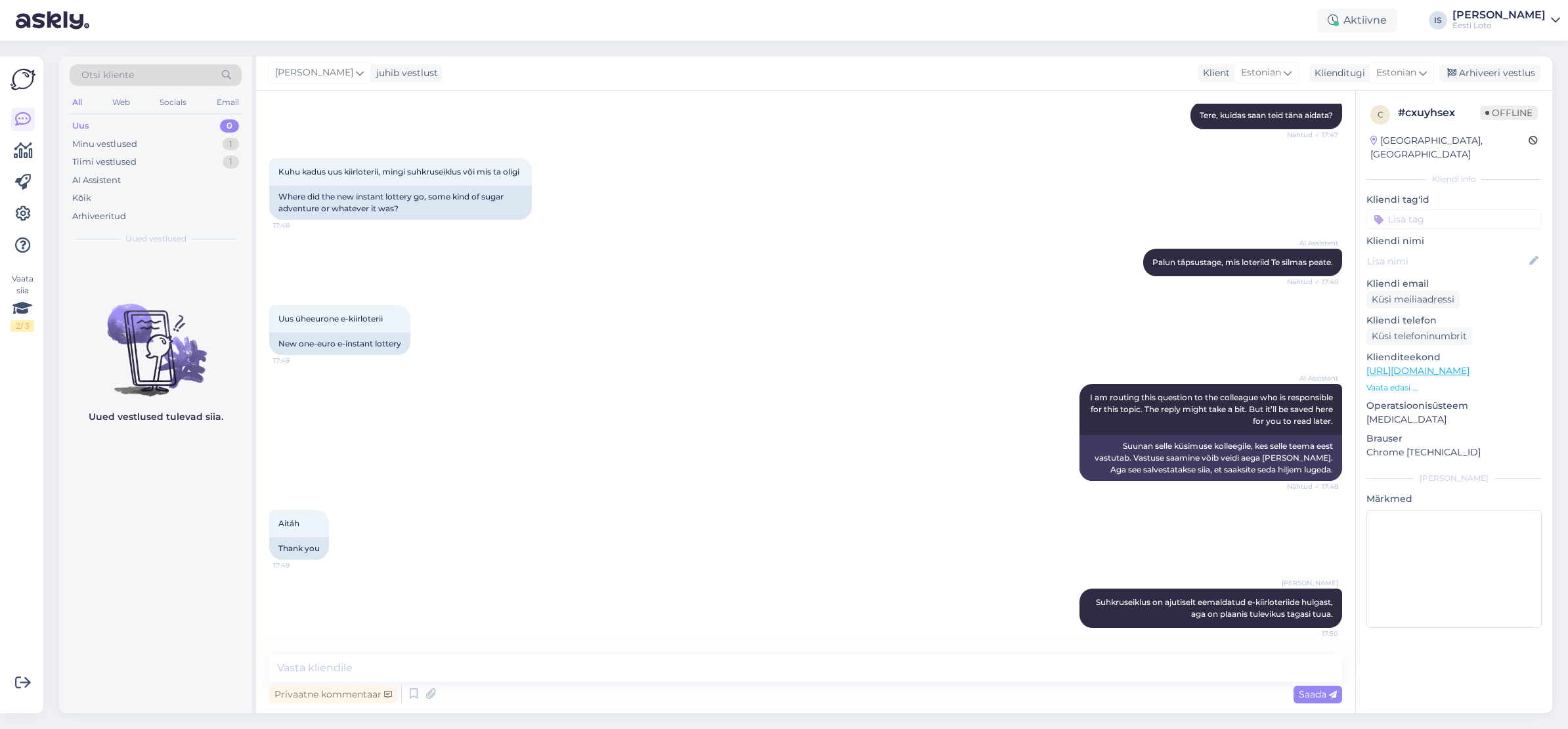
click at [1411, 209] on input at bounding box center [1454, 219] width 176 height 19
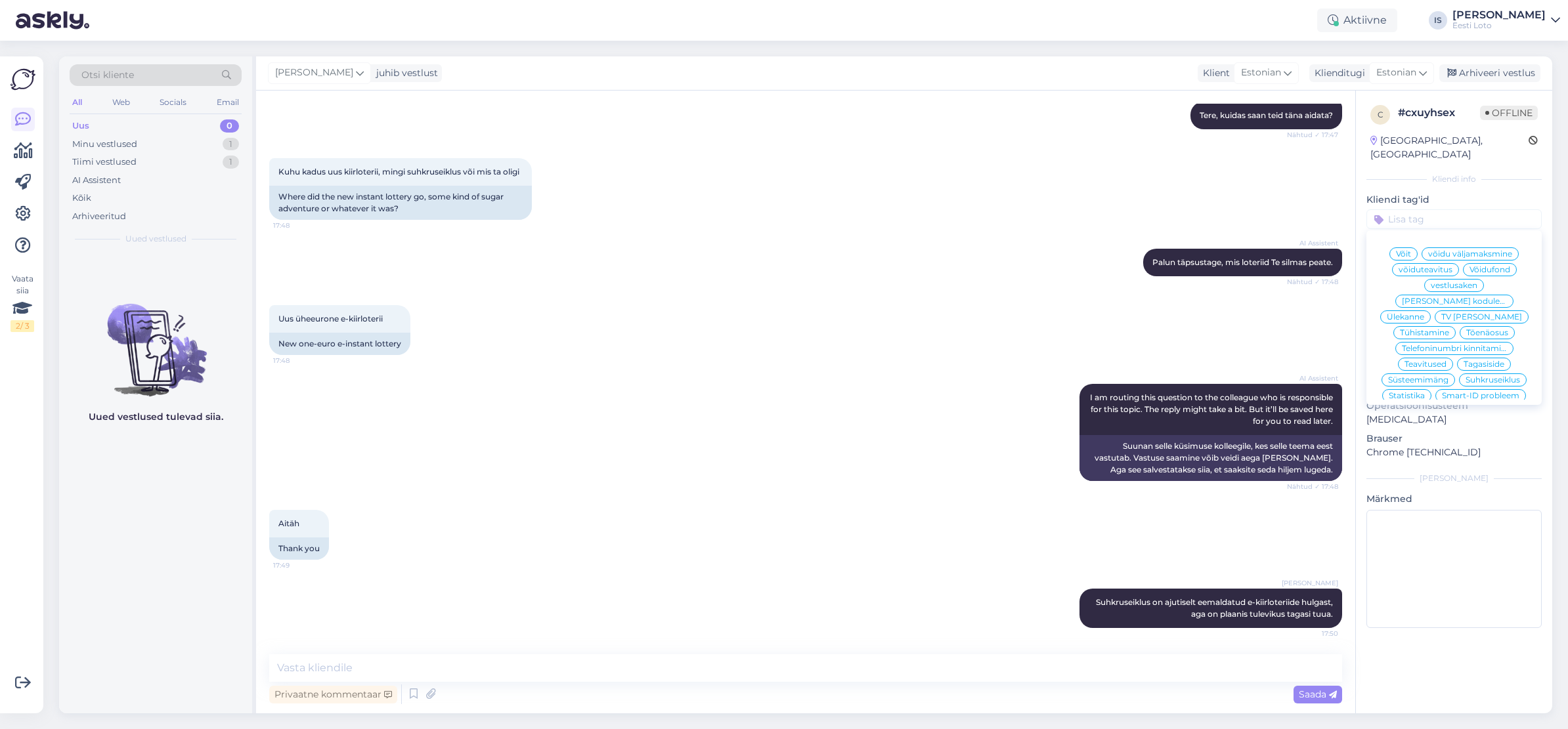
click at [1475, 376] on span "Suhkruseiklus" at bounding box center [1492, 380] width 55 height 8
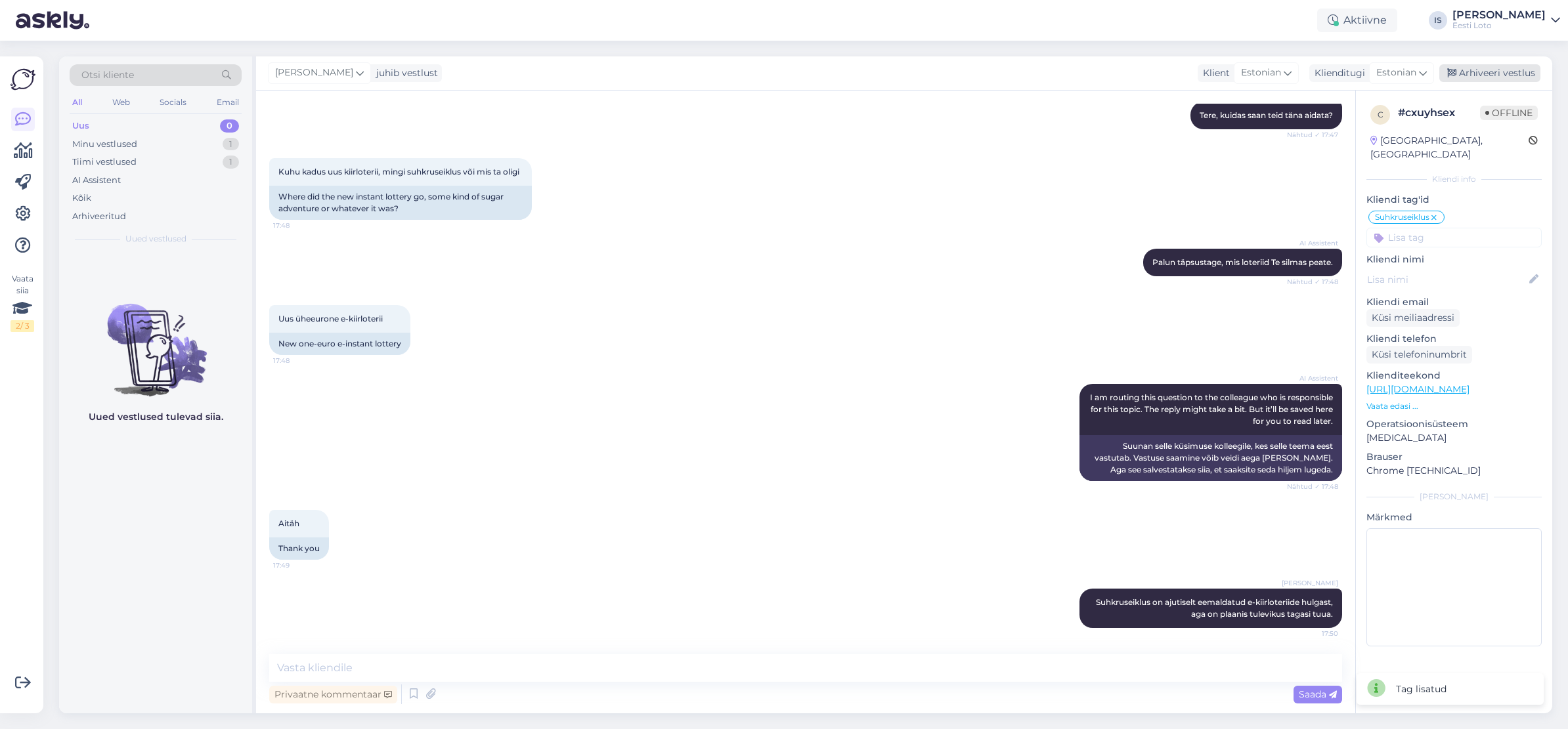
click at [1487, 69] on div "Arhiveeri vestlus" at bounding box center [1489, 73] width 101 height 18
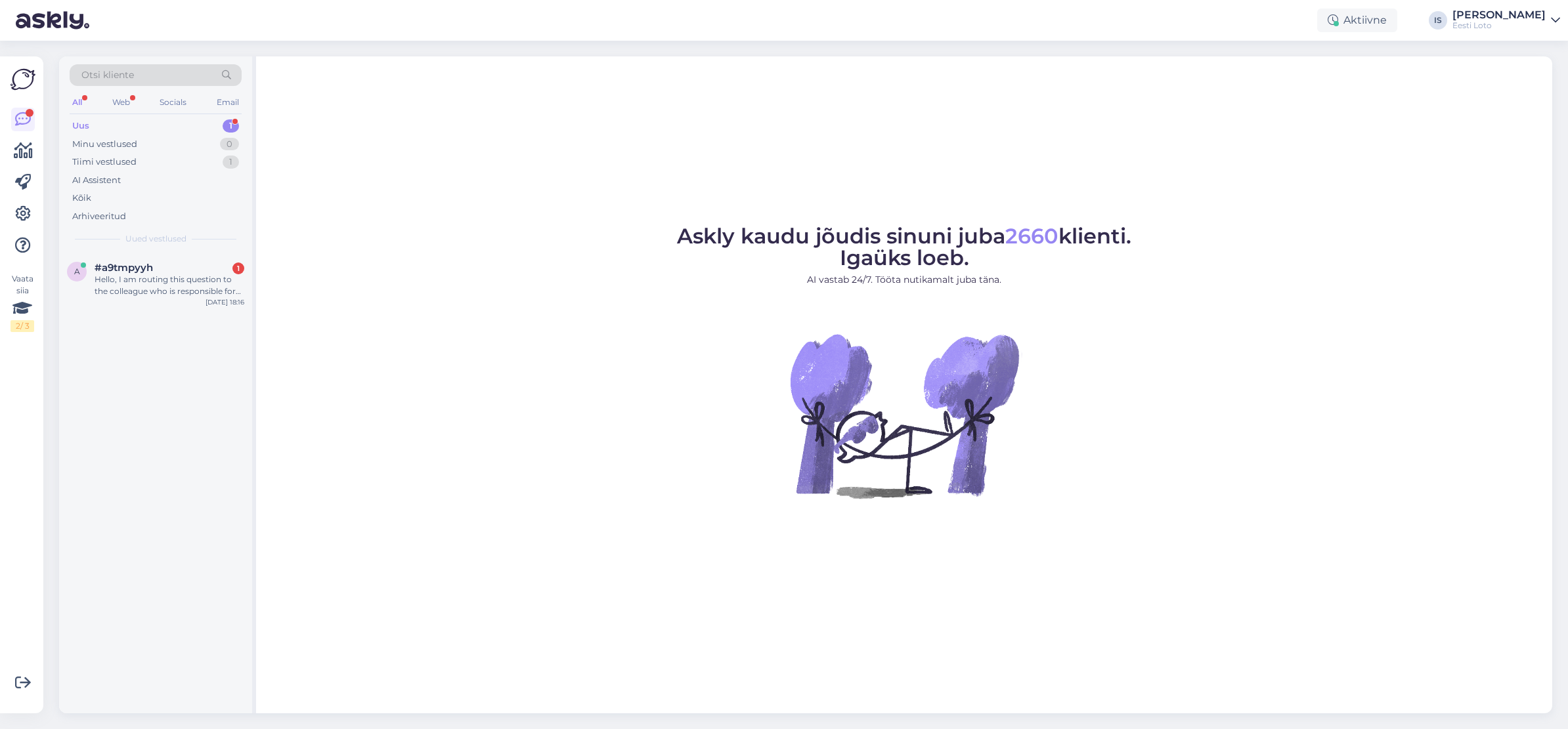
click at [96, 122] on div "Uus 1" at bounding box center [155, 126] width 172 height 19
click at [178, 291] on div "Hello, I am routing this question to the colleague who is responsible for this …" at bounding box center [169, 285] width 150 height 23
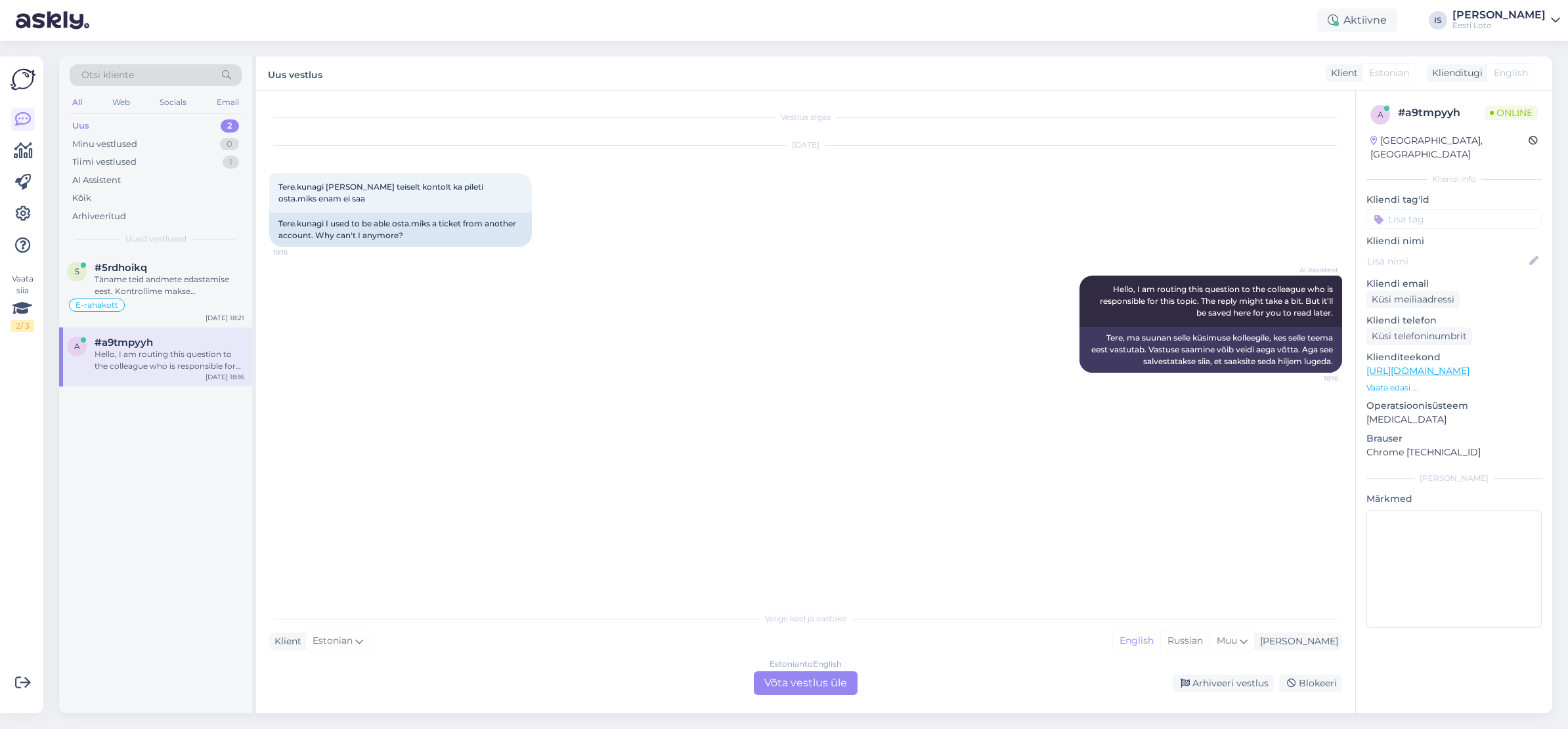
click at [82, 122] on div "Uus" at bounding box center [81, 126] width 17 height 13
click at [155, 271] on div "#5rdhoikq" at bounding box center [169, 267] width 150 height 12
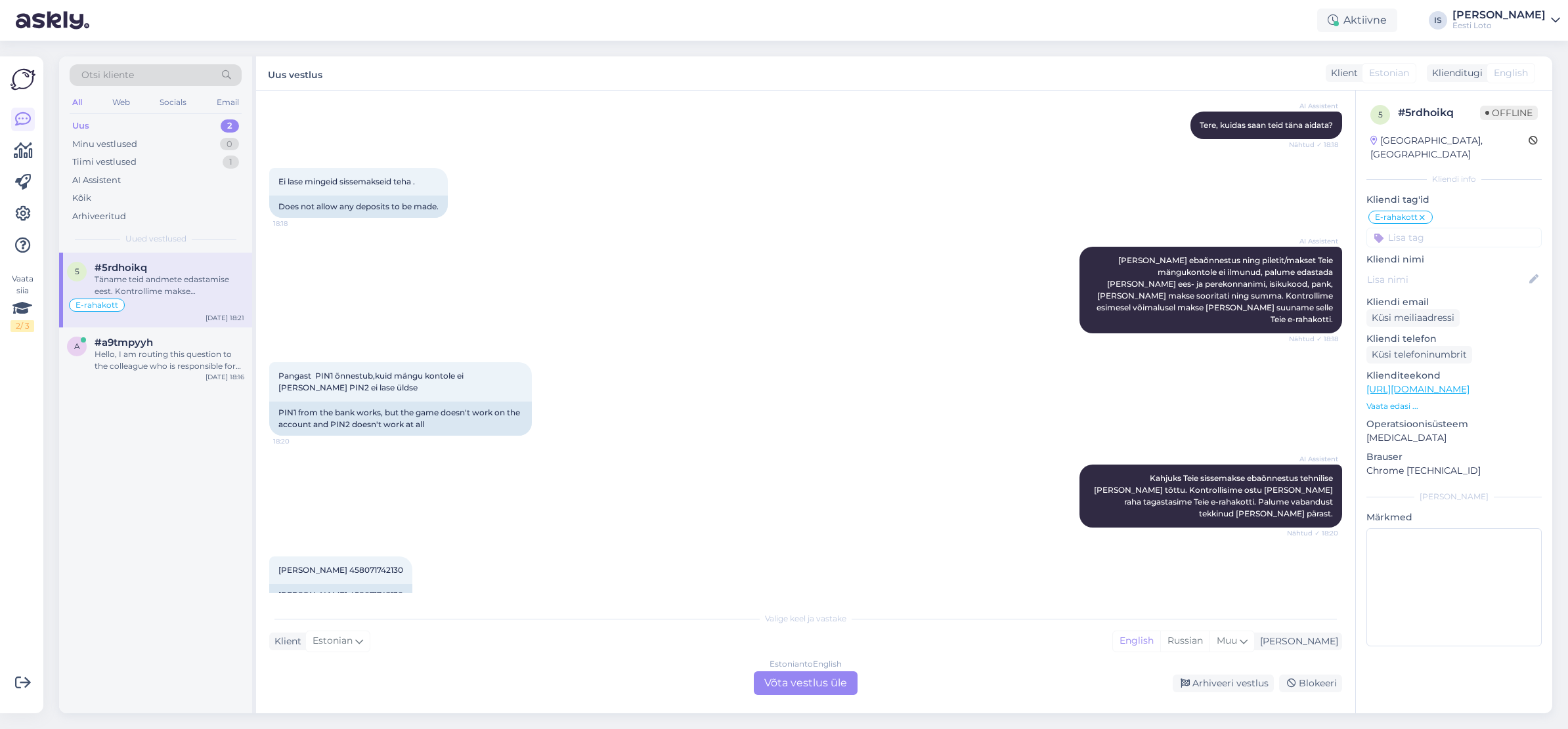
scroll to position [5092, 0]
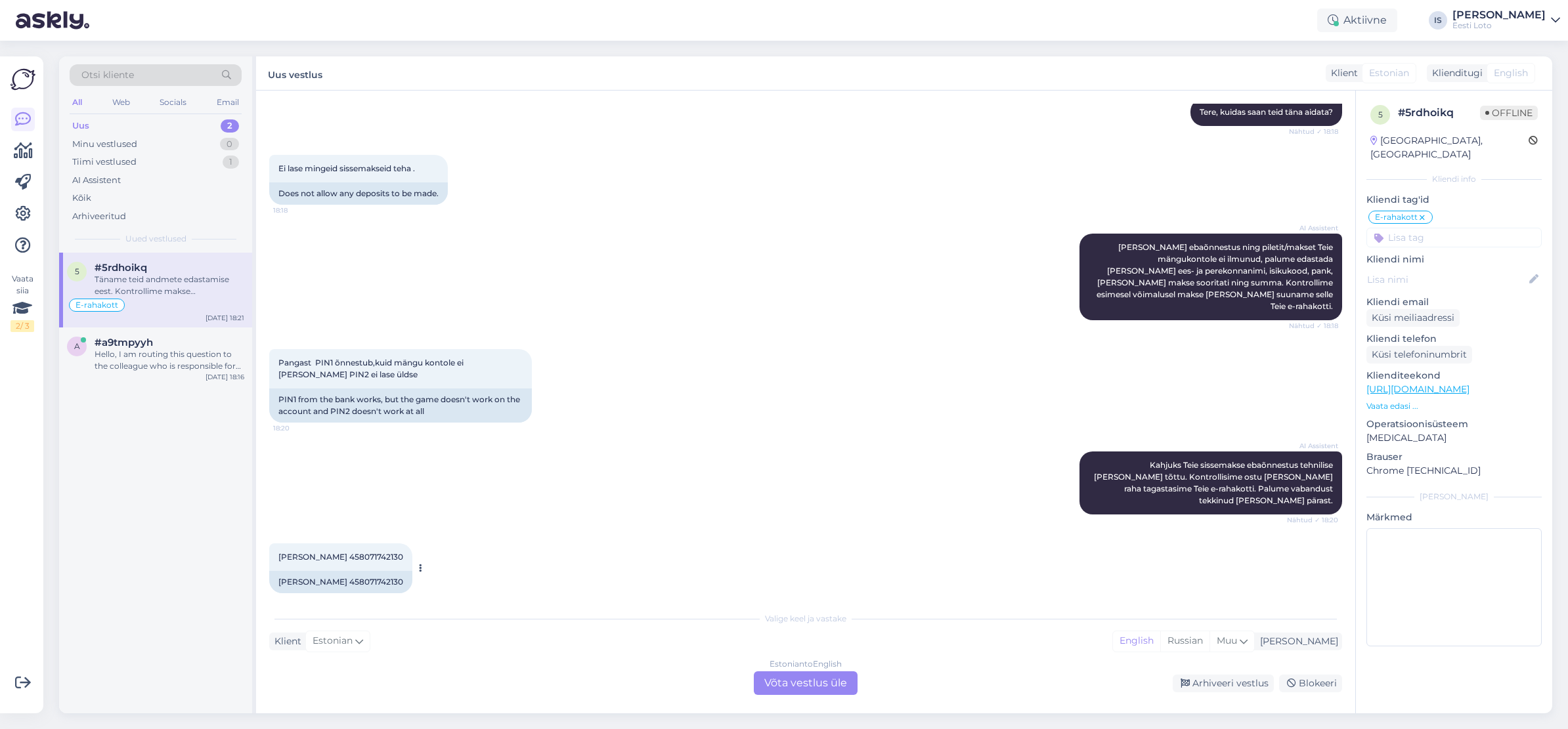
click at [359, 552] on span "Silva Jaakson 458071742130" at bounding box center [340, 557] width 125 height 10
copy div "458071742130 18:21"
click at [359, 552] on span "Silva Jaakson 458071742130" at bounding box center [340, 557] width 125 height 10
click at [351, 552] on span "Silva Jaakson 458071742130" at bounding box center [340, 557] width 125 height 10
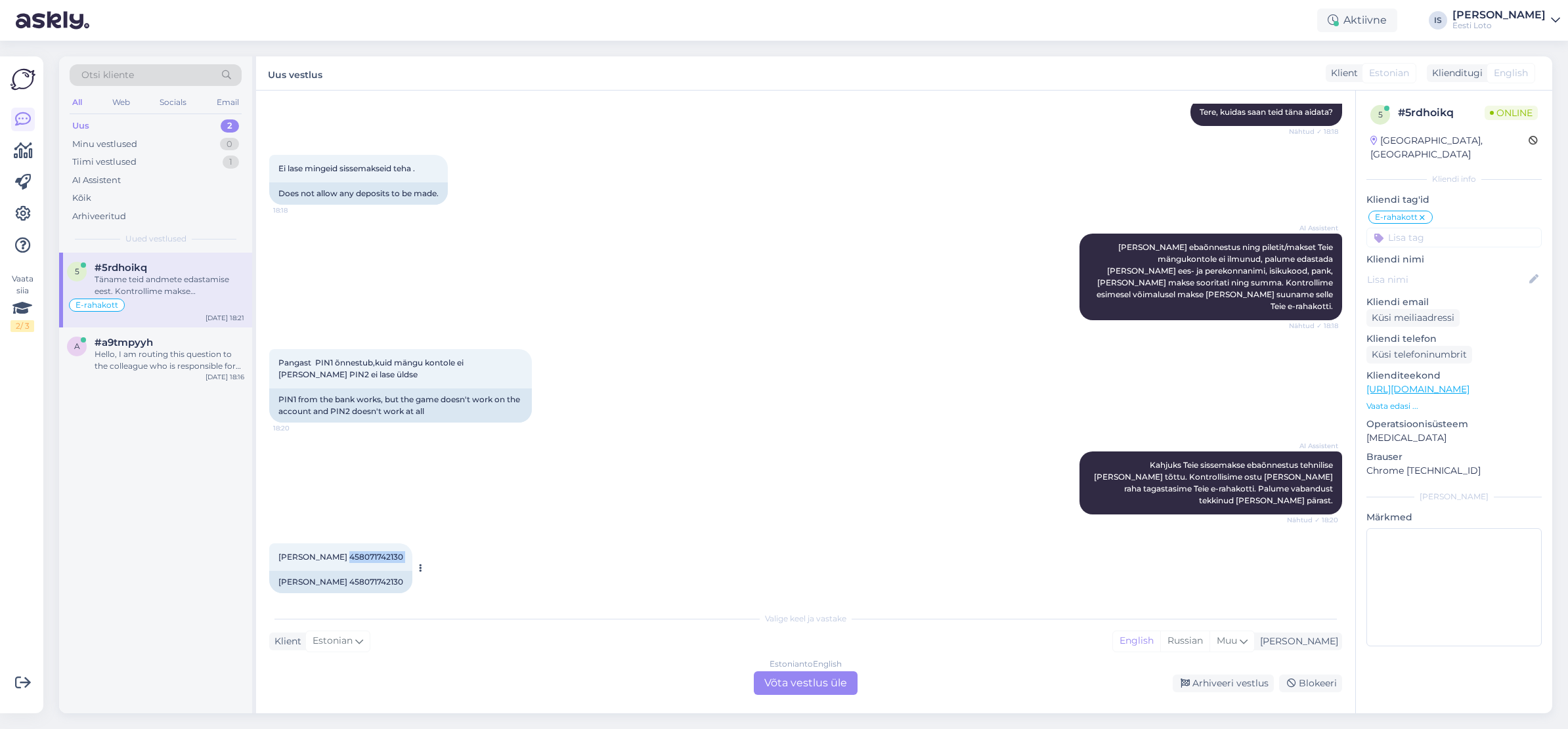
click at [351, 552] on span "Silva Jaakson 458071742130" at bounding box center [340, 557] width 125 height 10
click at [381, 552] on span "Silva Jaakson 458071742130" at bounding box center [340, 557] width 125 height 10
drag, startPoint x: 335, startPoint y: 476, endPoint x: 389, endPoint y: 474, distance: 54.0
click at [389, 544] on div "Silva Jaakson 458071742130 18:21" at bounding box center [341, 557] width 143 height 27
copy span "458071742130"
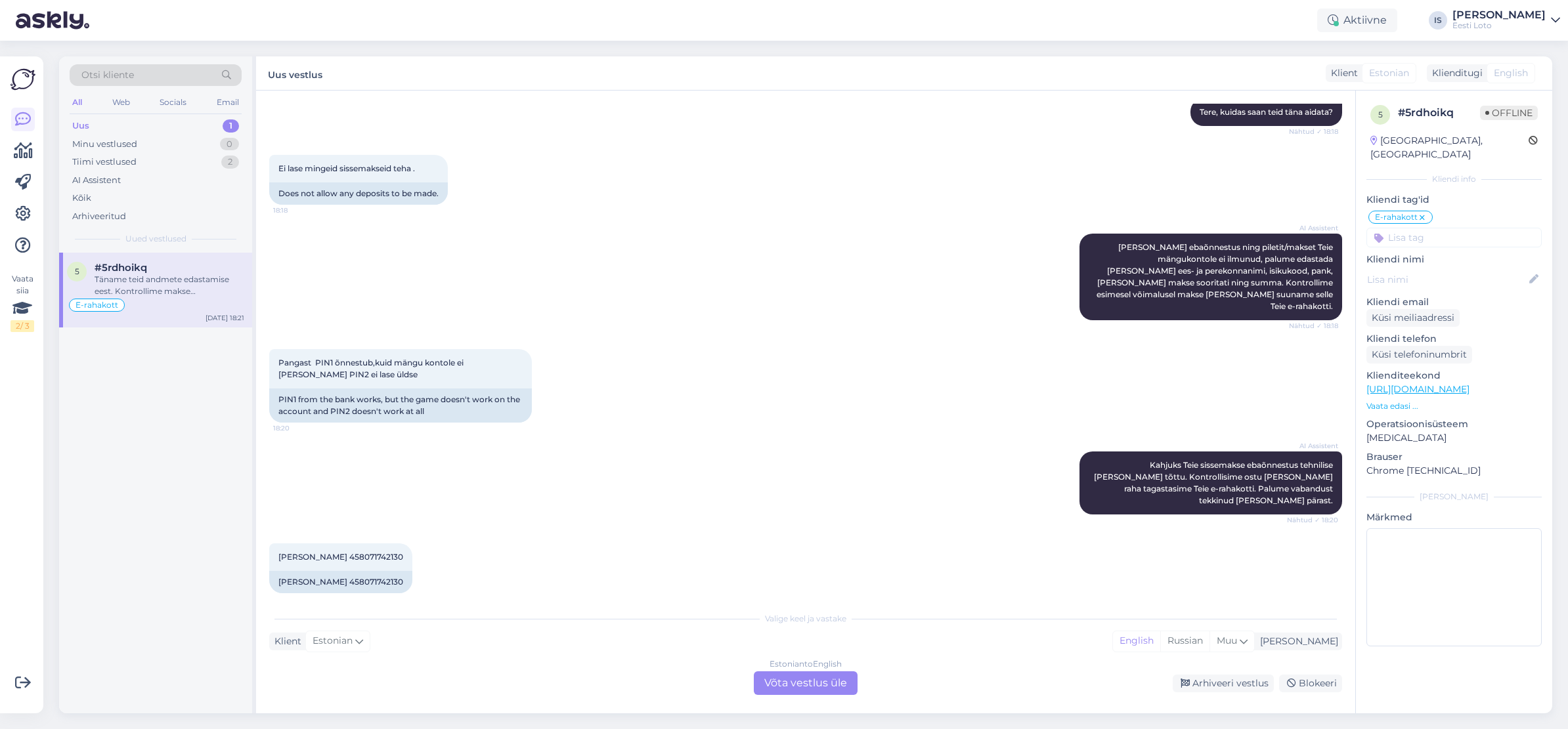
drag, startPoint x: 819, startPoint y: 502, endPoint x: 869, endPoint y: 537, distance: 61.0
click at [819, 529] on div "Silva Jaakson 458071742130 18:21 Silva Jaakson 458071742130" at bounding box center [805, 569] width 1072 height 79
click at [790, 690] on div "Estonian to English Võta vestlus üle" at bounding box center [805, 682] width 104 height 23
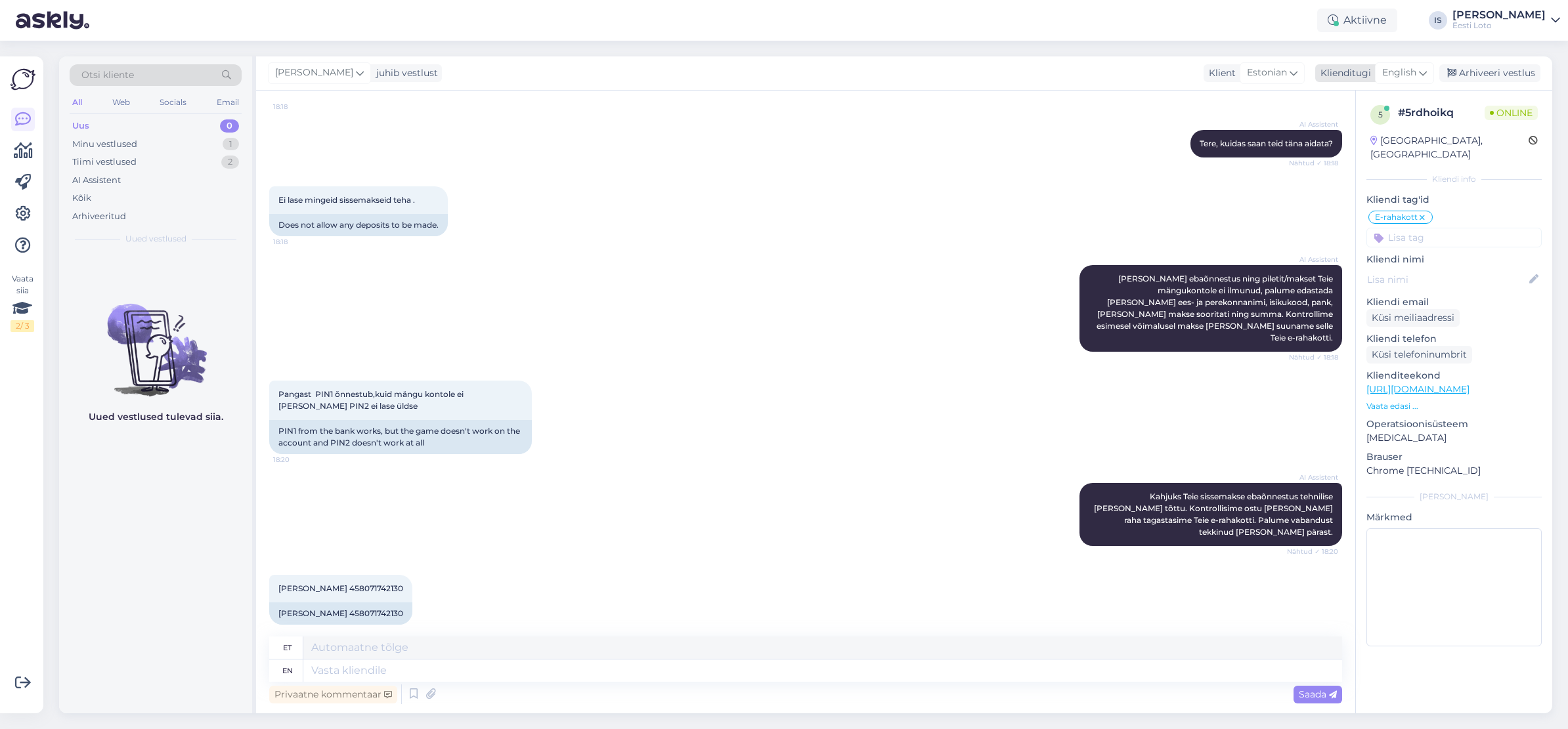
click at [1408, 69] on span "English" at bounding box center [1399, 72] width 34 height 14
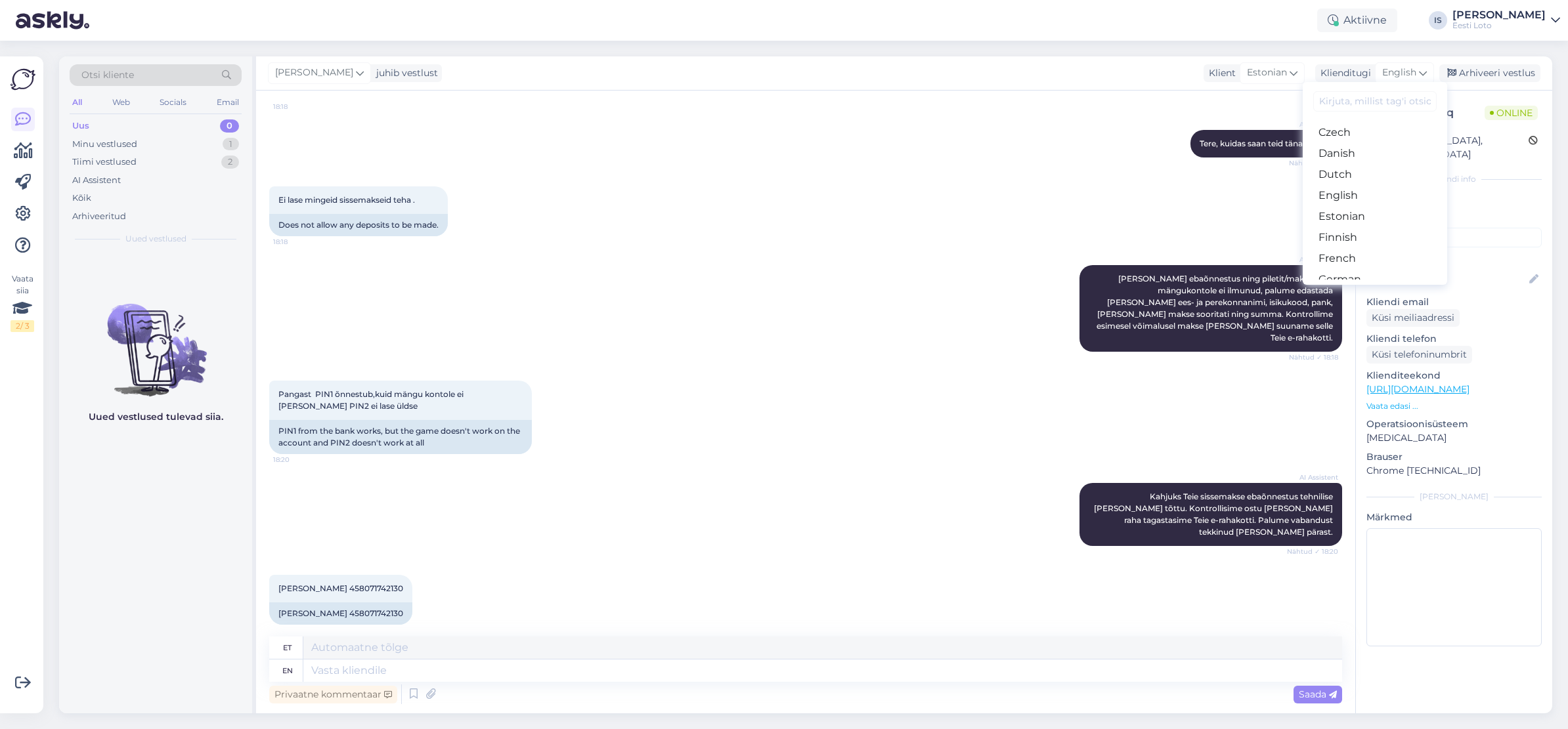
scroll to position [84, 0]
click at [1370, 214] on link "Estonian" at bounding box center [1374, 215] width 144 height 21
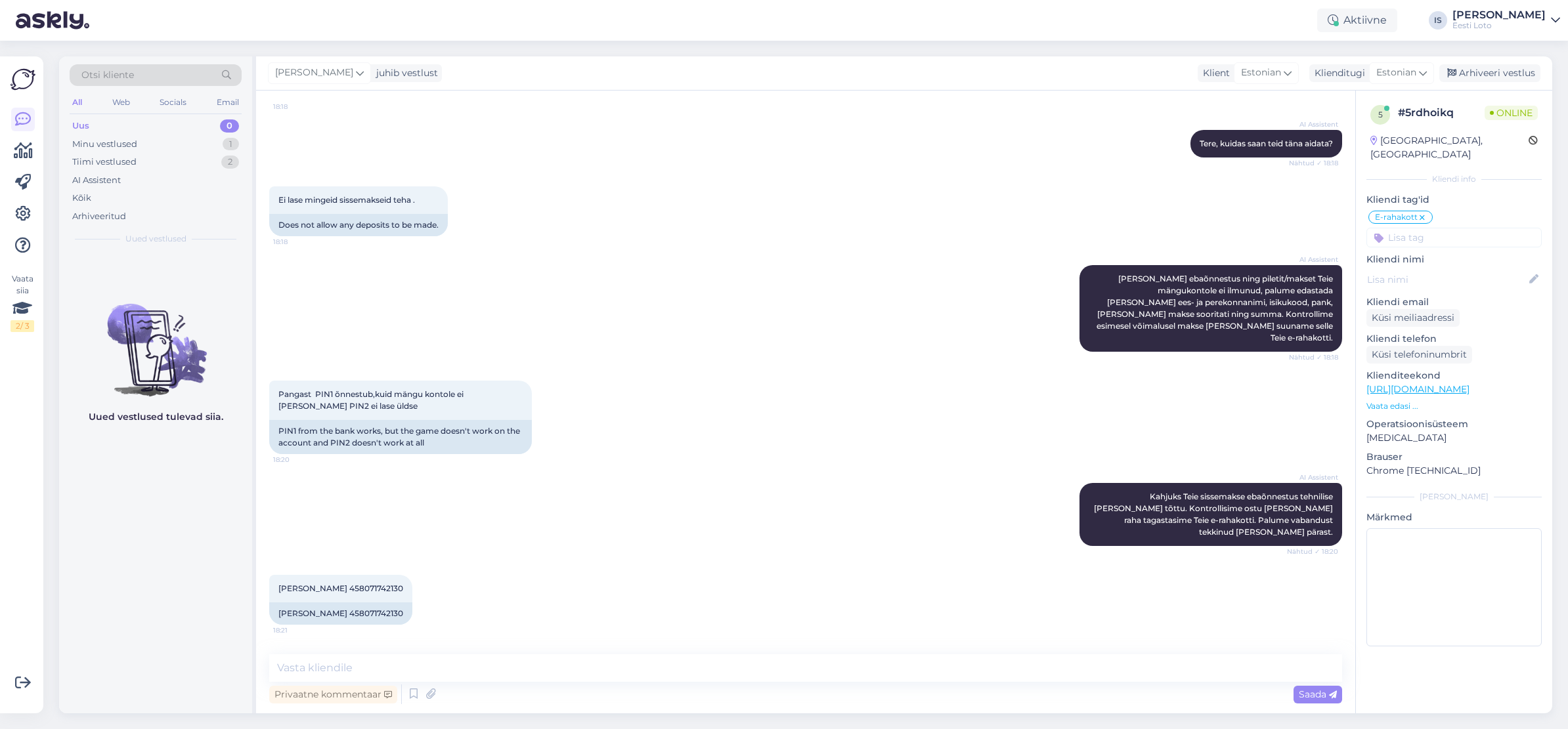
scroll to position [5042, 0]
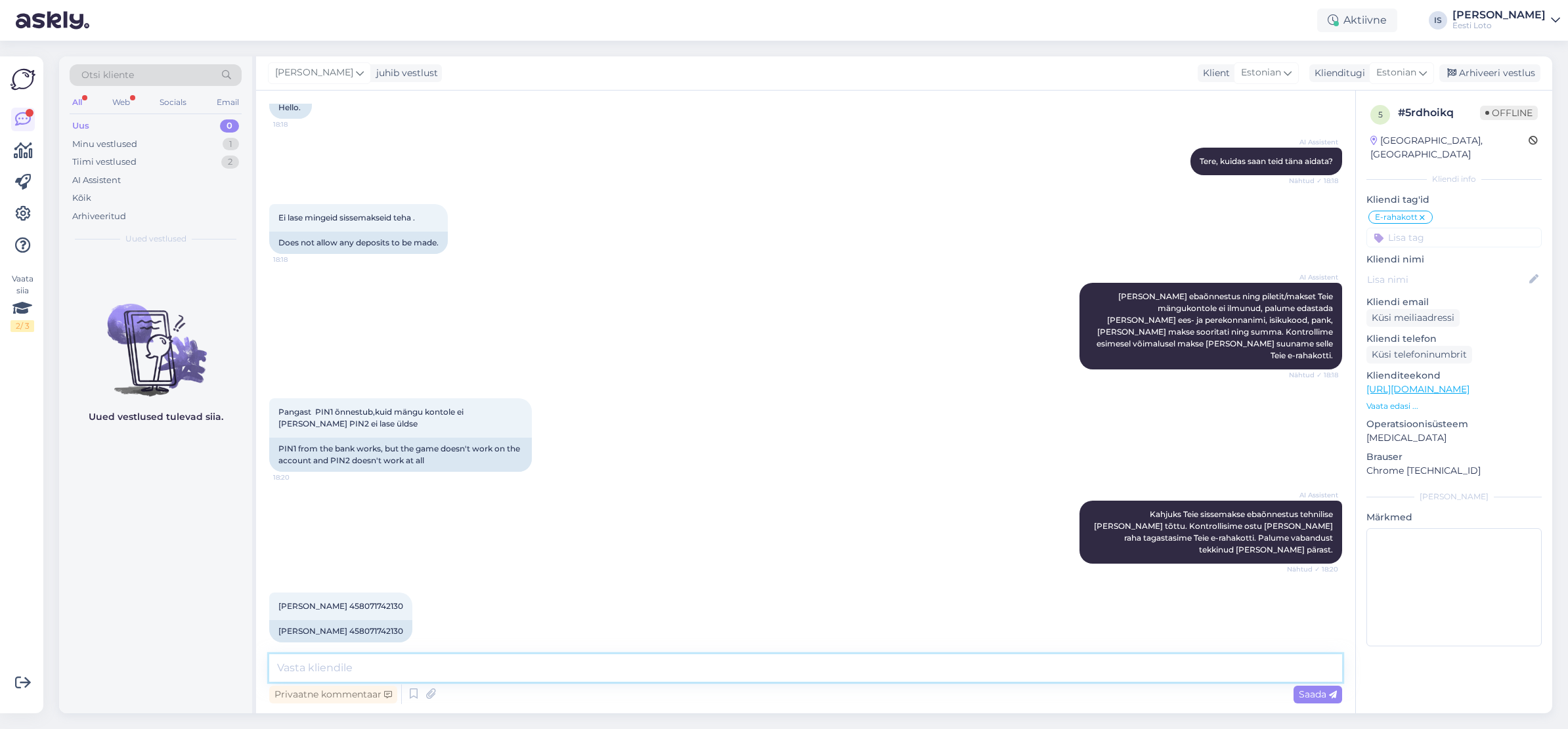
click at [518, 670] on textarea at bounding box center [805, 668] width 1072 height 27
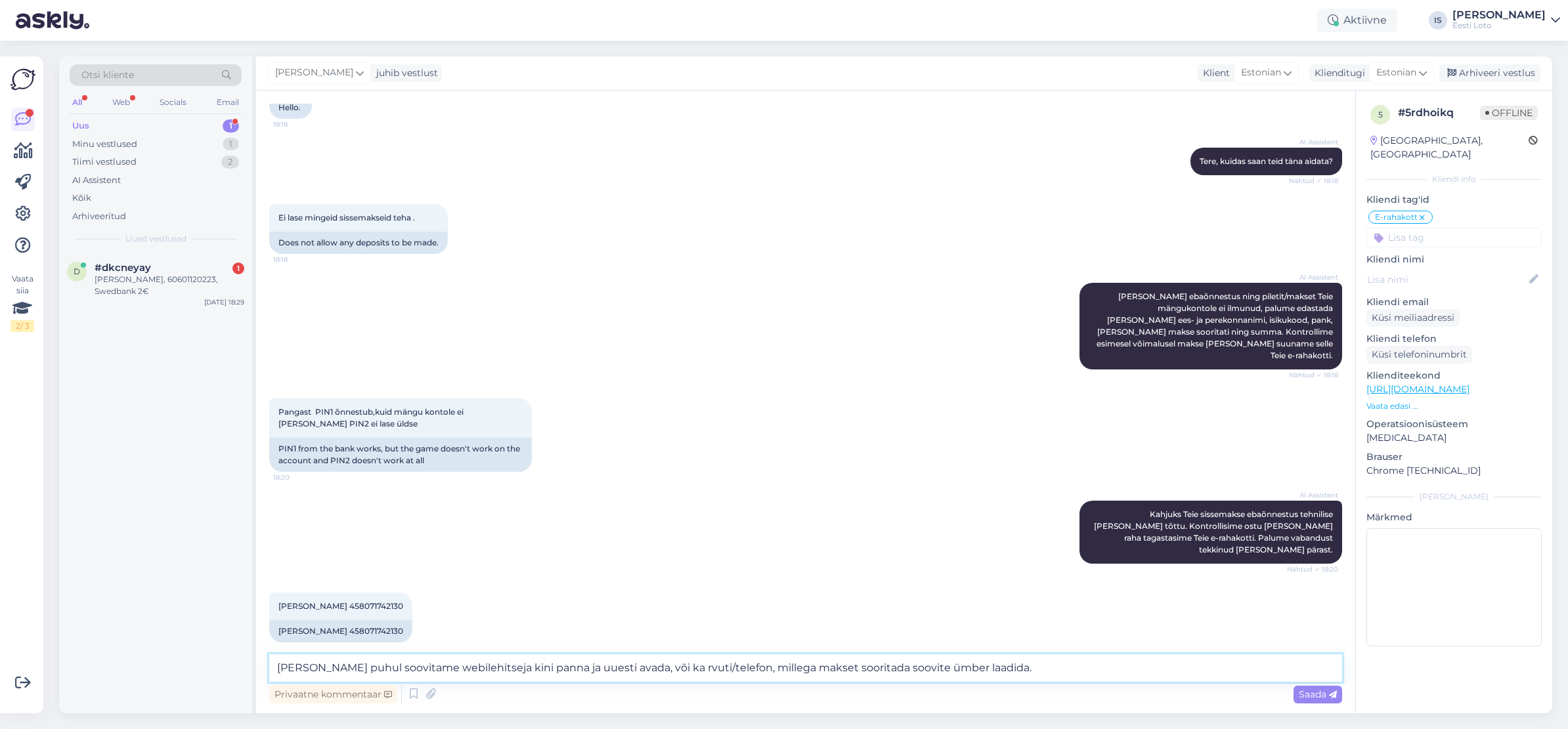
click at [306, 667] on textarea "Antus tõrke puhul soovitame webilehitseja kini panna ja uuesti avada, või ka rv…" at bounding box center [805, 668] width 1072 height 27
click at [517, 669] on textarea "Antud tõrke puhul soovitame webilehitseja kini panna ja uuesti avada, või ka rv…" at bounding box center [805, 668] width 1072 height 27
click at [691, 670] on textarea "Antud tõrke puhul soovitame webilehitseja kinni panna ja uuesti avada, või ka r…" at bounding box center [805, 668] width 1072 height 27
type textarea "Antud tõrke puhul soovitame webilehitseja kinni panna ja uuesti avada, või ka a…"
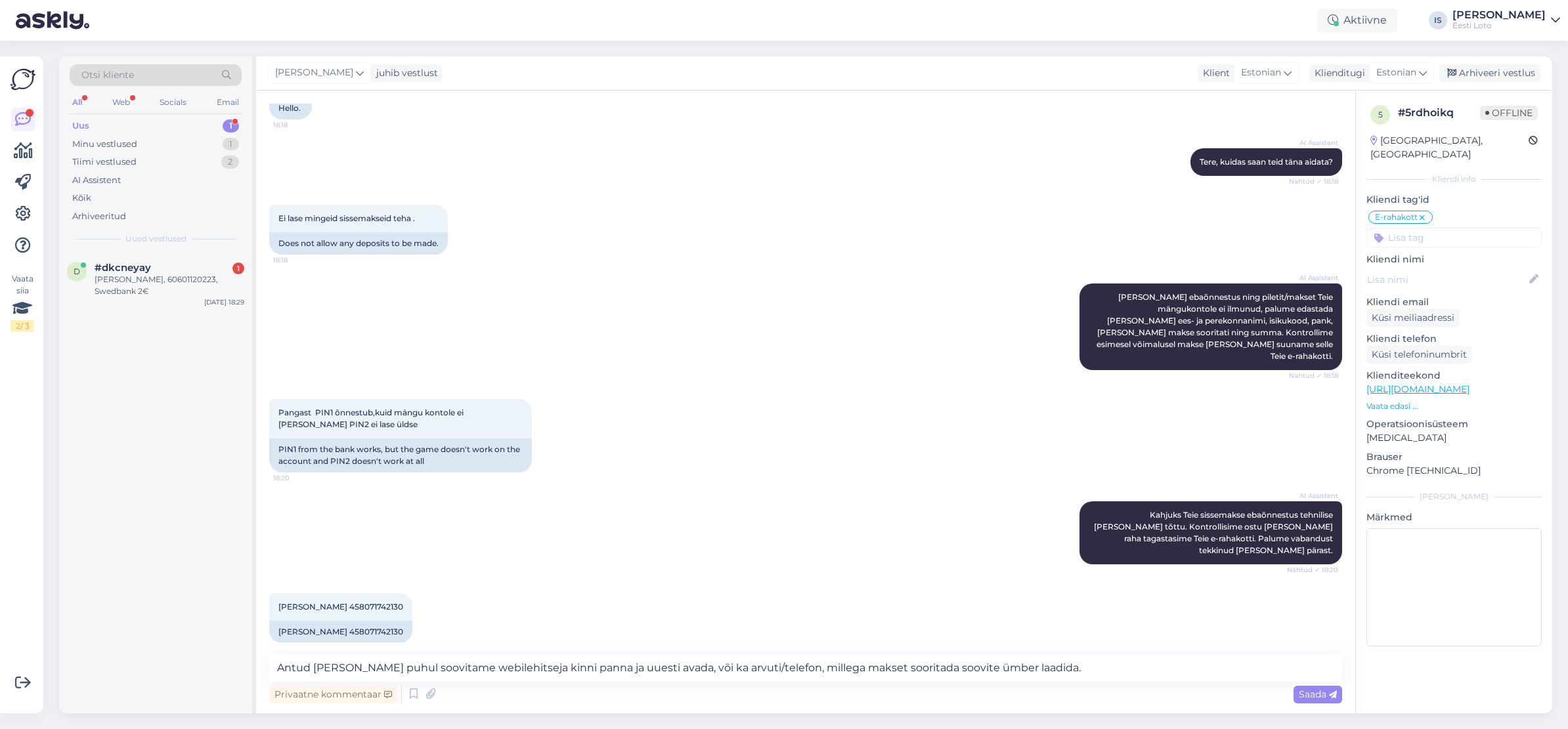
click at [1313, 695] on span "Saada" at bounding box center [1317, 694] width 38 height 12
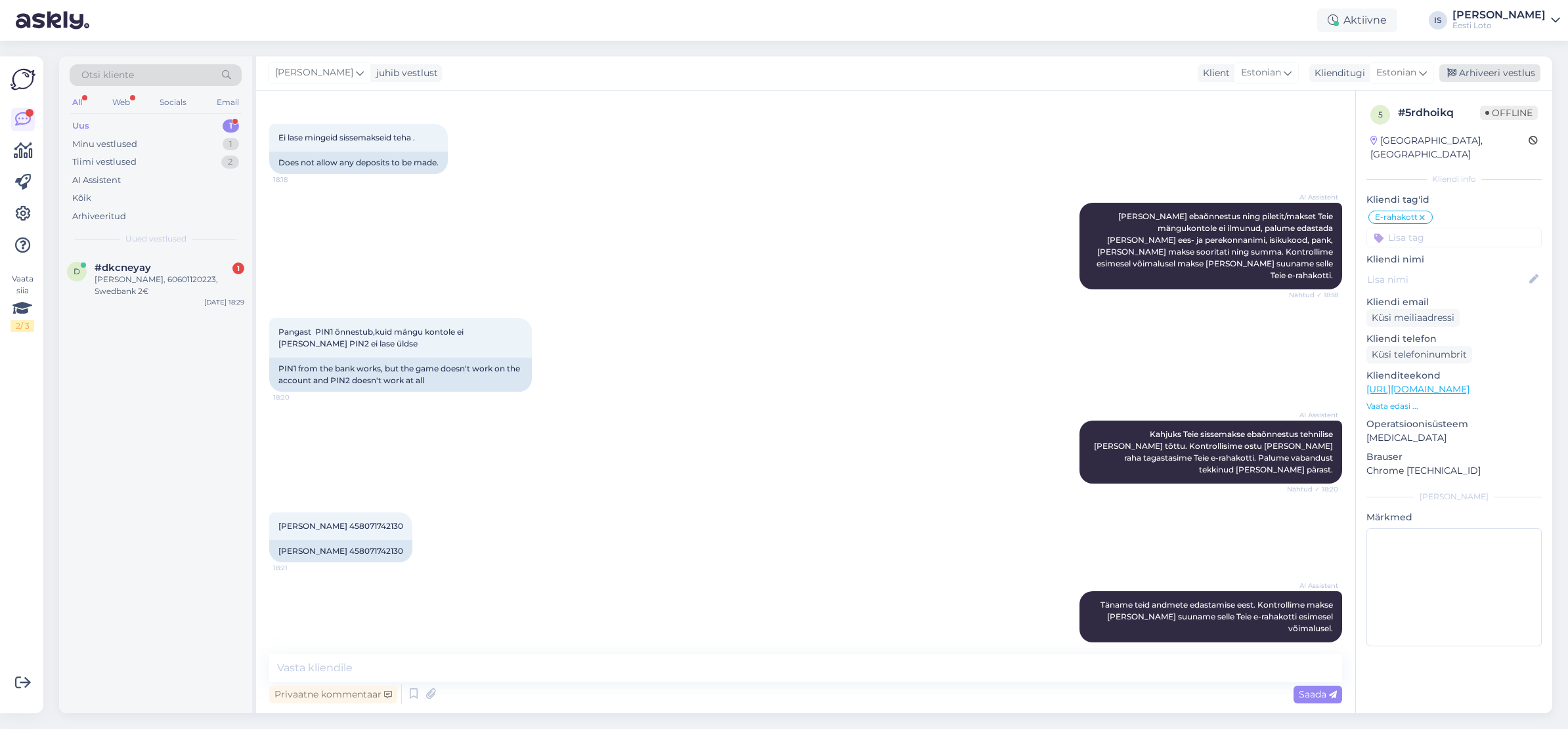
click at [1496, 66] on div "Arhiveeri vestlus" at bounding box center [1489, 73] width 101 height 18
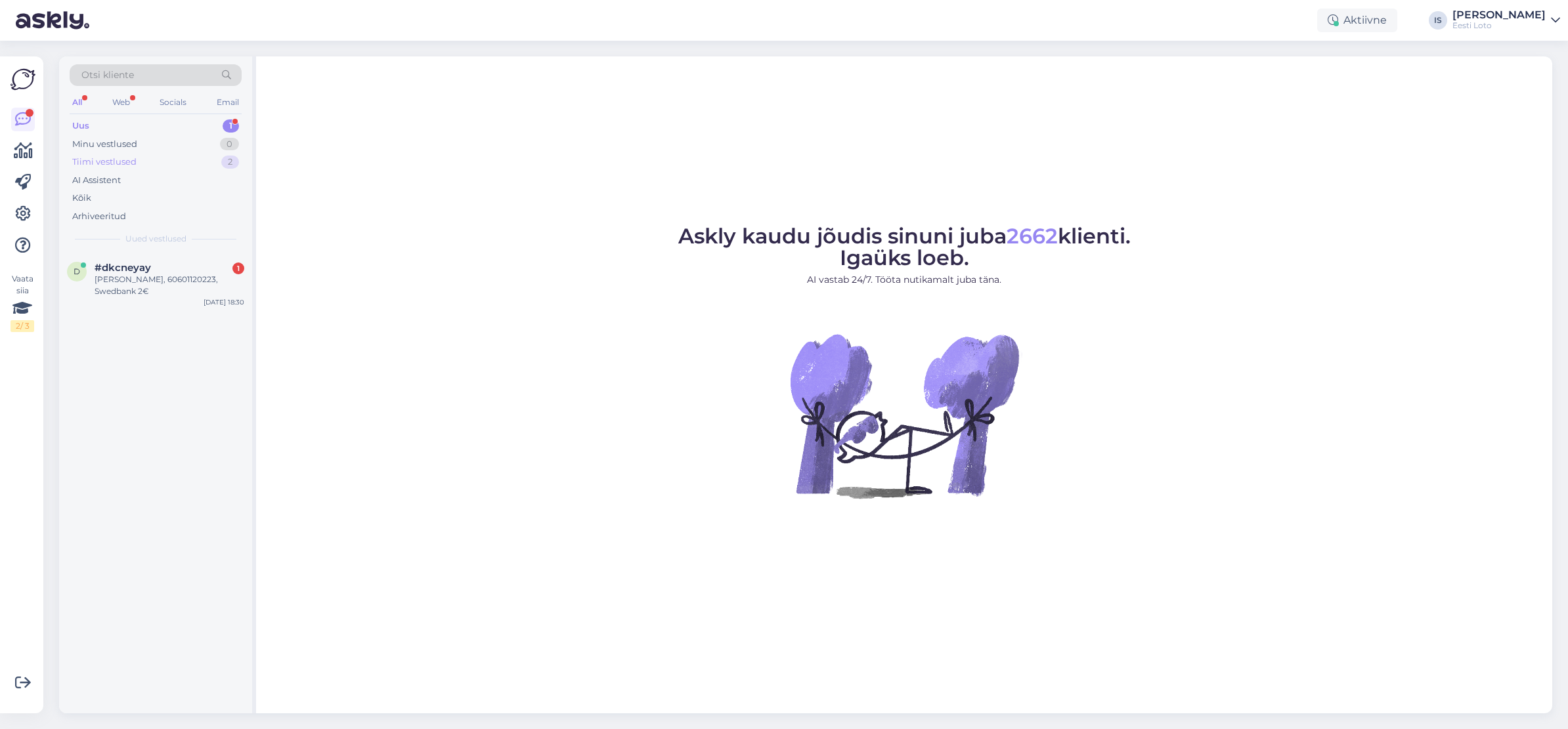
click at [97, 163] on div "Tiimi vestlused" at bounding box center [105, 162] width 64 height 13
click at [80, 129] on div "Uus" at bounding box center [81, 126] width 16 height 13
click at [118, 274] on div "[PERSON_NAME], 60601120223, Swedbank 2€" at bounding box center [169, 285] width 150 height 23
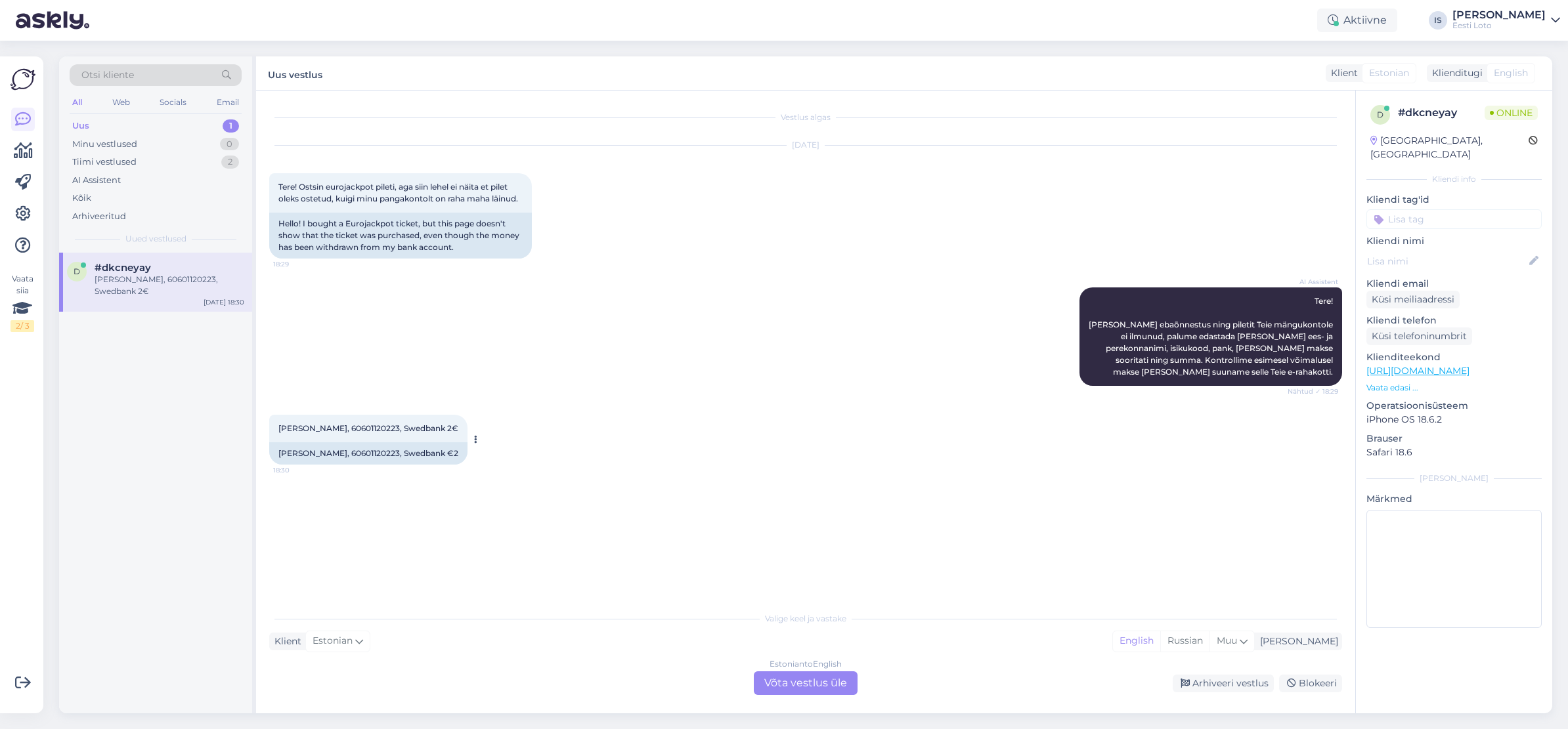
click at [371, 427] on span "[PERSON_NAME], 60601120223, Swedbank 2€" at bounding box center [367, 428] width 180 height 10
copy span "60601120223"
click at [865, 284] on div "AI Assistent Tere! [PERSON_NAME] ebaõnnestus ning piletit Teie mängukontole ei …" at bounding box center [805, 337] width 1072 height 127
click at [1460, 209] on input at bounding box center [1454, 219] width 176 height 19
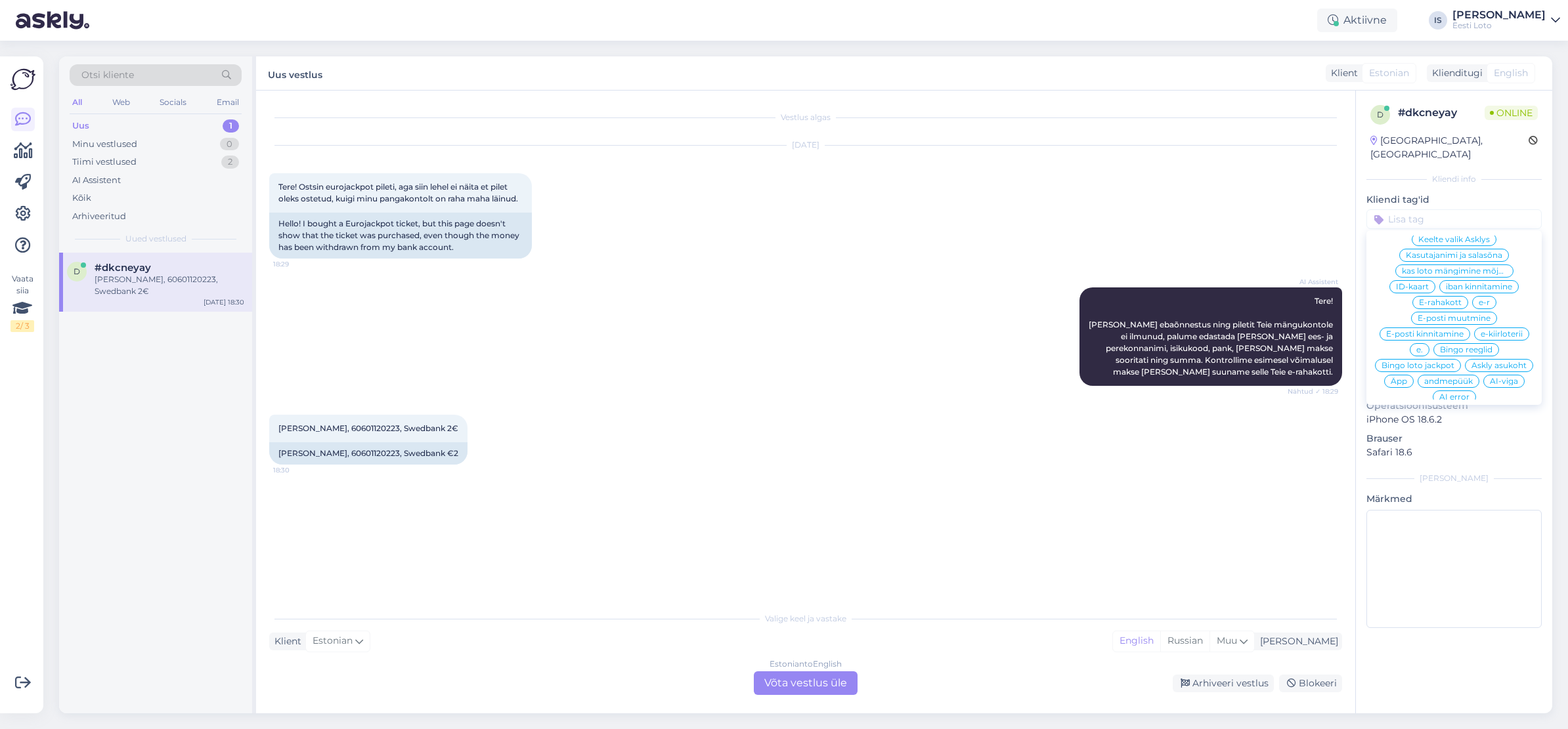
scroll to position [392, 0]
click at [1447, 283] on span "E-rahakott" at bounding box center [1440, 287] width 43 height 8
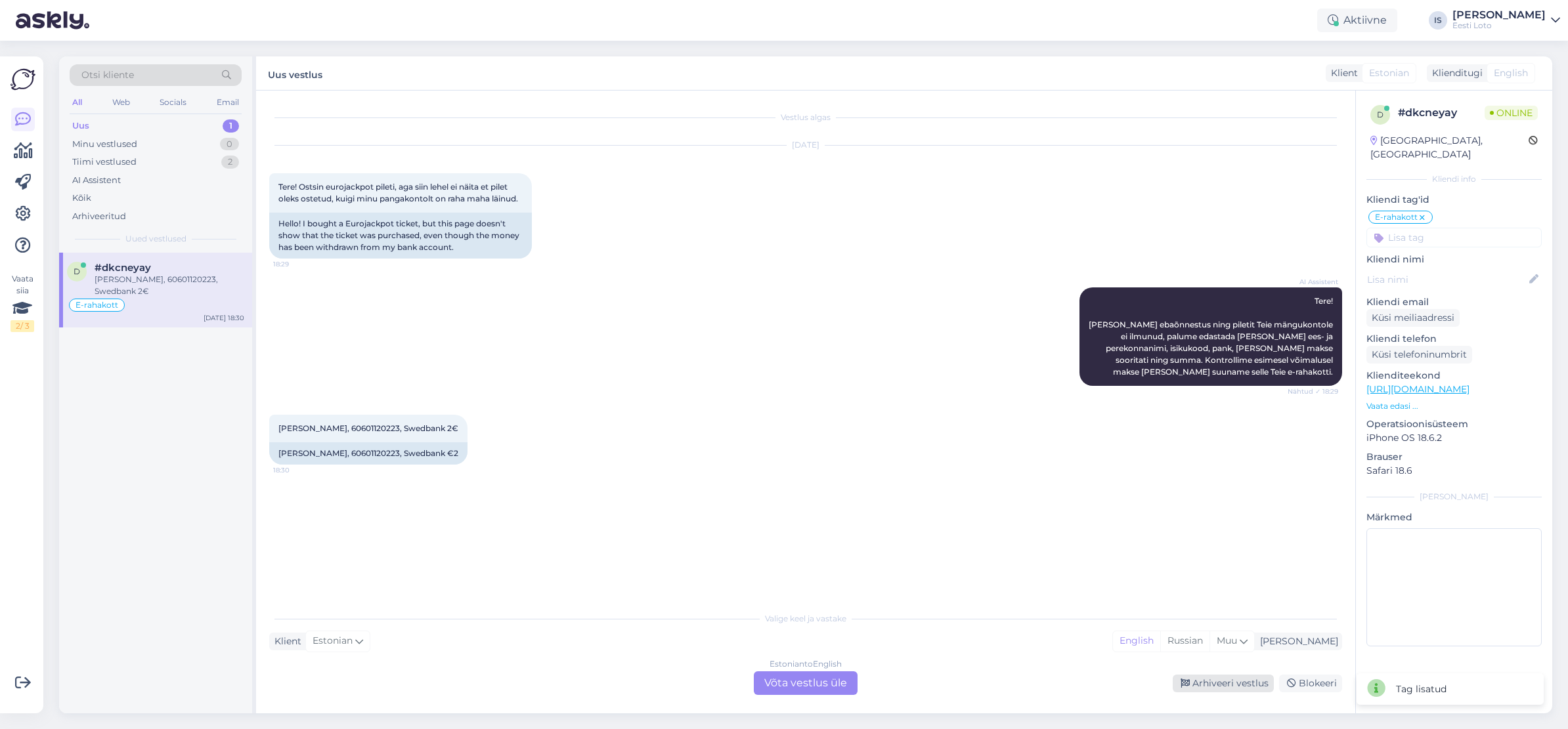
click at [1232, 688] on div "Arhiveeri vestlus" at bounding box center [1222, 684] width 101 height 18
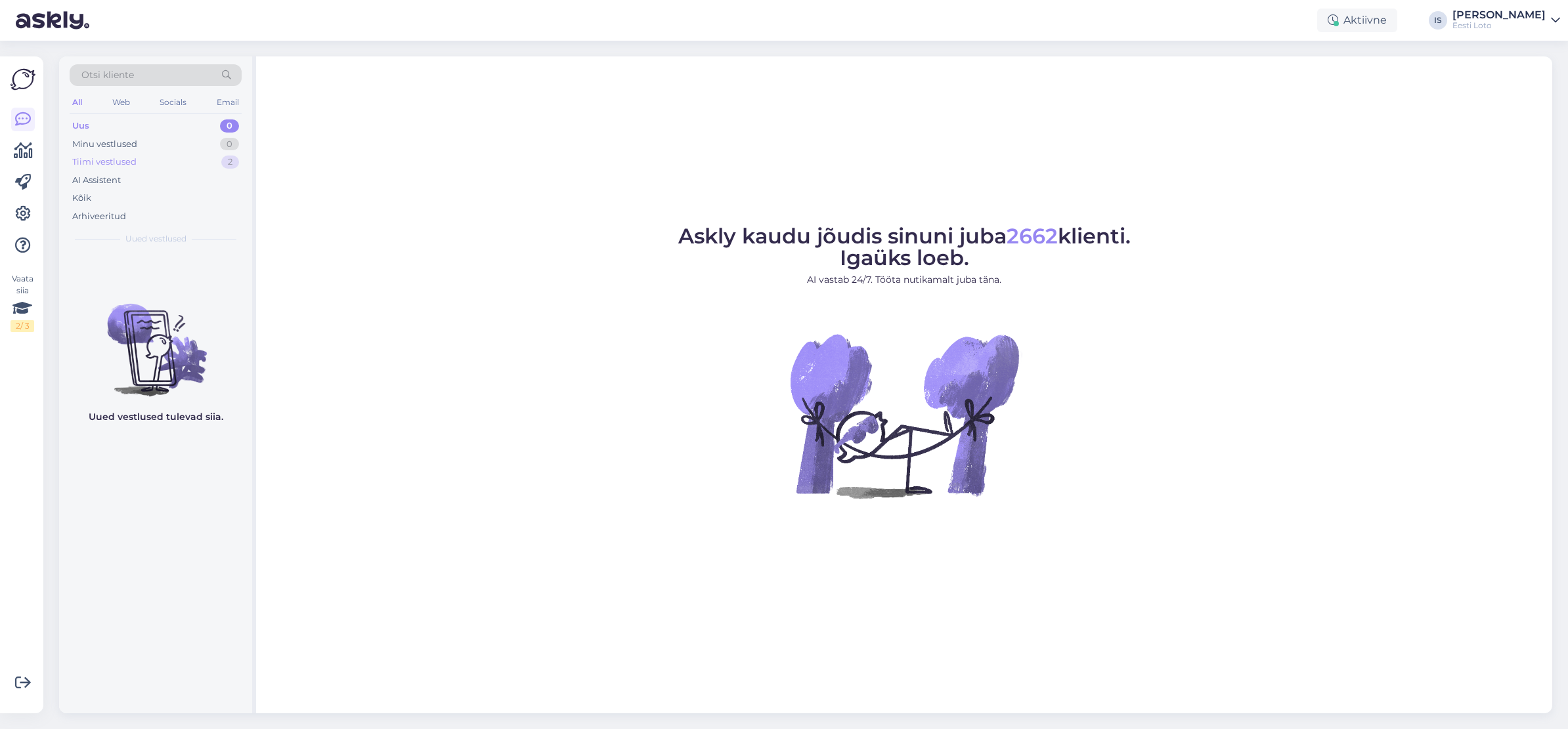
click at [134, 160] on div "Tiimi vestlused" at bounding box center [105, 162] width 64 height 13
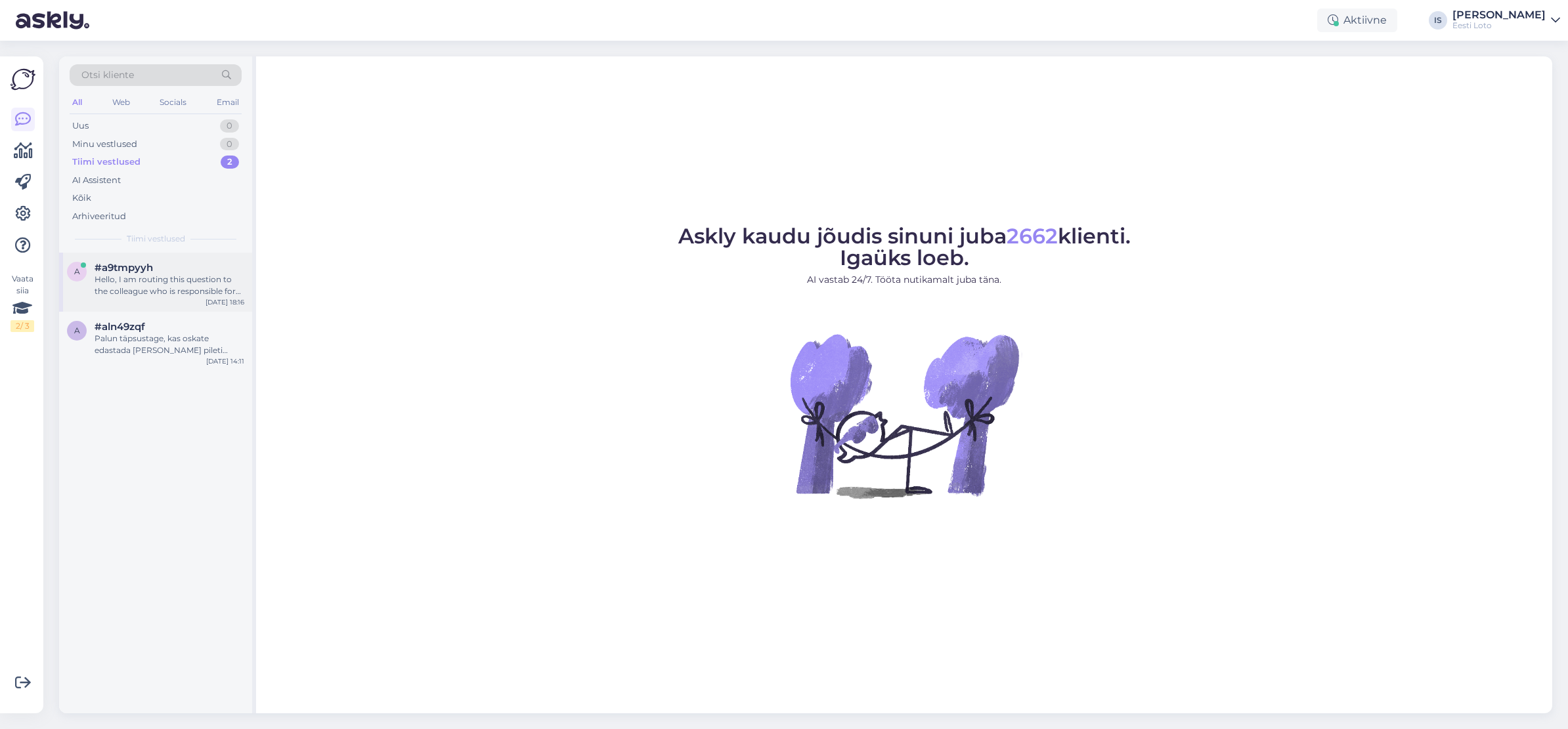
click at [189, 290] on div "Hello, I am routing this question to the colleague who is responsible for this …" at bounding box center [169, 285] width 150 height 23
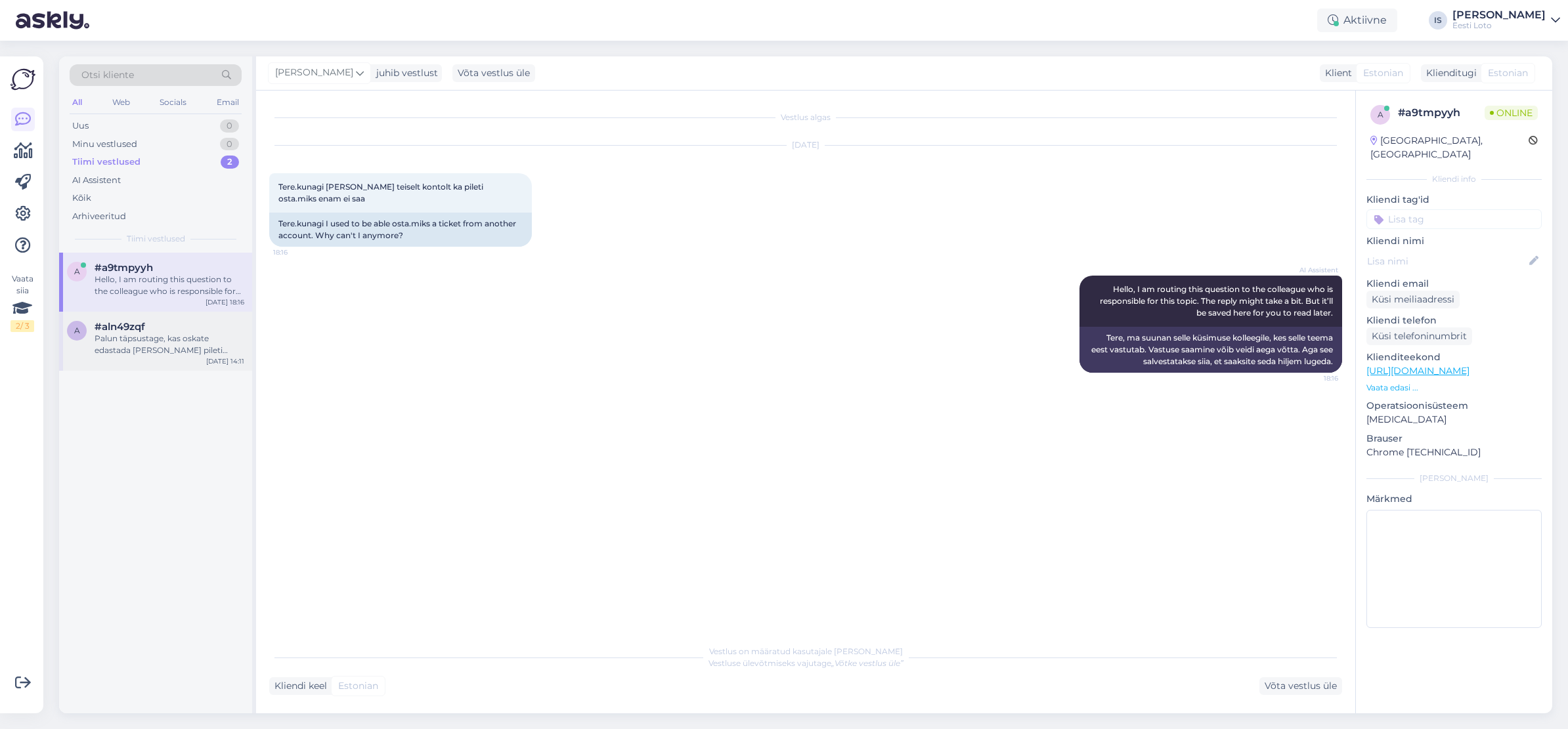
click at [109, 335] on div "Palun täpsustage, kas oskate edastada [PERSON_NAME] pileti numbri?" at bounding box center [169, 344] width 150 height 23
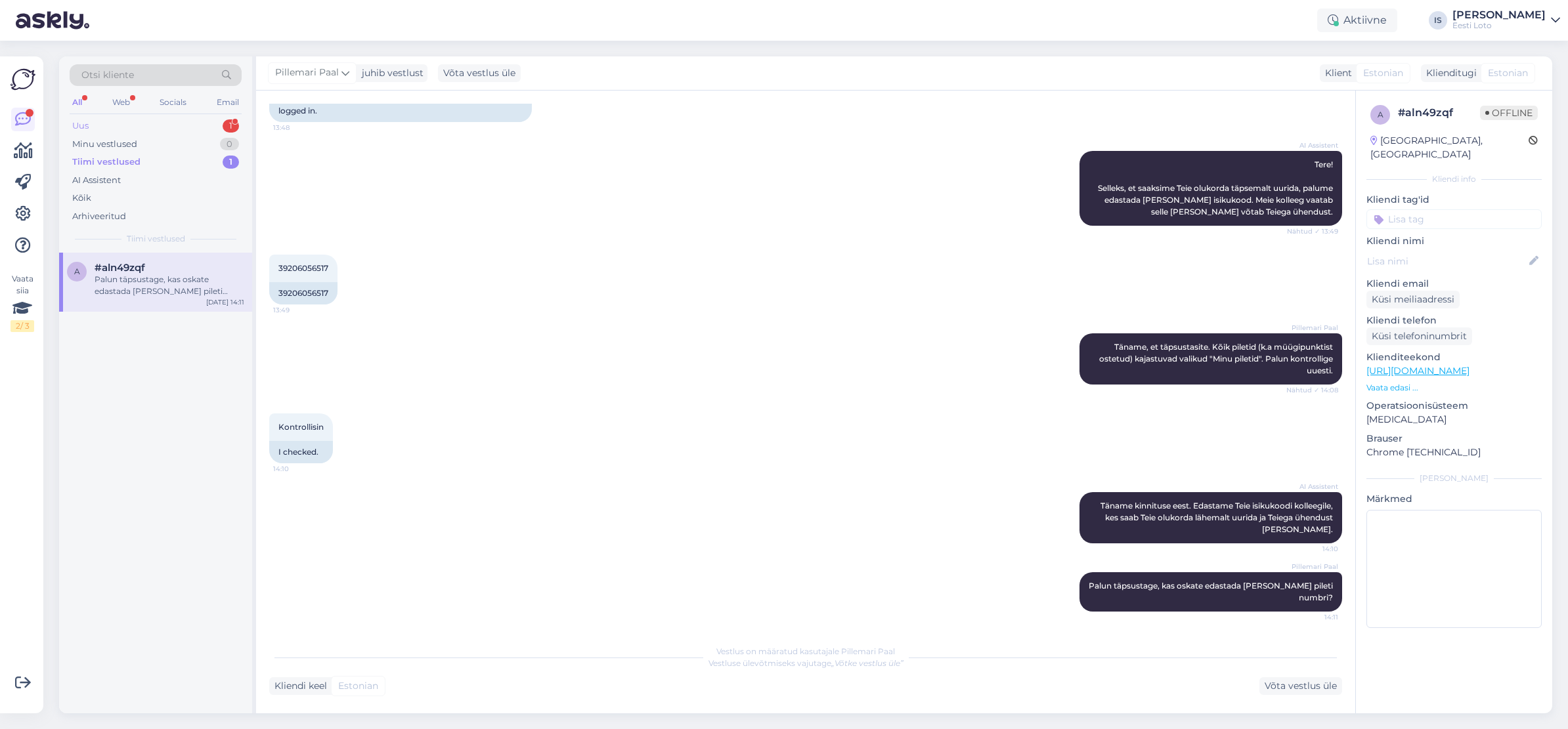
click at [131, 125] on div "Uus 1" at bounding box center [155, 126] width 172 height 19
click at [87, 128] on div "Uus" at bounding box center [81, 126] width 17 height 13
click at [164, 288] on div "Hello, I am routing this question to the colleague who is responsible for this …" at bounding box center [169, 285] width 150 height 23
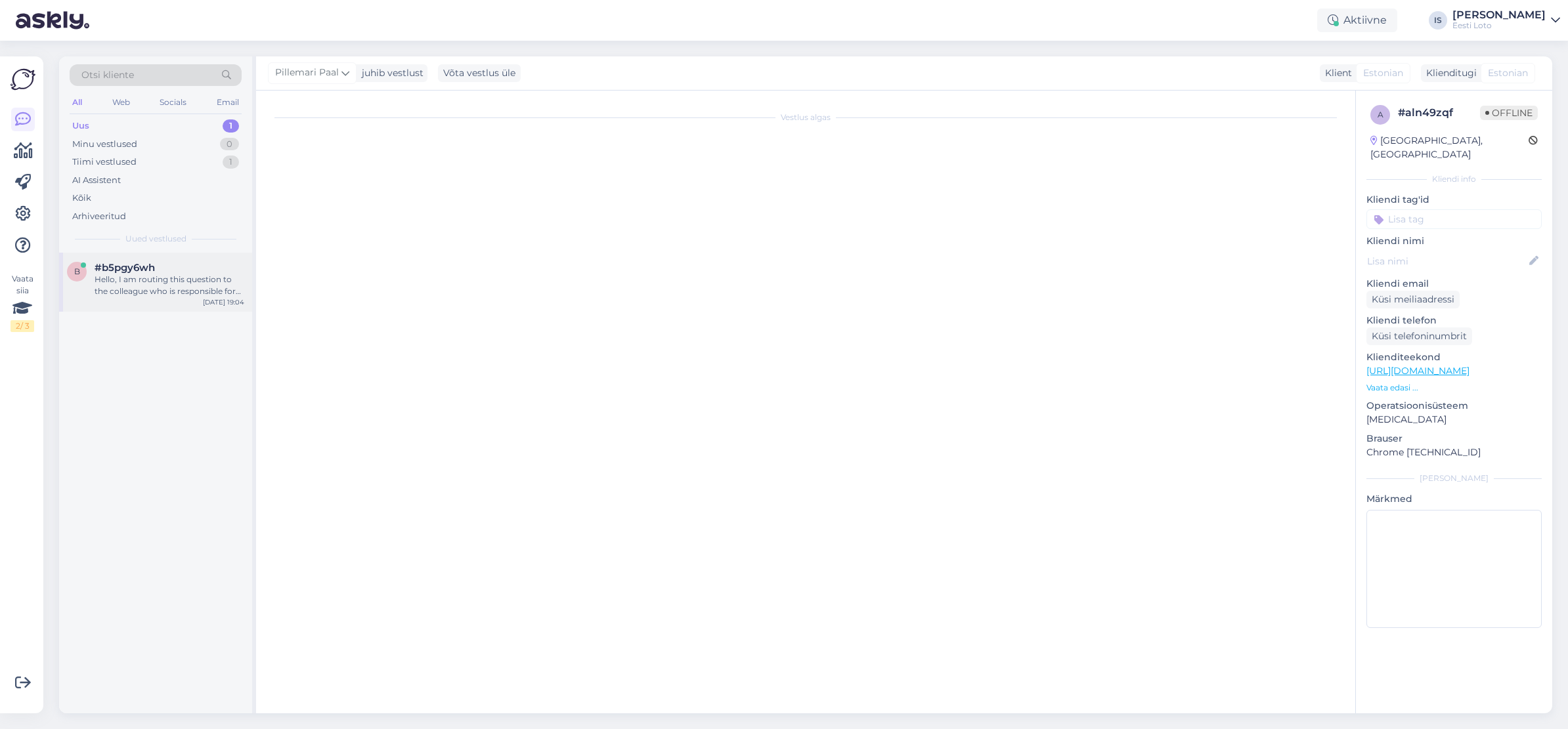
scroll to position [0, 0]
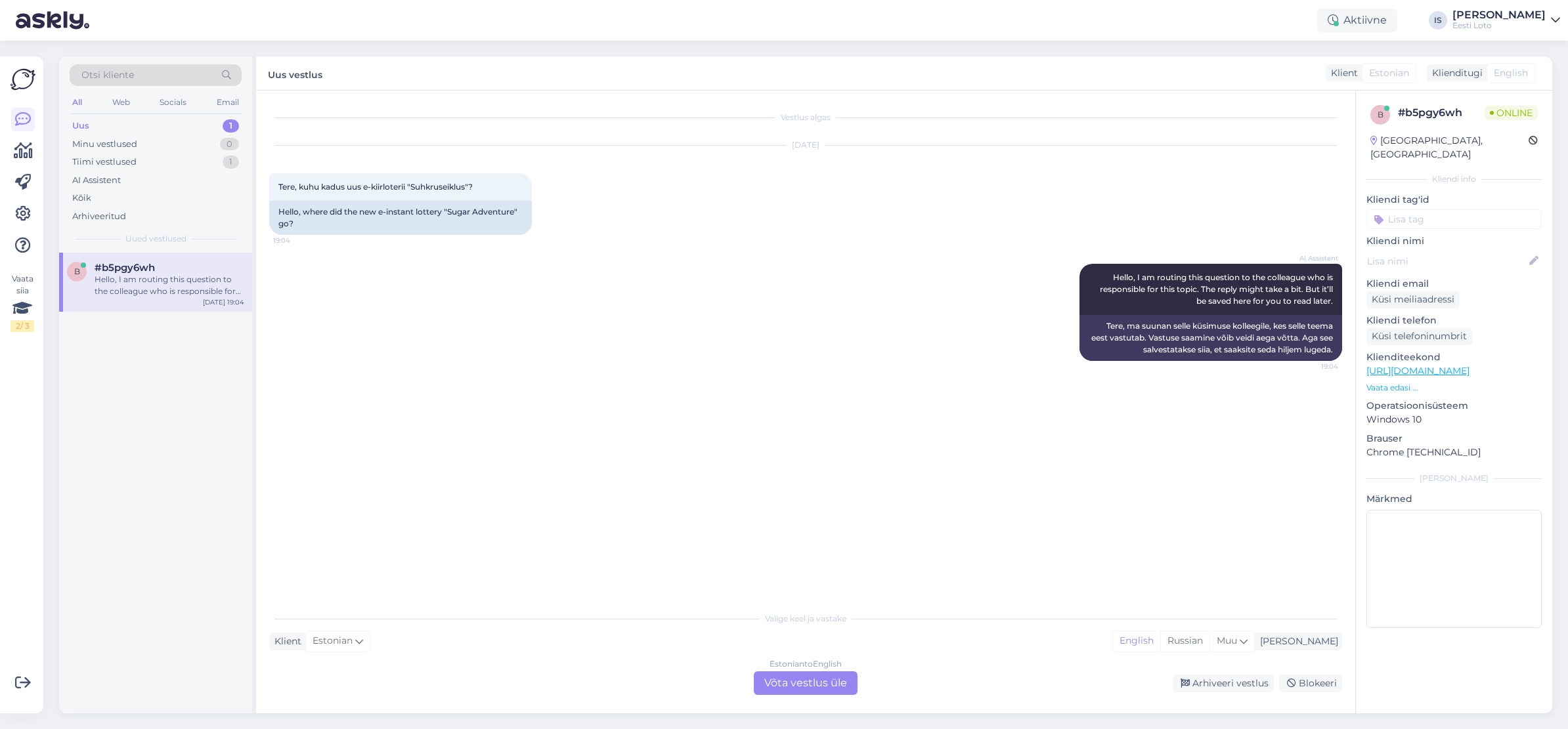
click at [831, 685] on div "Estonian to English Võta vestlus üle" at bounding box center [805, 682] width 104 height 23
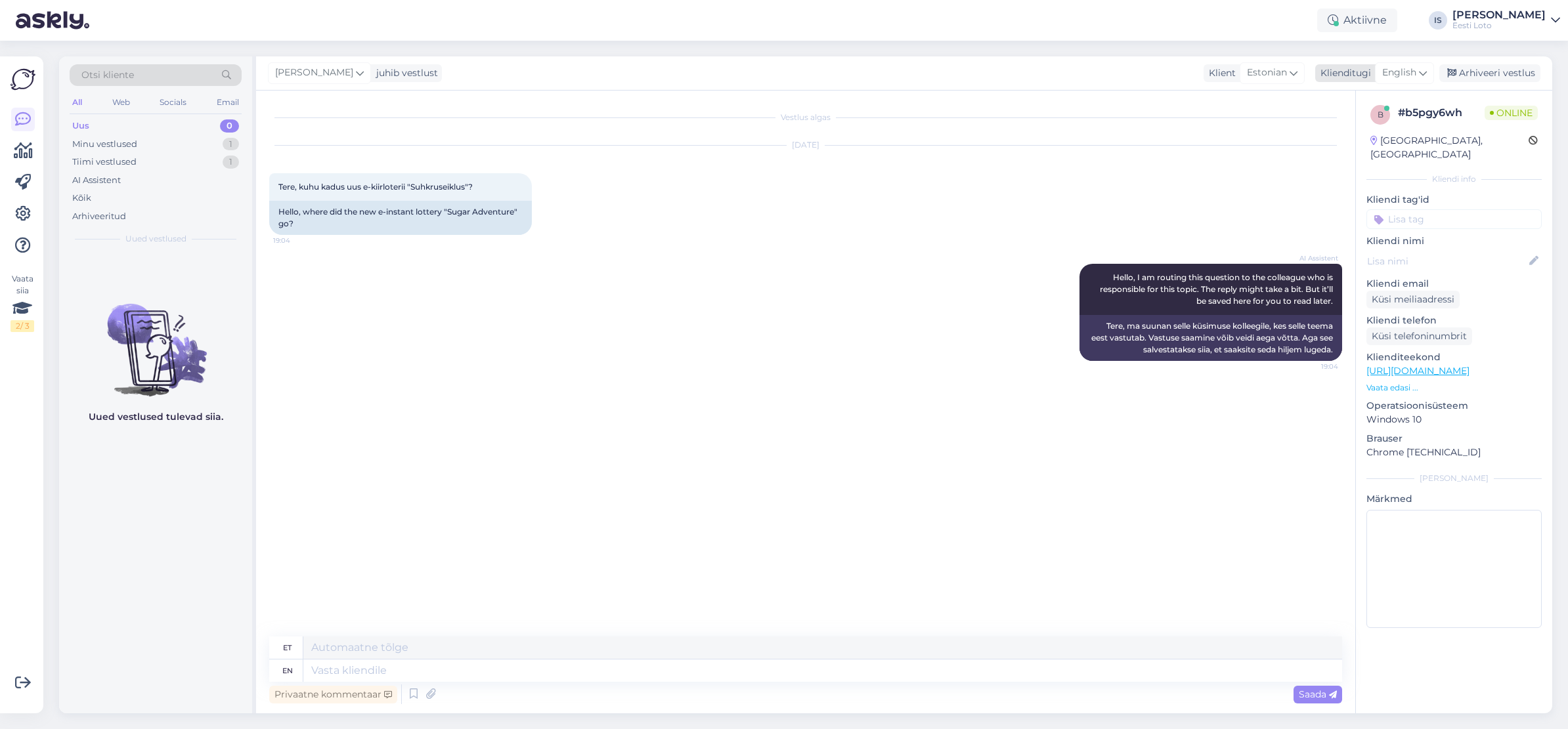
click at [1398, 72] on span "English" at bounding box center [1399, 72] width 34 height 14
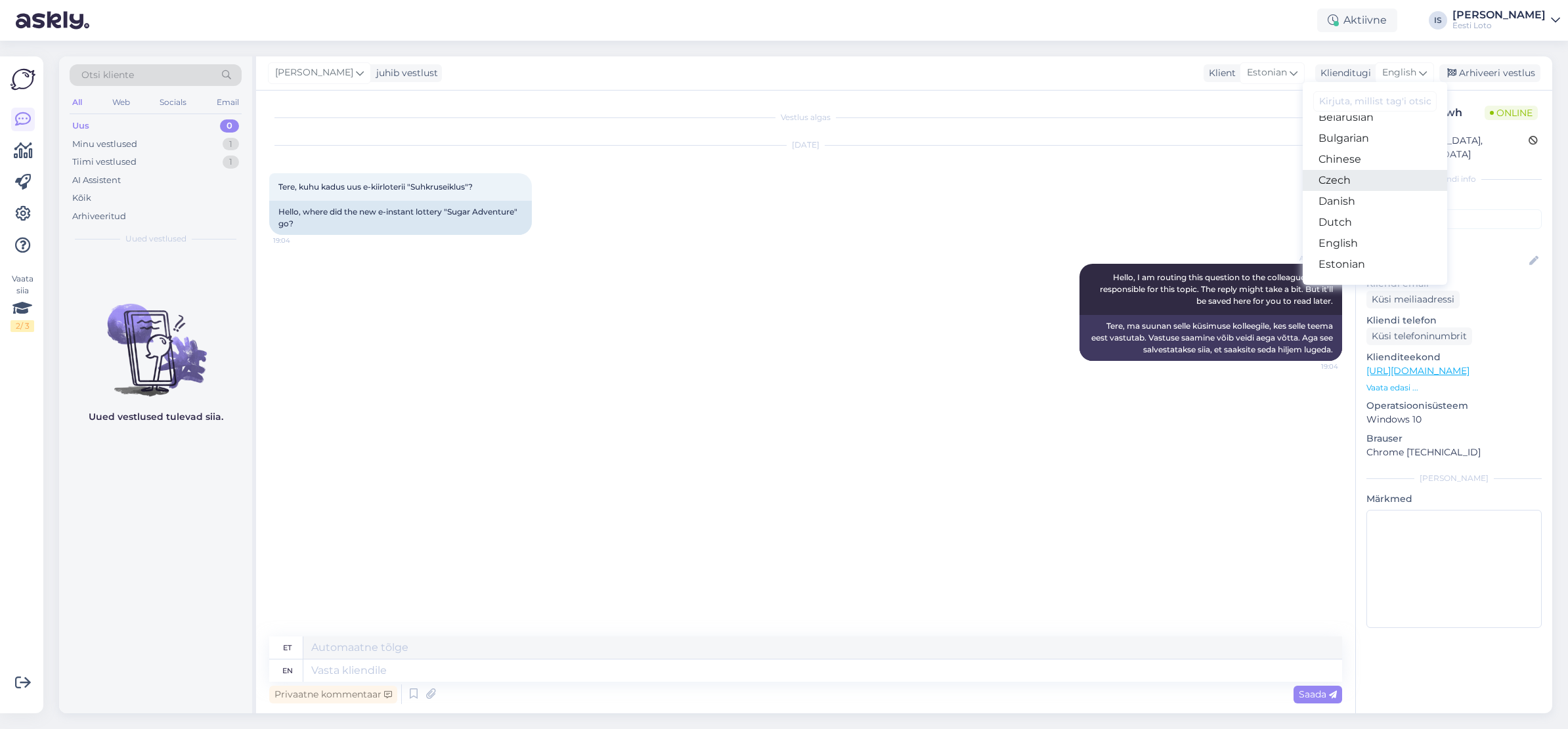
scroll to position [47, 0]
click at [1383, 254] on link "Estonian" at bounding box center [1374, 253] width 144 height 21
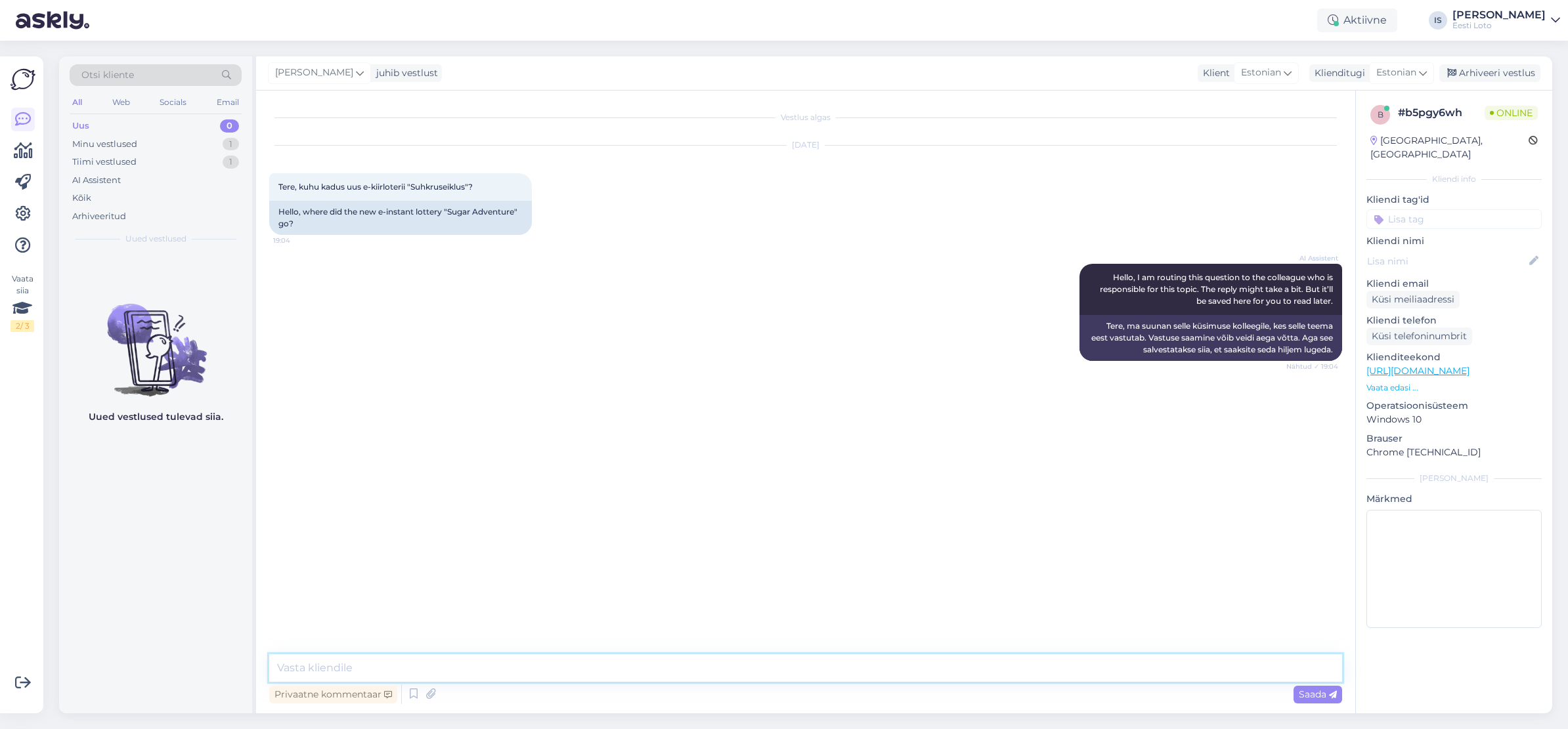
click at [626, 668] on textarea at bounding box center [805, 668] width 1072 height 27
click at [385, 668] on textarea "Suhkruseiklus on ajuiselt eemaldatud" at bounding box center [805, 668] width 1072 height 27
click at [492, 671] on textarea "Suhkruseiklus on ajutiselt eemaldatud" at bounding box center [805, 668] width 1072 height 27
type textarea "Suhkruseiklus on ajutiselt eemaldatud e-kiirloteriide hulgast, tulevikus on pla…"
click at [1313, 697] on span "Saada" at bounding box center [1317, 694] width 38 height 12
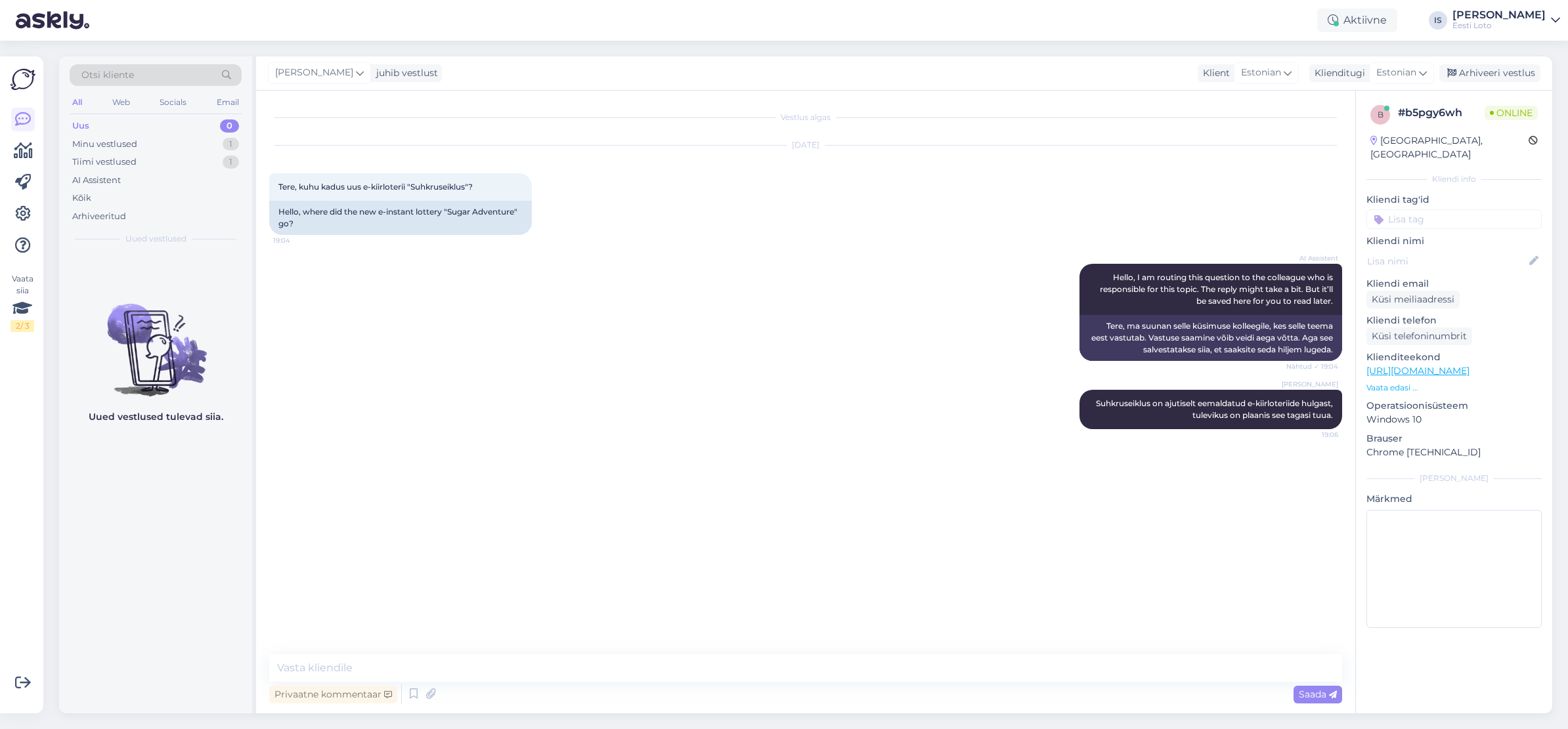
click at [1468, 209] on input at bounding box center [1454, 219] width 176 height 19
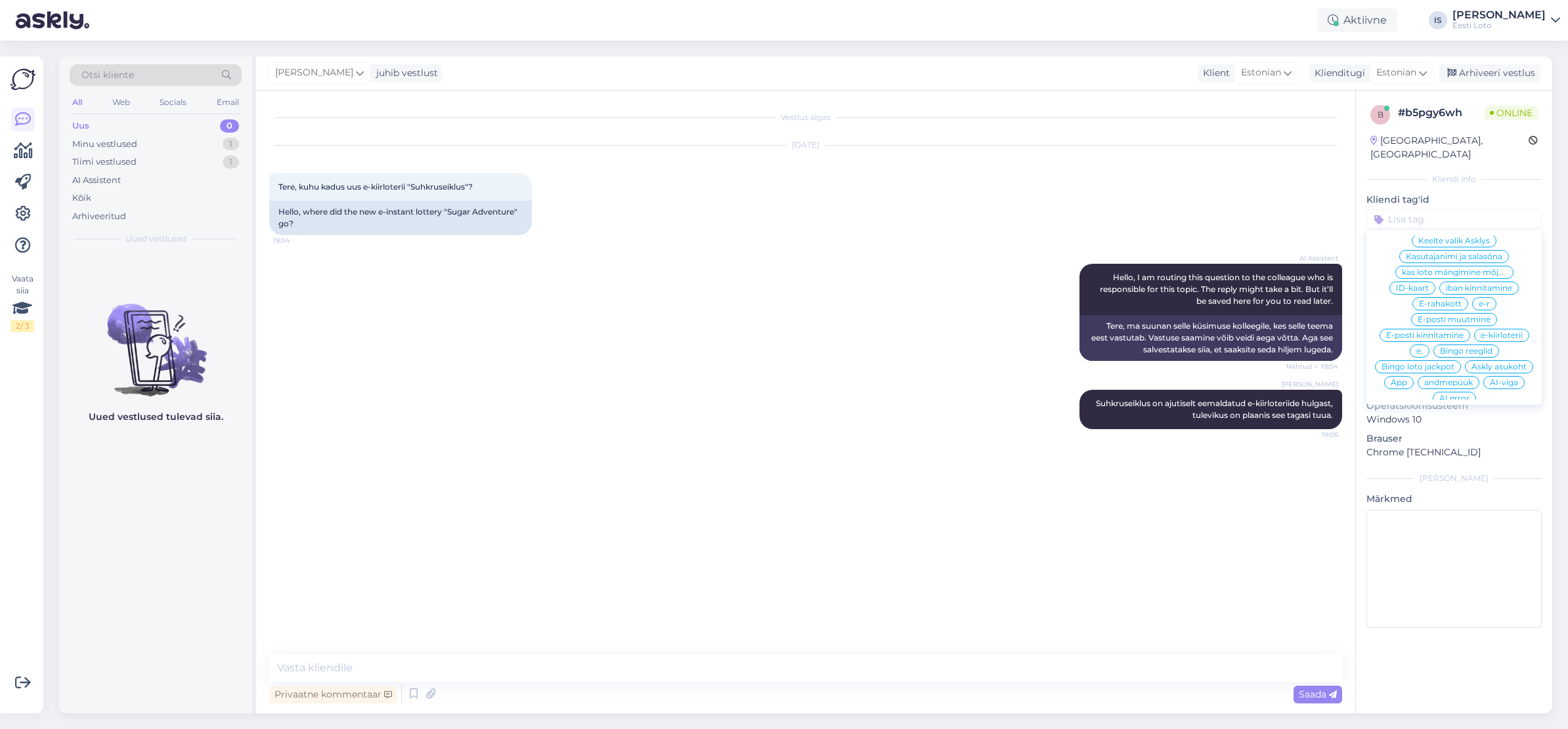
scroll to position [392, 0]
click at [1494, 314] on span "e-kiirloterii" at bounding box center [1501, 318] width 42 height 8
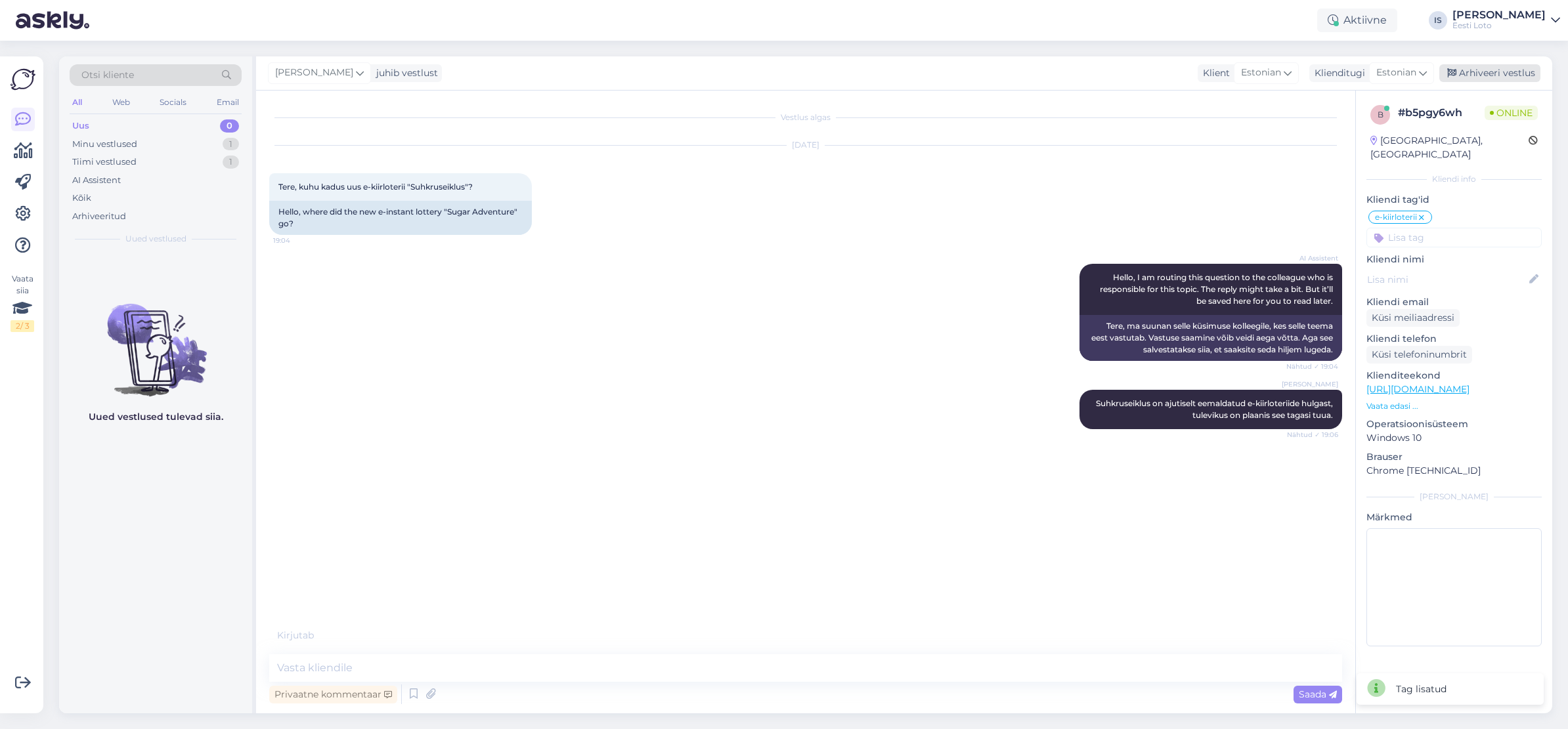
click at [1502, 72] on div "Arhiveeri vestlus" at bounding box center [1489, 73] width 101 height 18
